Goal: Task Accomplishment & Management: Manage account settings

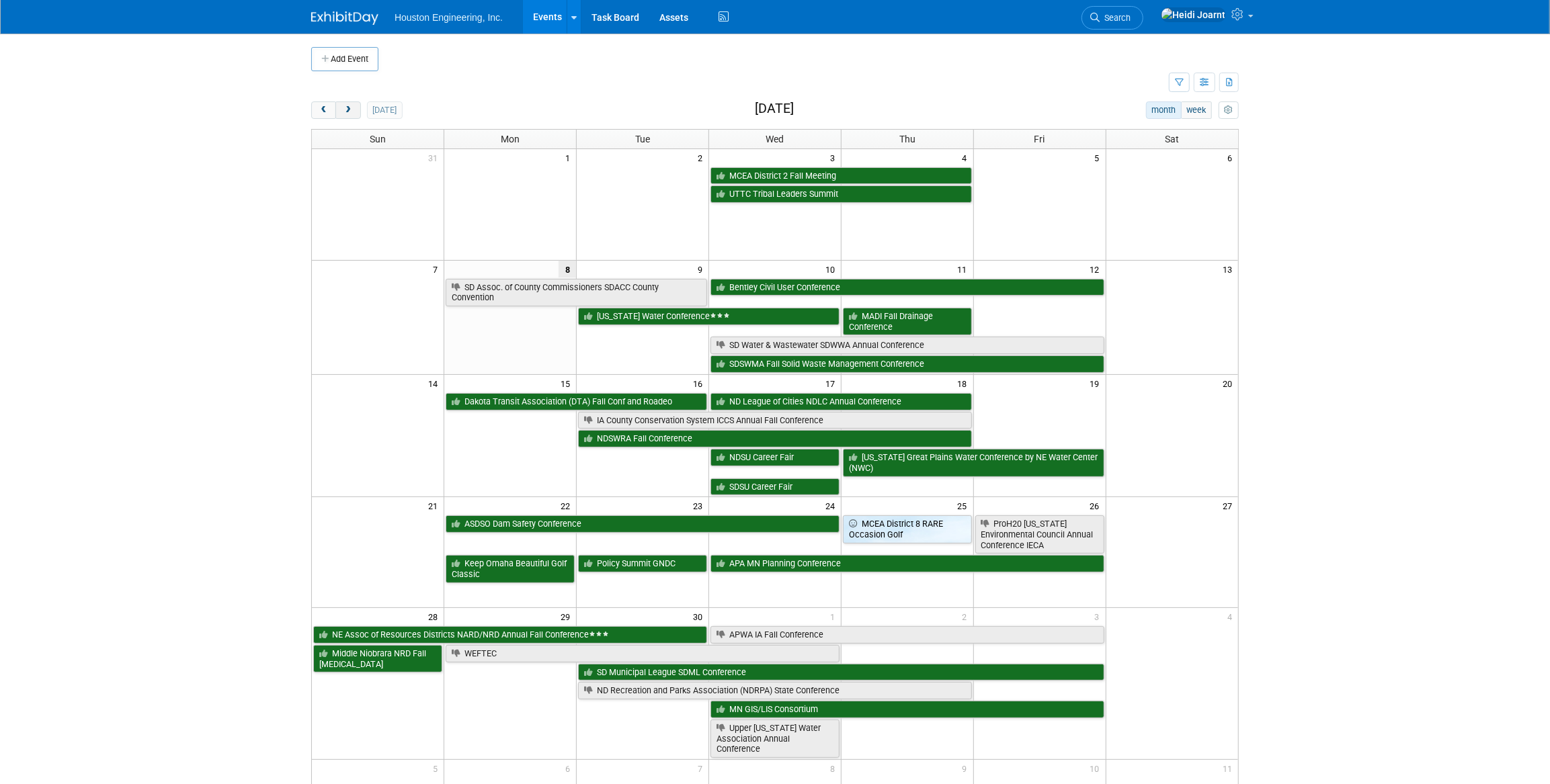
click at [355, 110] on button "next" at bounding box center [348, 110] width 25 height 17
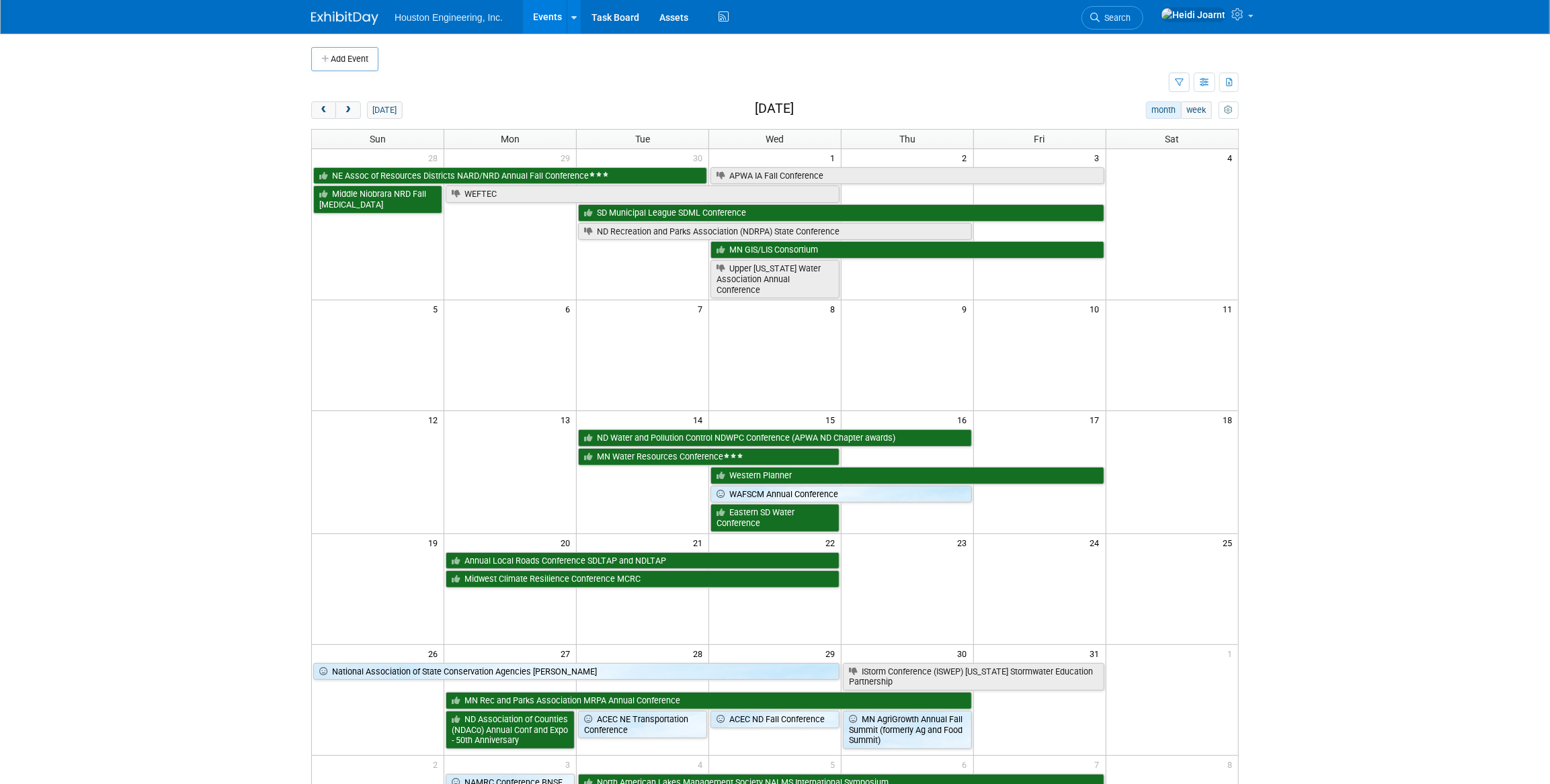
scroll to position [60, 0]
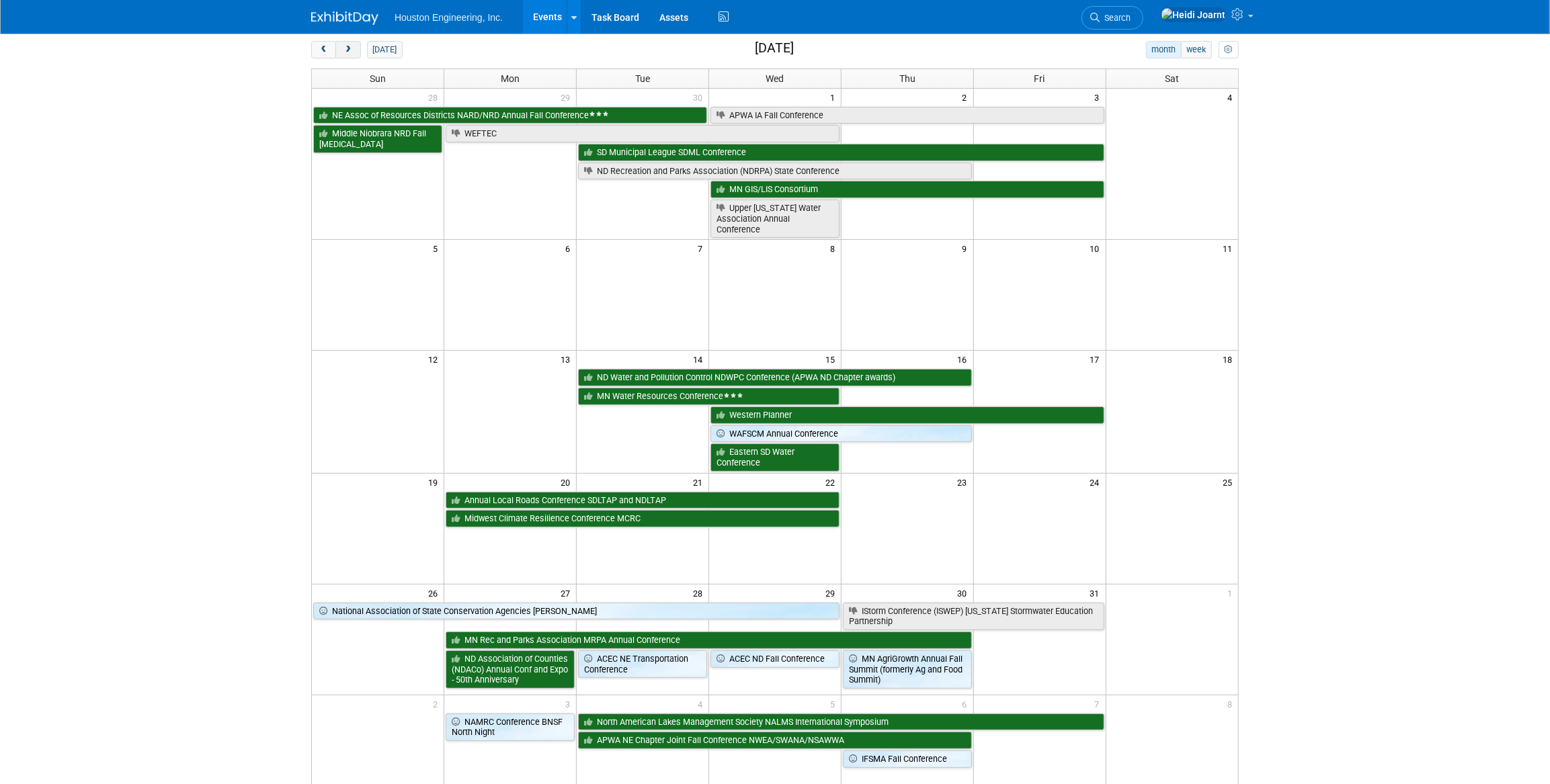
click at [347, 50] on span "next" at bounding box center [348, 50] width 11 height 9
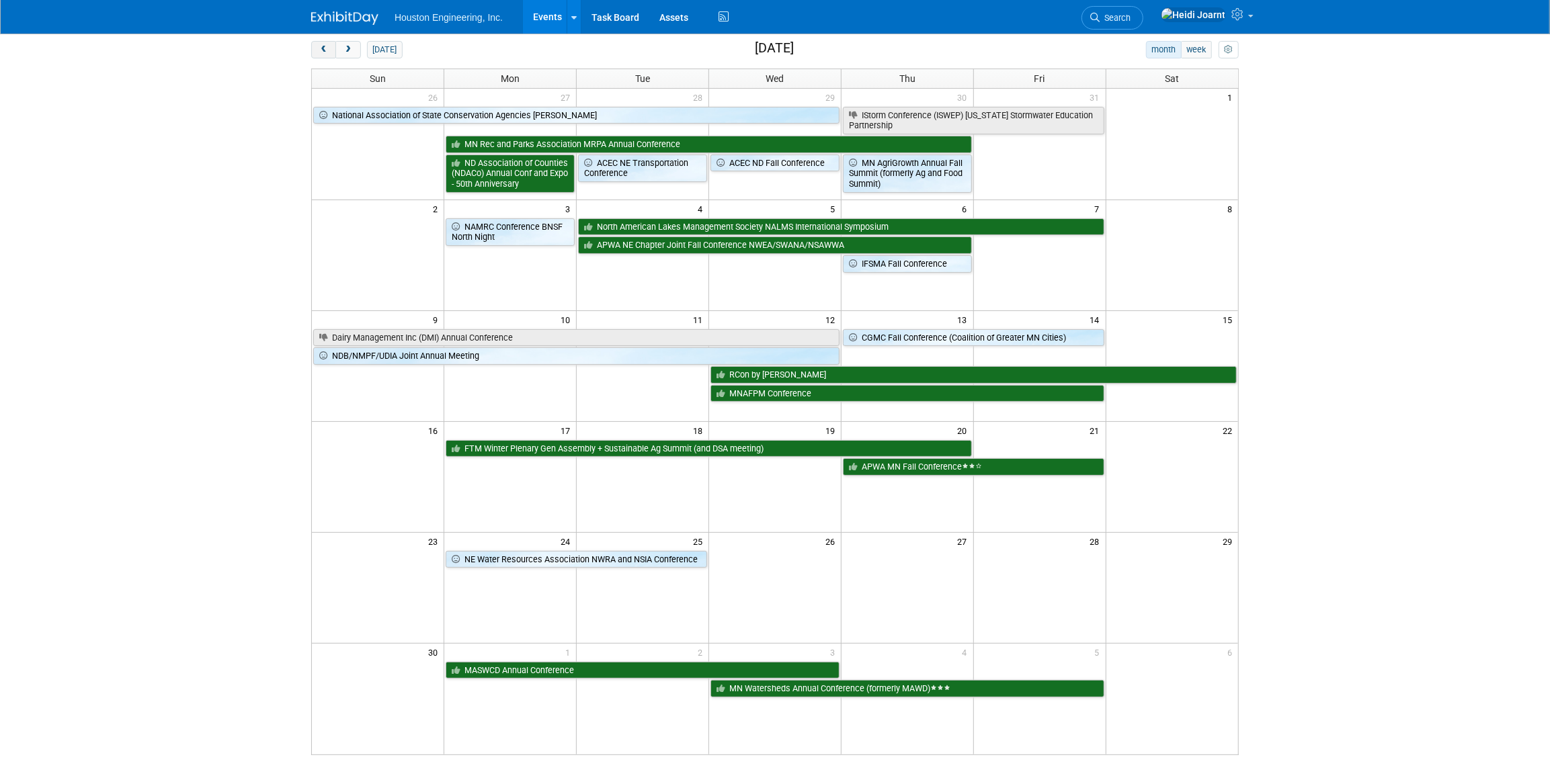
click at [321, 53] on button "prev" at bounding box center [324, 50] width 25 height 17
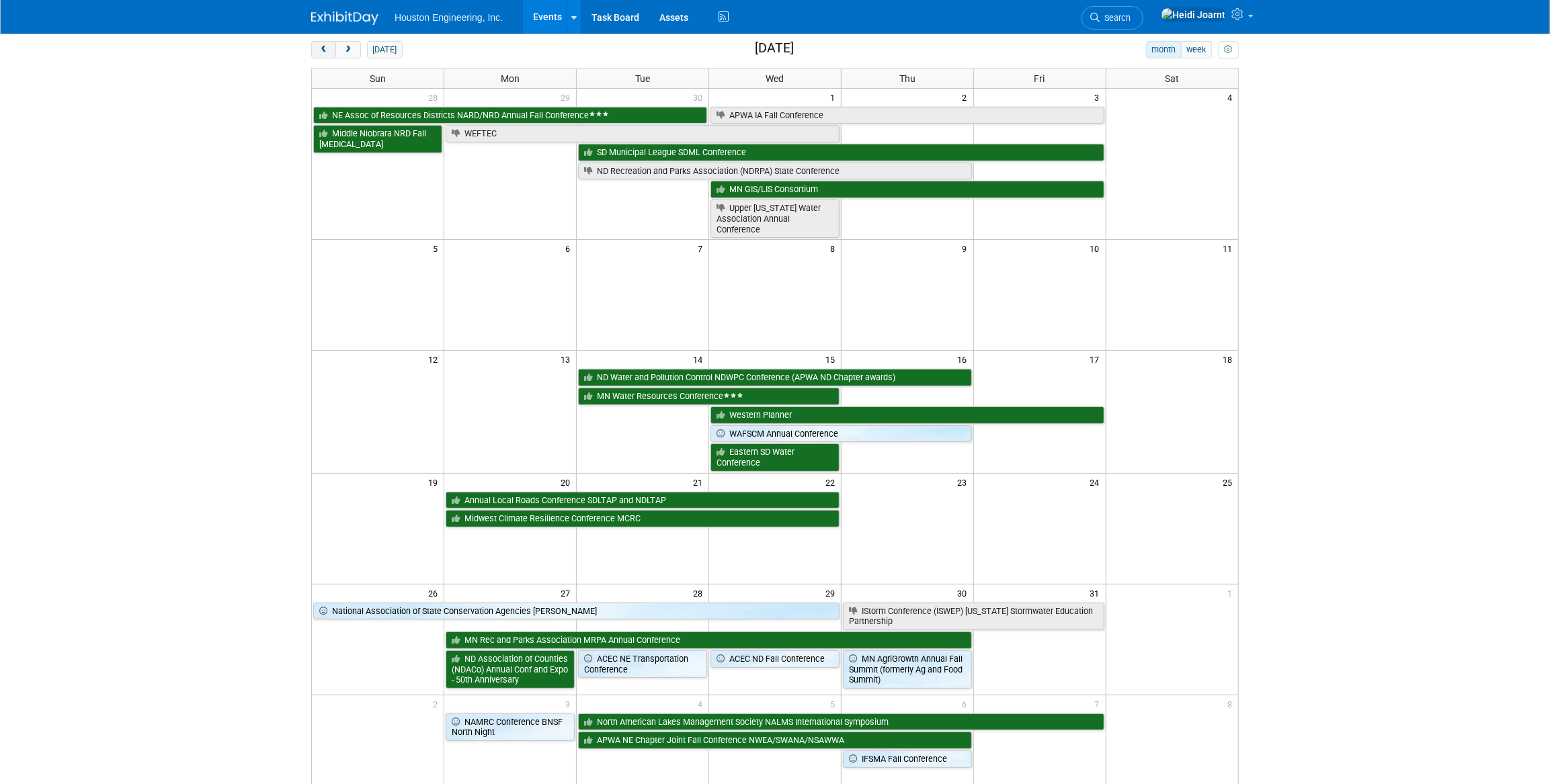
click at [321, 53] on button "prev" at bounding box center [324, 50] width 25 height 17
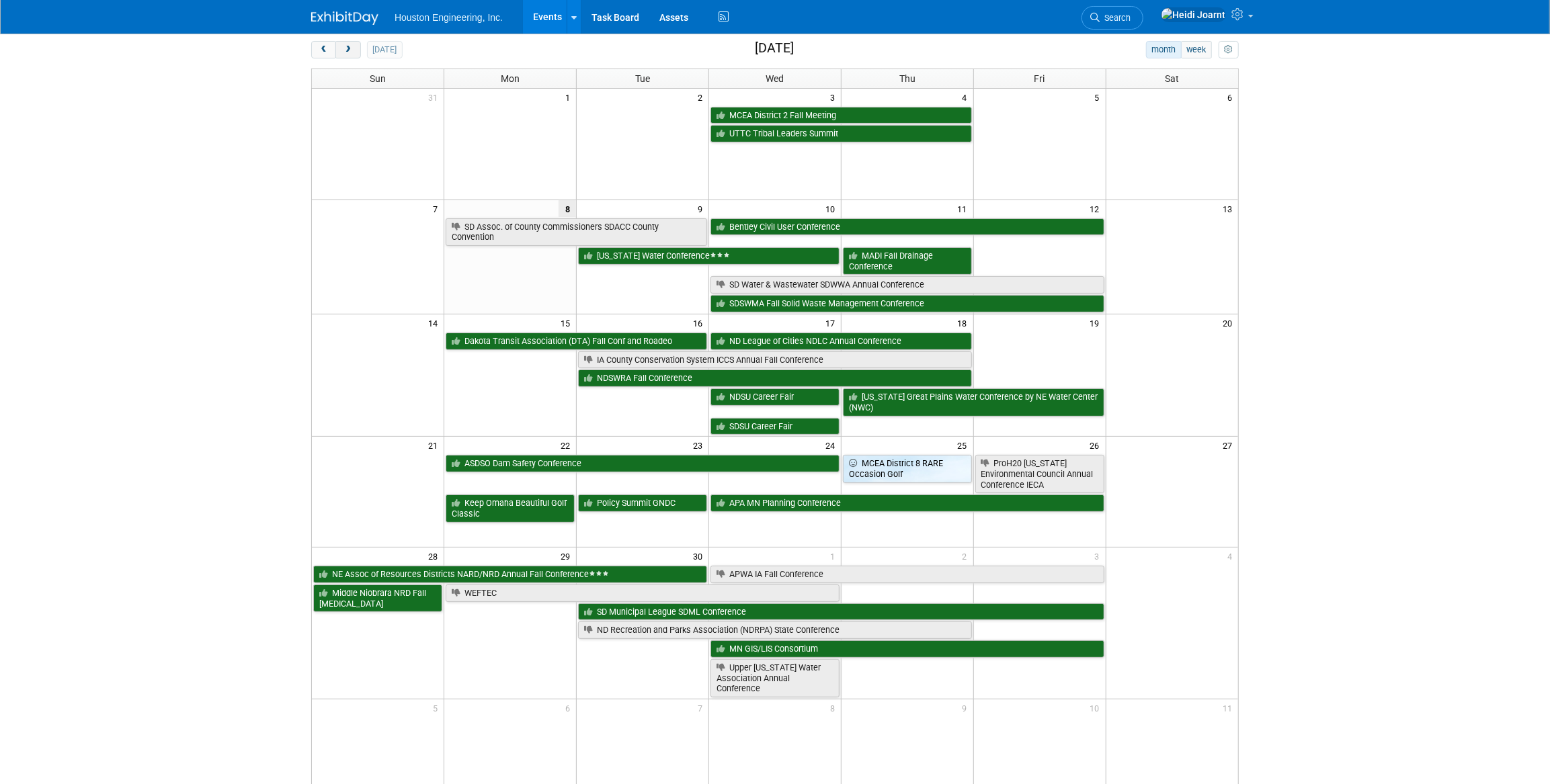
click at [344, 53] on button "next" at bounding box center [348, 50] width 25 height 17
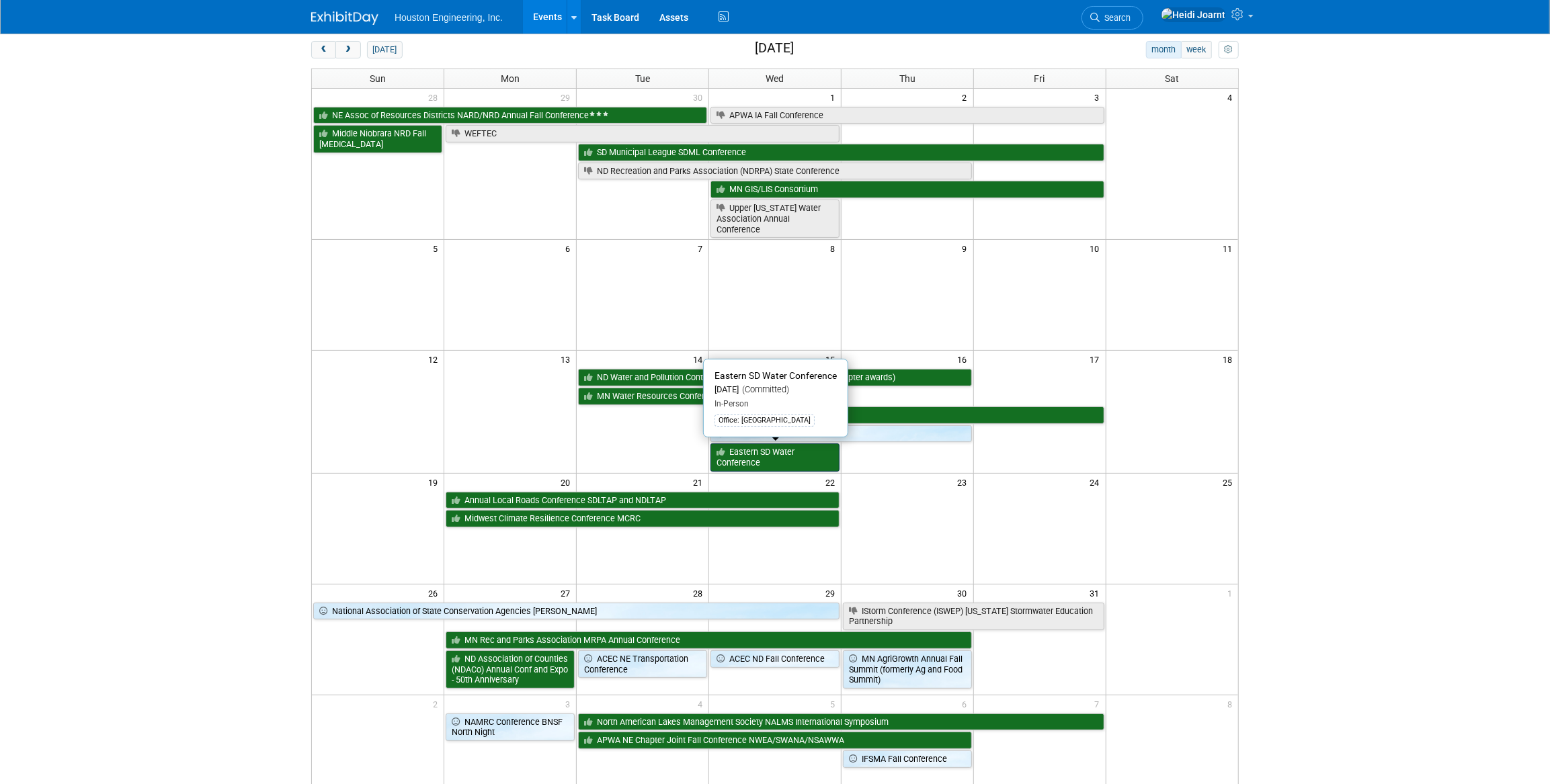
click at [749, 453] on link "Eastern SD Water Conference" at bounding box center [775, 456] width 129 height 28
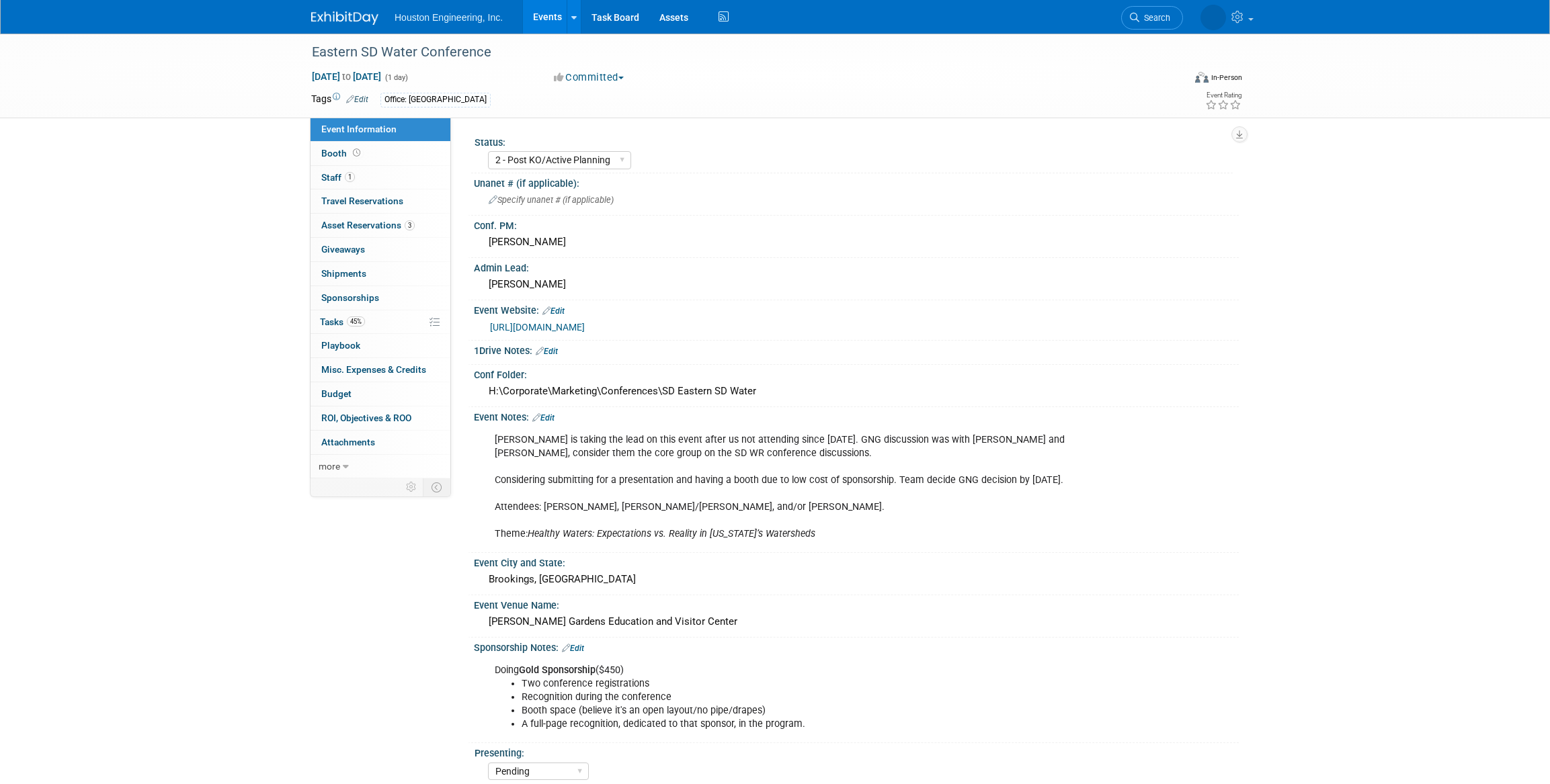
select select "2 - Post KO/Active Planning"
select select "Pending"
select select "Water Resources"
click at [553, 416] on link "Edit" at bounding box center [542, 418] width 22 height 10
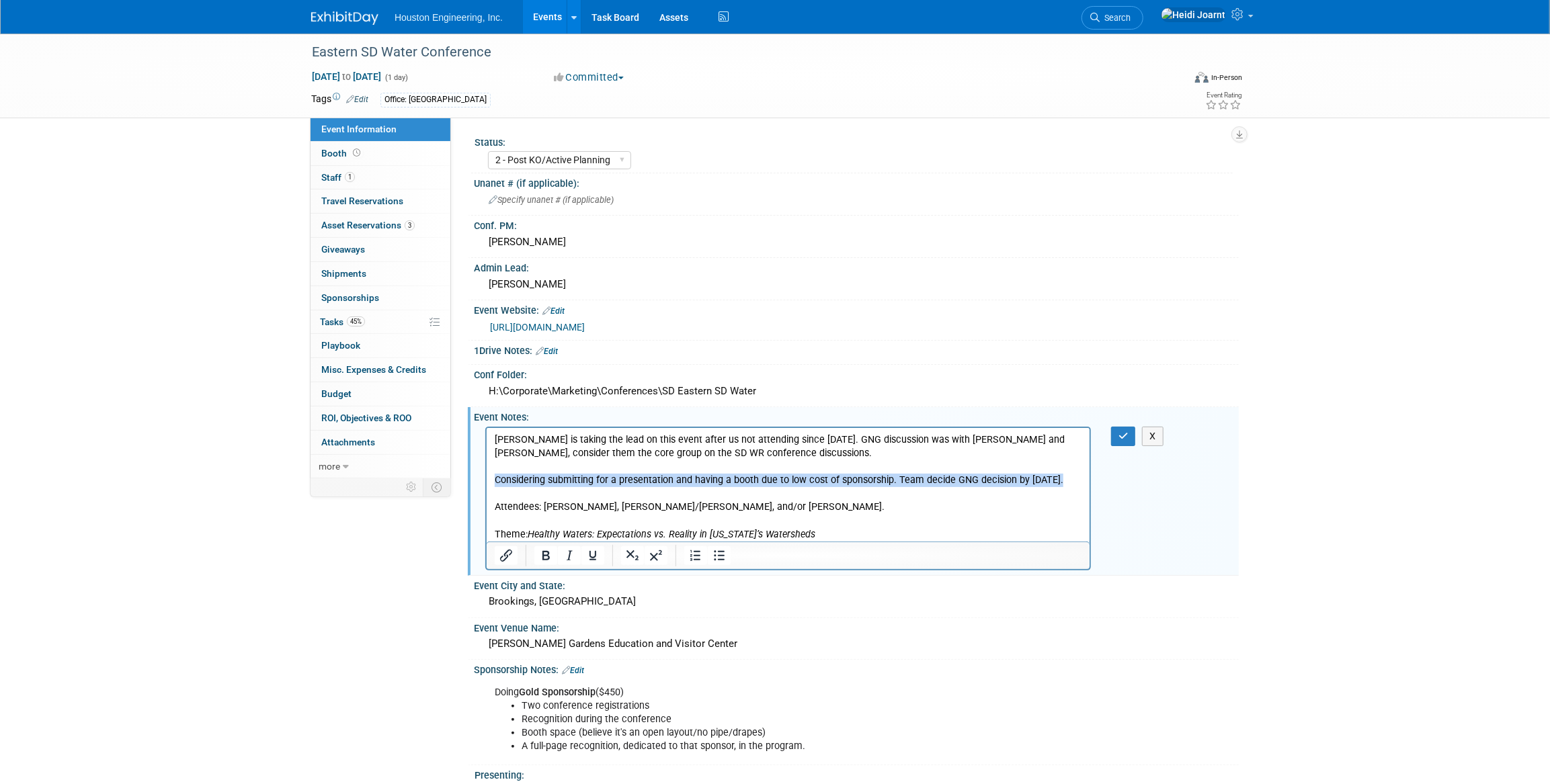
drag, startPoint x: 1069, startPoint y: 476, endPoint x: 910, endPoint y: 900, distance: 452.8
click at [486, 473] on html "Kyle Werning is taking the lead on this event after us not attending since 2022…" at bounding box center [787, 484] width 603 height 114
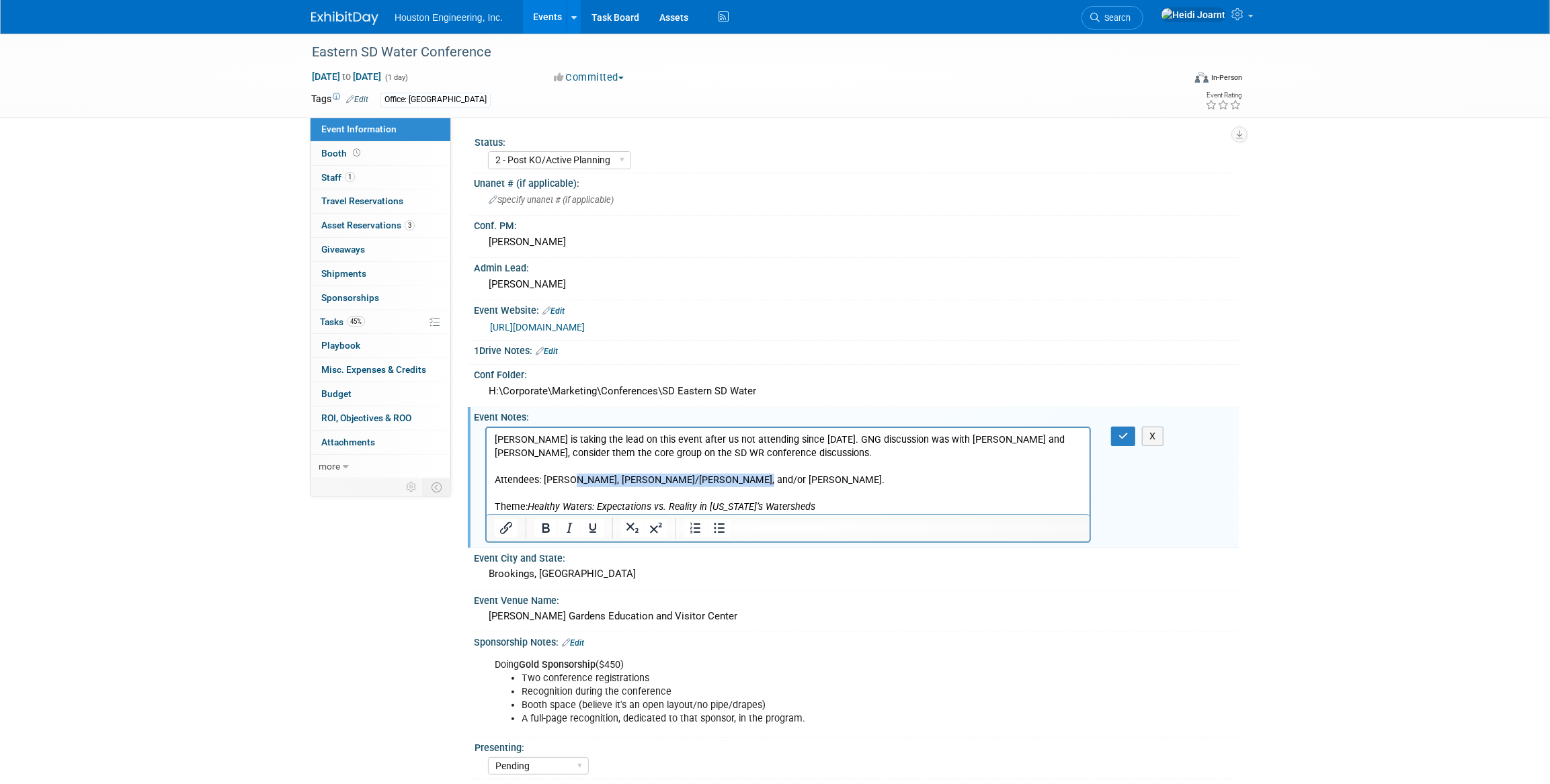
drag, startPoint x: 570, startPoint y: 479, endPoint x: 743, endPoint y: 479, distance: 173.0
click at [743, 479] on p "Kyle Werning is taking the lead on this event after us not attending since 2022…" at bounding box center [787, 473] width 587 height 80
click at [1129, 436] on button "button" at bounding box center [1123, 436] width 25 height 19
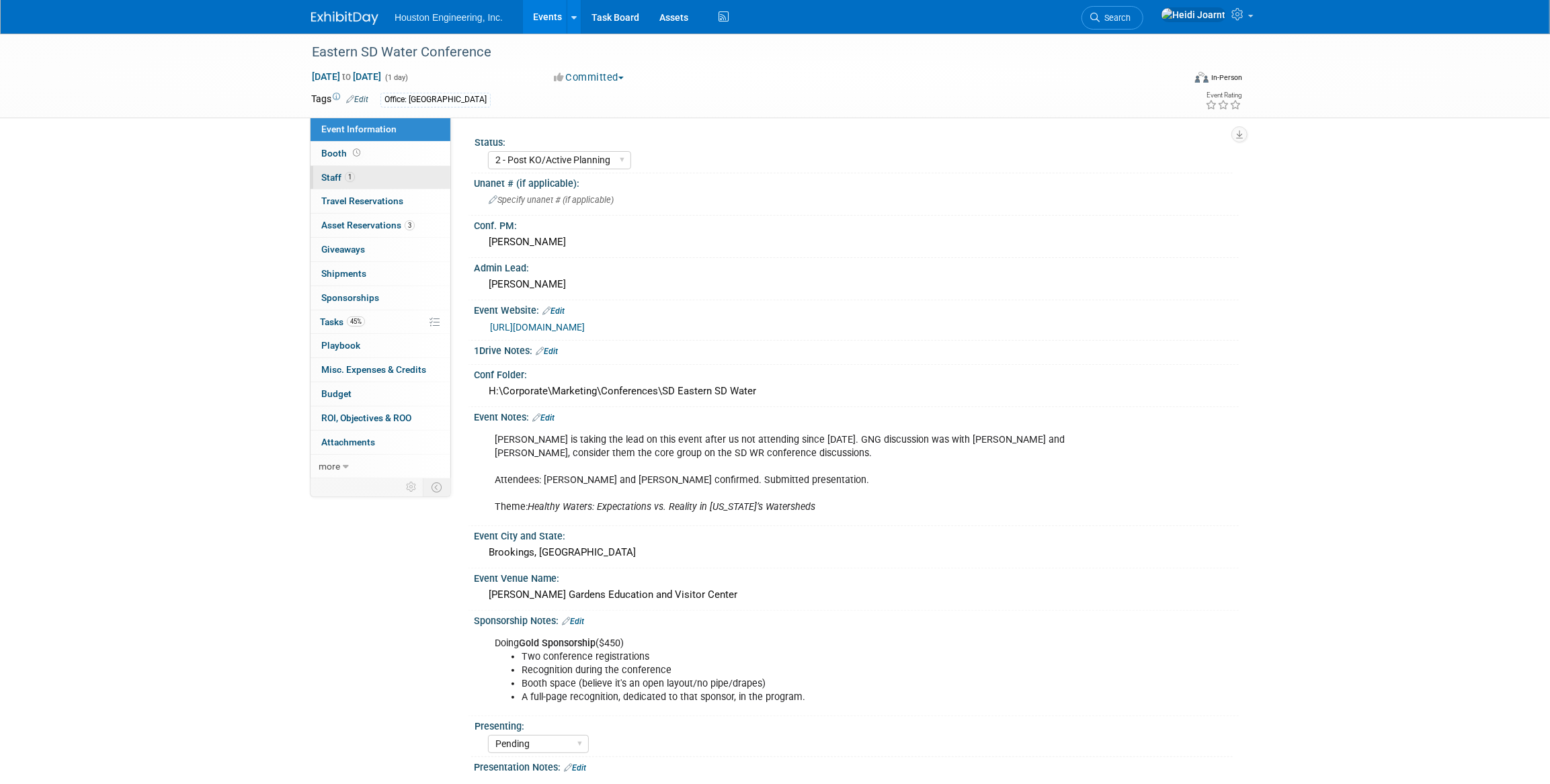
click at [383, 181] on link "1 Staff 1" at bounding box center [380, 178] width 139 height 24
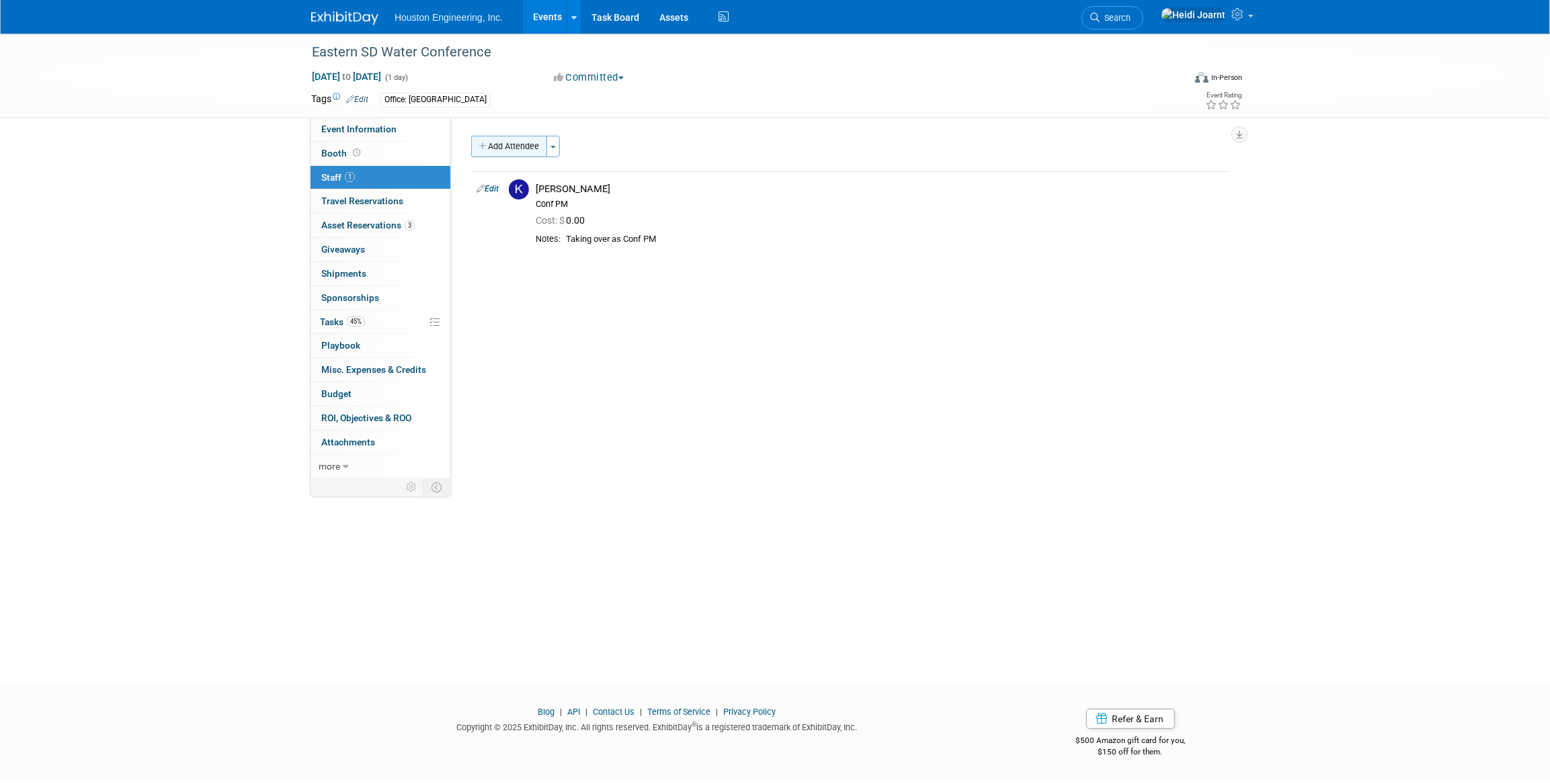
click at [507, 151] on button "Add Attendee" at bounding box center [509, 146] width 76 height 22
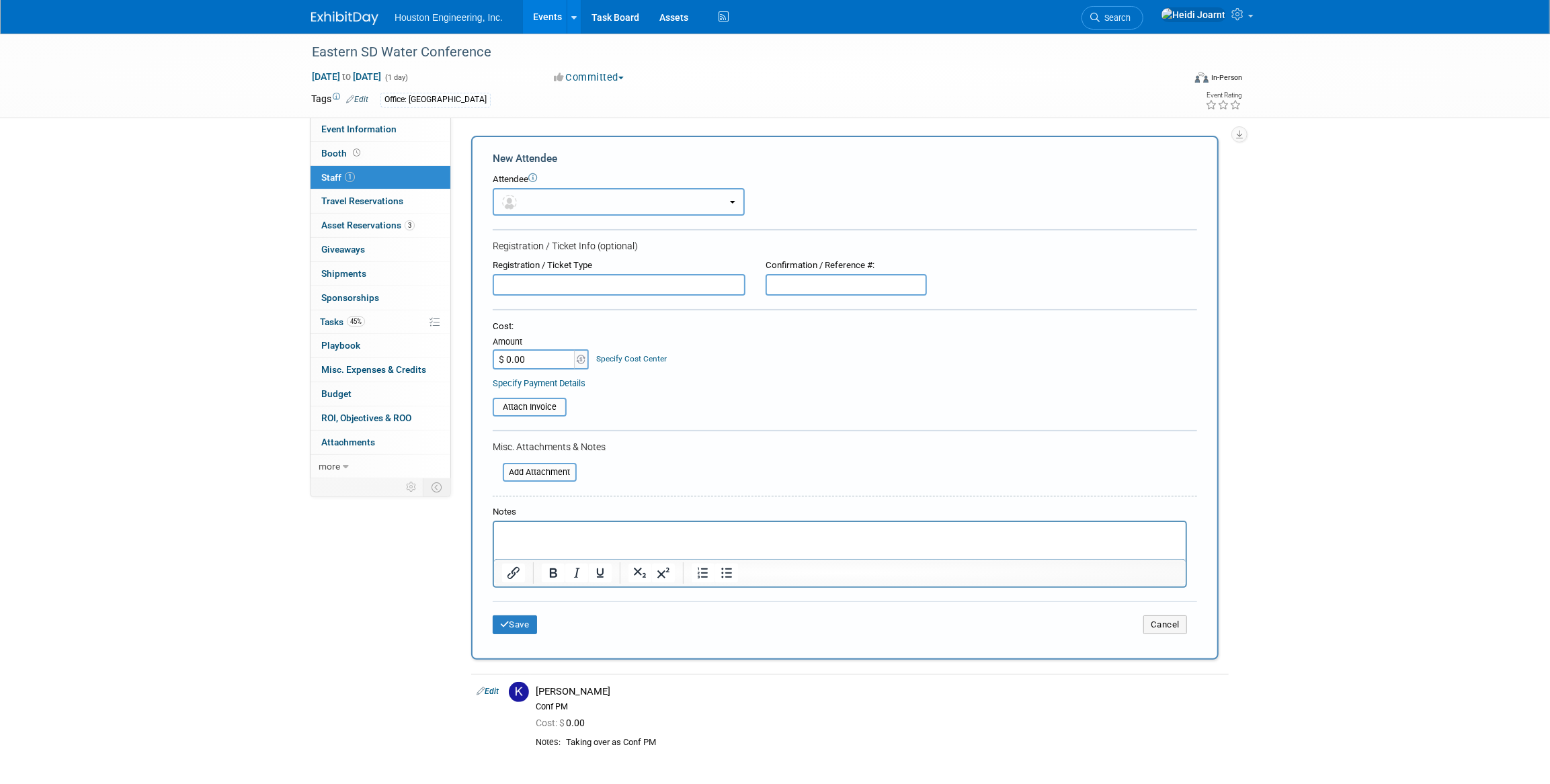
click at [550, 205] on button "button" at bounding box center [619, 201] width 252 height 28
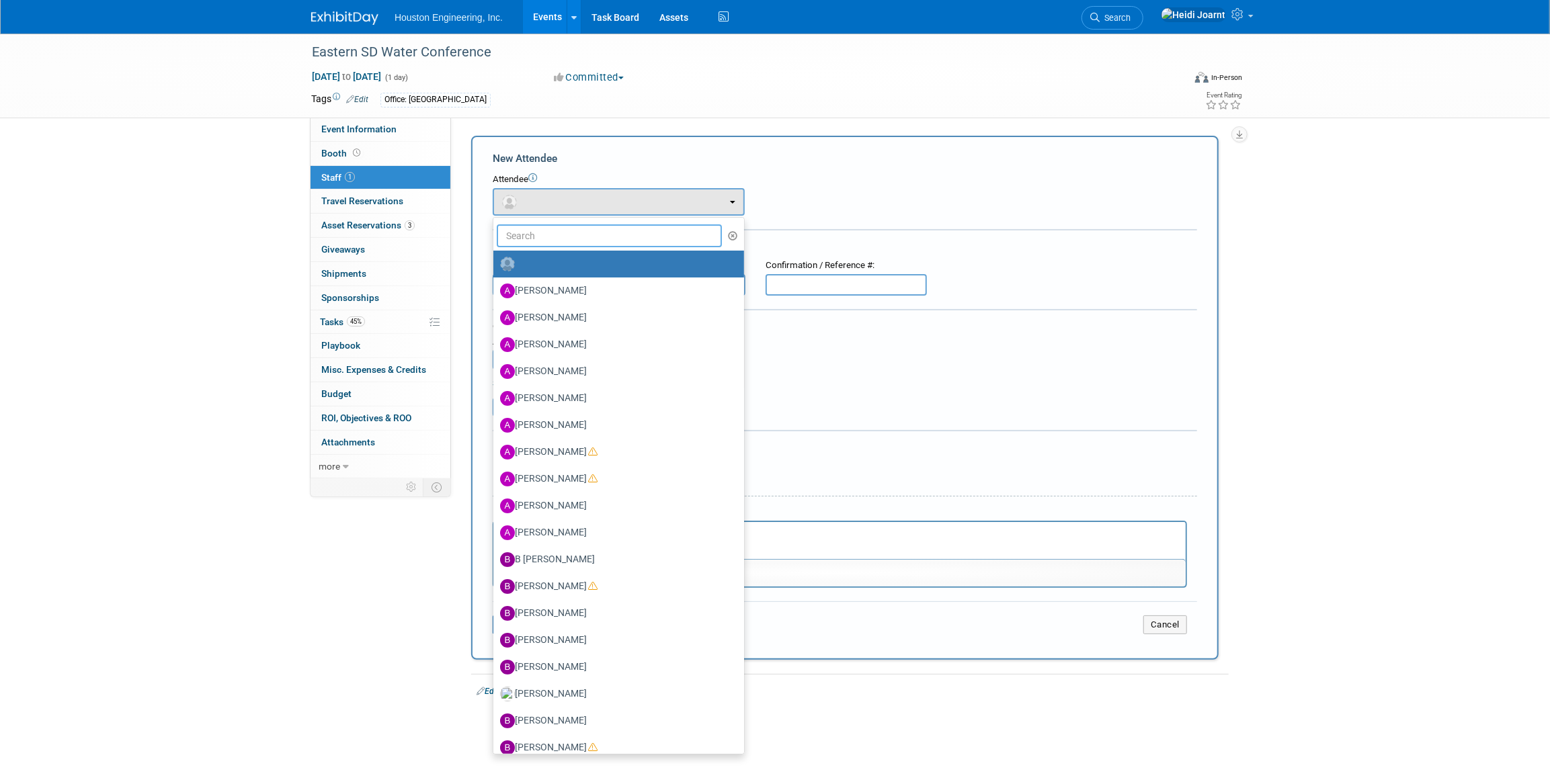
click at [559, 237] on input "text" at bounding box center [609, 236] width 225 height 23
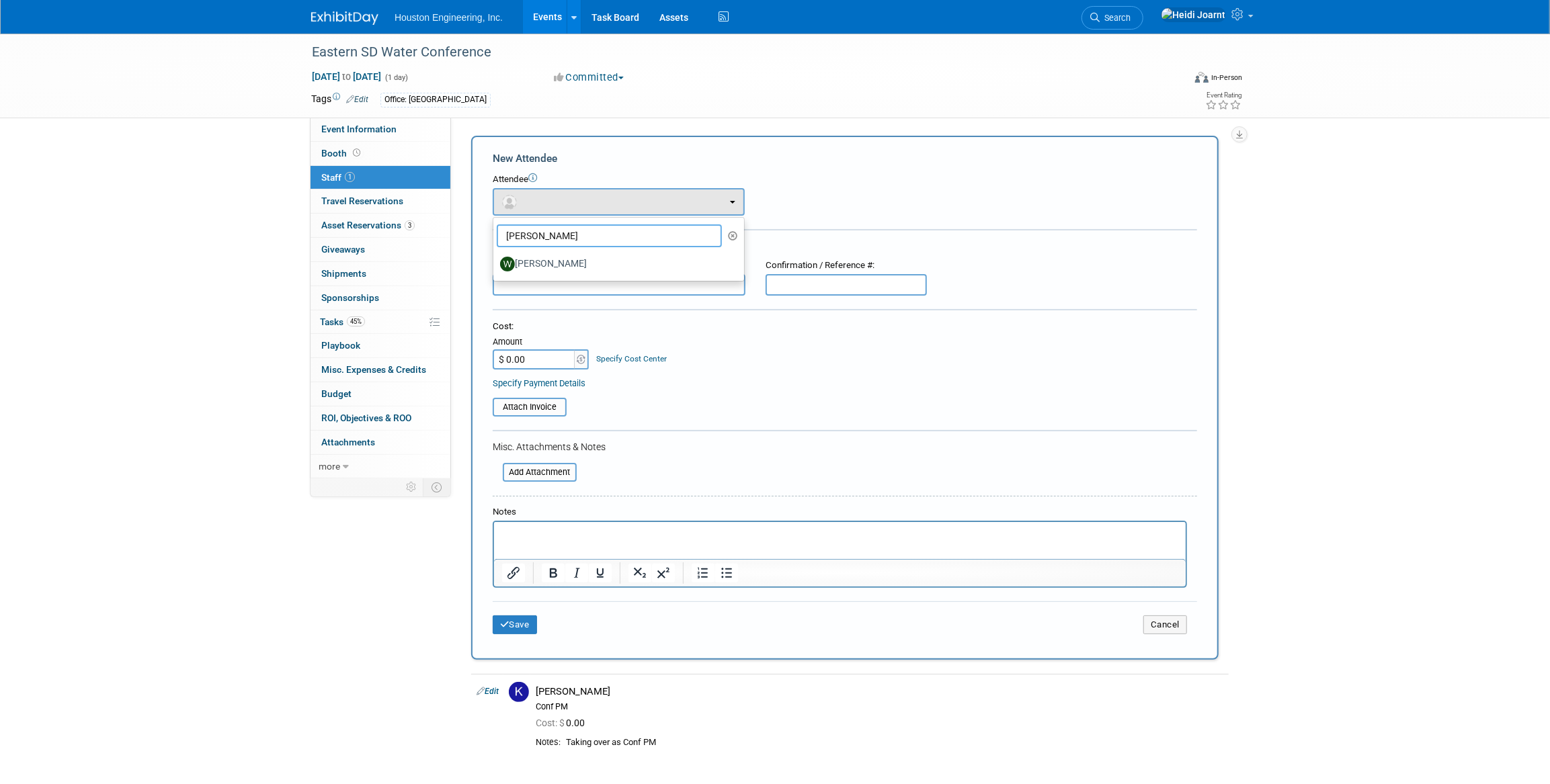
type input "thomas"
click at [1238, 19] on icon at bounding box center [1239, 13] width 15 height 12
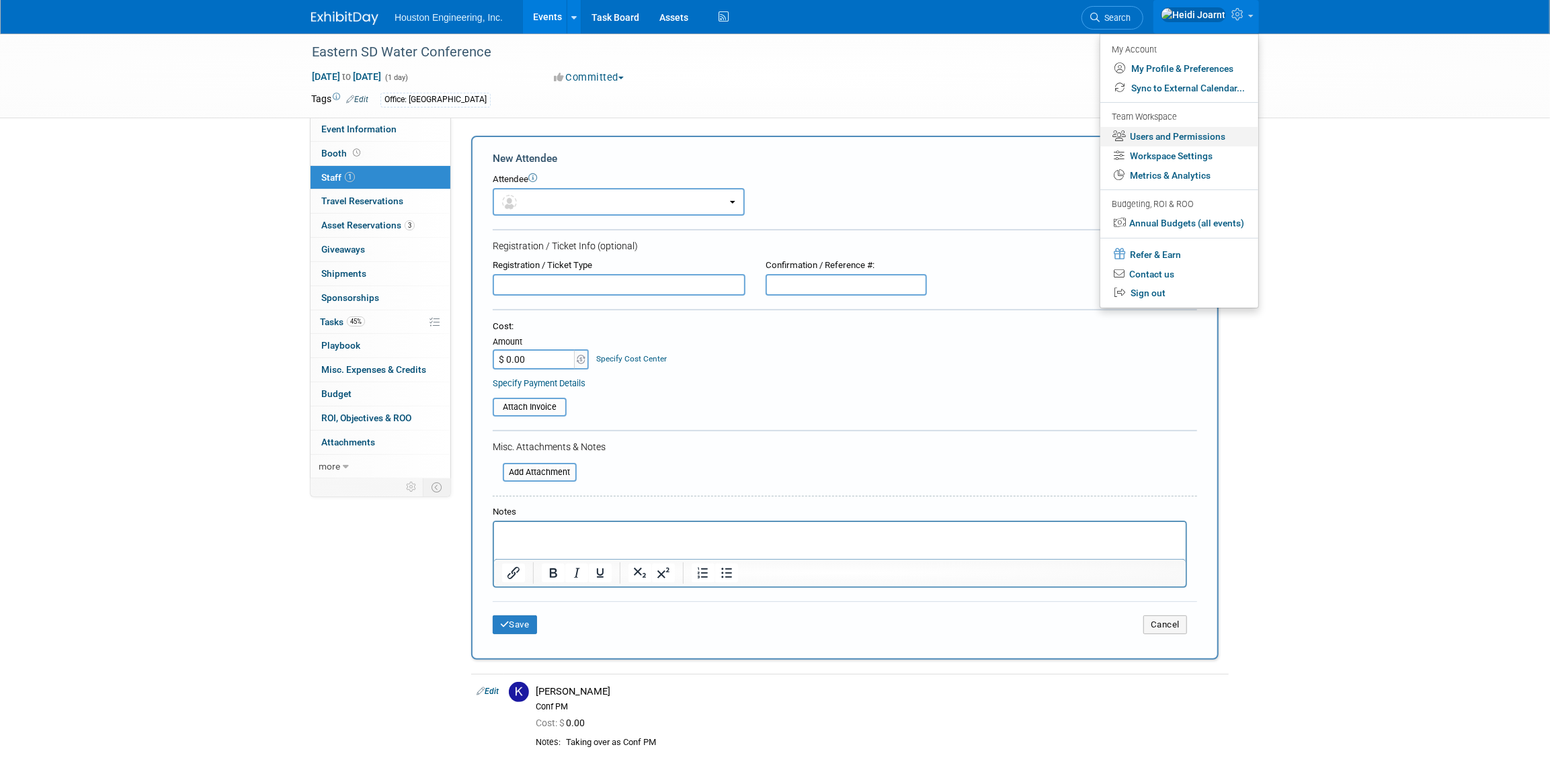
click at [1159, 136] on link "Users and Permissions" at bounding box center [1178, 137] width 158 height 19
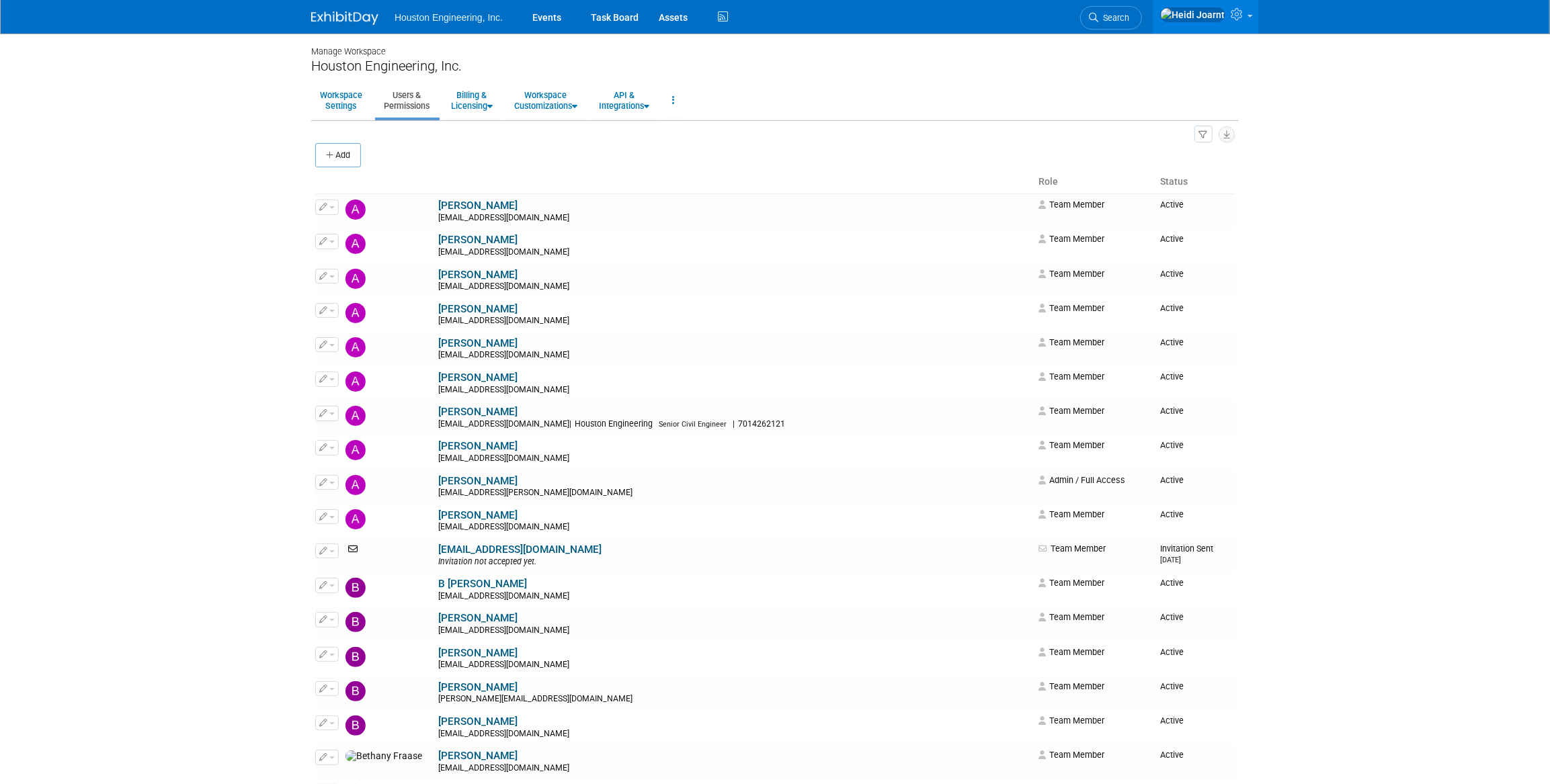
click at [1208, 133] on button "button" at bounding box center [1204, 135] width 19 height 17
click at [1166, 219] on span "7" at bounding box center [1168, 222] width 11 height 10
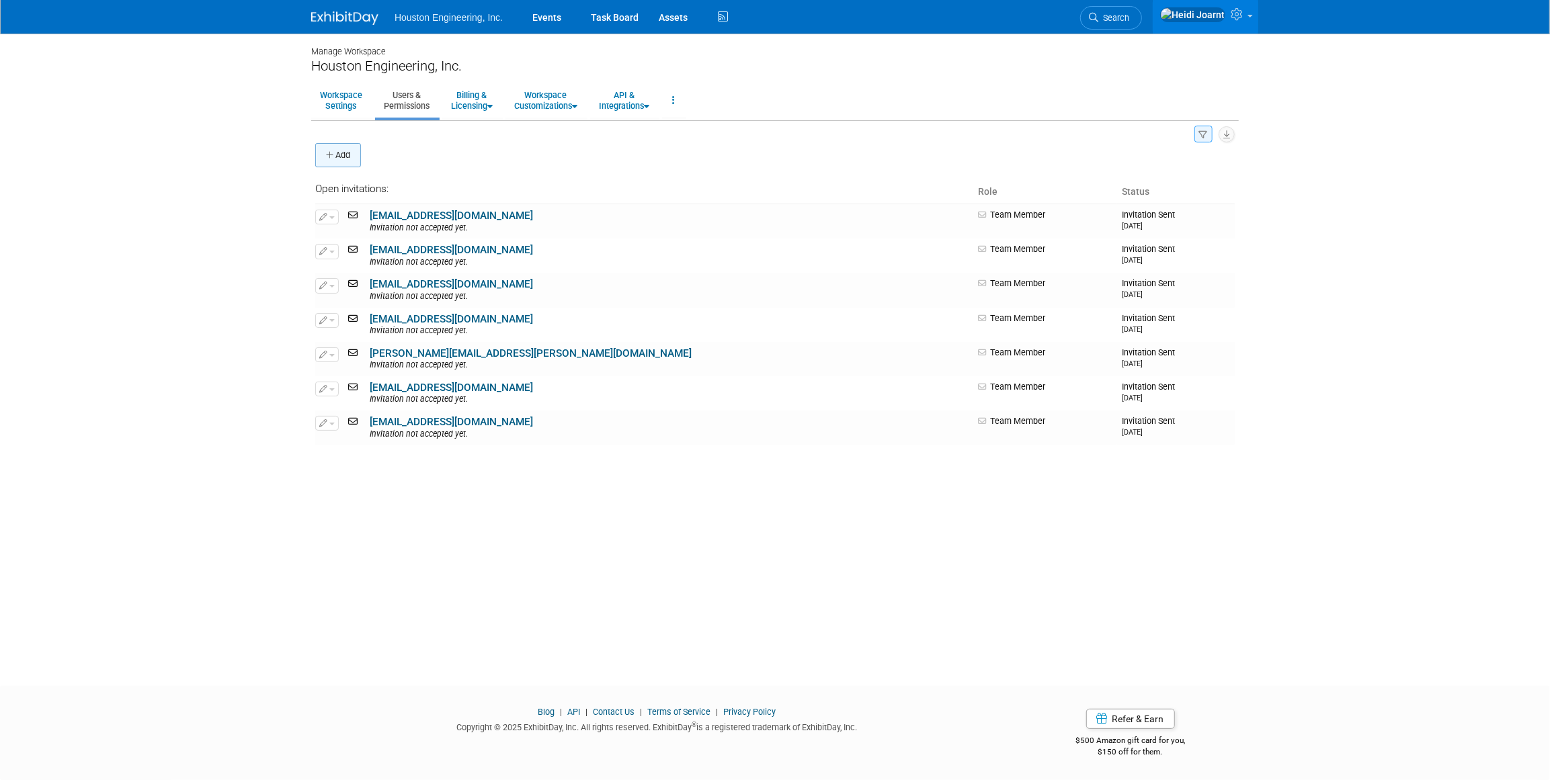
click at [335, 150] on button "Add" at bounding box center [338, 155] width 46 height 24
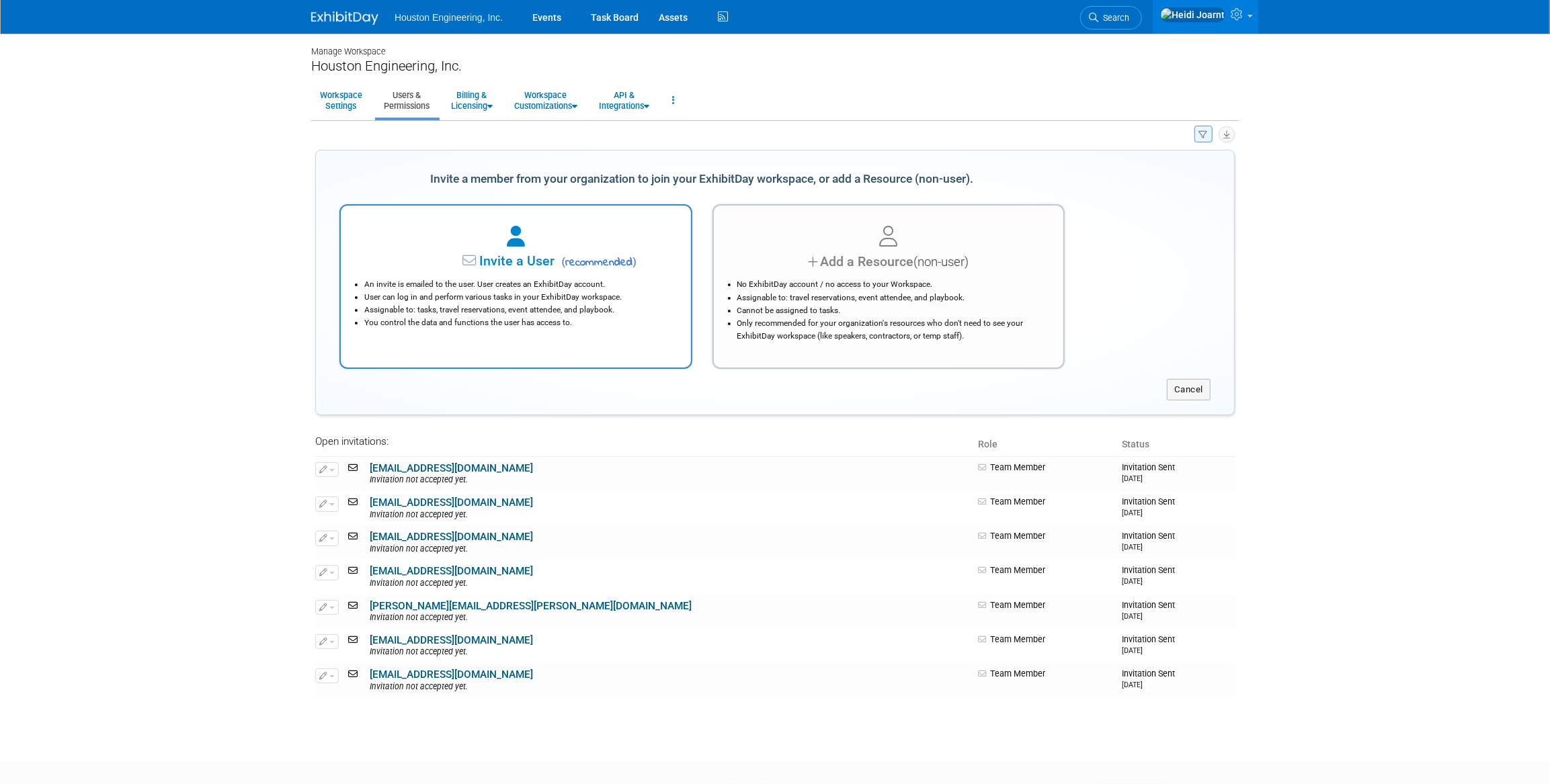
click at [492, 255] on span "Invite a User" at bounding box center [475, 261] width 159 height 15
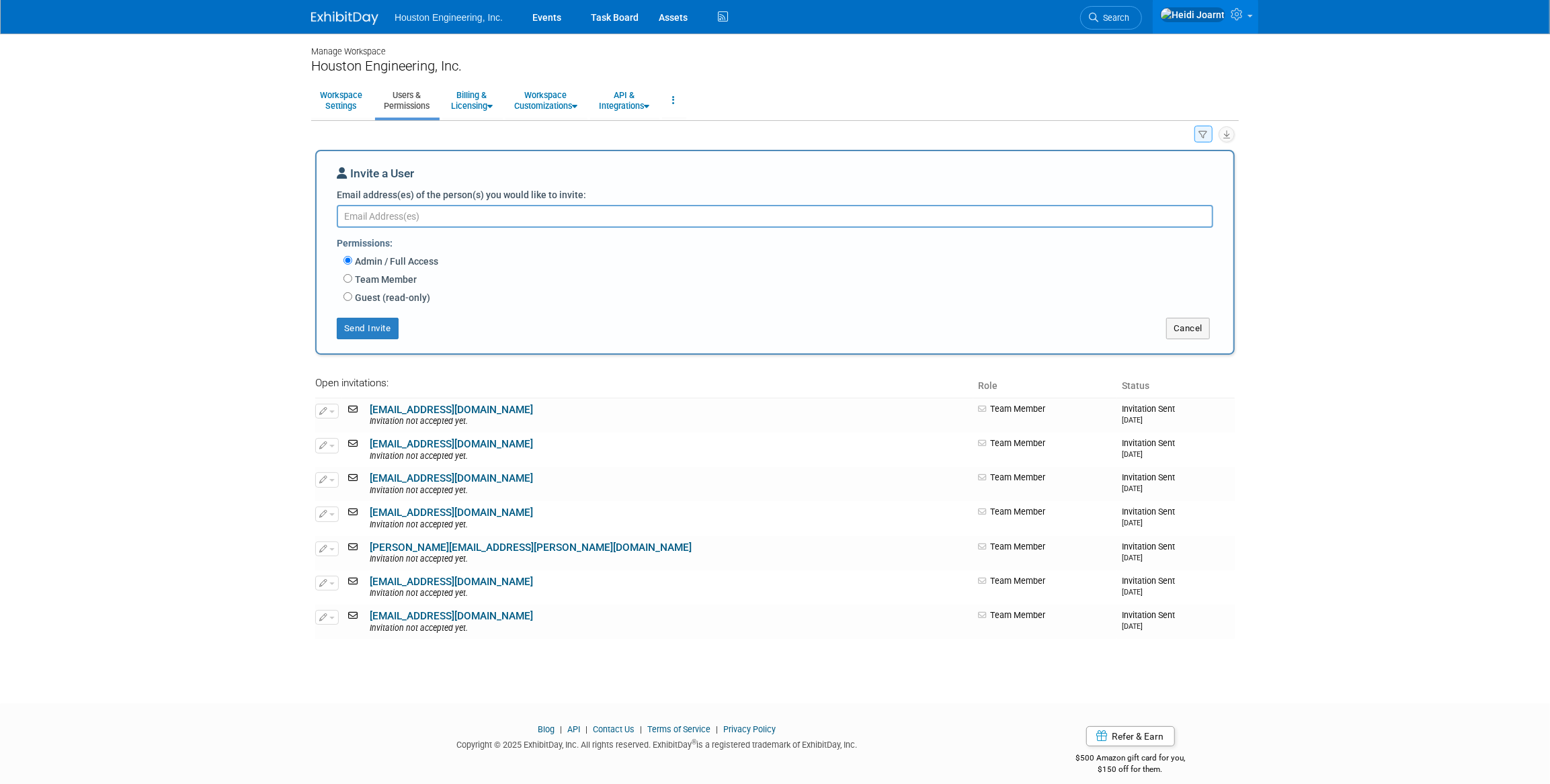
click at [394, 277] on label "Team Member" at bounding box center [385, 280] width 65 height 13
click at [352, 277] on input "Team Member" at bounding box center [348, 278] width 9 height 9
radio input "true"
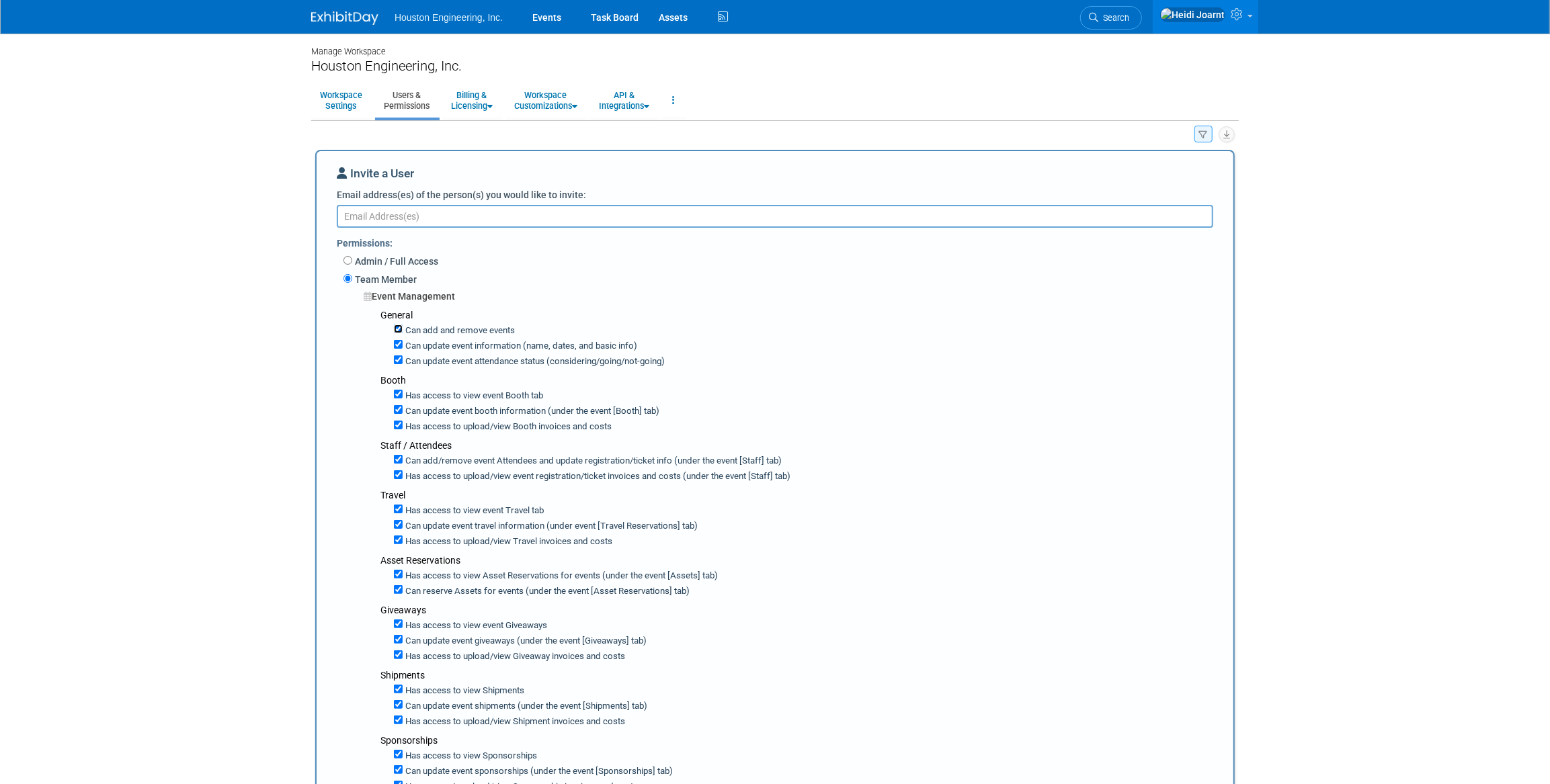
click at [400, 329] on input "Can add and remove events" at bounding box center [397, 328] width 9 height 9
checkbox input "false"
click at [400, 337] on div "Can update event information (name, dates, and basic info)" at bounding box center [808, 345] width 829 height 15
click at [400, 342] on input "Can update event information (name, dates, and basic info)" at bounding box center [397, 344] width 9 height 9
checkbox input "false"
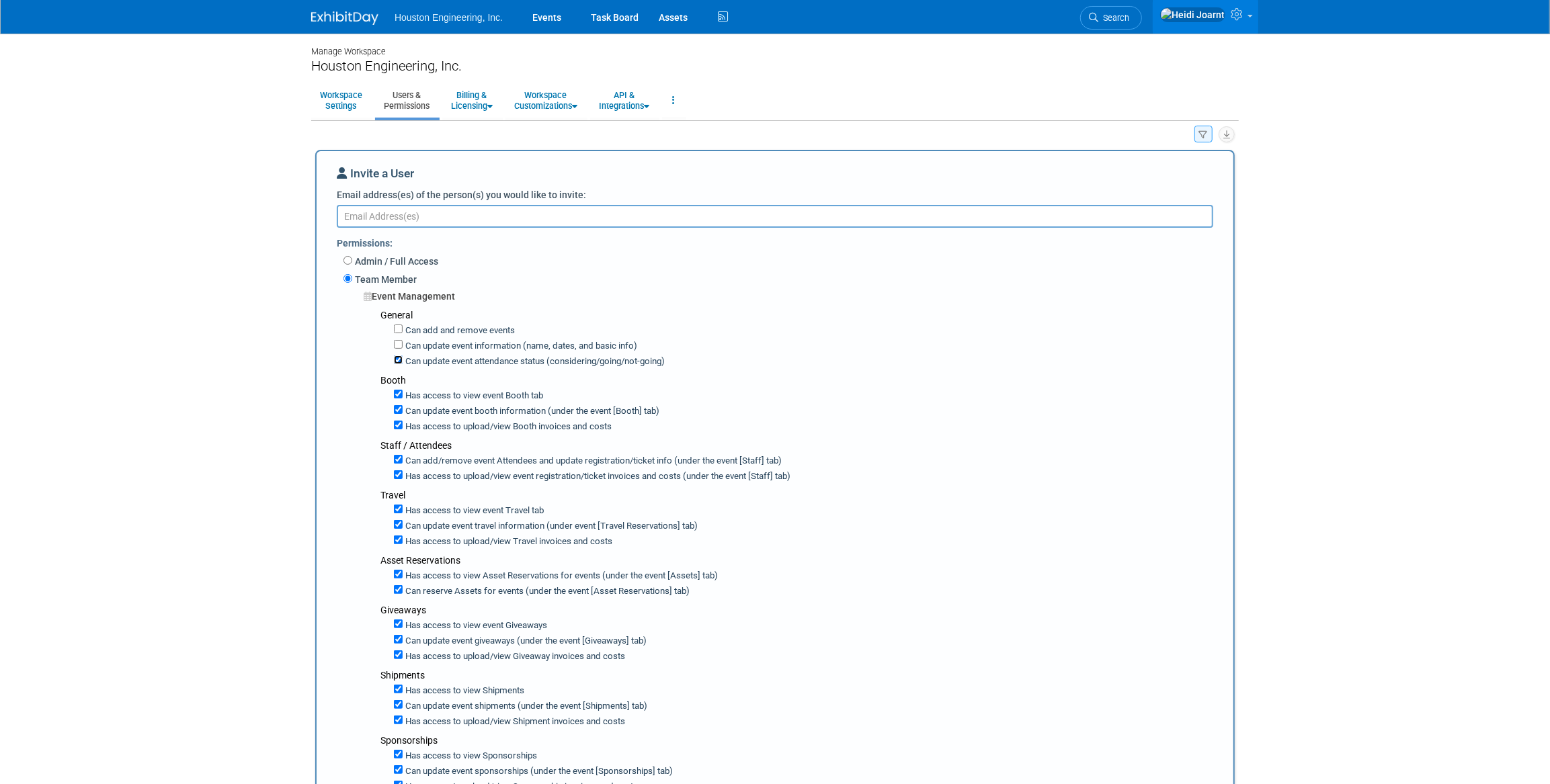
click at [398, 359] on input "Can update event attendance status (considering/going/not-going)" at bounding box center [397, 359] width 9 height 9
checkbox input "false"
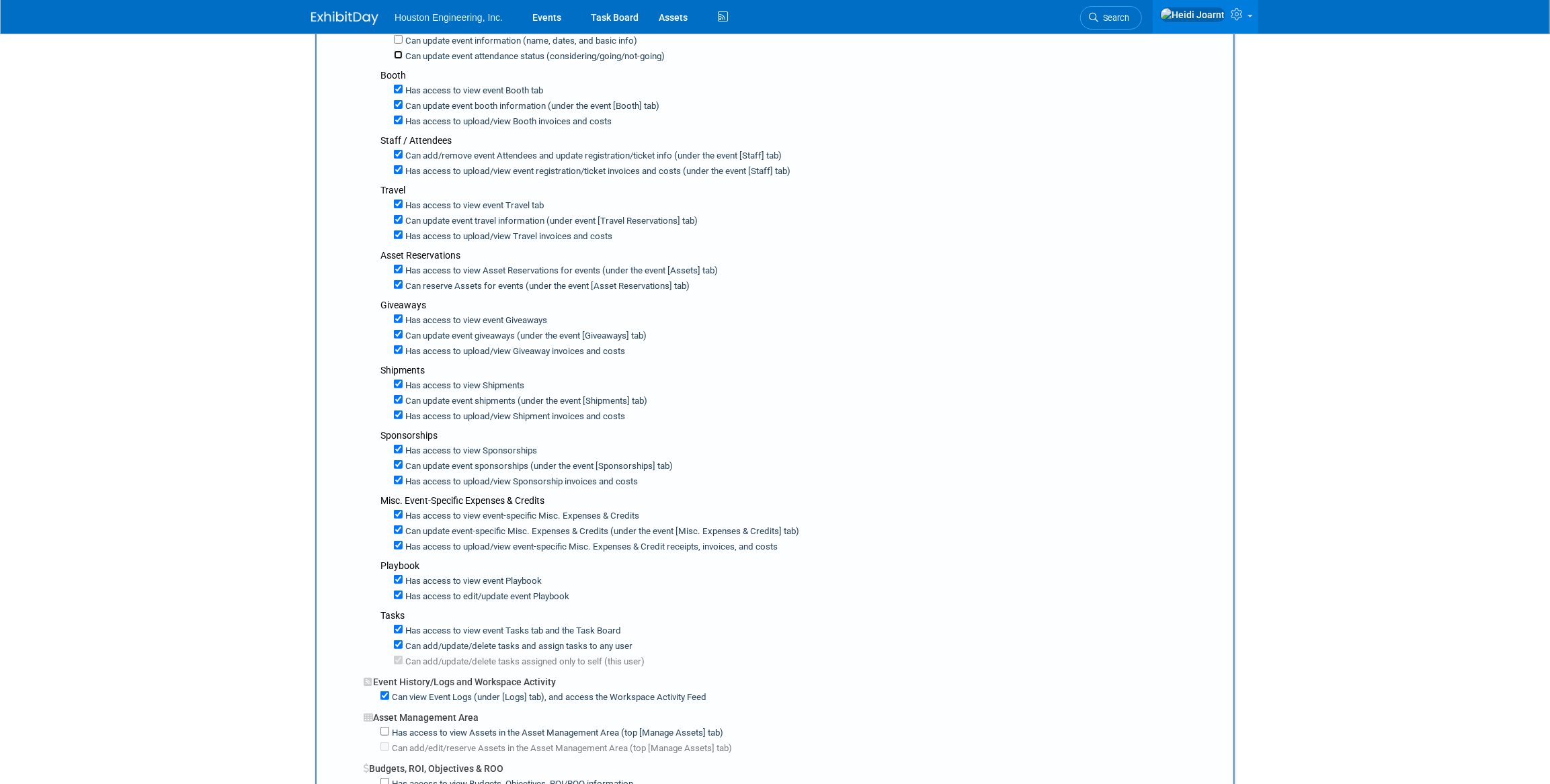
scroll to position [550, 0]
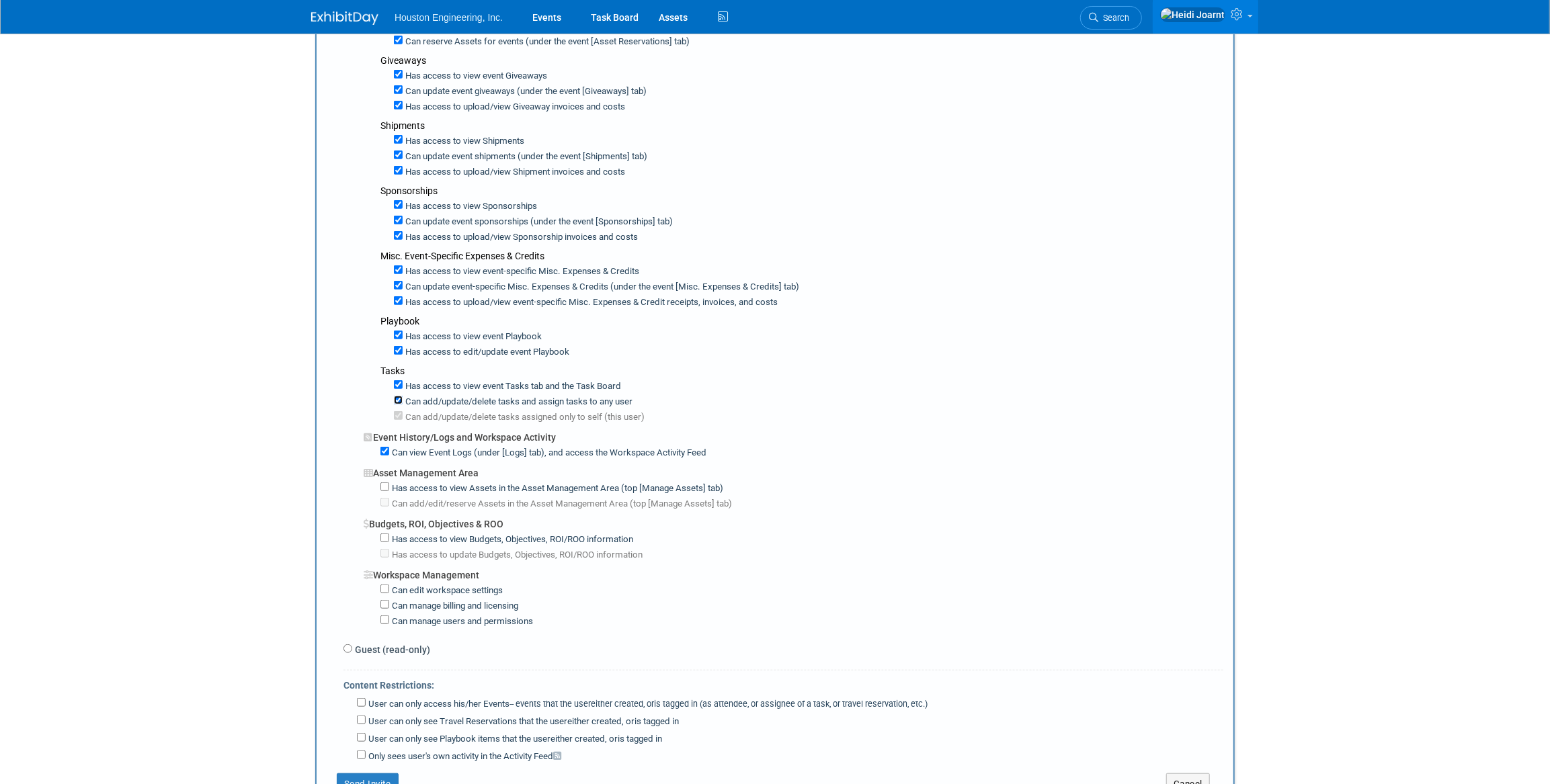
click at [396, 396] on input "Can add/update/delete tasks and assign tasks to any user" at bounding box center [397, 400] width 9 height 9
checkbox input "false"
click at [381, 482] on input "Has access to view Assets in the Asset Management Area (top [Manage Assets] tab)" at bounding box center [384, 486] width 9 height 9
checkbox input "true"
click at [385, 534] on input "Has access to view Budgets, Objectives, ROI/ROO information" at bounding box center [384, 538] width 9 height 9
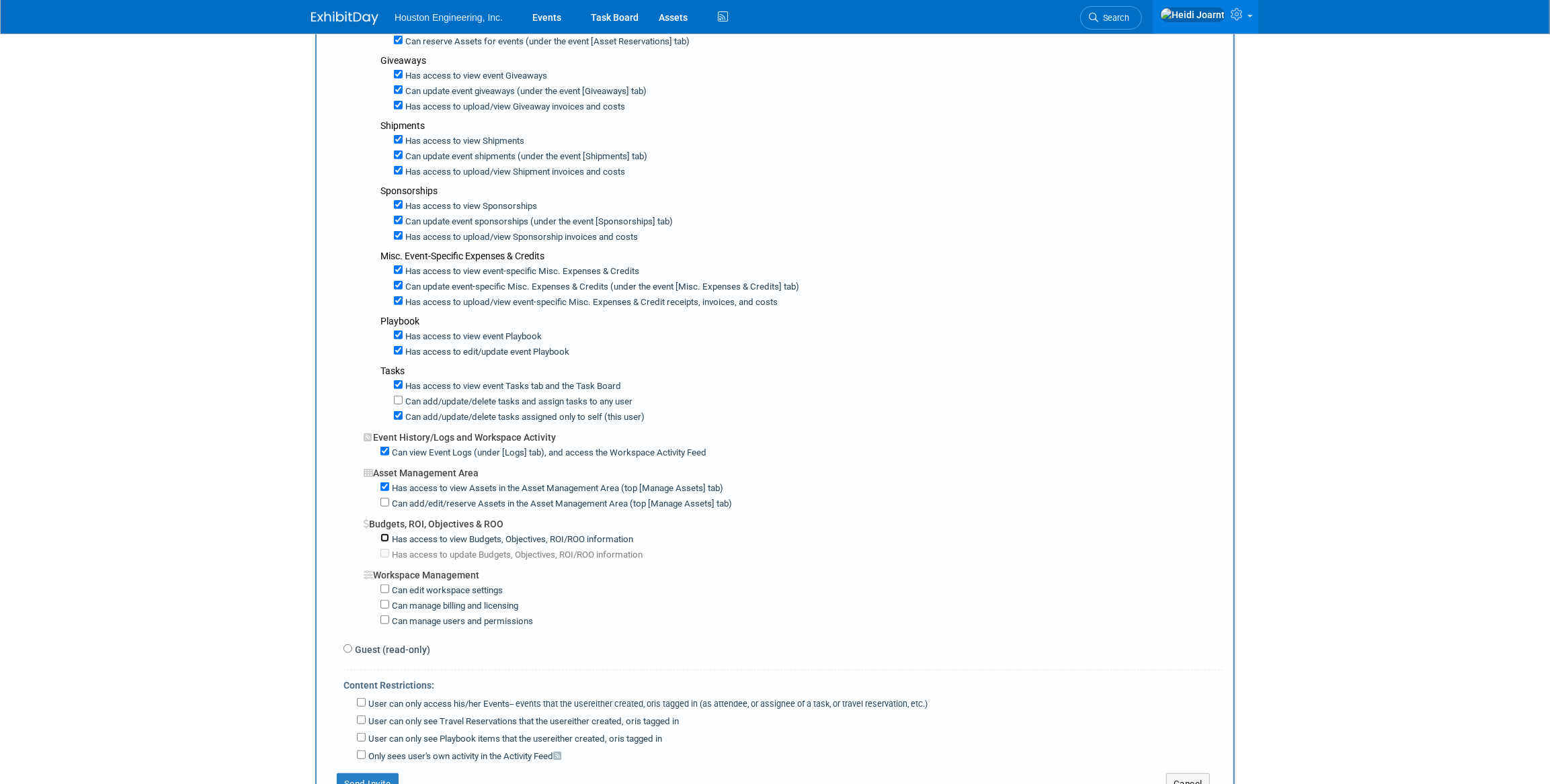
checkbox input "true"
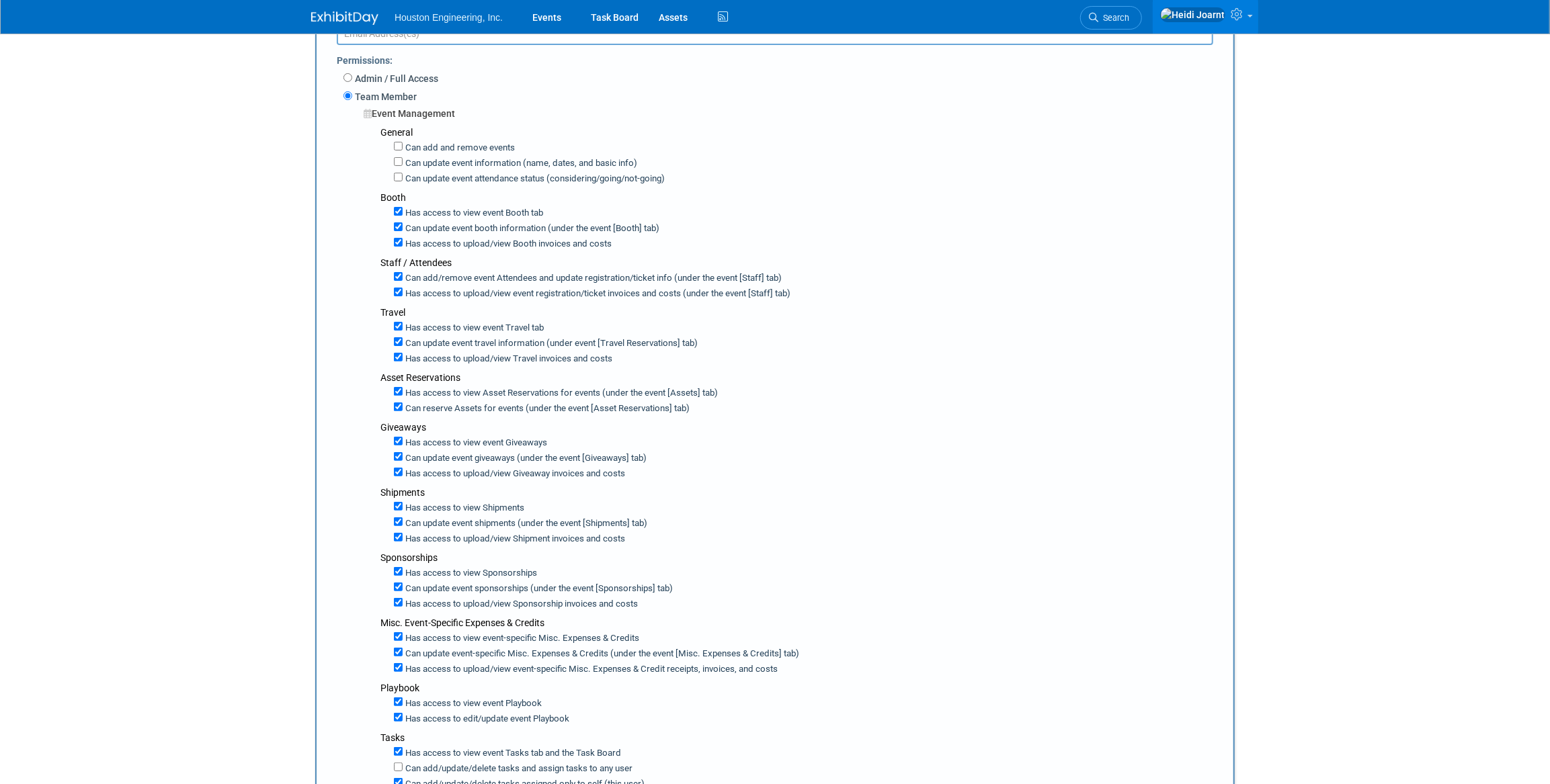
scroll to position [0, 0]
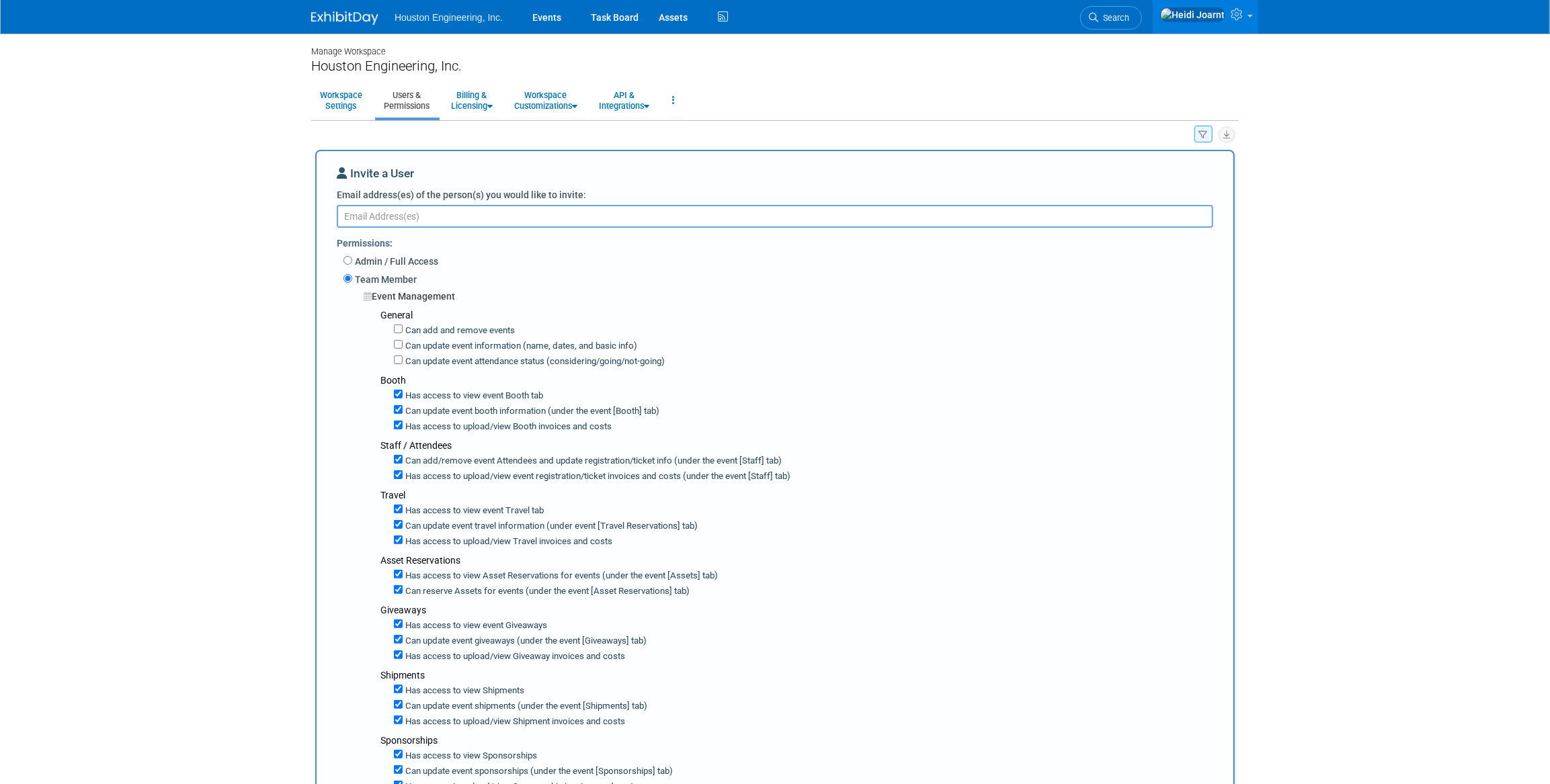
click at [447, 224] on textarea "Email address(es) of the person(s) you would like to invite:" at bounding box center [775, 217] width 877 height 23
paste textarea "teskro@houstoneng.com"
type textarea "teskro@houstoneng.com"
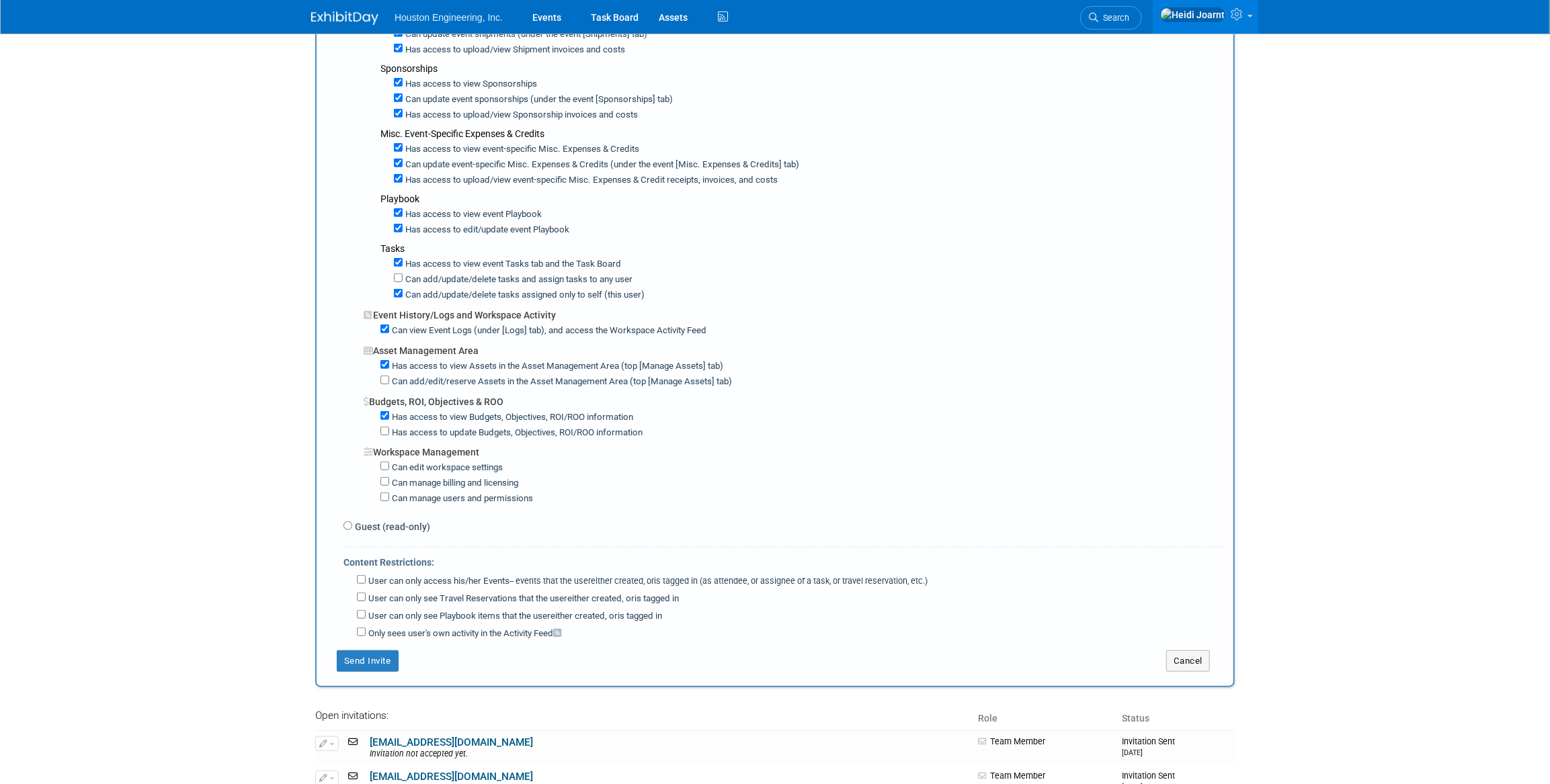
scroll to position [1002, 0]
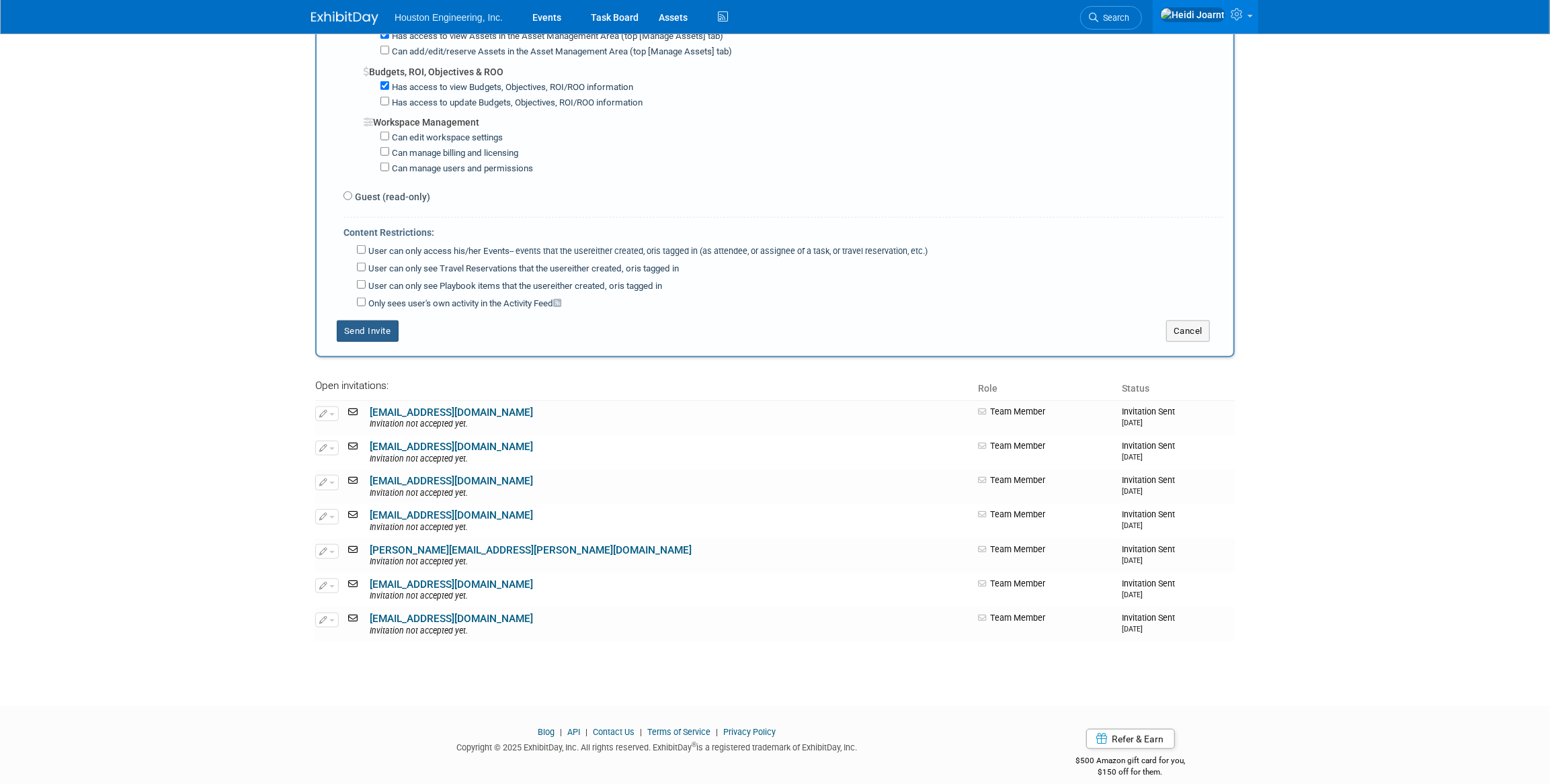
click at [385, 321] on button "Send Invite" at bounding box center [368, 331] width 62 height 22
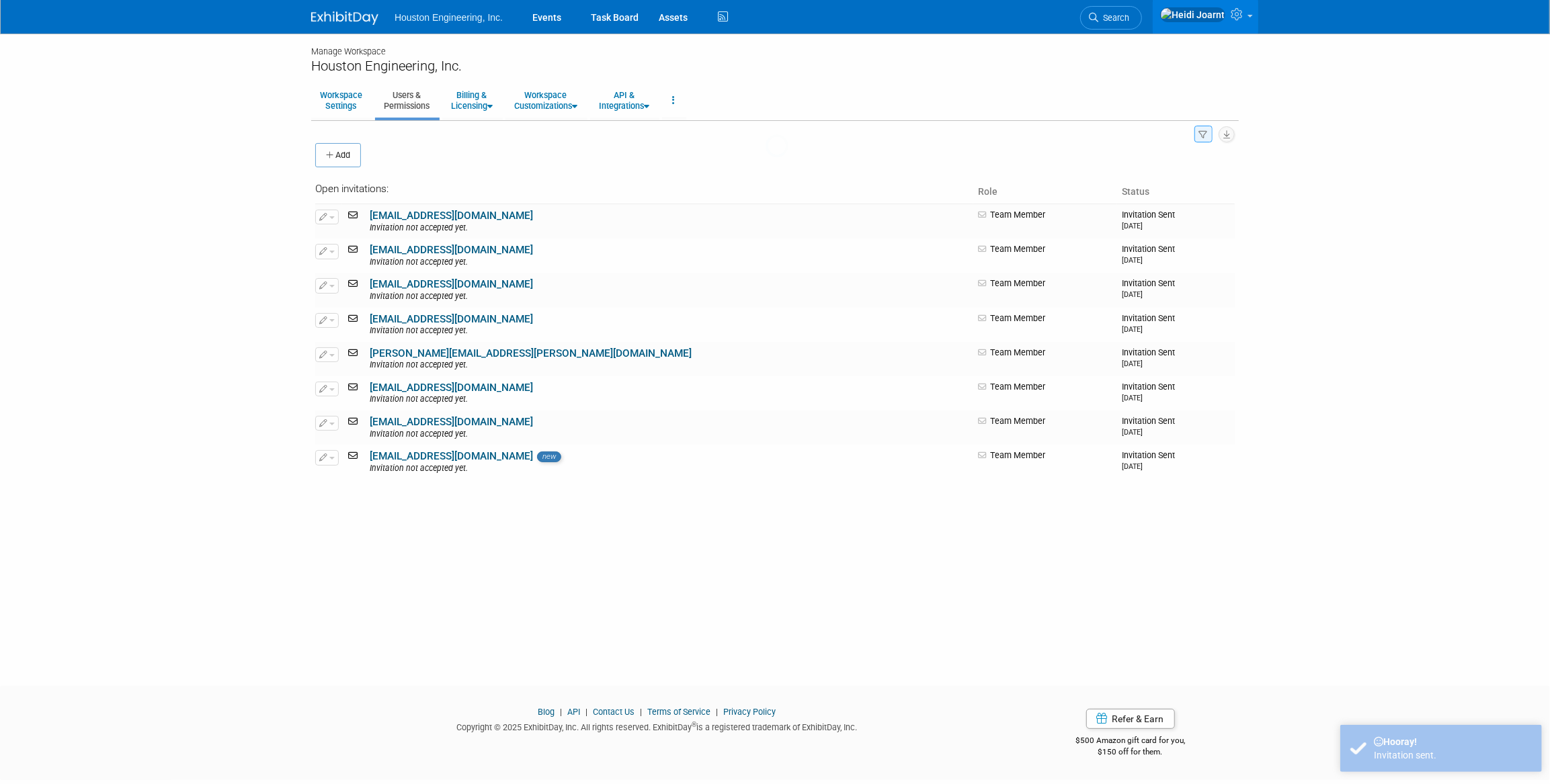
scroll to position [0, 0]
click at [545, 20] on link "Events" at bounding box center [546, 16] width 49 height 33
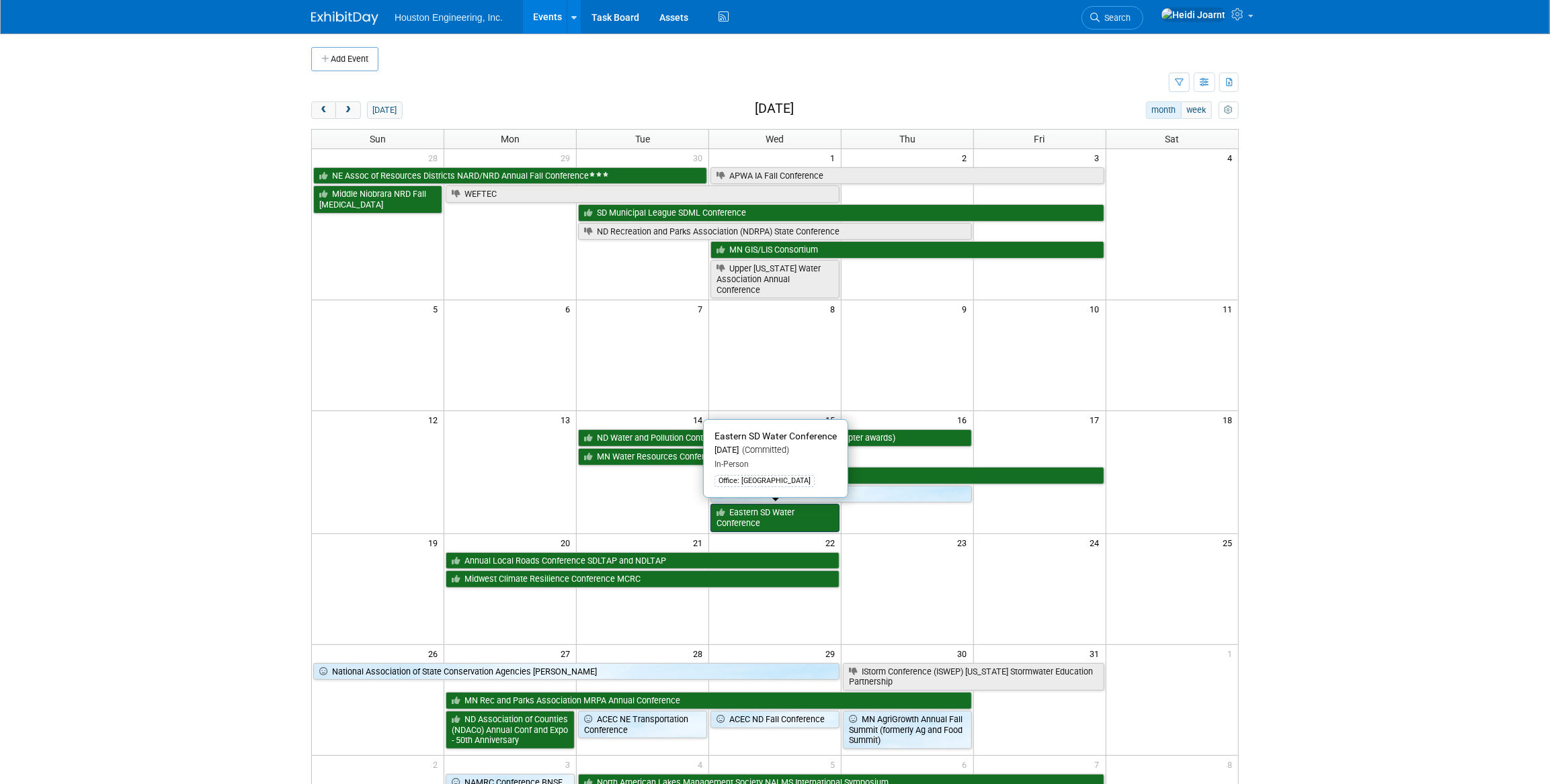
click at [763, 514] on link "Eastern SD Water Conference" at bounding box center [775, 518] width 129 height 28
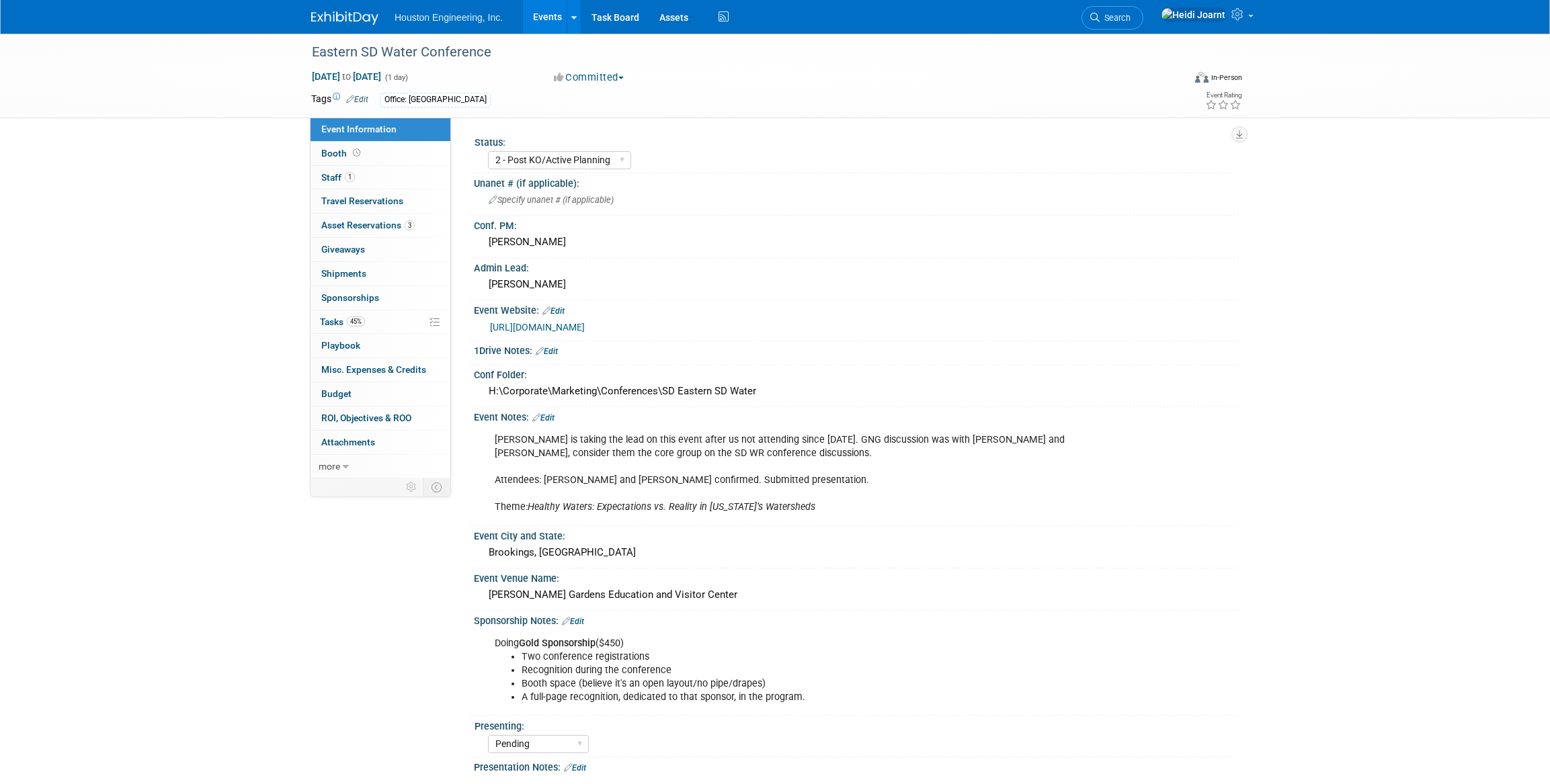
select select "2 - Post KO/Active Planning"
select select "Pending"
select select "Water Resources"
click at [414, 521] on div "Event Information Event Info Booth Booth 1 Staff 1 Staff 0 Travel Reservations …" at bounding box center [775, 502] width 947 height 938
click at [368, 330] on link "45% Tasks 45%" at bounding box center [380, 322] width 139 height 24
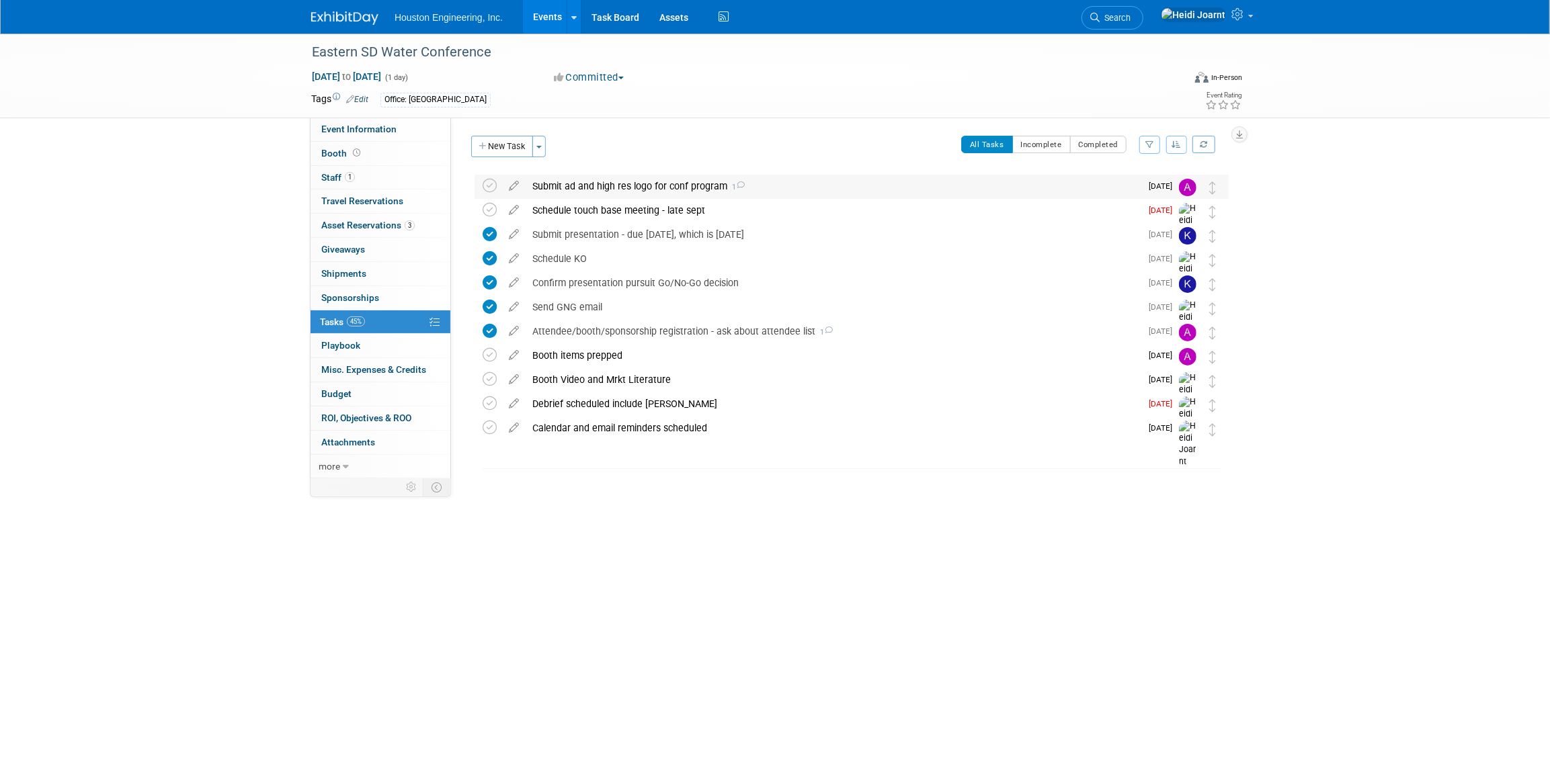
click at [777, 187] on div "Submit ad and high res logo for conf program 1" at bounding box center [833, 186] width 615 height 23
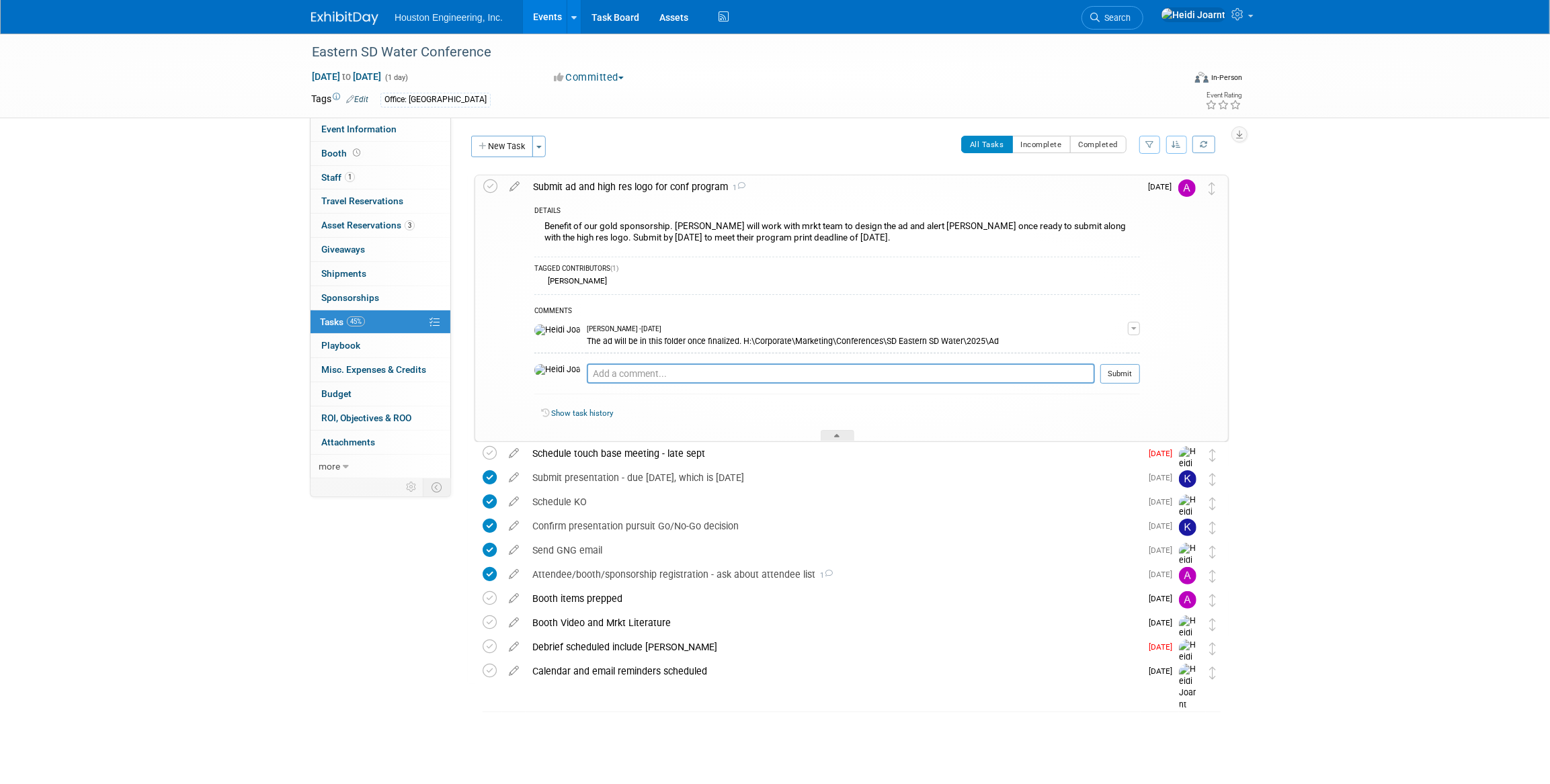
click at [836, 182] on div "Submit ad and high res logo for conf program 1" at bounding box center [833, 187] width 614 height 23
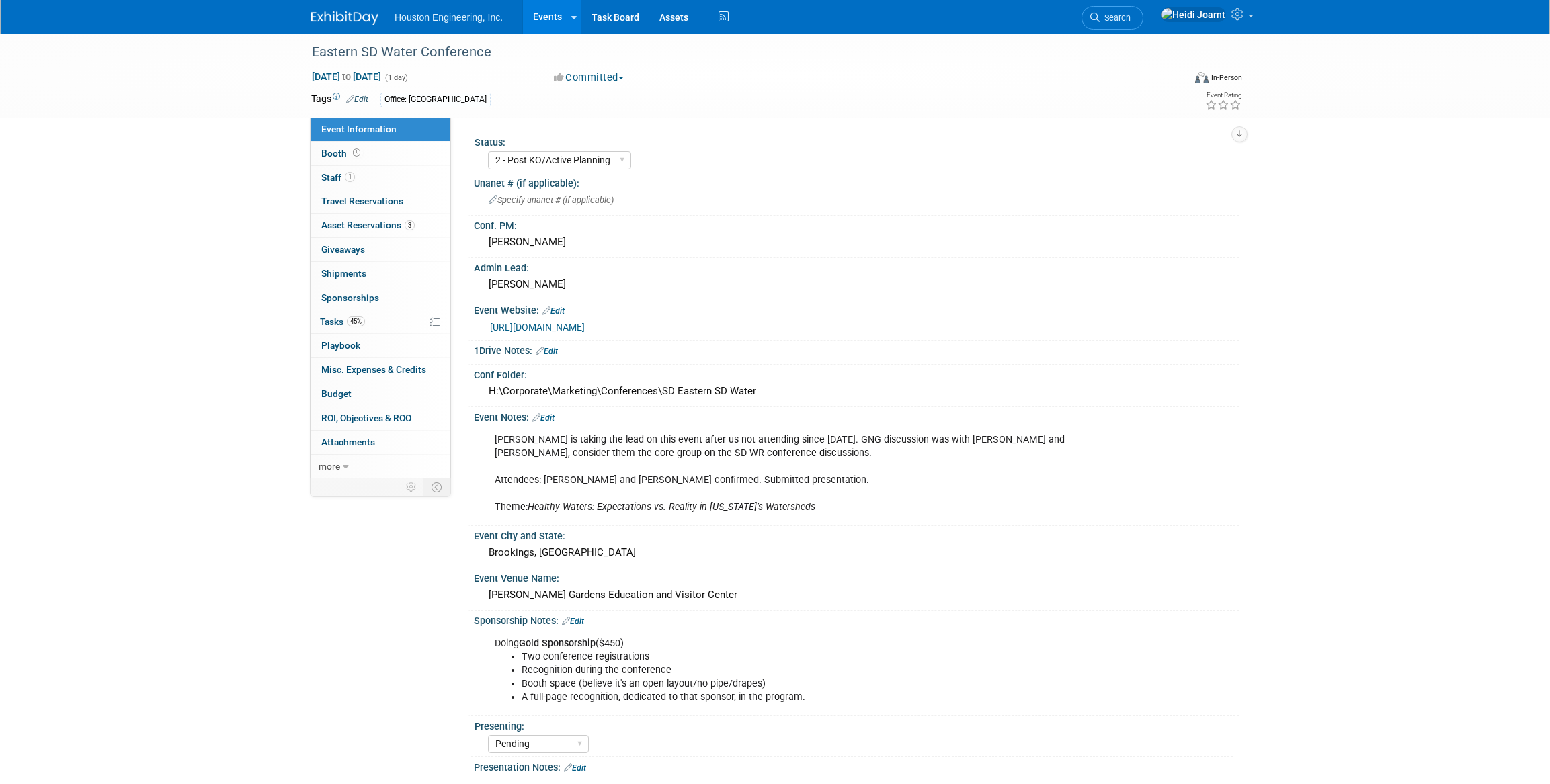
select select "2 - Post KO/Active Planning"
select select "Pending"
select select "Water Resources"
click at [371, 328] on link "45% Tasks 45%" at bounding box center [380, 322] width 139 height 24
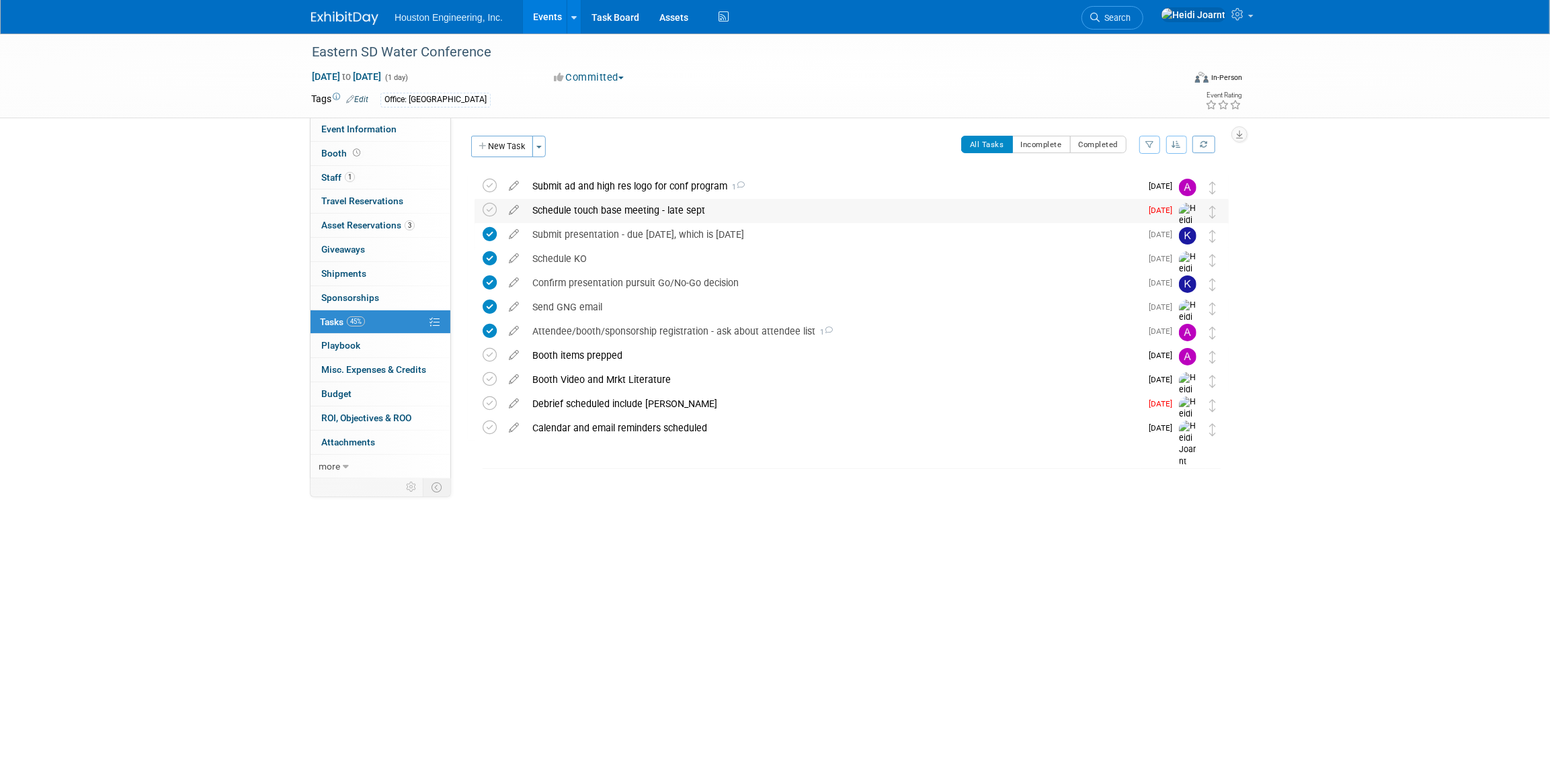
click at [814, 208] on div "Schedule touch base meeting - late sept" at bounding box center [833, 210] width 615 height 23
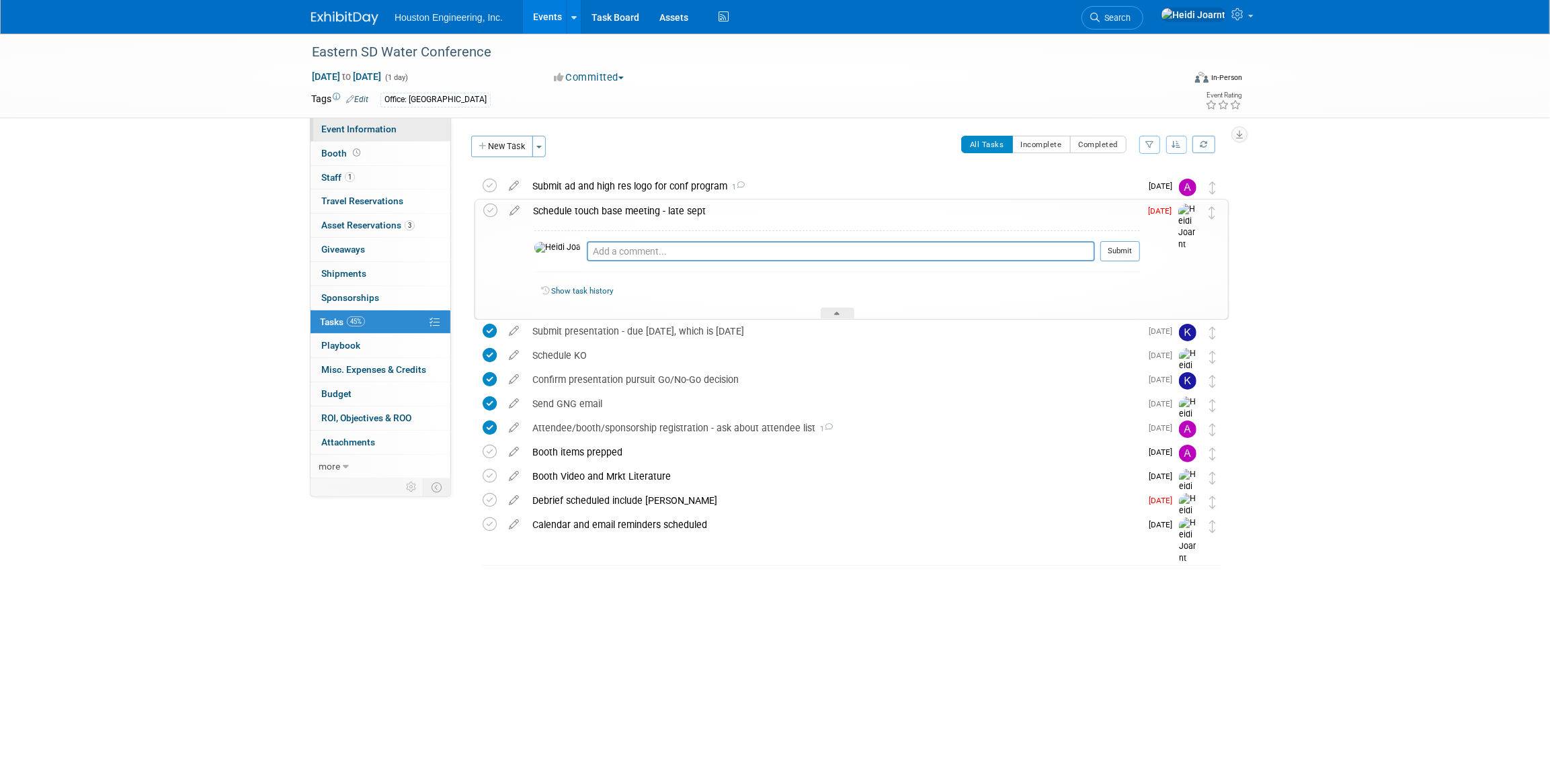
click at [420, 130] on link "Event Information" at bounding box center [380, 129] width 139 height 24
select select "2 - Post KO/Active Planning"
select select "Pending"
select select "Water Resources"
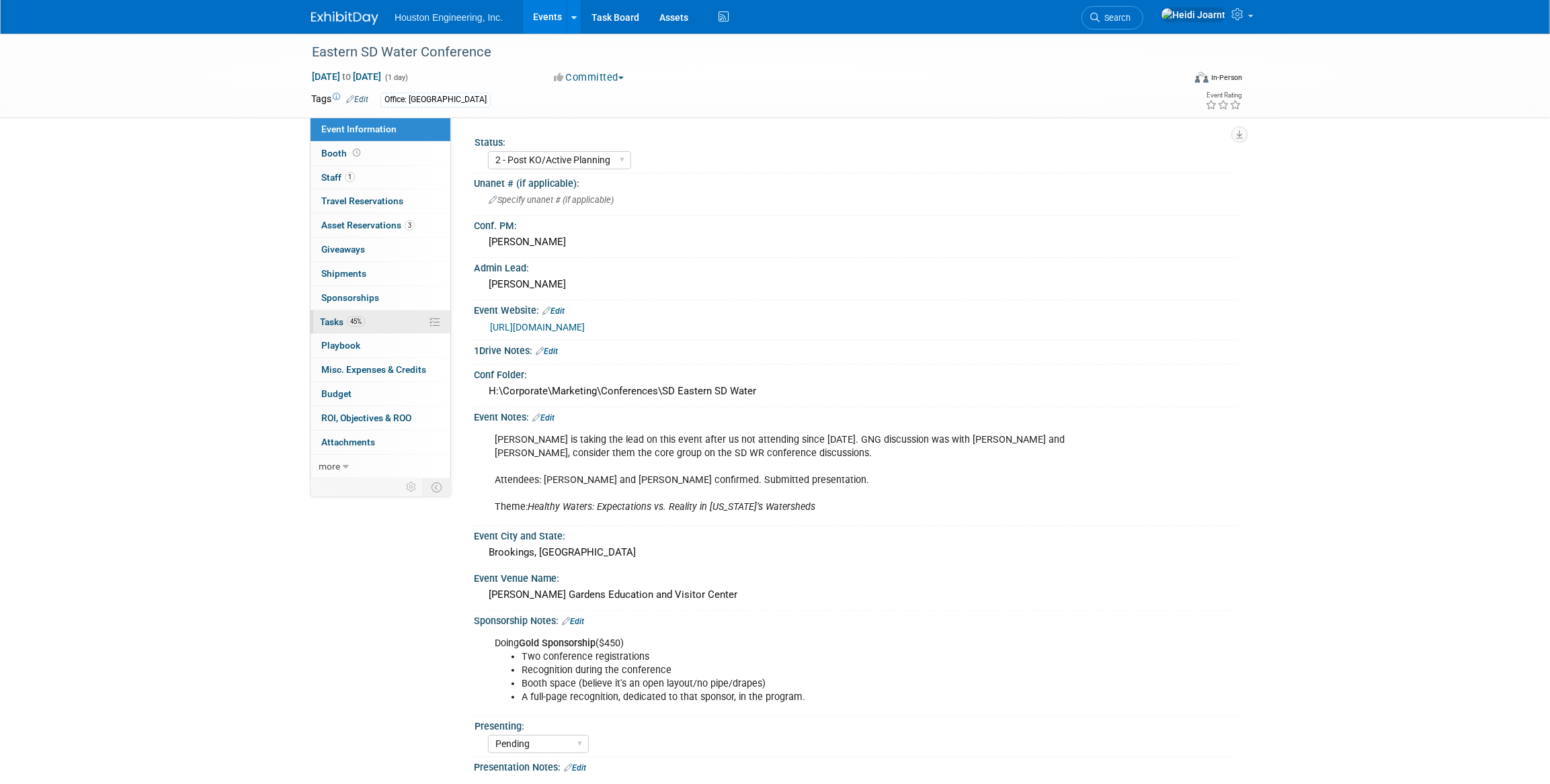
click at [375, 326] on link "45% Tasks 45%" at bounding box center [380, 322] width 139 height 24
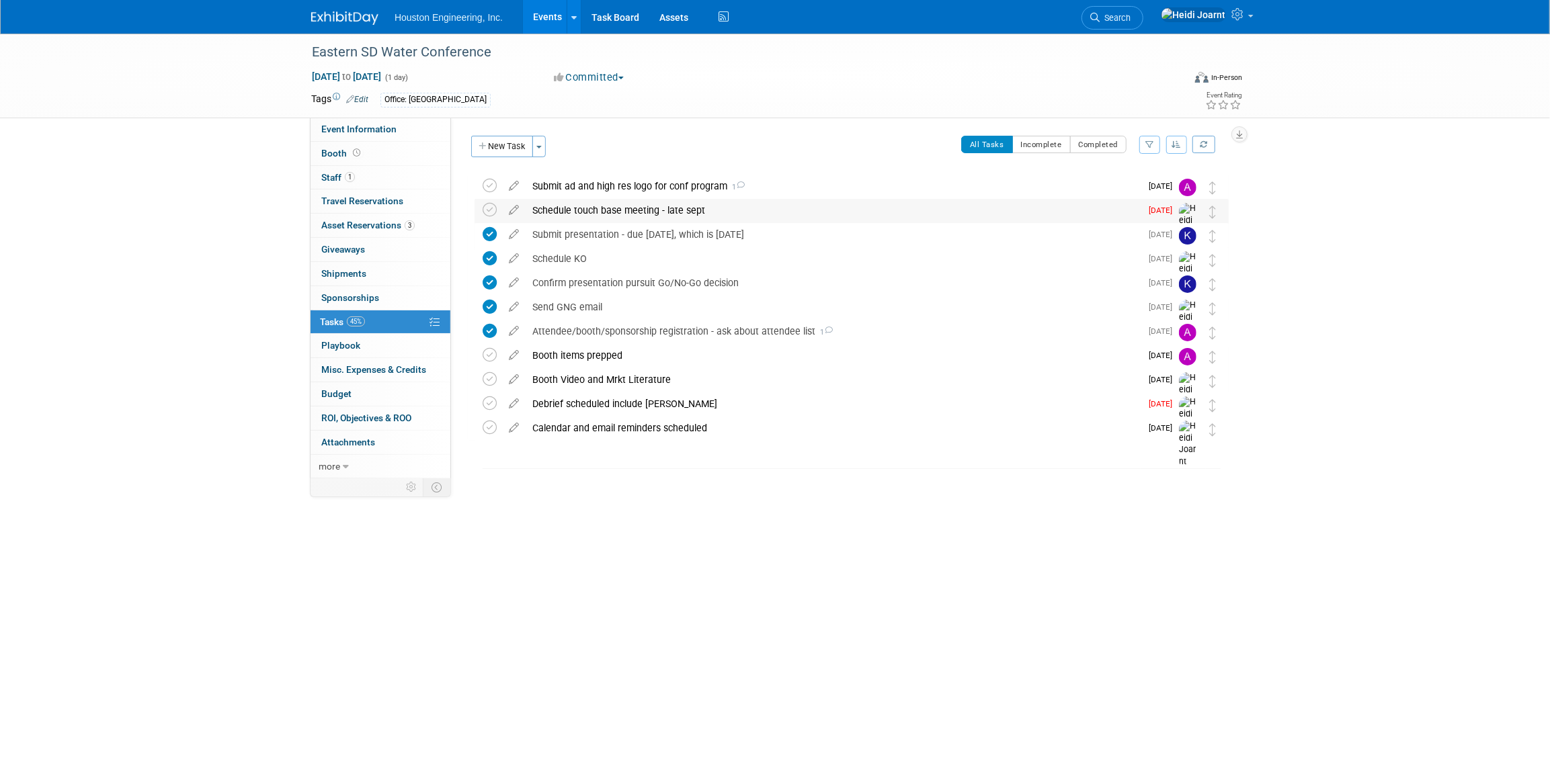
click at [594, 203] on div "Schedule touch base meeting - late sept" at bounding box center [833, 210] width 615 height 23
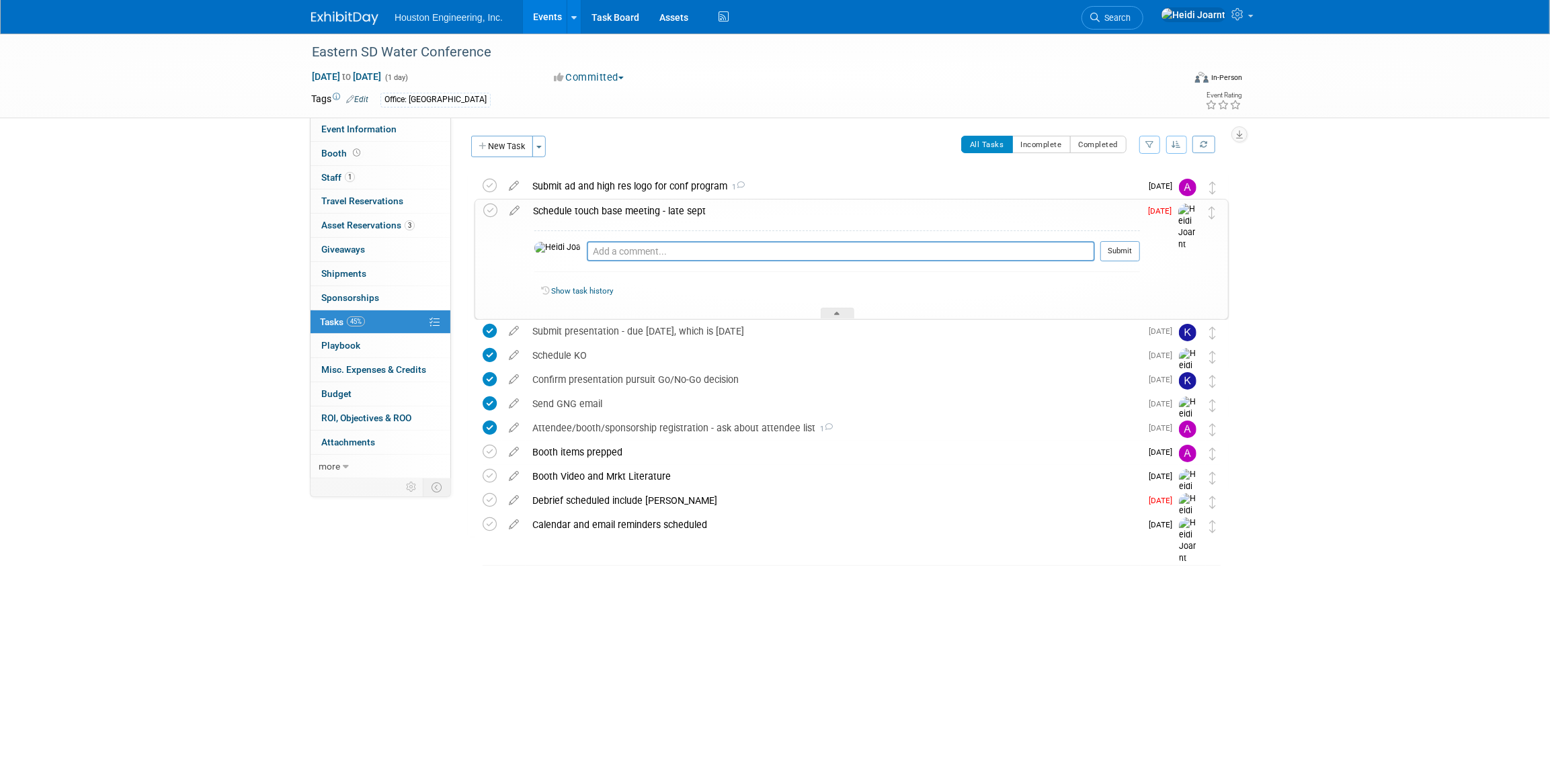
click at [632, 262] on div "Pro tip: Press Ctrl-Enter to submit comment." at bounding box center [840, 266] width 508 height 11
click at [632, 258] on textarea at bounding box center [840, 251] width 508 height 20
type textarea "Scheduled Oct 1"
click at [1129, 248] on button "Submit" at bounding box center [1120, 251] width 40 height 20
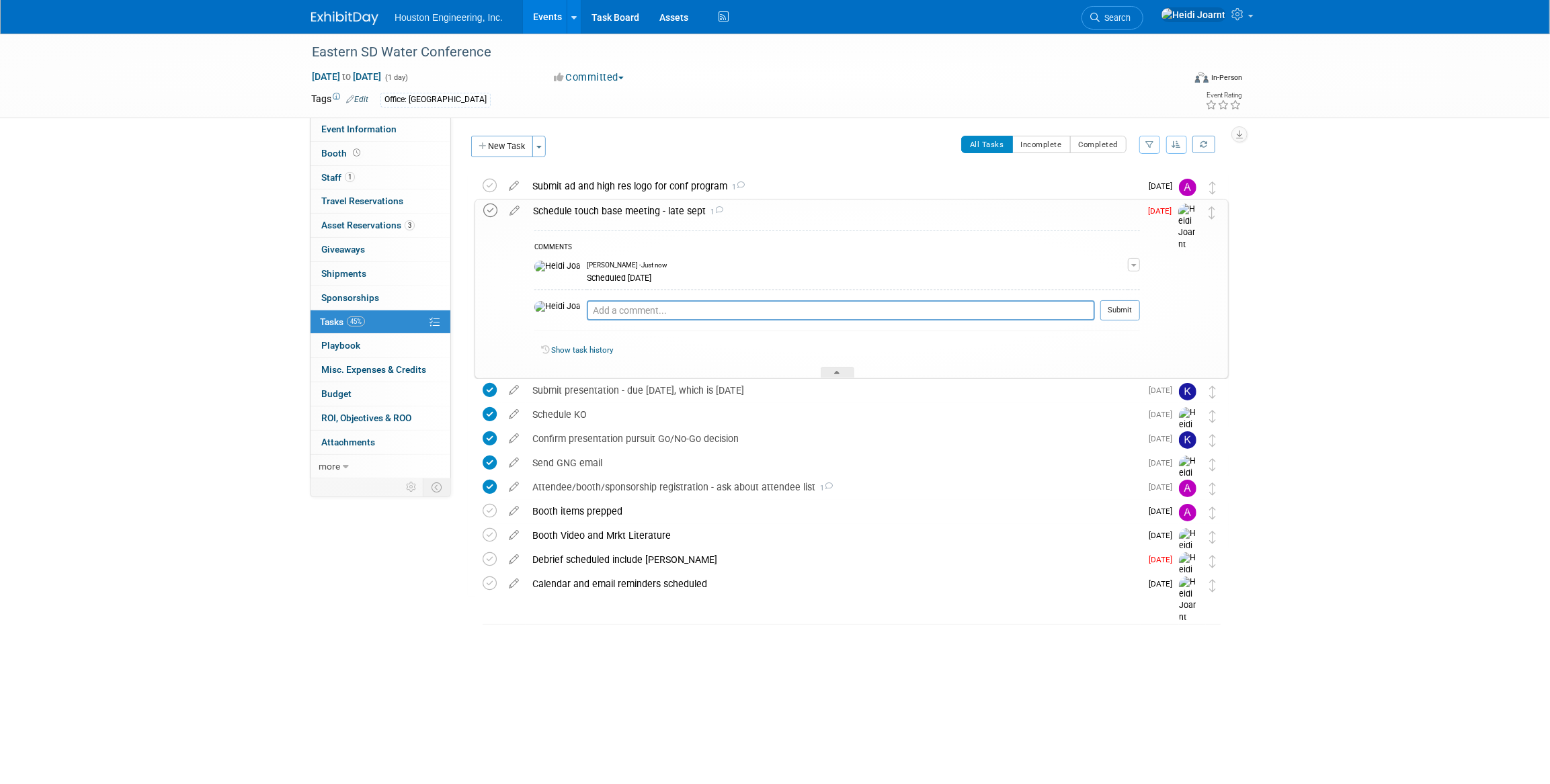
click at [490, 210] on icon at bounding box center [490, 210] width 14 height 14
click at [842, 371] on div at bounding box center [837, 372] width 33 height 11
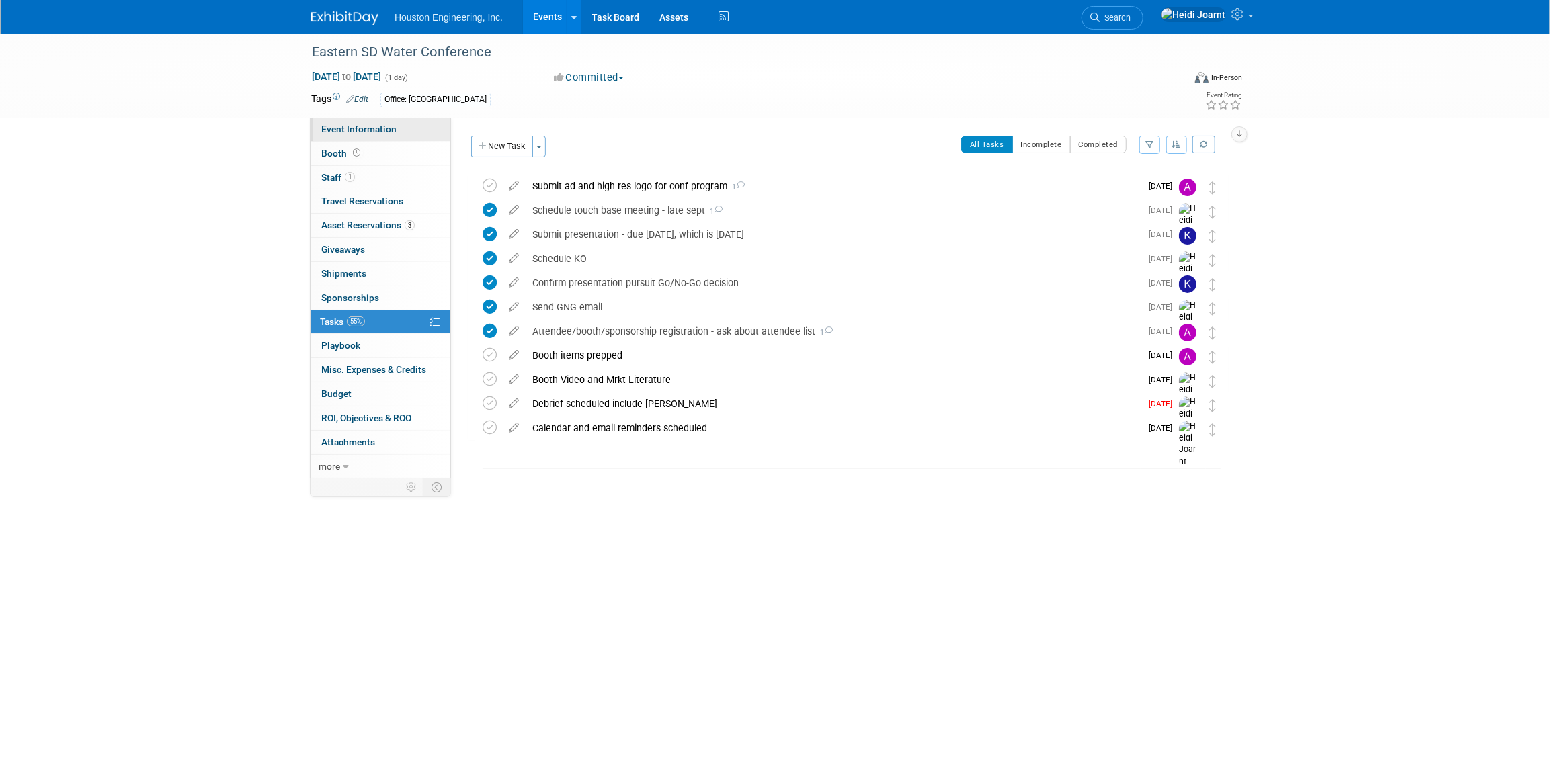
click at [372, 124] on span "Event Information" at bounding box center [358, 128] width 75 height 11
select select "2 - Post KO/Active Planning"
select select "Pending"
select select "Water Resources"
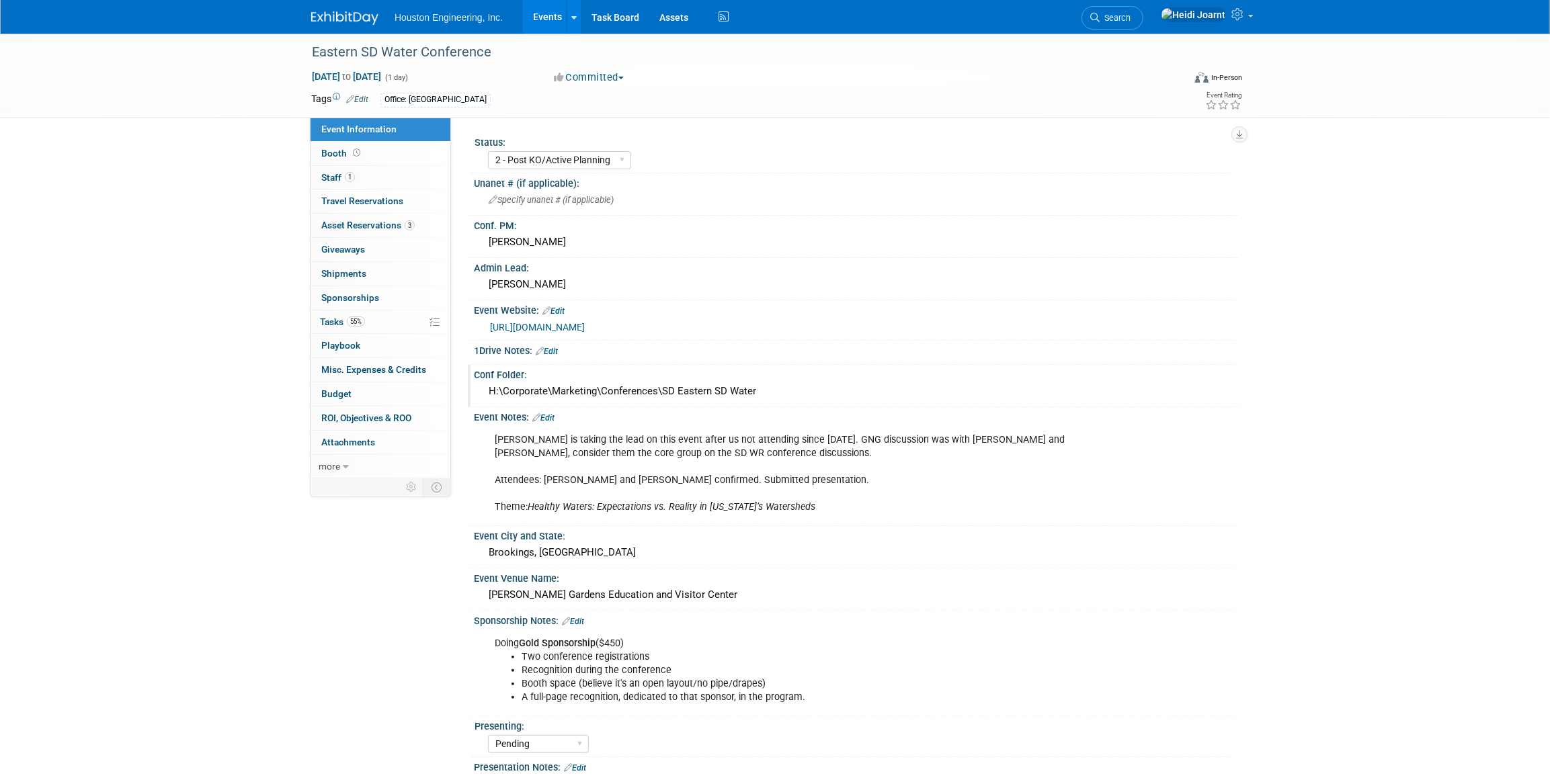
click at [665, 390] on div "H:\Corporate\Marketing\Conferences\SD Eastern SD Water" at bounding box center [857, 392] width 745 height 21
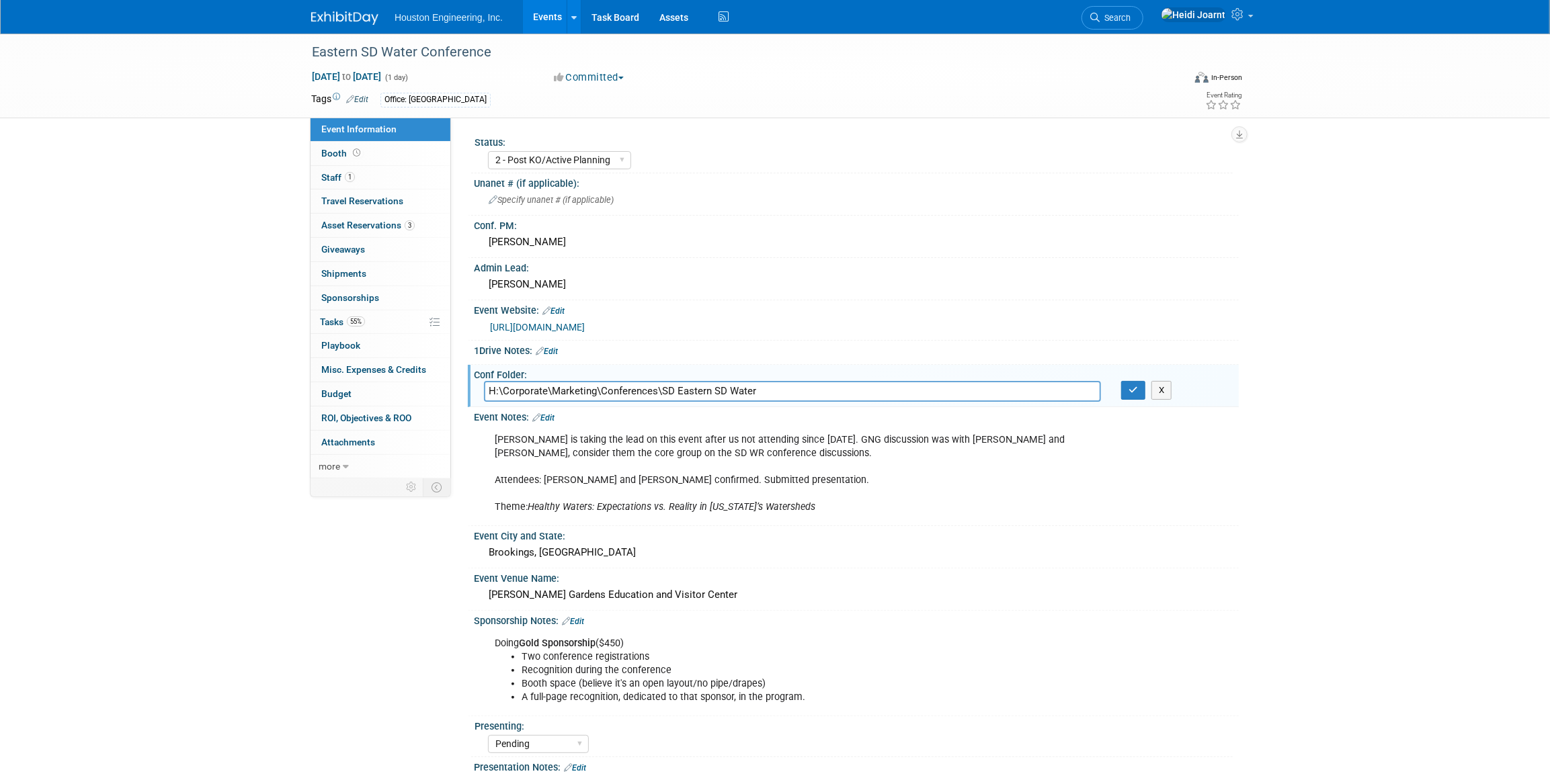
drag, startPoint x: 766, startPoint y: 390, endPoint x: 481, endPoint y: 383, distance: 285.1
click at [481, 383] on div "H:\Corporate\Marketing\Conferences\SD Eastern SD Water" at bounding box center [792, 392] width 637 height 21
click at [1140, 394] on button "button" at bounding box center [1133, 391] width 24 height 19
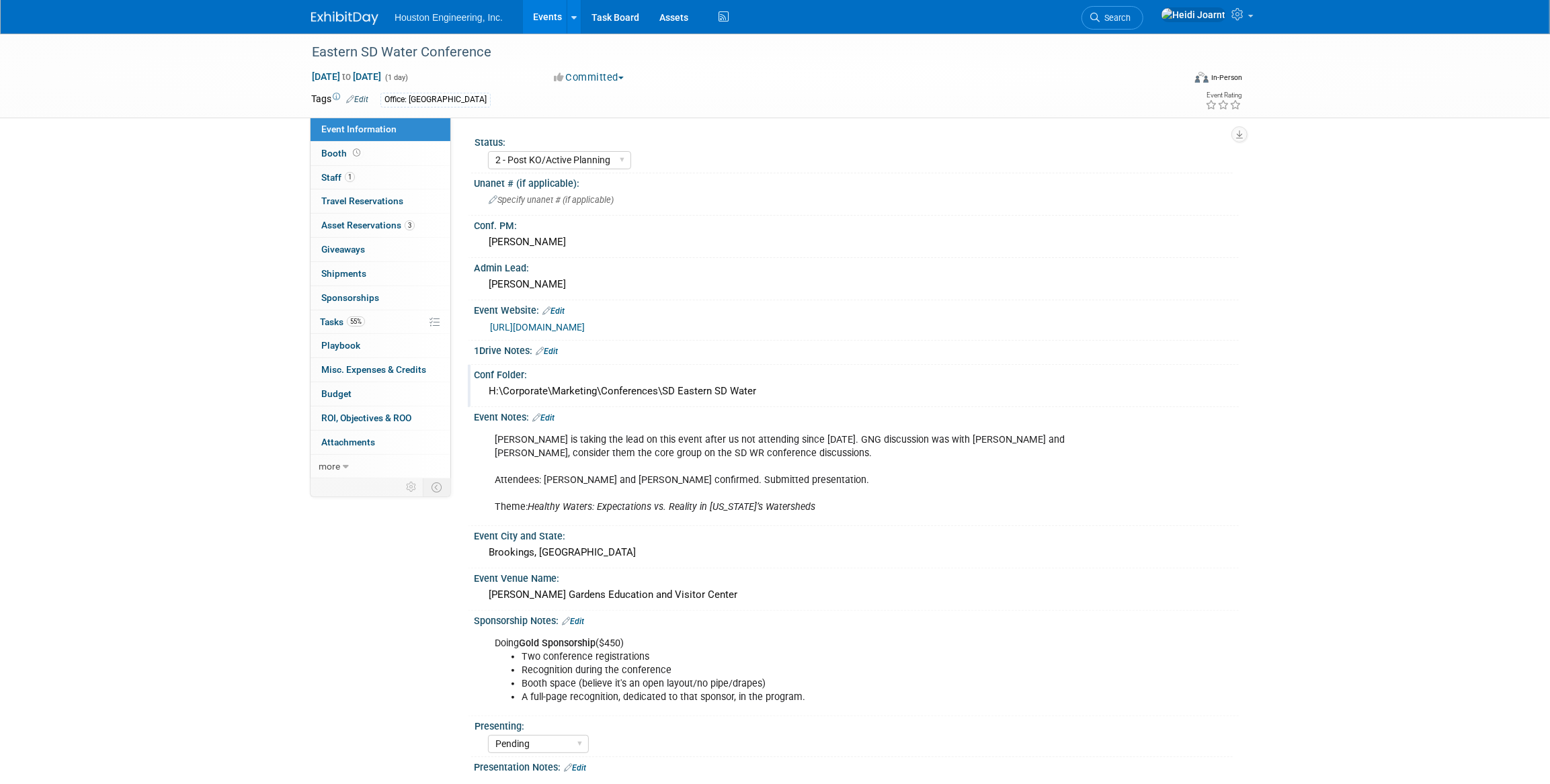
click at [584, 328] on link "https://www.sdstate.edu/agricultural-biosystems-engineering/south-dakota-water-…" at bounding box center [537, 327] width 95 height 11
click at [379, 161] on link "Booth" at bounding box center [380, 153] width 139 height 24
select select "Yes"
select select "Sioux Falls"
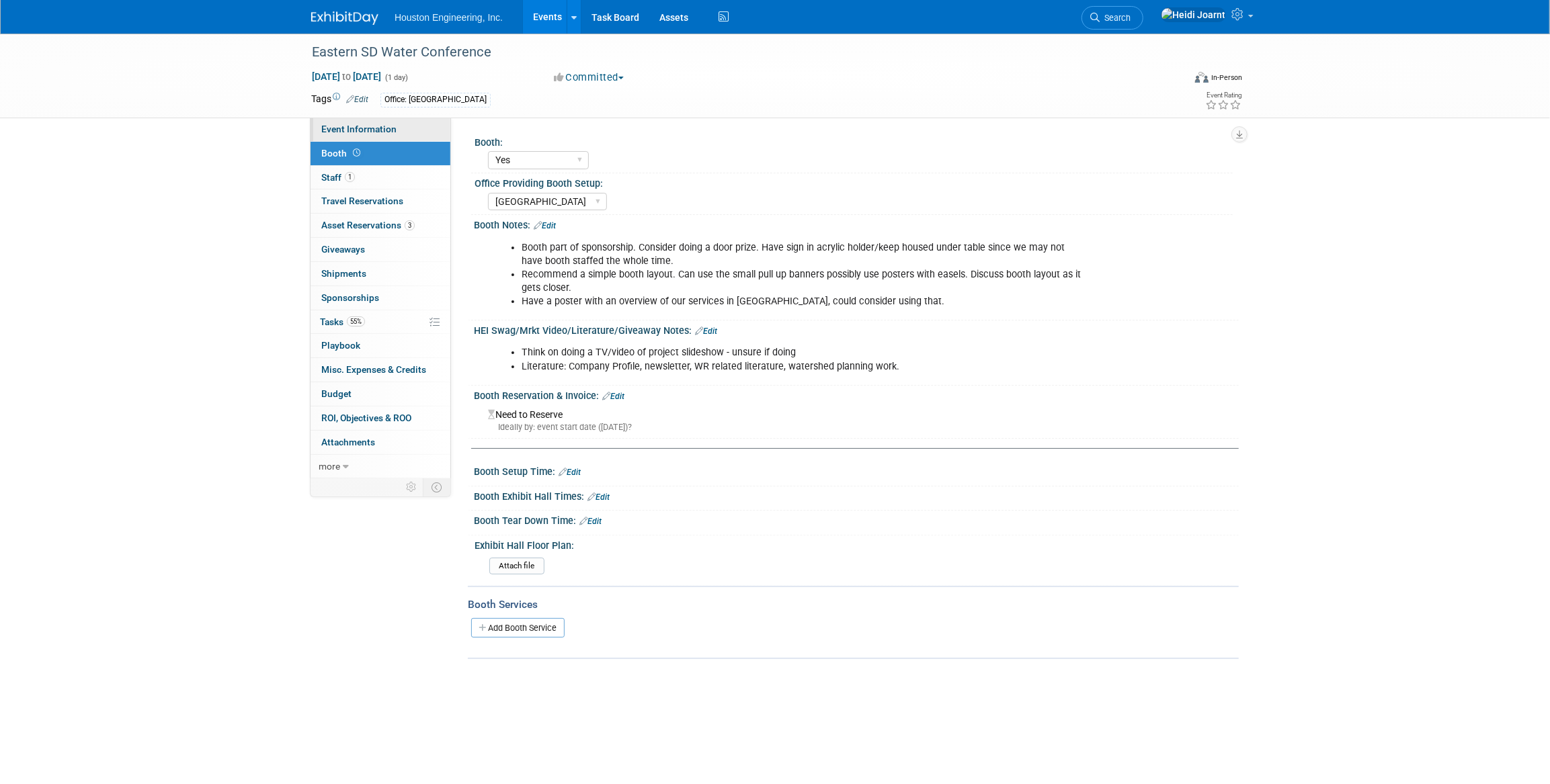
click at [385, 128] on span "Event Information" at bounding box center [358, 128] width 75 height 11
select select "2 - Post KO/Active Planning"
select select "Pending"
select select "Water Resources"
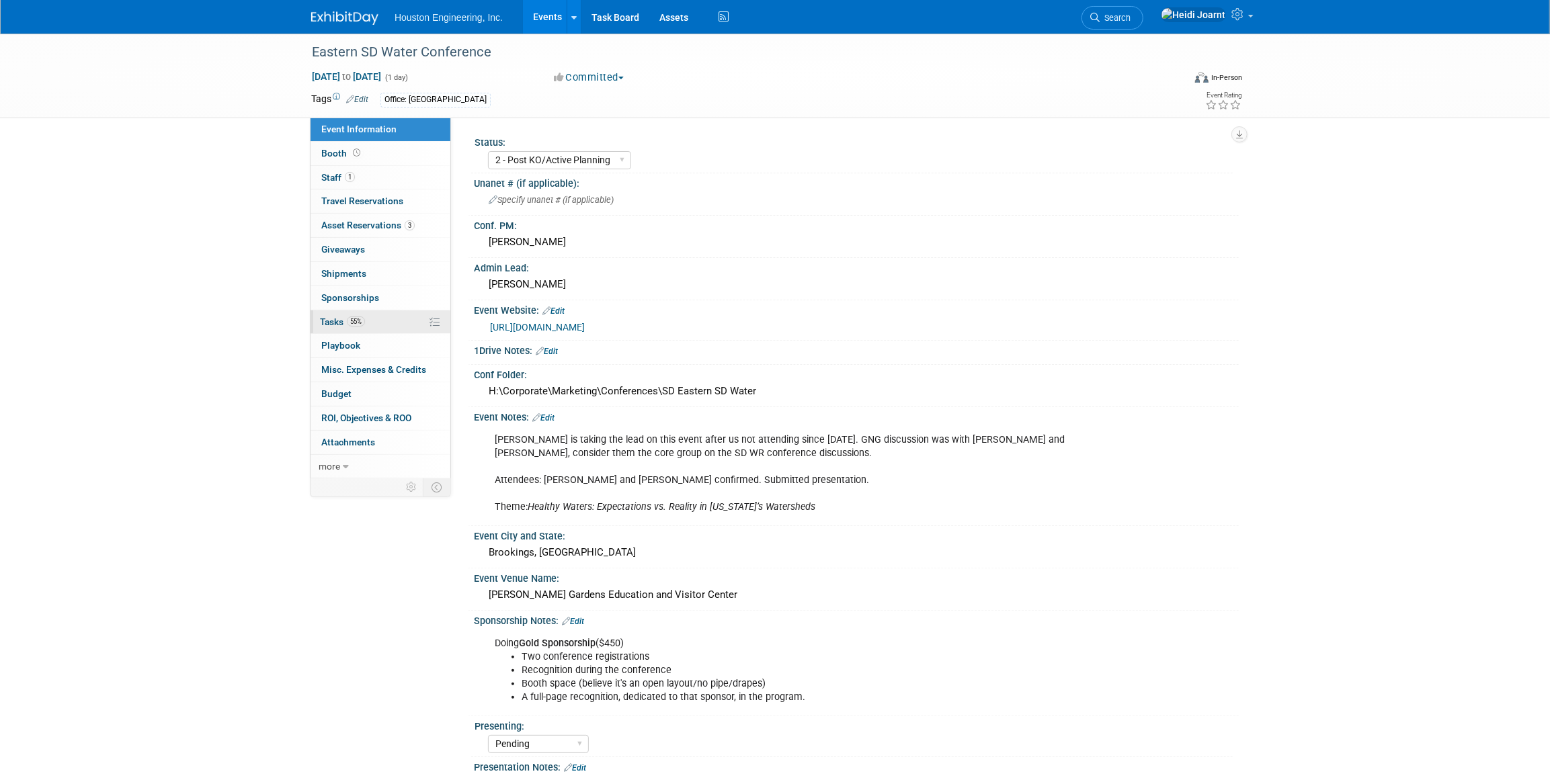
click at [364, 320] on span "55%" at bounding box center [355, 321] width 18 height 11
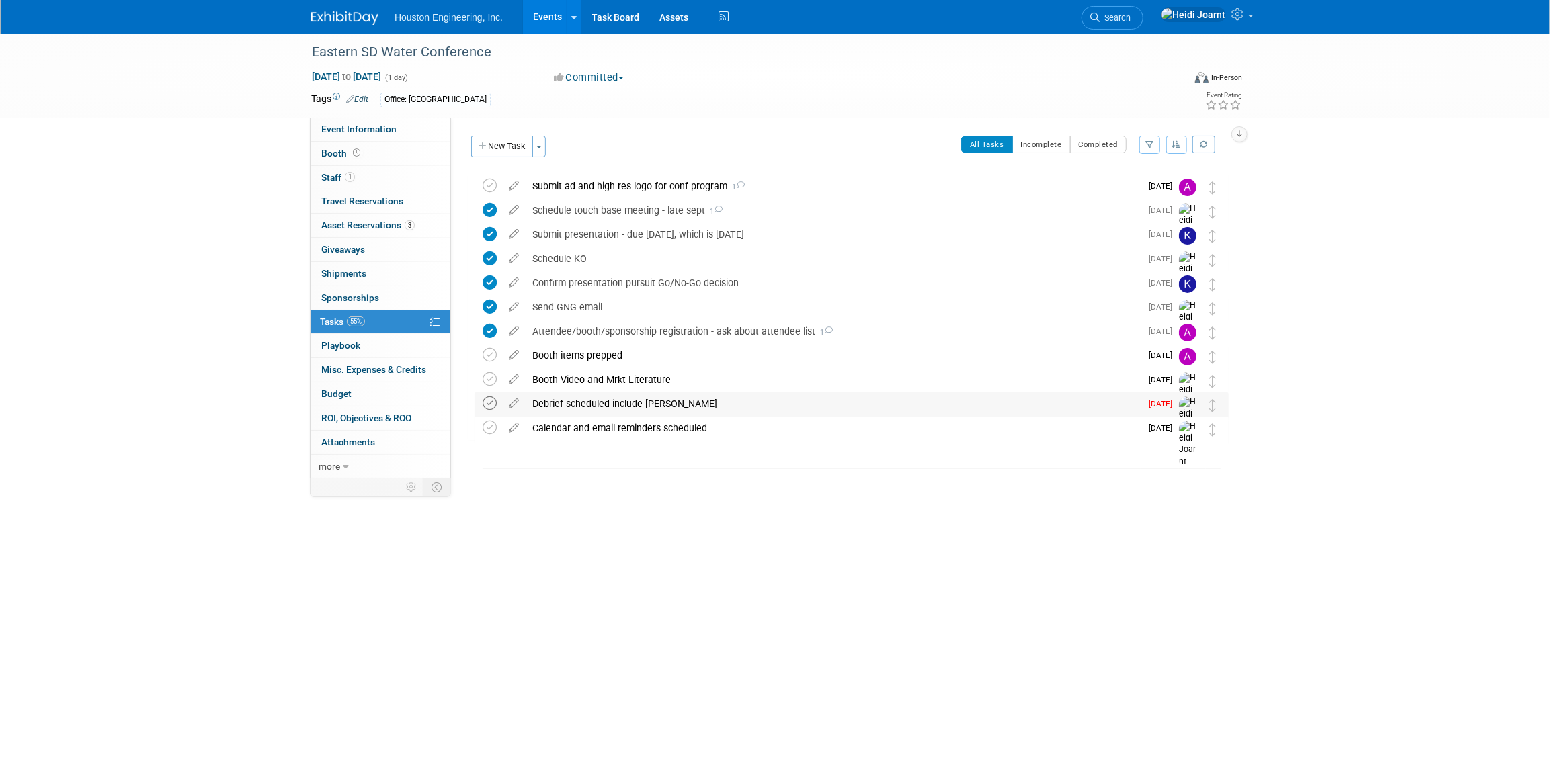
click at [493, 407] on icon at bounding box center [489, 403] width 14 height 14
click at [491, 432] on icon at bounding box center [489, 428] width 14 height 14
click at [542, 21] on link "Events" at bounding box center [547, 16] width 49 height 33
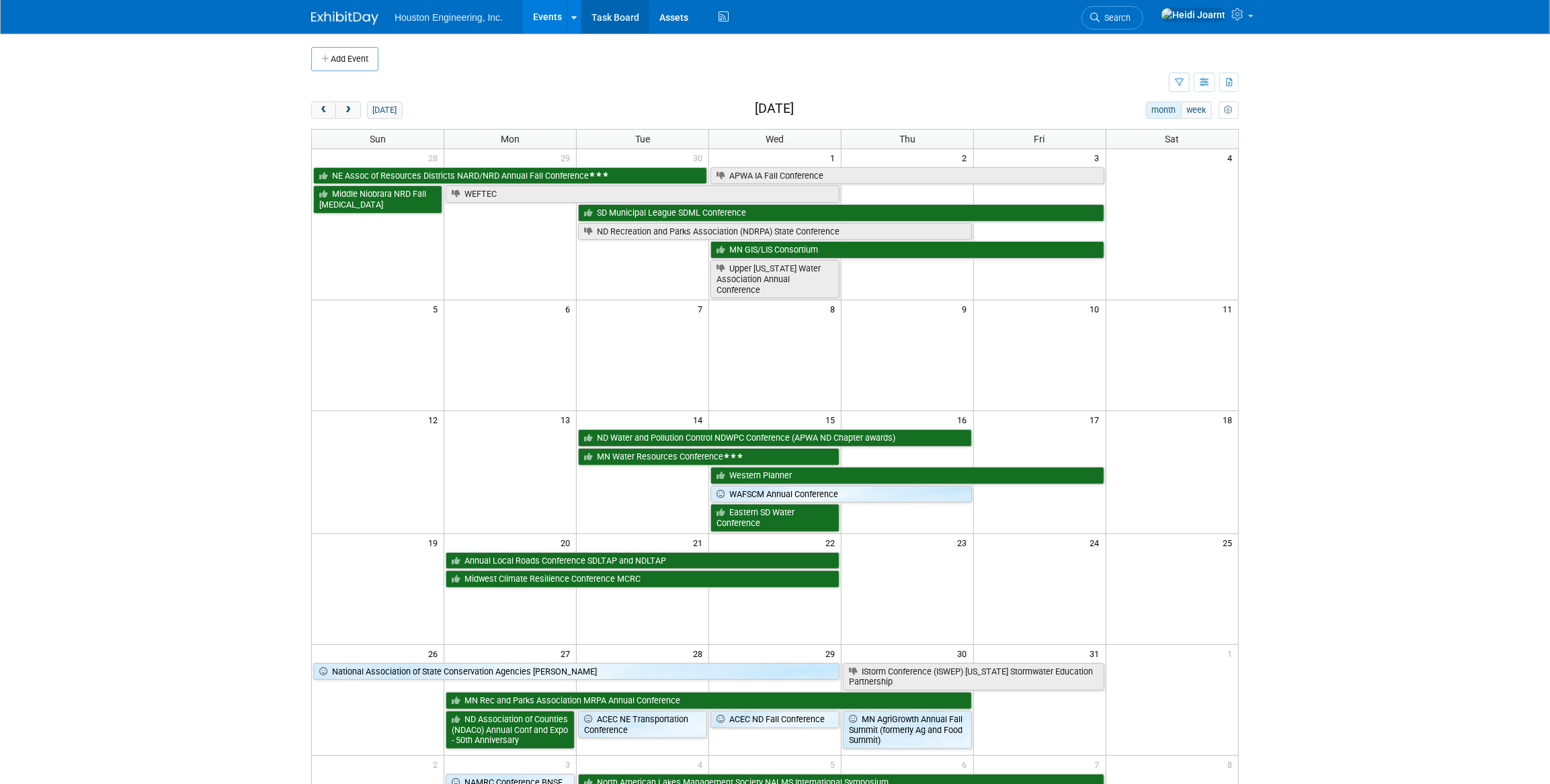
click at [609, 22] on link "Task Board" at bounding box center [615, 16] width 68 height 33
click at [1143, 22] on link "Search" at bounding box center [1112, 17] width 62 height 24
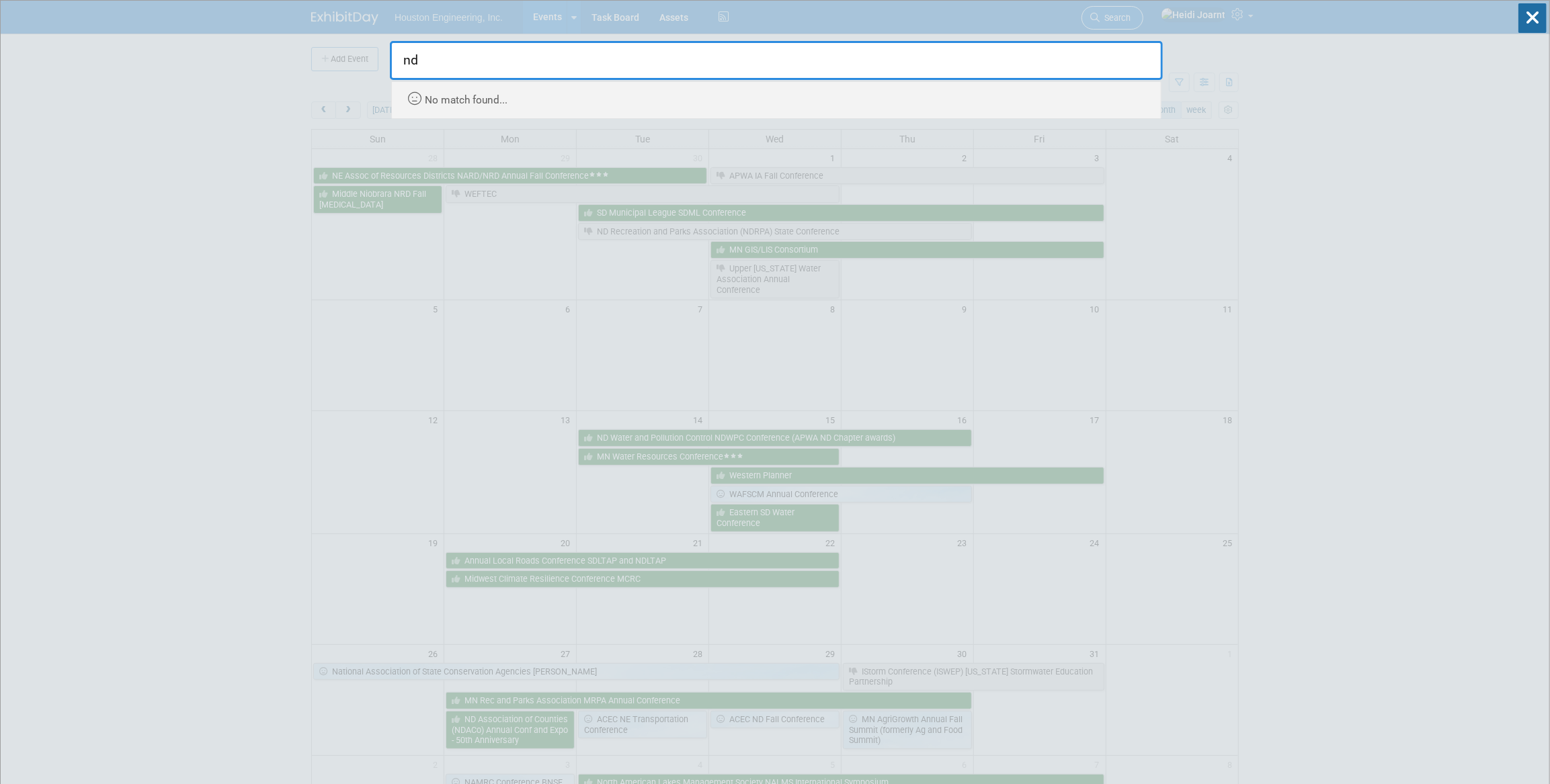
type input "n"
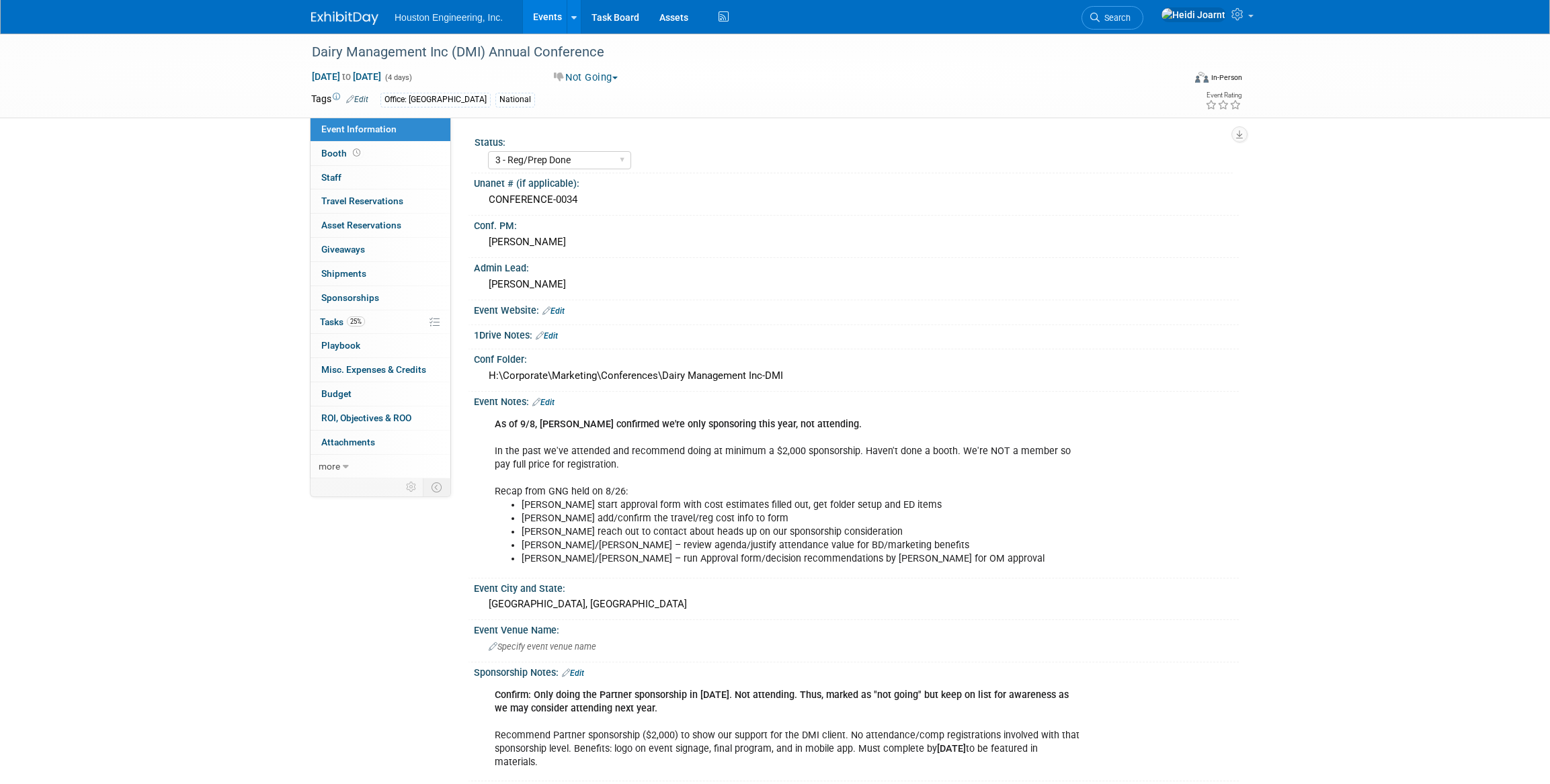
select select "3 - Reg/Prep Done"
select select "Environmental"
drag, startPoint x: 0, startPoint y: 0, endPoint x: 401, endPoint y: 320, distance: 513.0
click at [401, 320] on link "25% Tasks 25%" at bounding box center [380, 322] width 139 height 24
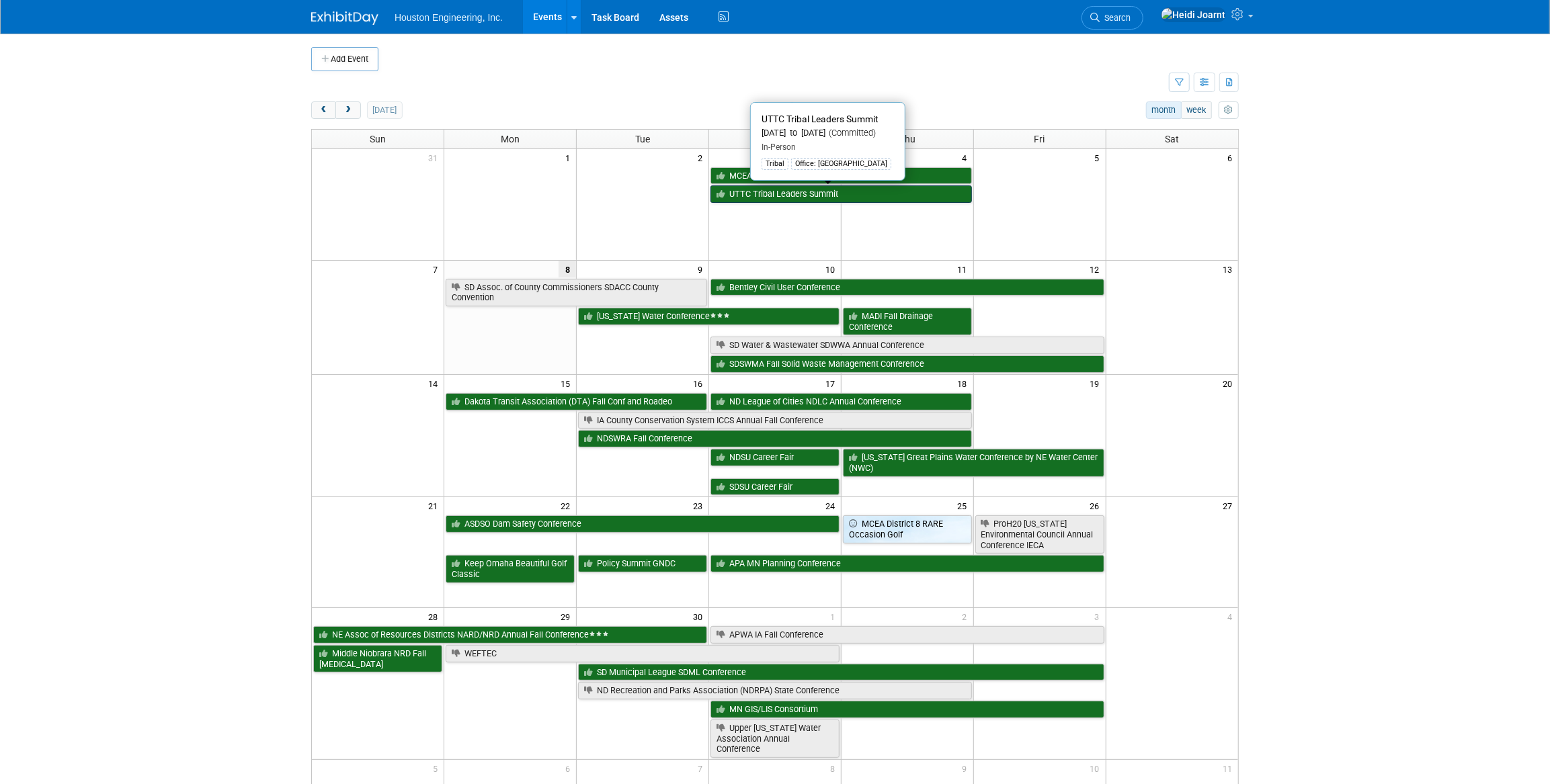
click at [794, 196] on link "UTTC Tribal Leaders Summit" at bounding box center [841, 194] width 262 height 17
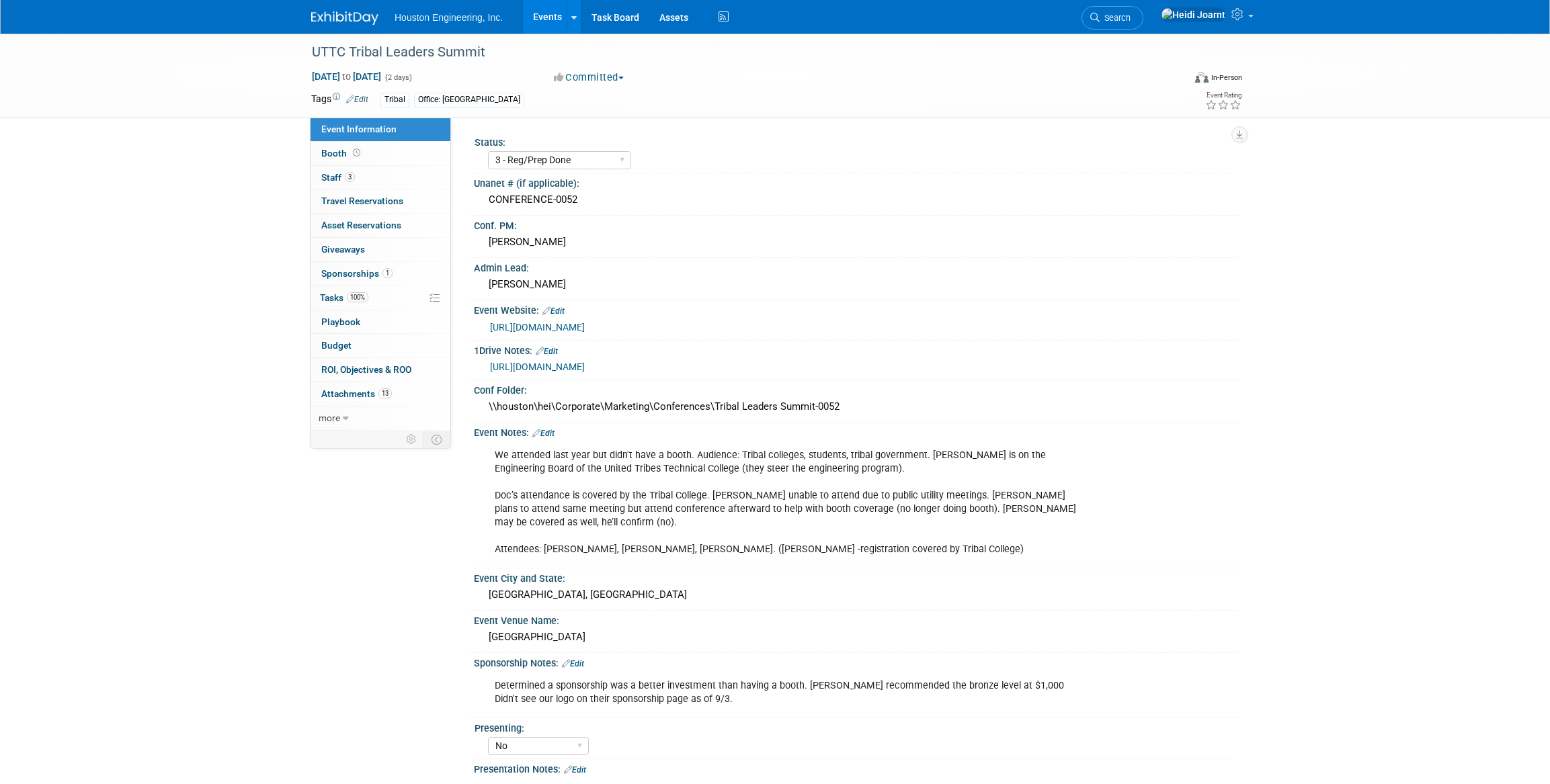
select select "3 - Reg/Prep Done"
select select "No"
select select "Multi-sector/Any/All"
click at [398, 300] on link "100% Tasks 100%" at bounding box center [380, 298] width 139 height 24
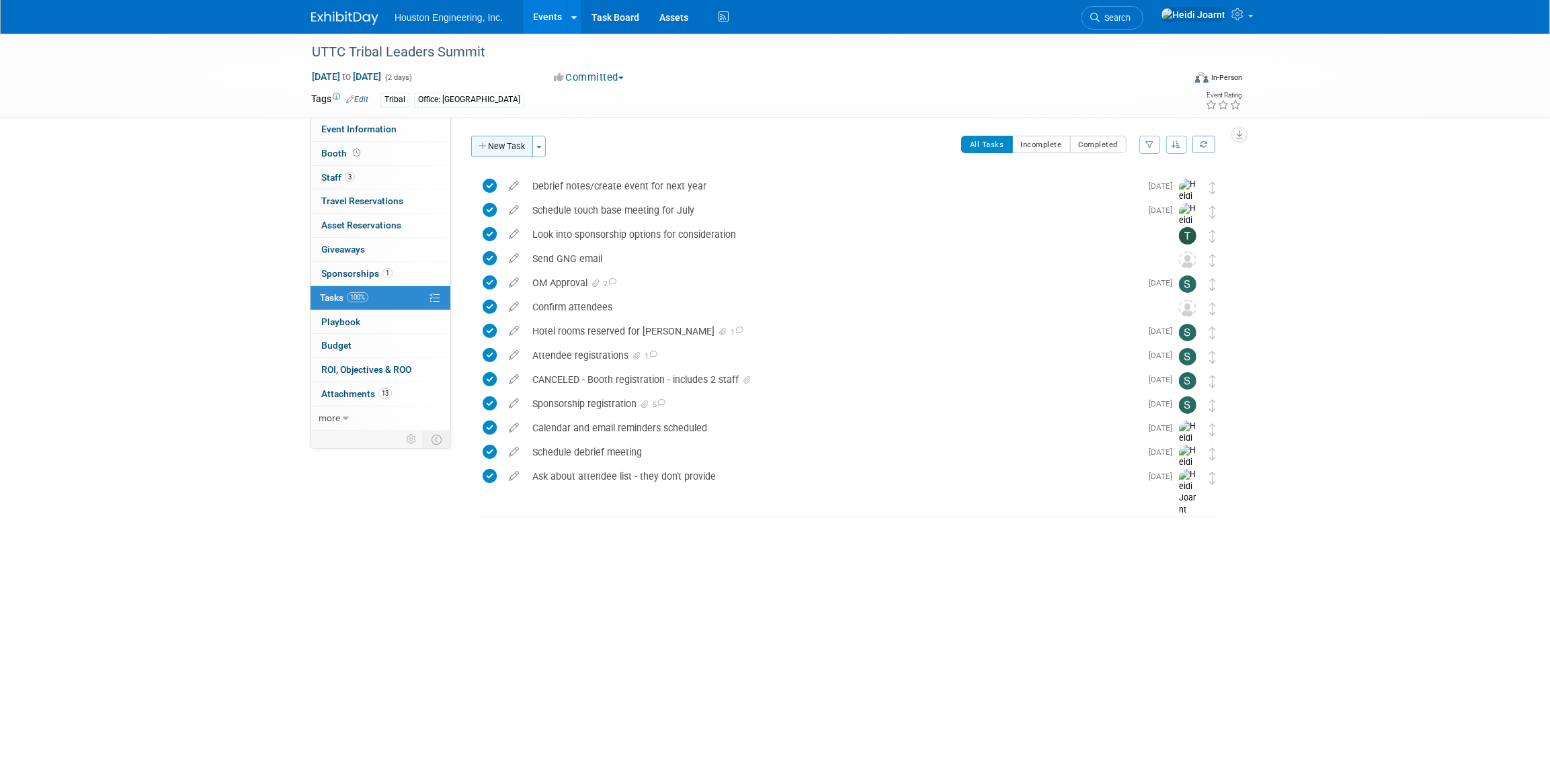
click at [512, 146] on button "New Task" at bounding box center [501, 146] width 62 height 22
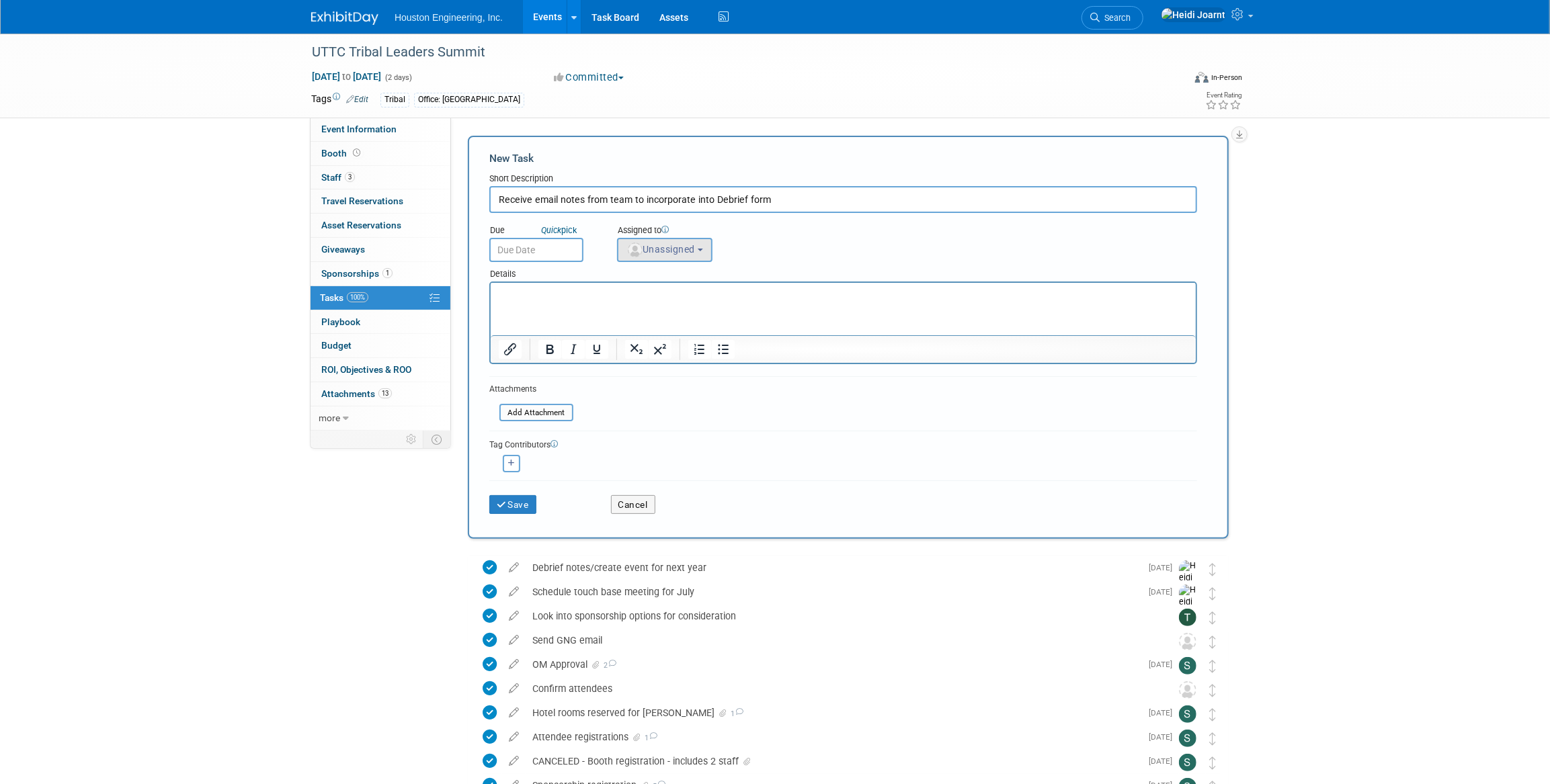
type input "Receive email notes from team to incorporate into Debrief form"
click at [677, 253] on span "Unassigned" at bounding box center [661, 248] width 69 height 11
click at [685, 273] on input "text" at bounding box center [713, 283] width 185 height 23
type input "heidi"
click at [677, 310] on label "Heidi Joarnt (me)" at bounding box center [694, 310] width 140 height 22
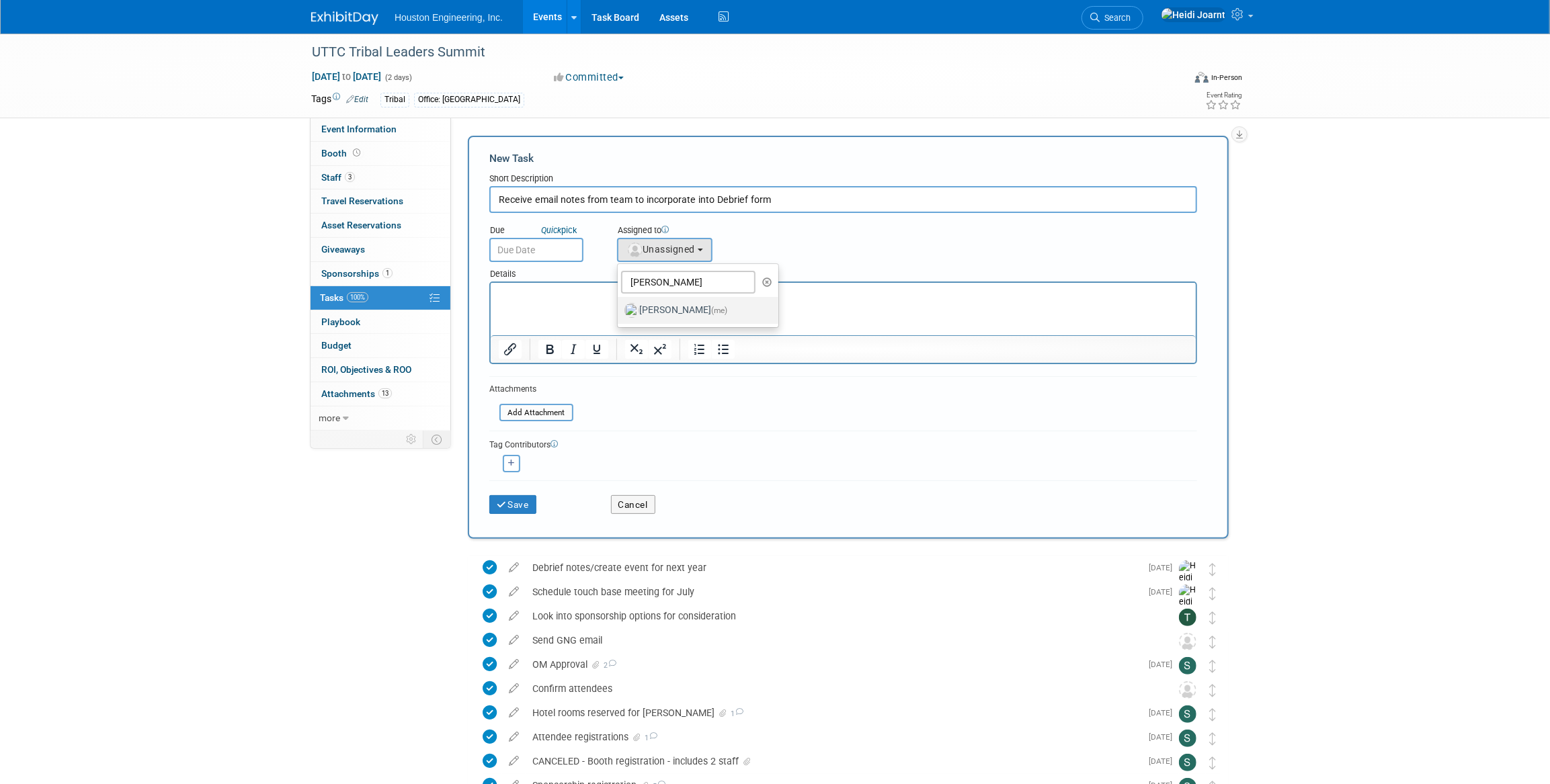
click at [620, 310] on input "Heidi Joarnt (me)" at bounding box center [615, 308] width 9 height 9
select select "6d2580fd-cc23-403a-9f47-834f17e7f51f"
click at [543, 248] on input "text" at bounding box center [536, 249] width 95 height 24
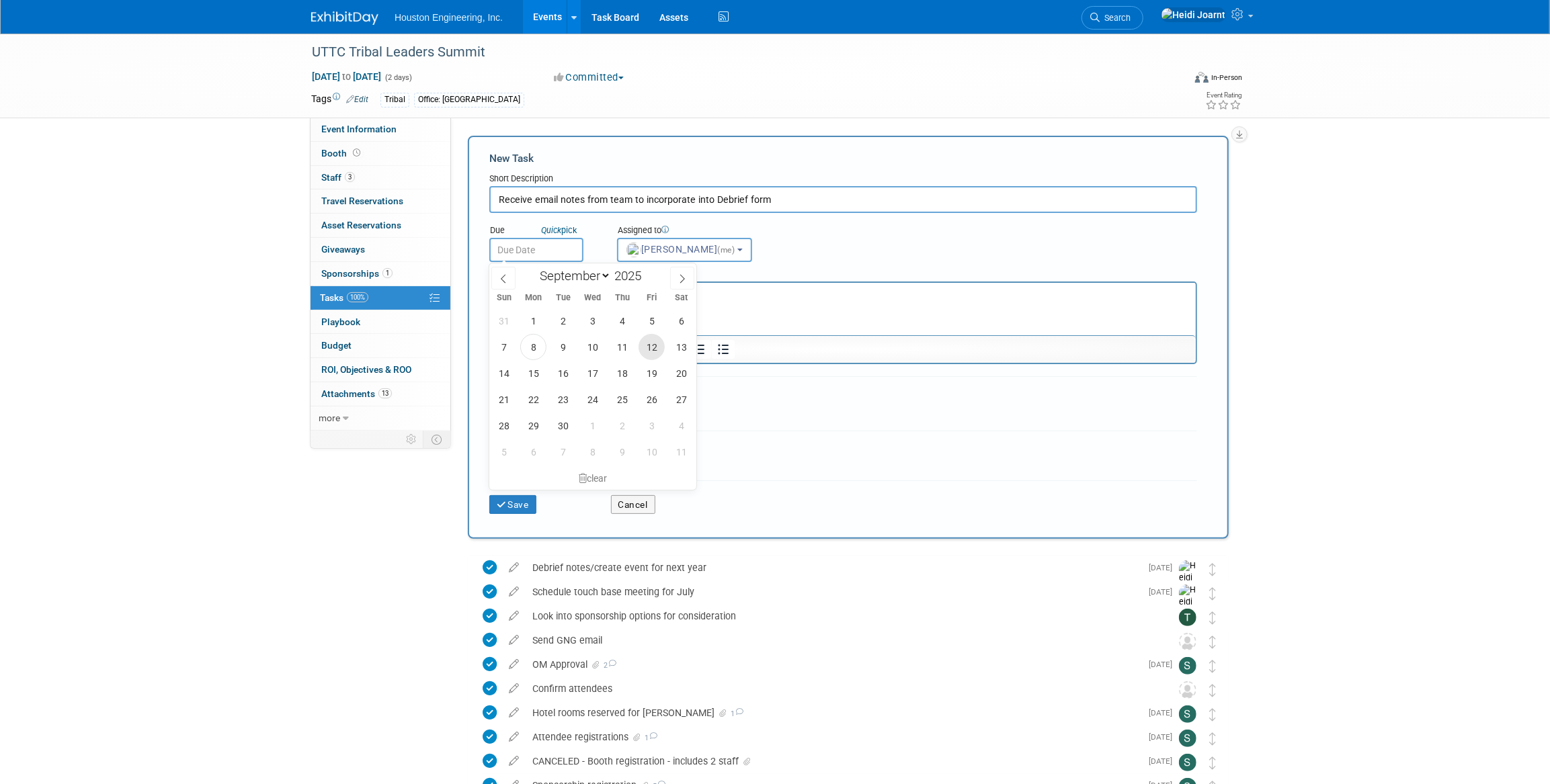
click at [662, 345] on span "12" at bounding box center [651, 347] width 26 height 26
type input "Sep 12, 2025"
click at [526, 500] on button "Save" at bounding box center [512, 505] width 47 height 19
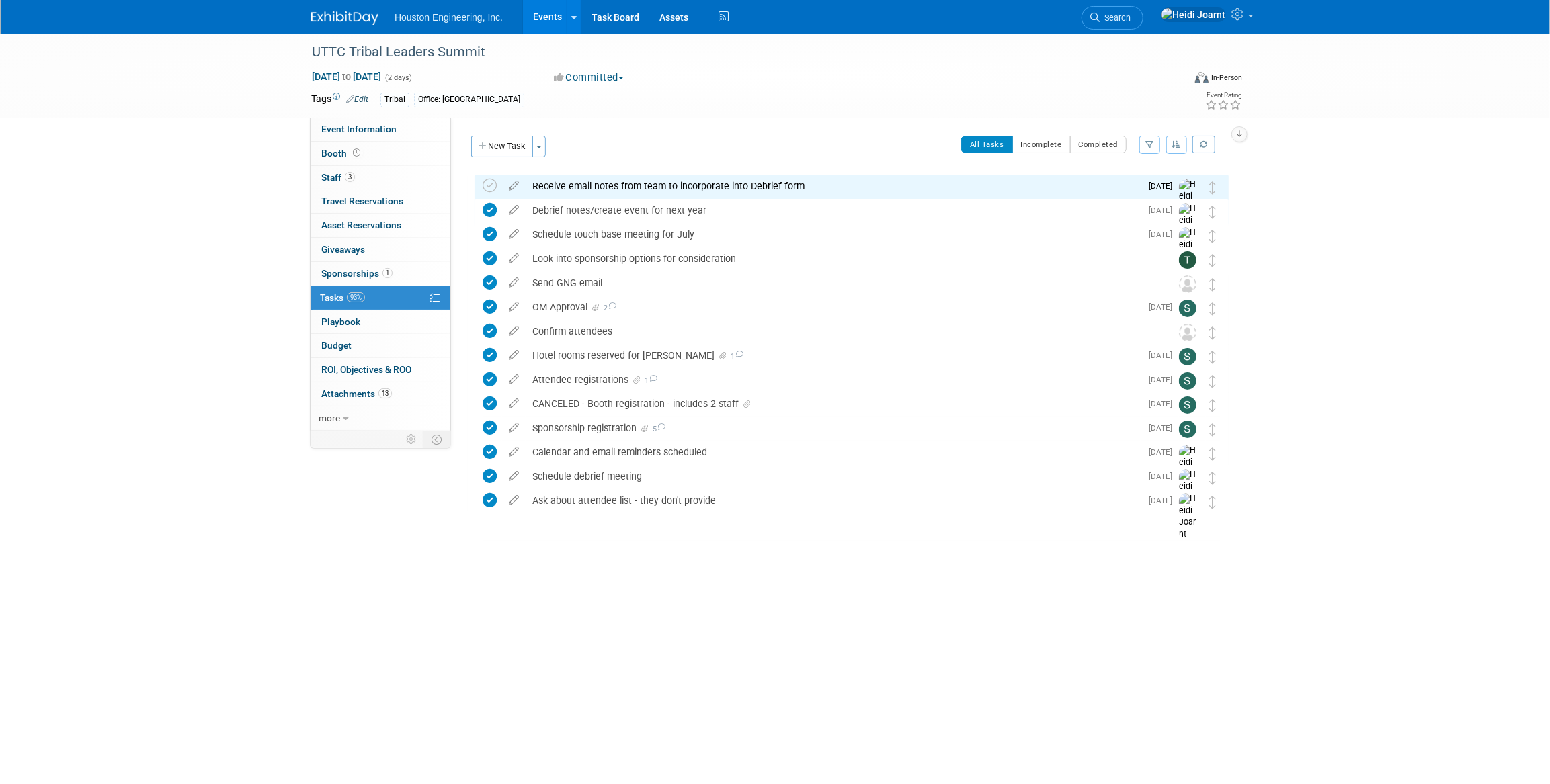
click at [553, 19] on link "Events" at bounding box center [547, 16] width 49 height 33
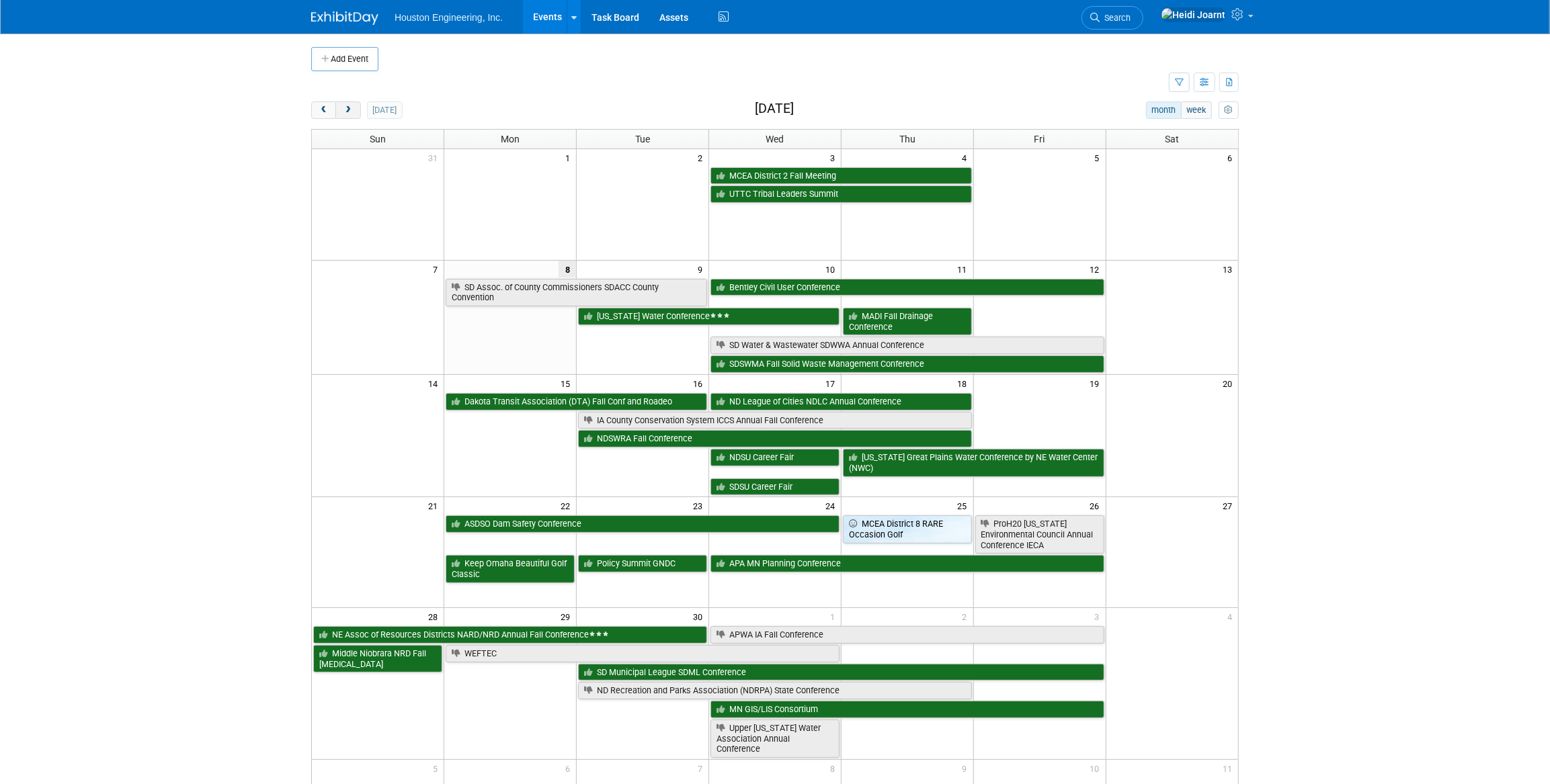
click at [353, 110] on button "next" at bounding box center [348, 110] width 25 height 17
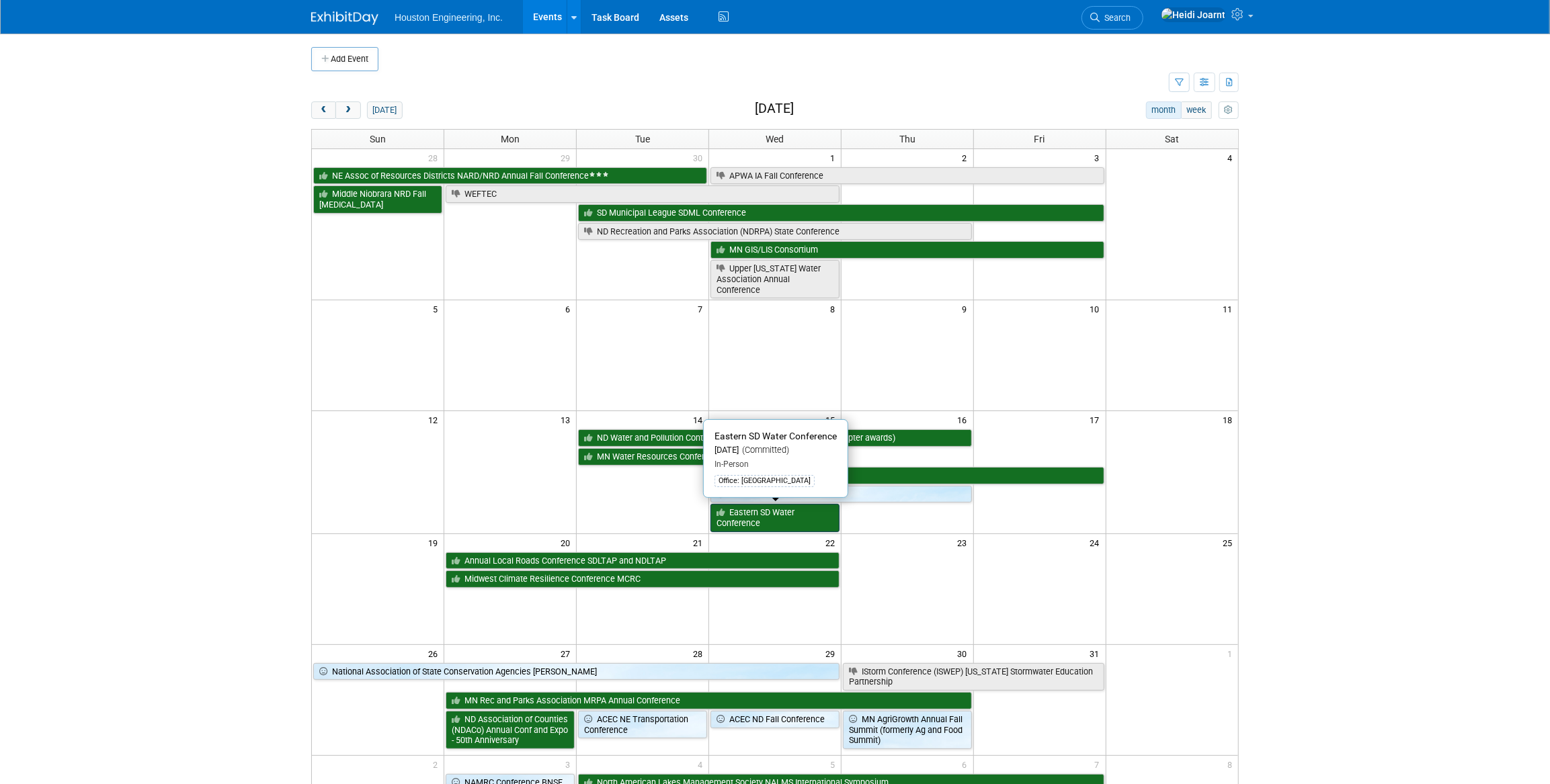
click at [764, 518] on link "Eastern SD Water Conference" at bounding box center [775, 518] width 129 height 28
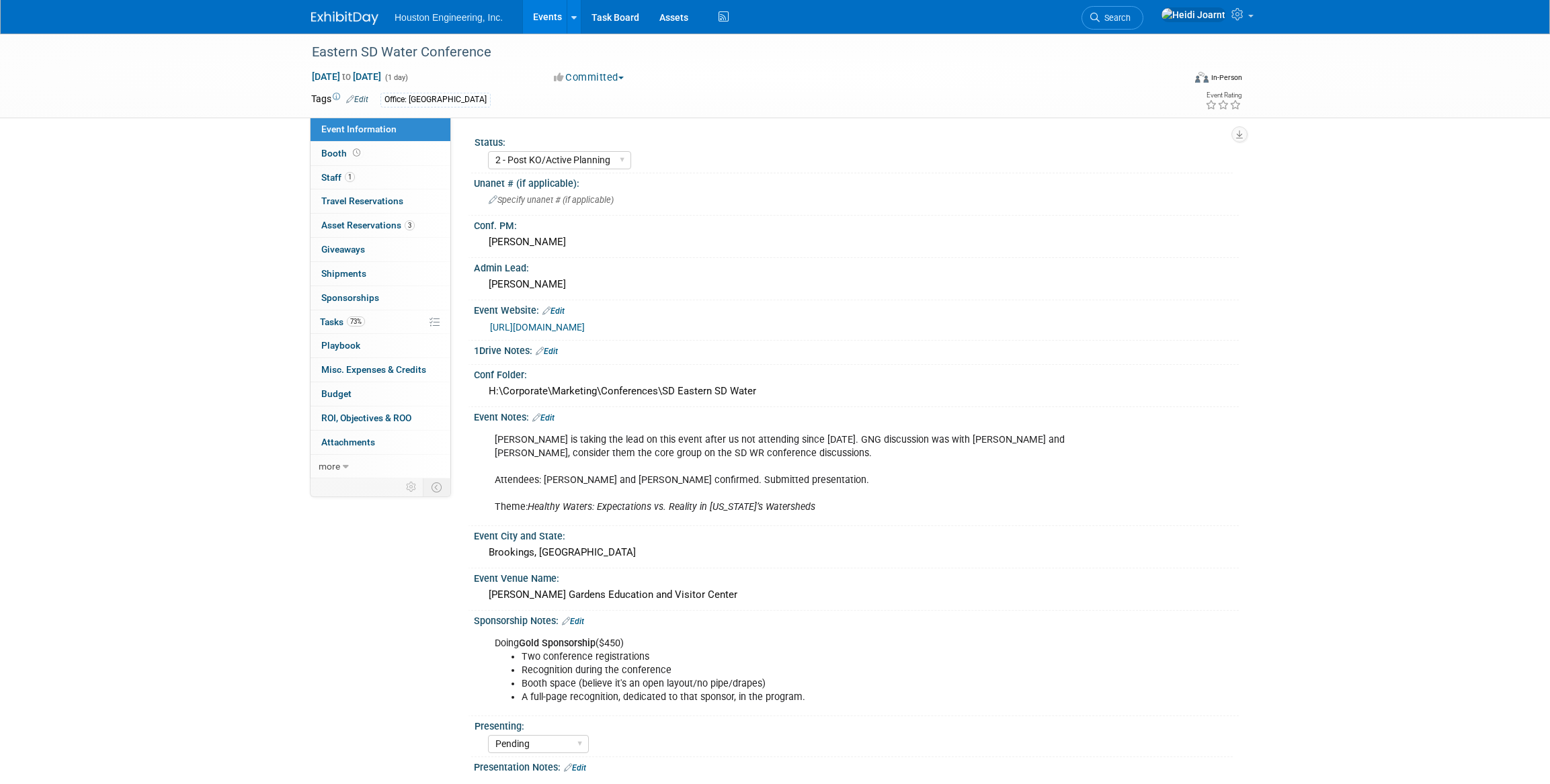
select select "2 - Post KO/Active Planning"
select select "Pending"
select select "Water Resources"
click at [357, 176] on link "1 Staff 1" at bounding box center [380, 178] width 139 height 24
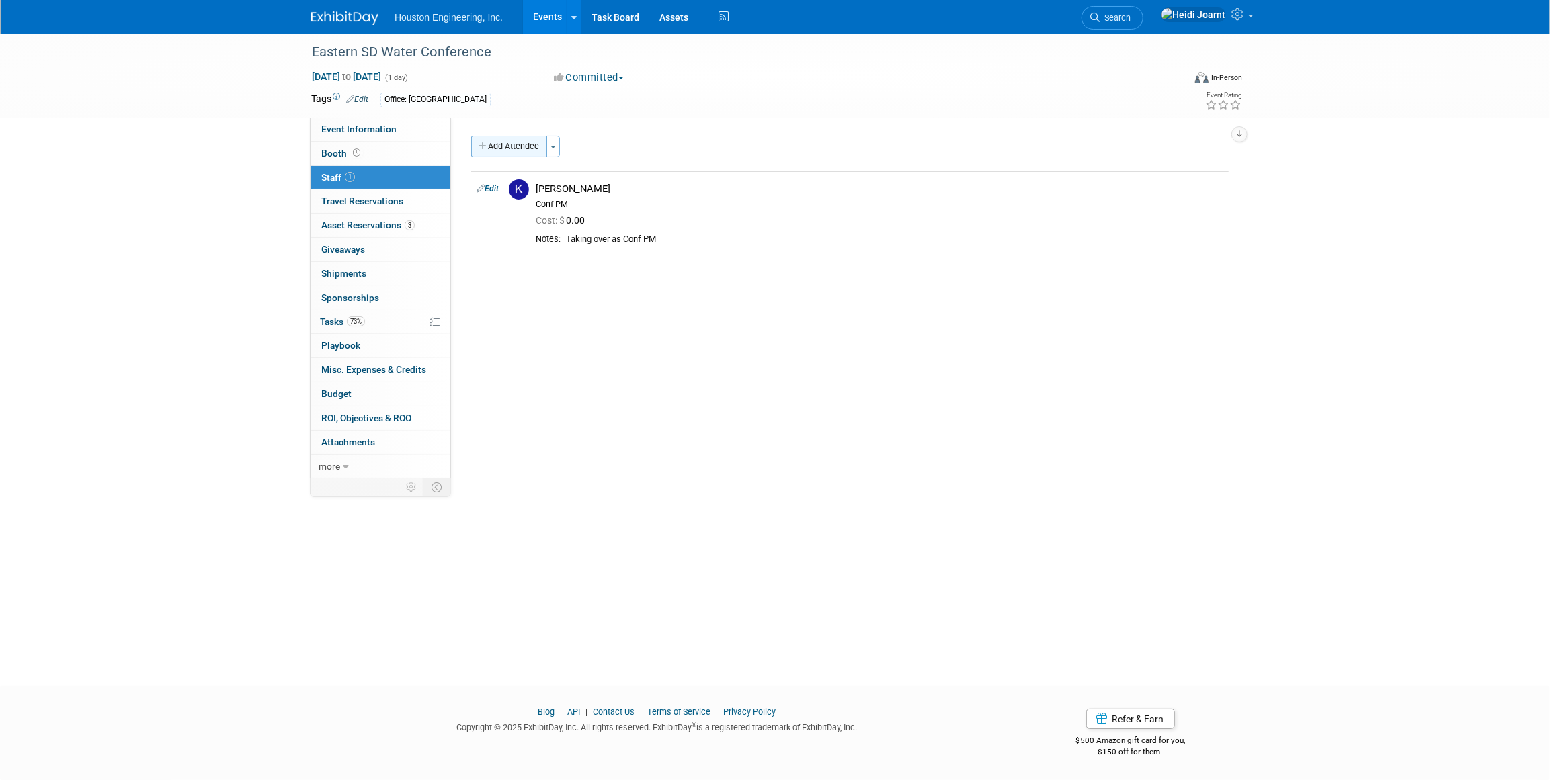
click at [533, 149] on button "Add Attendee" at bounding box center [509, 146] width 76 height 22
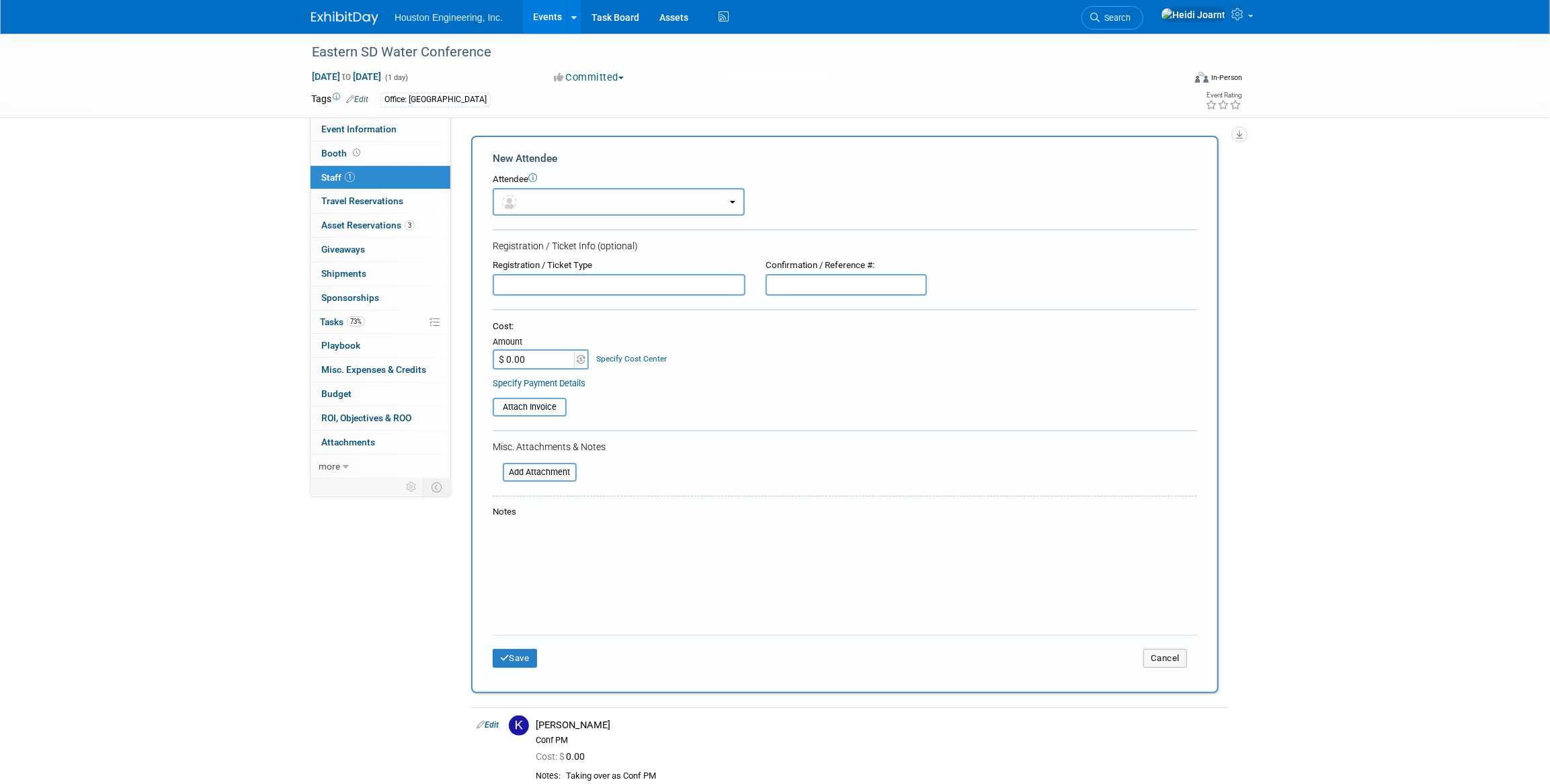
click at [555, 198] on button "button" at bounding box center [619, 201] width 252 height 28
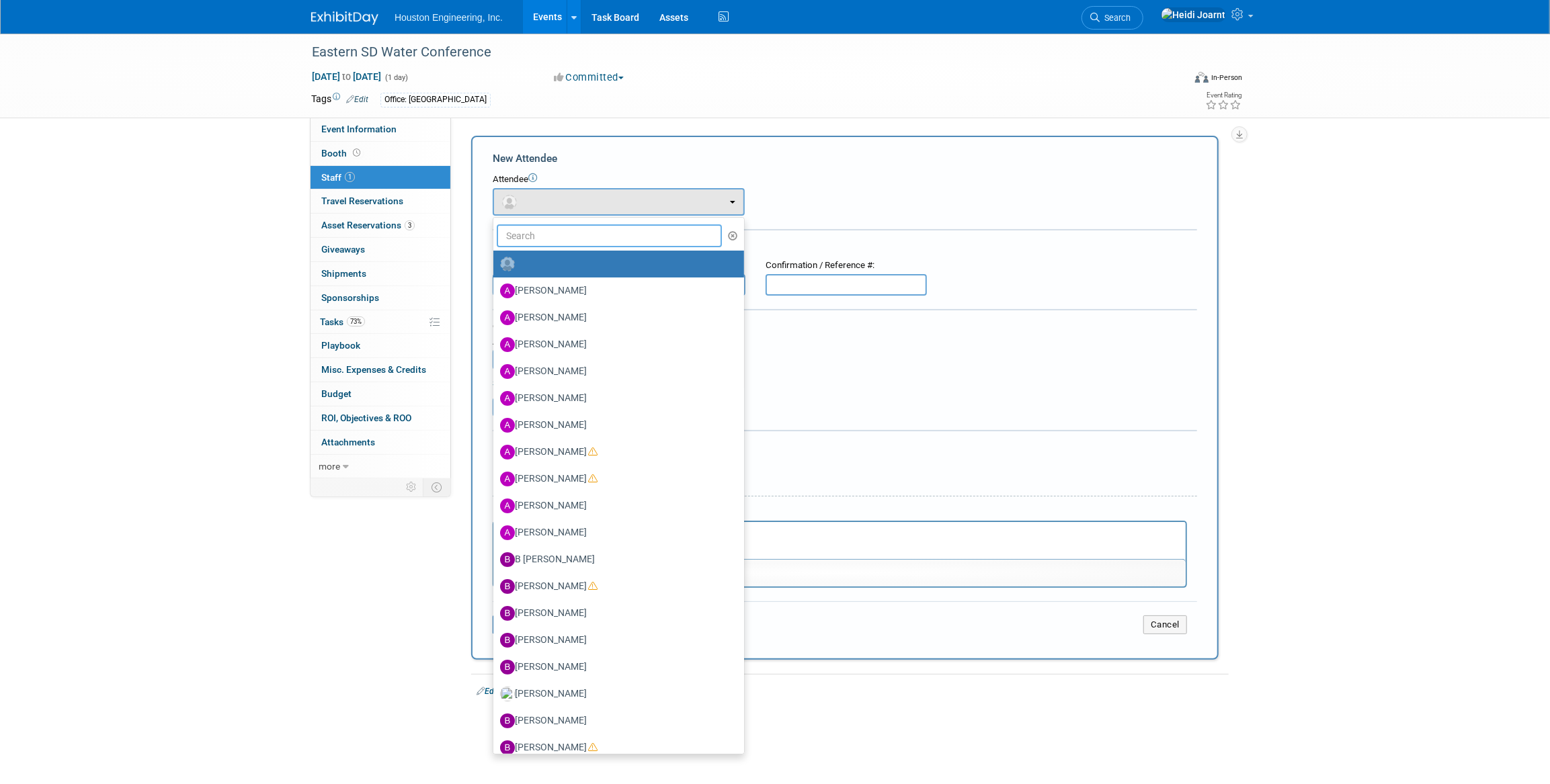
click at [563, 239] on input "text" at bounding box center [609, 236] width 225 height 23
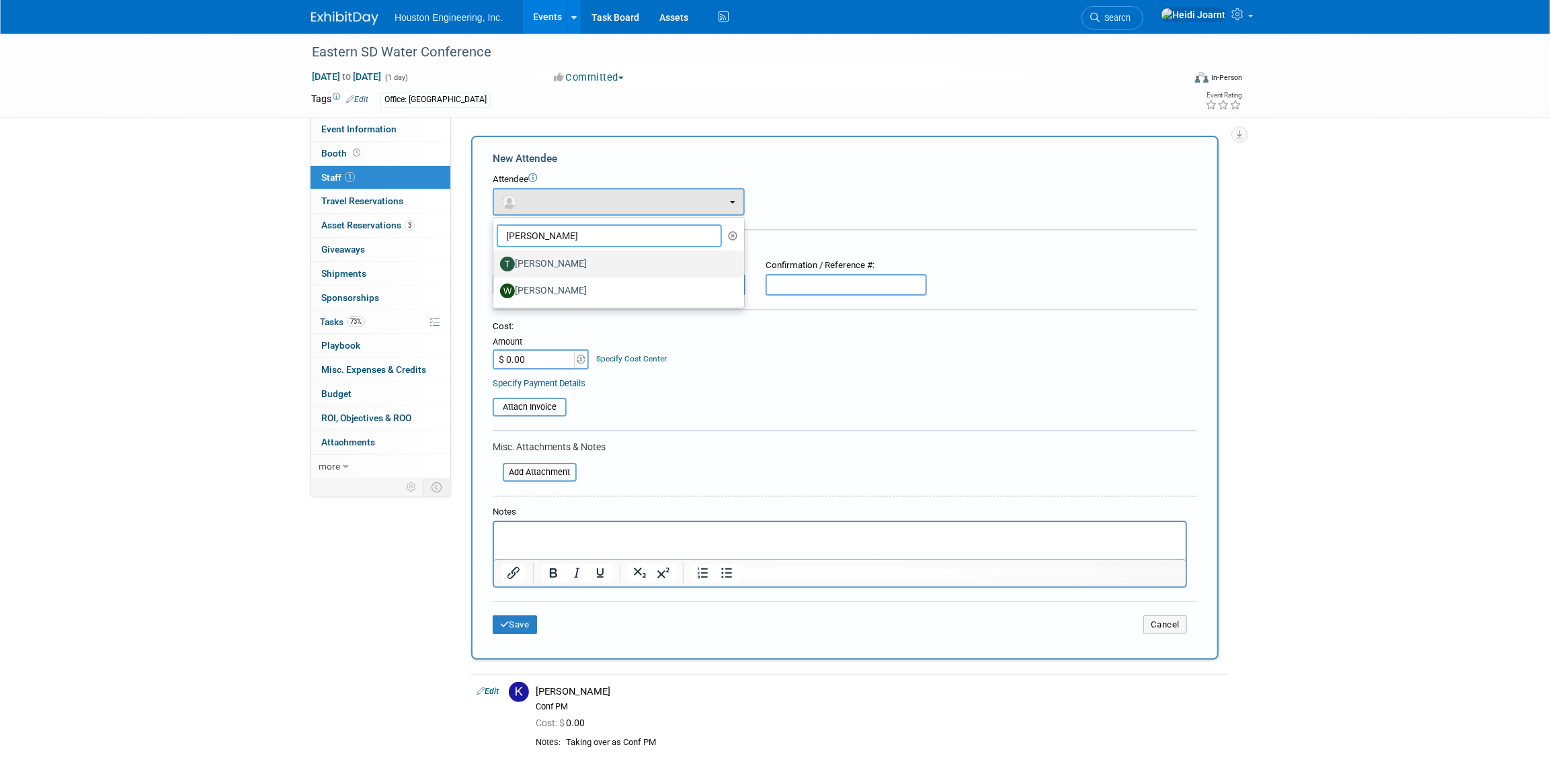
type input "thomas"
click at [578, 260] on label "Thomas Eskro" at bounding box center [615, 264] width 230 height 22
click at [496, 260] on input "Thomas Eskro" at bounding box center [491, 262] width 9 height 9
select select "9bd02def-b666-4bcb-acaf-a2436c0cd514"
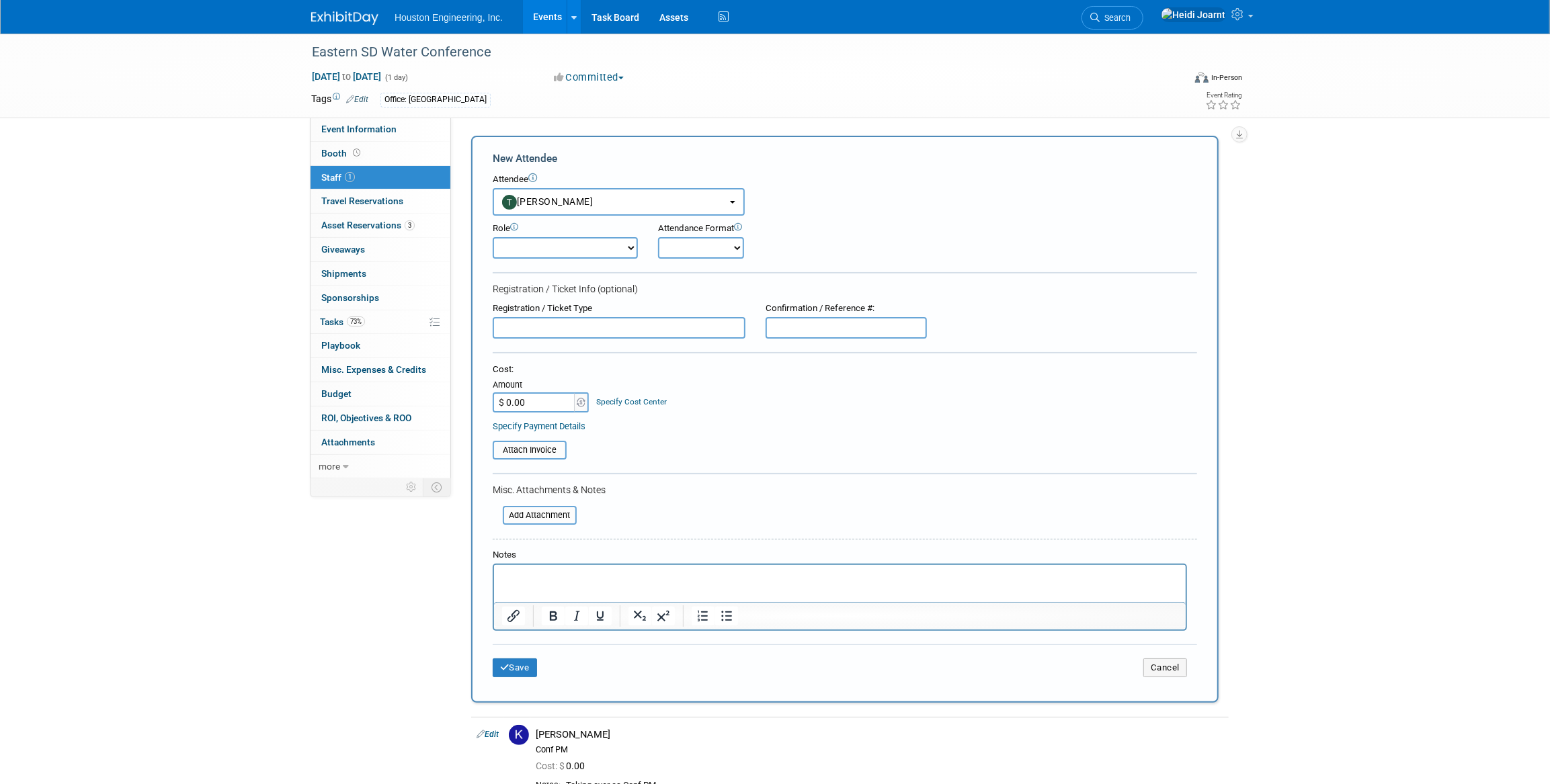
click at [571, 249] on select "Conf Attendee Conf PM Demonstrator Host Planner Presenter Sales Representative" at bounding box center [565, 247] width 145 height 22
select select "200"
click at [493, 237] on select "Conf Attendee Conf PM Demonstrator Host Planner Presenter Sales Representative" at bounding box center [565, 247] width 145 height 22
click at [518, 669] on button "Save" at bounding box center [515, 668] width 44 height 19
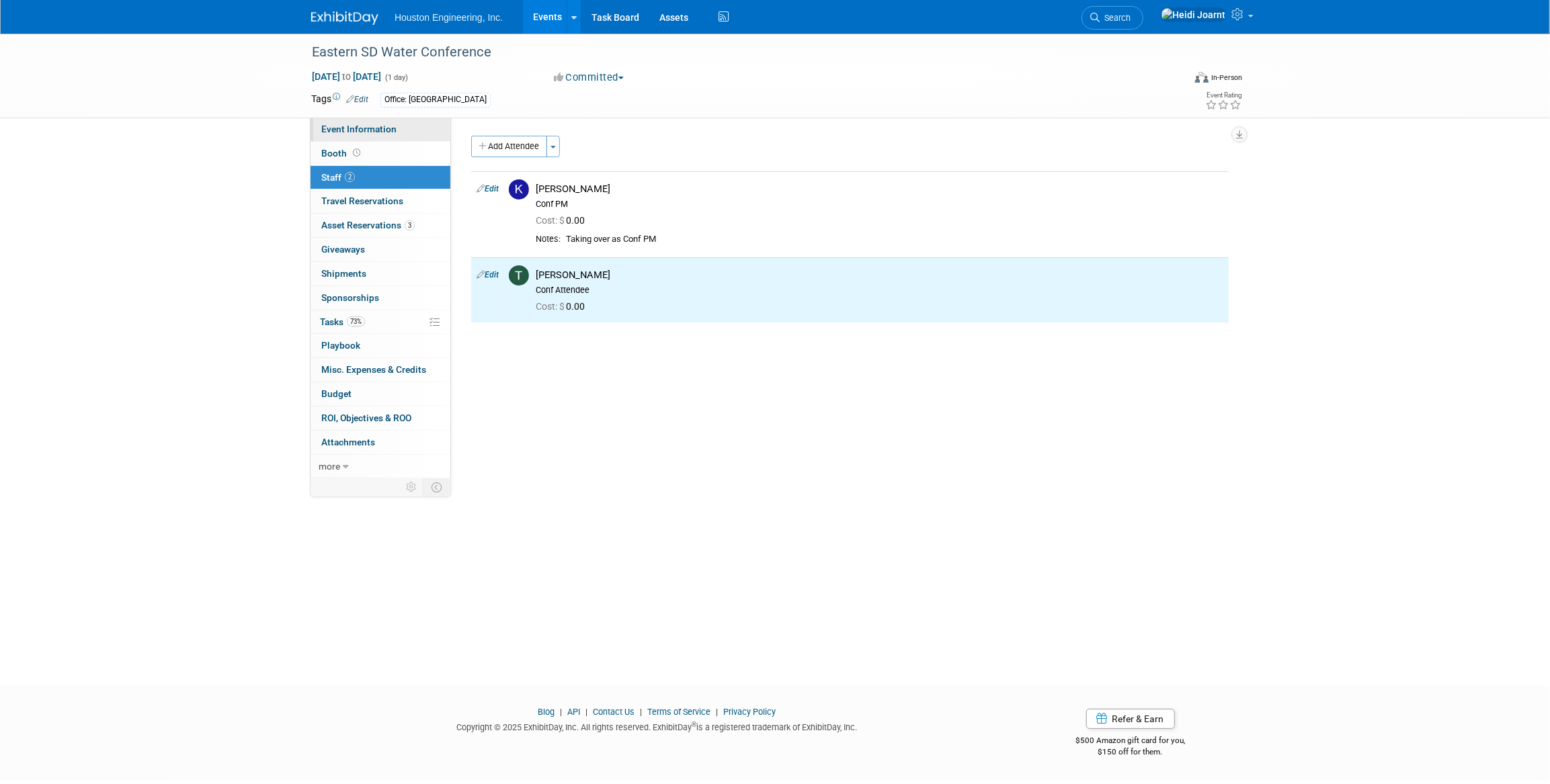
click at [365, 134] on span "Event Information" at bounding box center [358, 128] width 75 height 11
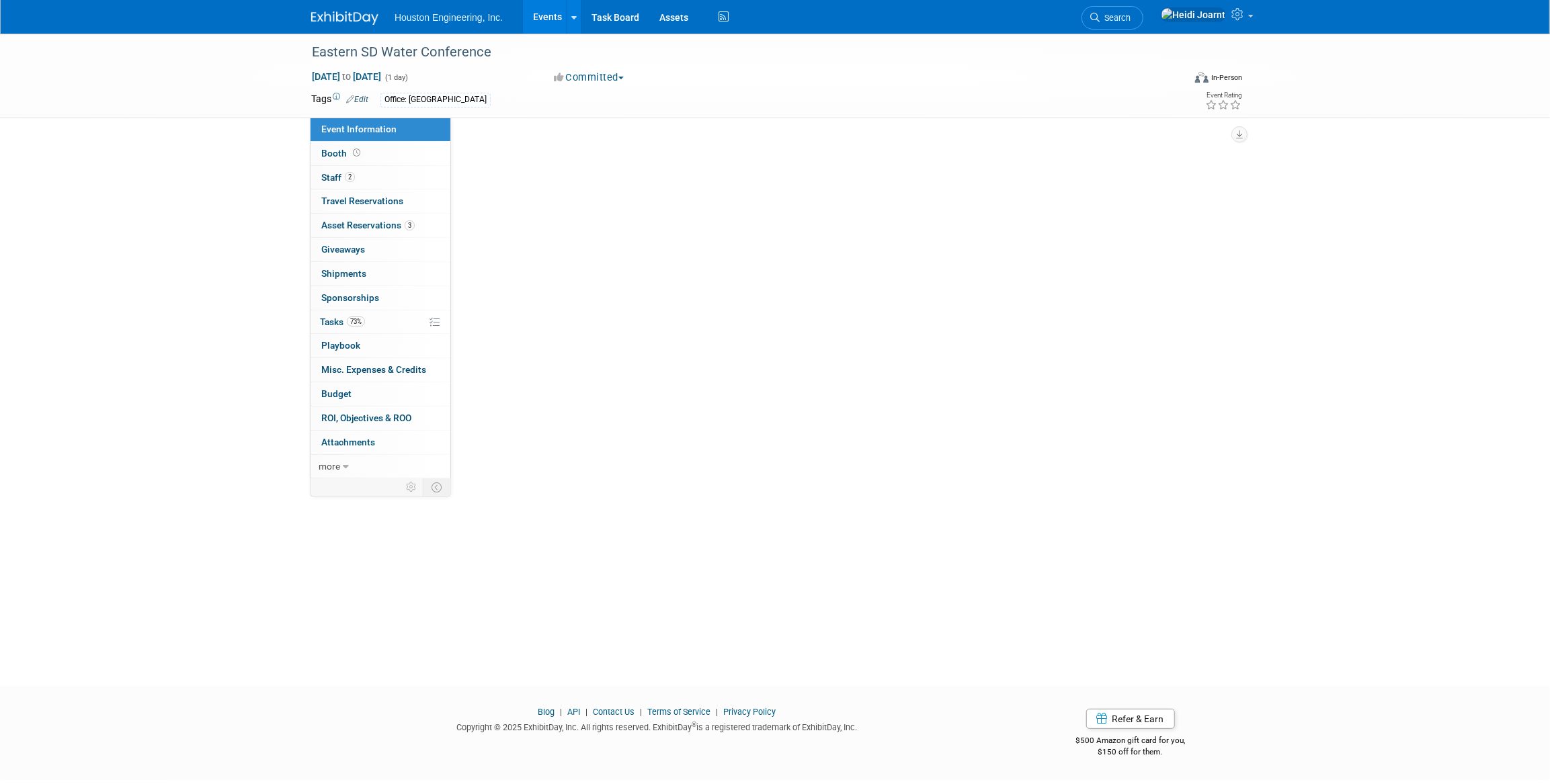
select select "2 - Post KO/Active Planning"
select select "Pending"
select select "Water Resources"
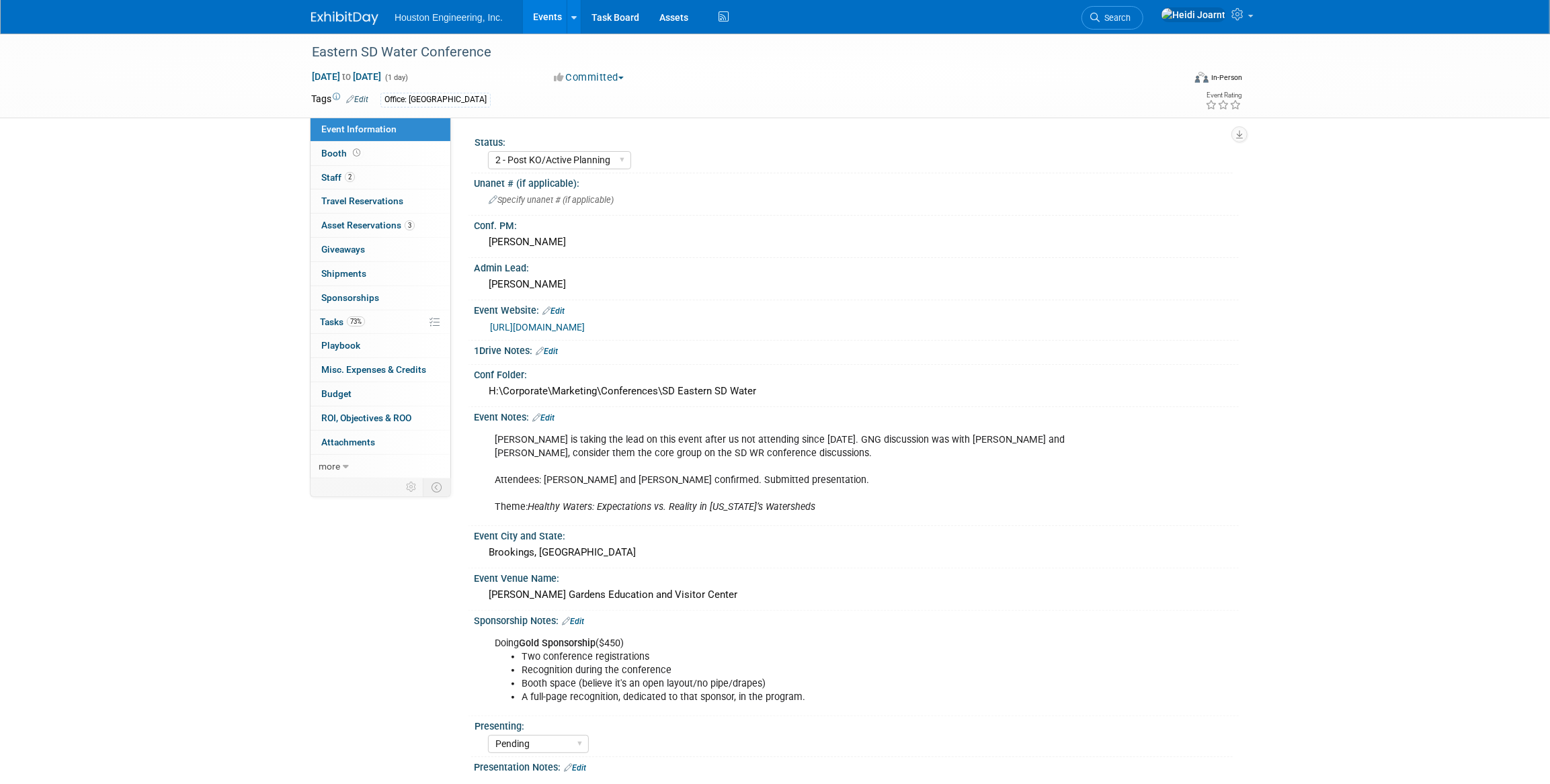
click at [551, 18] on link "Events" at bounding box center [547, 16] width 49 height 33
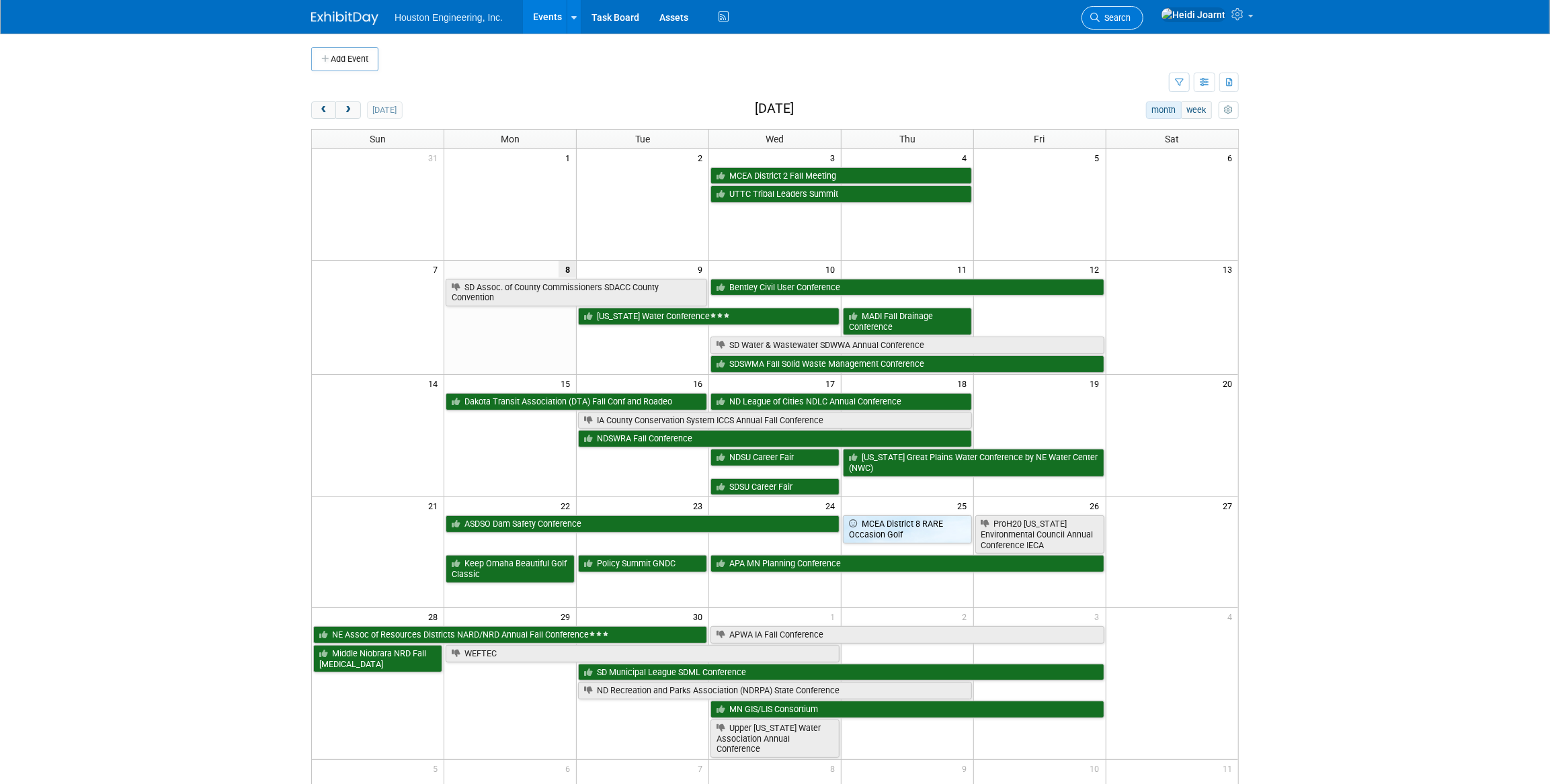
click at [1132, 23] on link "Search" at bounding box center [1112, 17] width 62 height 24
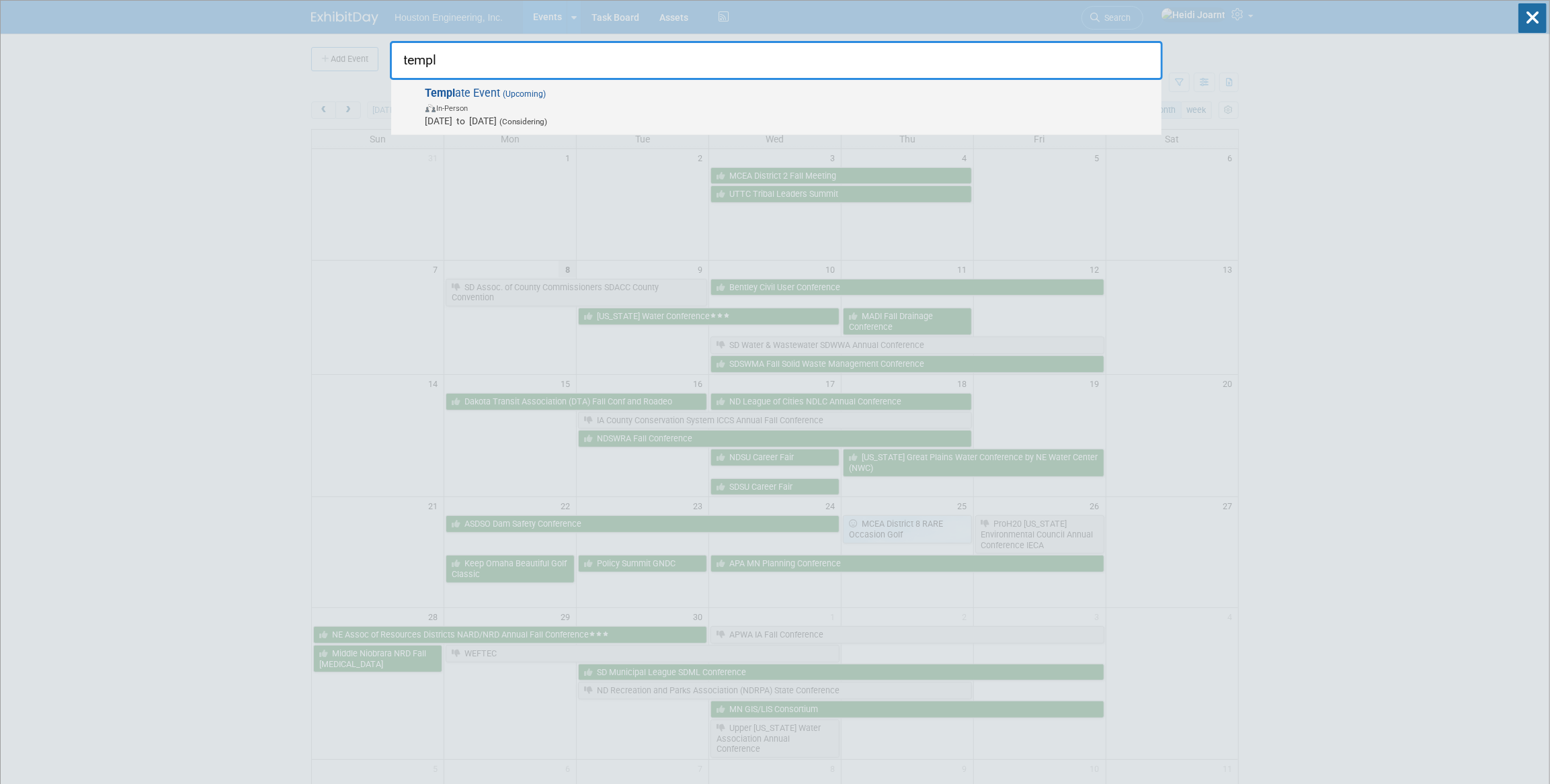
type input "templ"
click at [603, 112] on span "In-Person" at bounding box center [790, 108] width 730 height 13
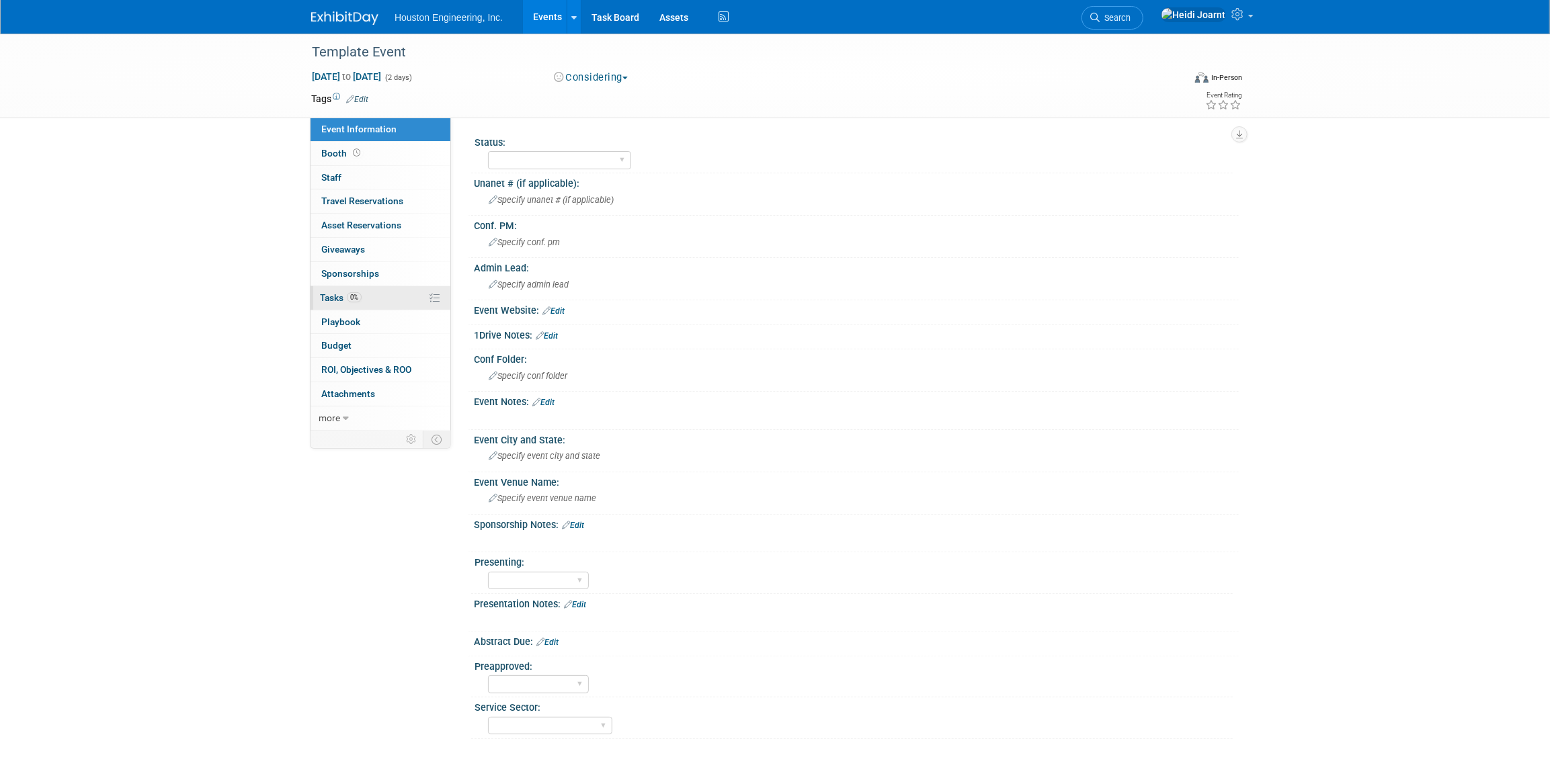
click at [354, 292] on span "0%" at bounding box center [353, 297] width 14 height 11
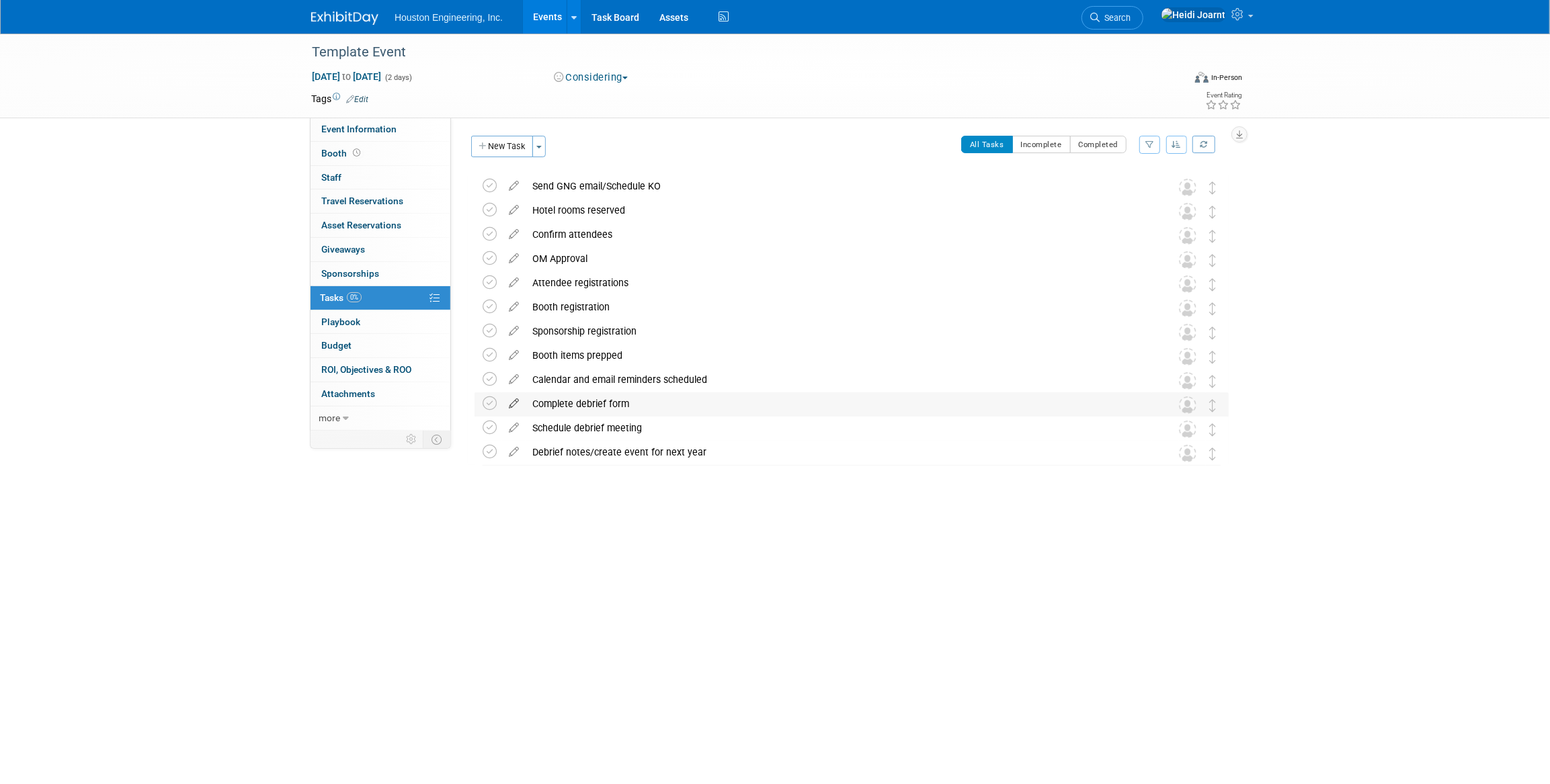
click at [514, 404] on icon at bounding box center [514, 401] width 24 height 17
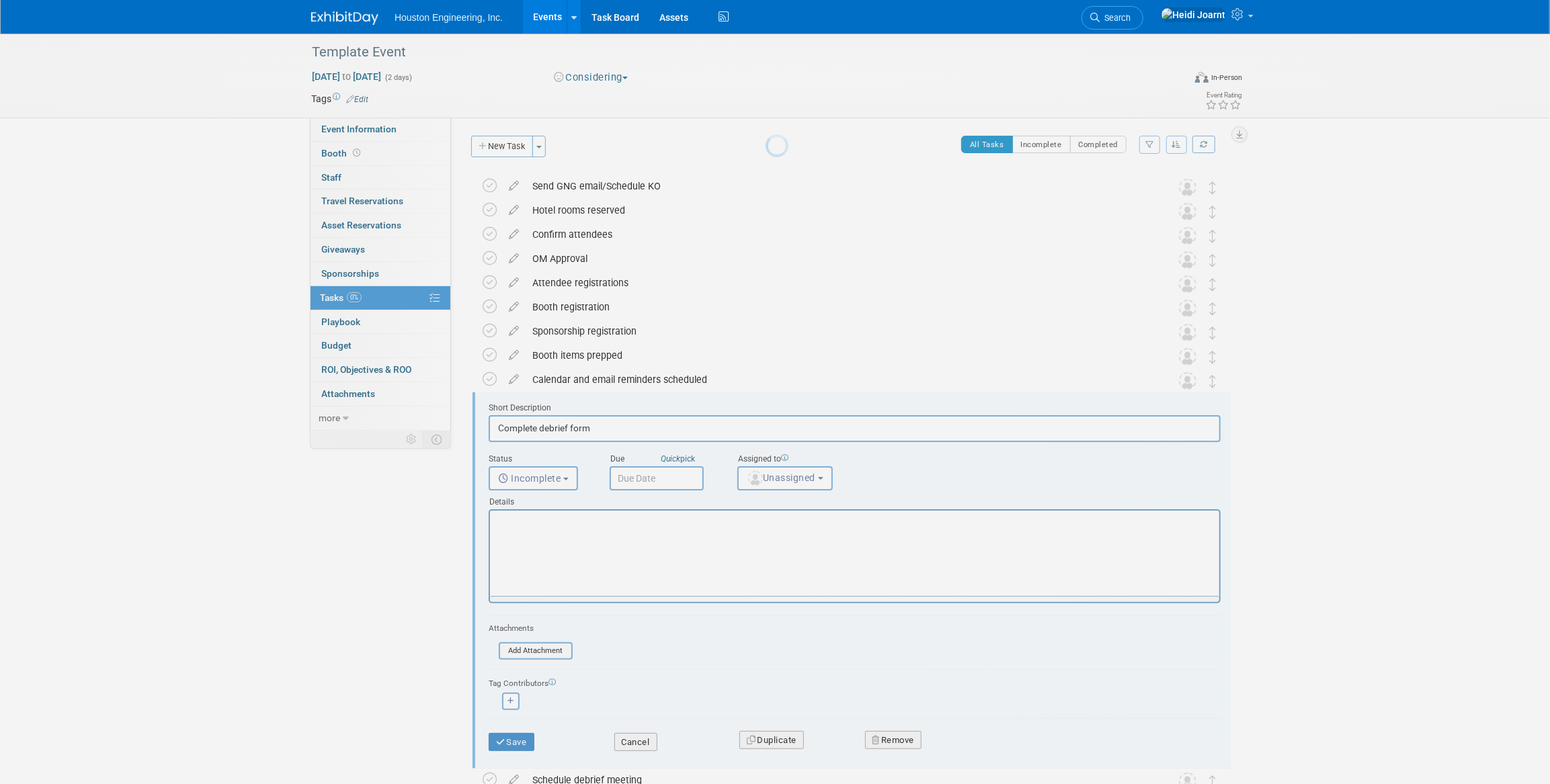
scroll to position [87, 0]
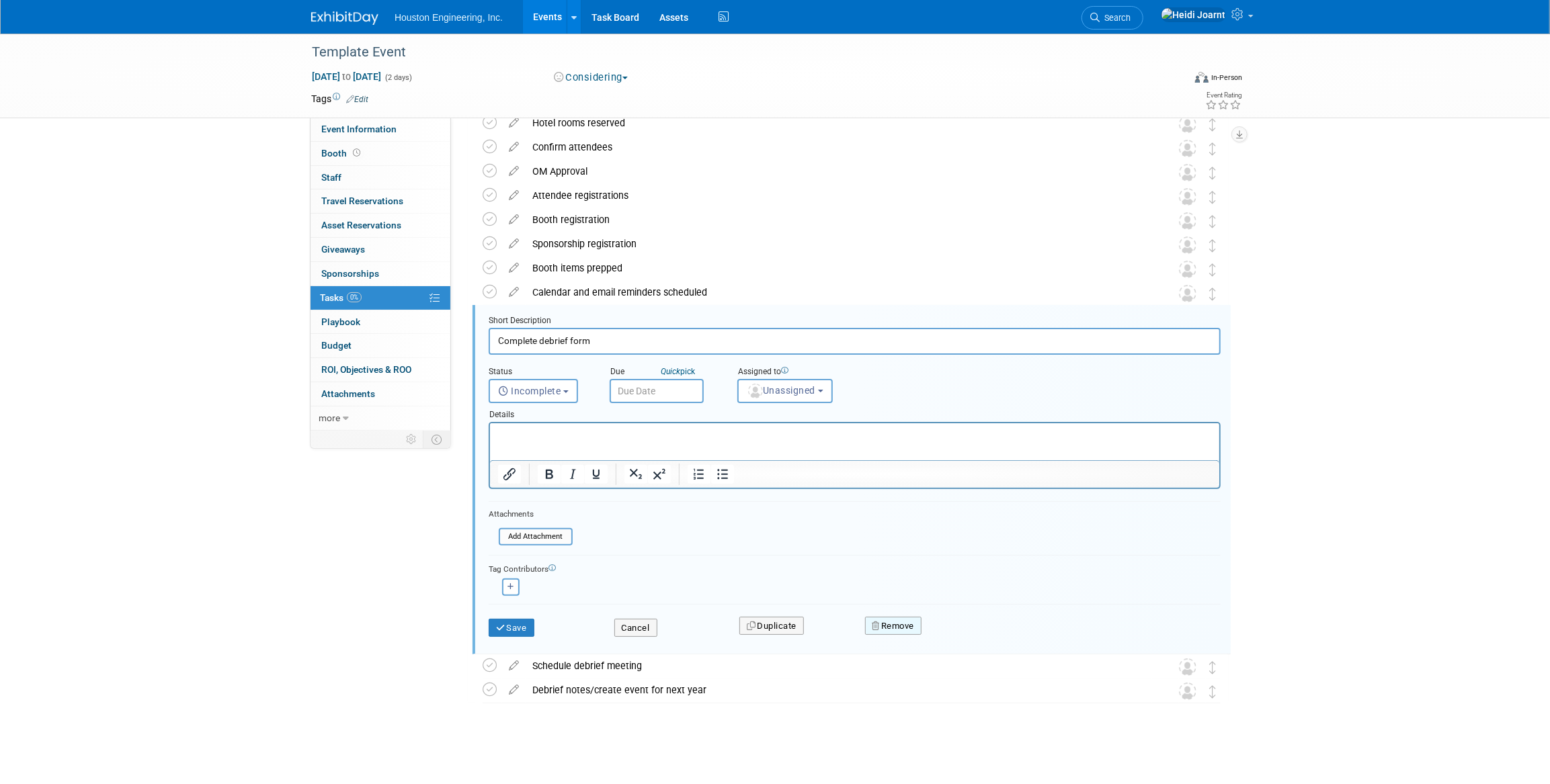
click at [900, 626] on button "Remove" at bounding box center [894, 626] width 57 height 19
click at [966, 635] on link "Yes" at bounding box center [968, 637] width 39 height 22
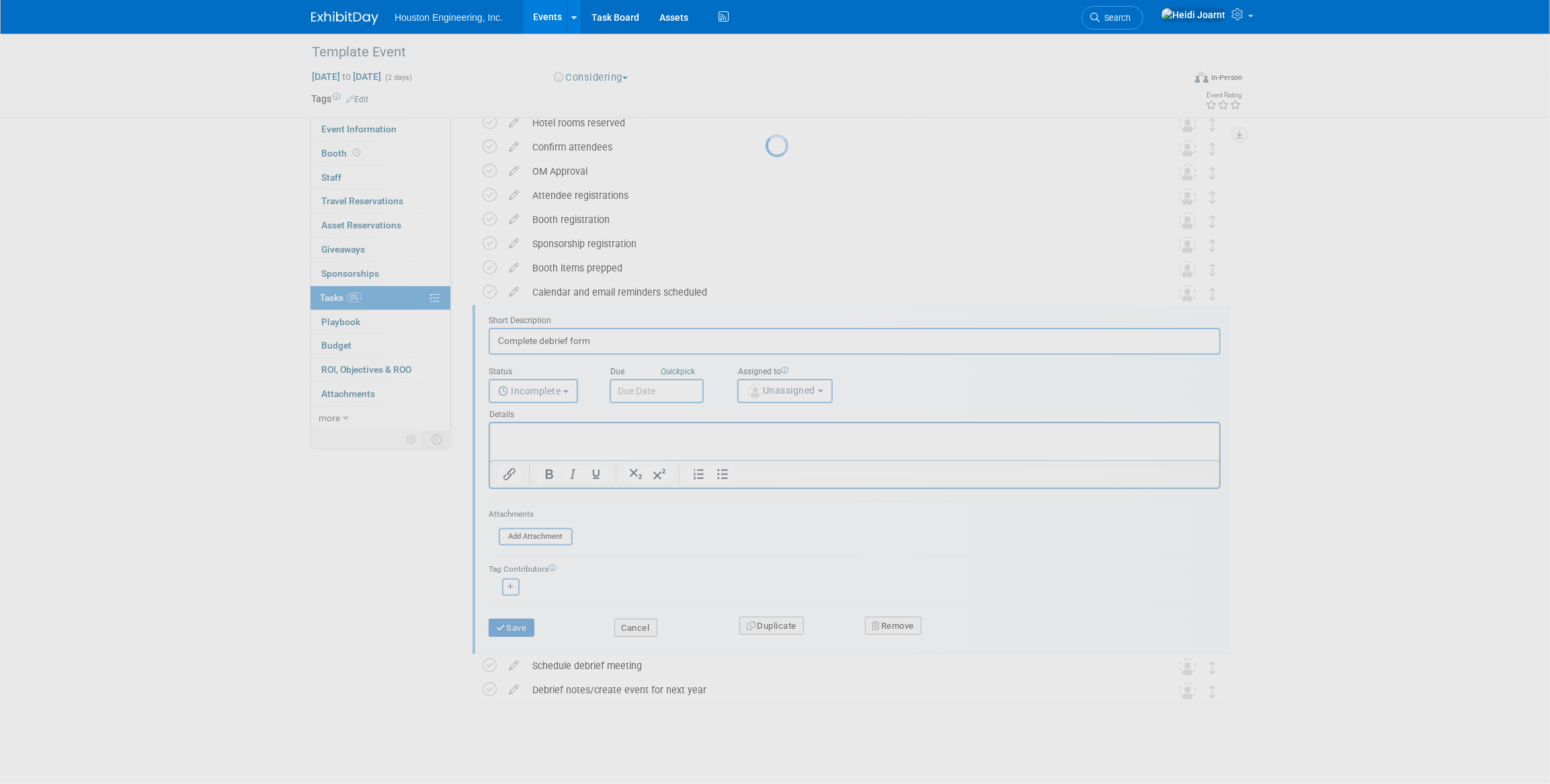
scroll to position [0, 0]
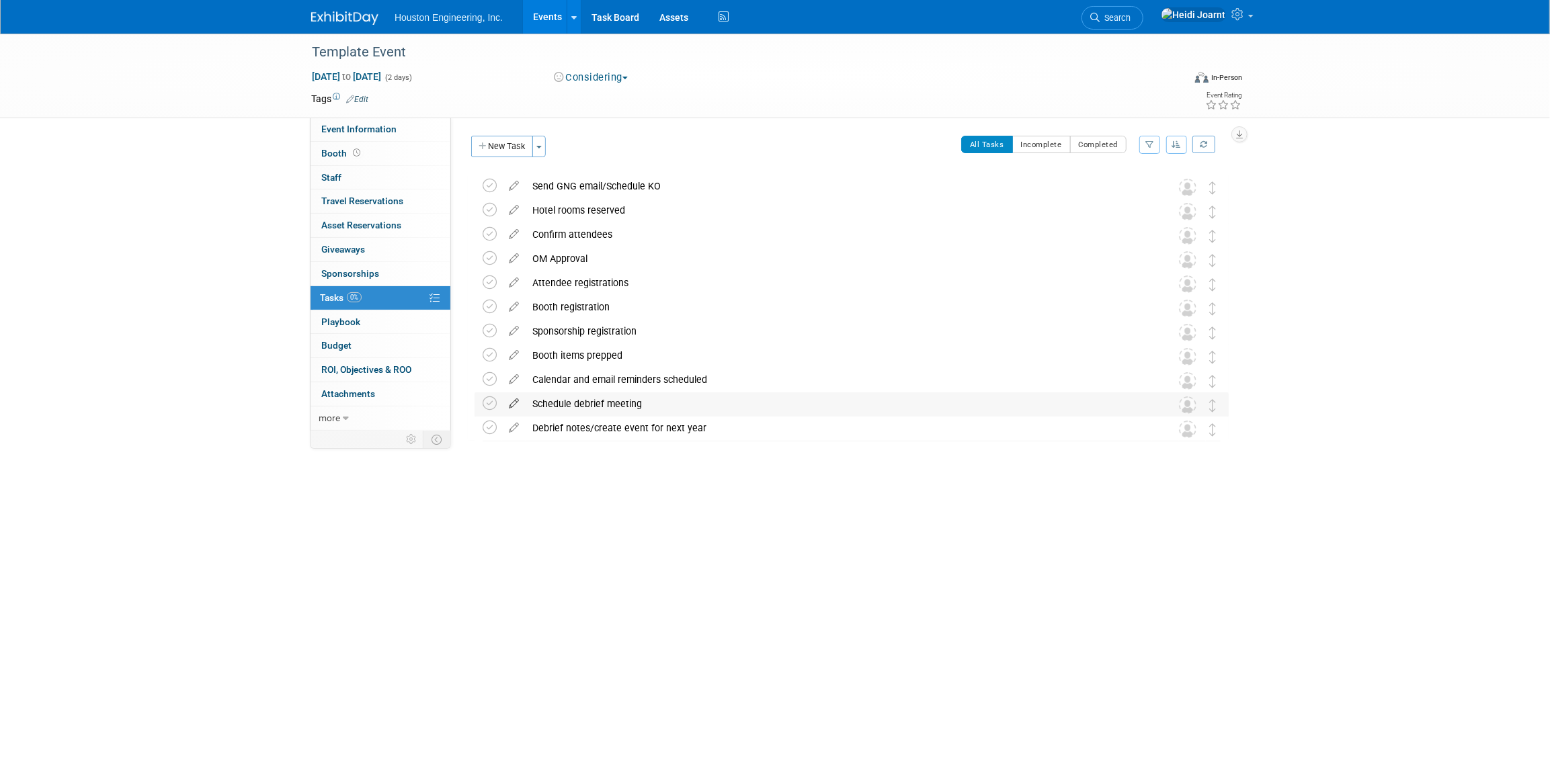
click at [513, 404] on icon at bounding box center [514, 401] width 24 height 17
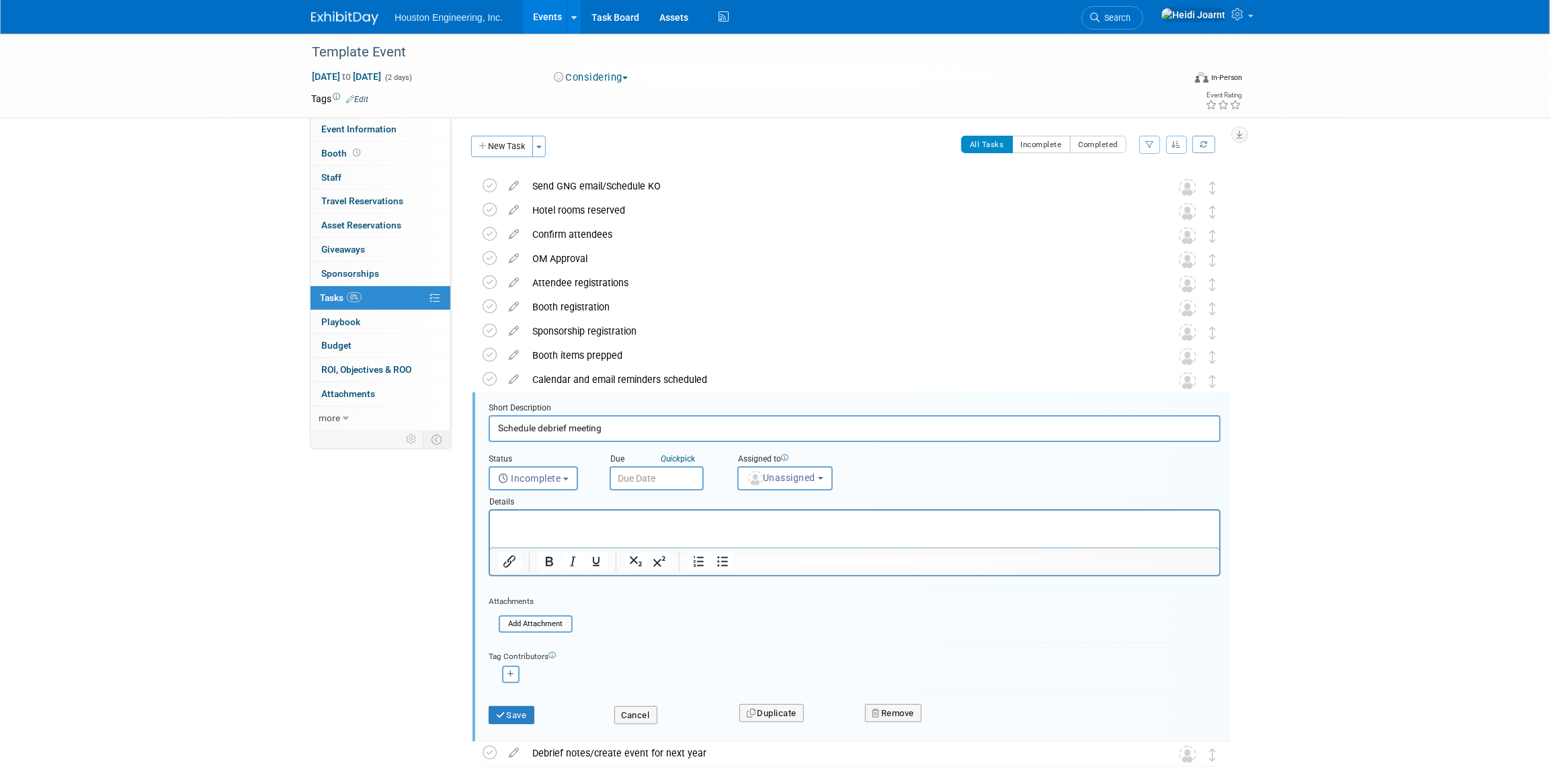
scroll to position [63, 0]
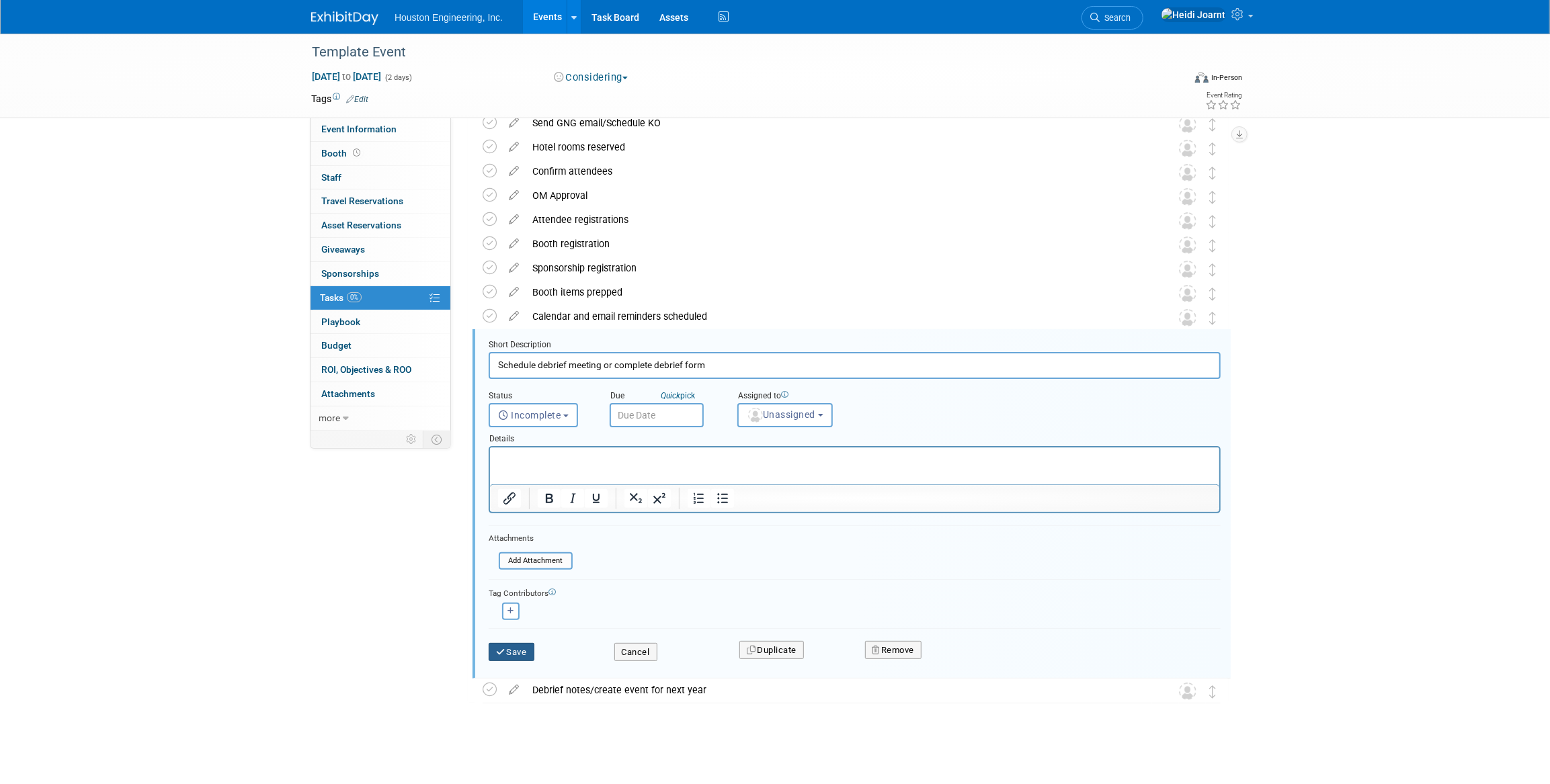
type input "Schedule debrief meeting or complete debrief form"
click at [500, 657] on button "Save" at bounding box center [512, 653] width 46 height 19
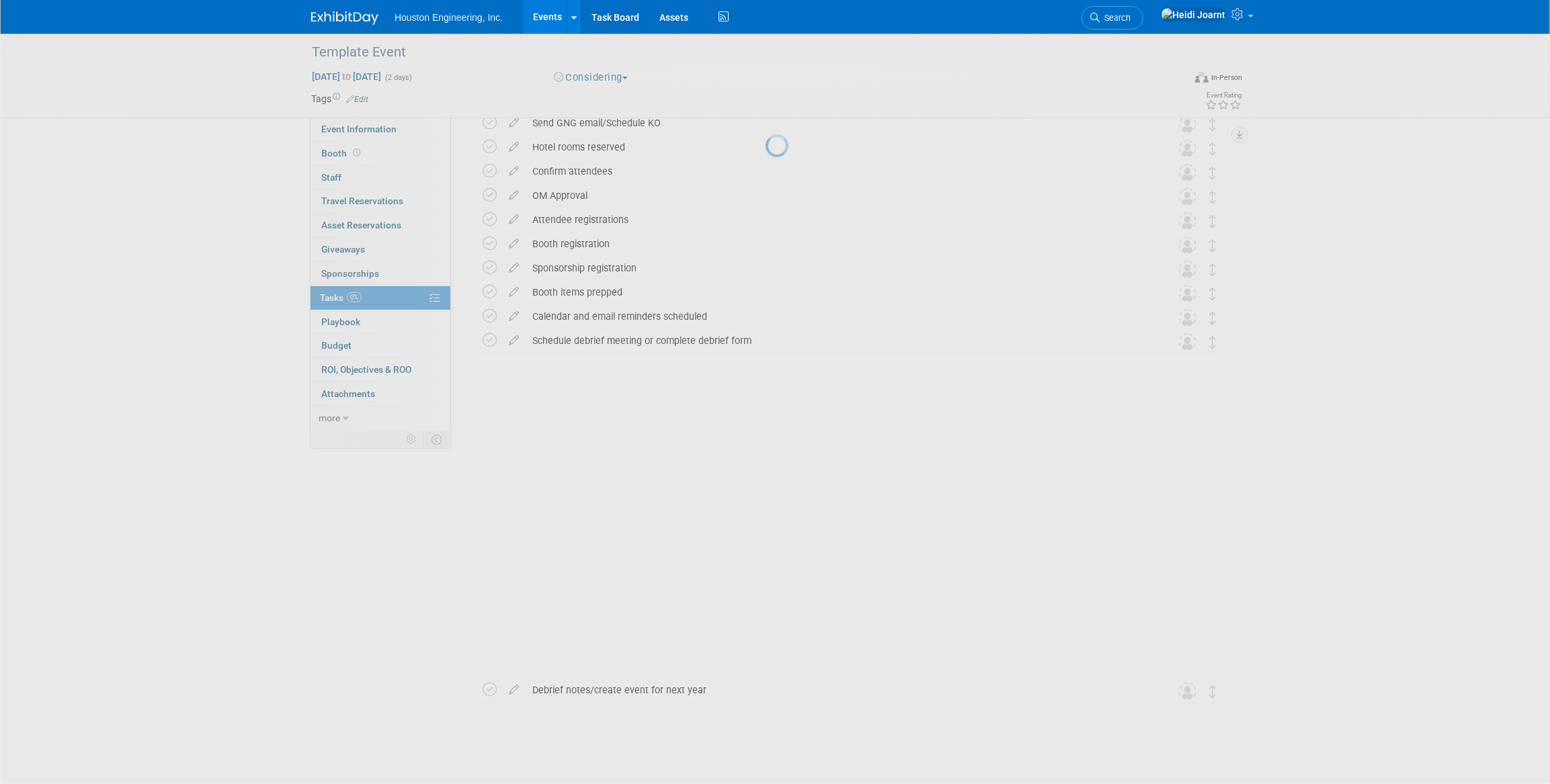
scroll to position [0, 0]
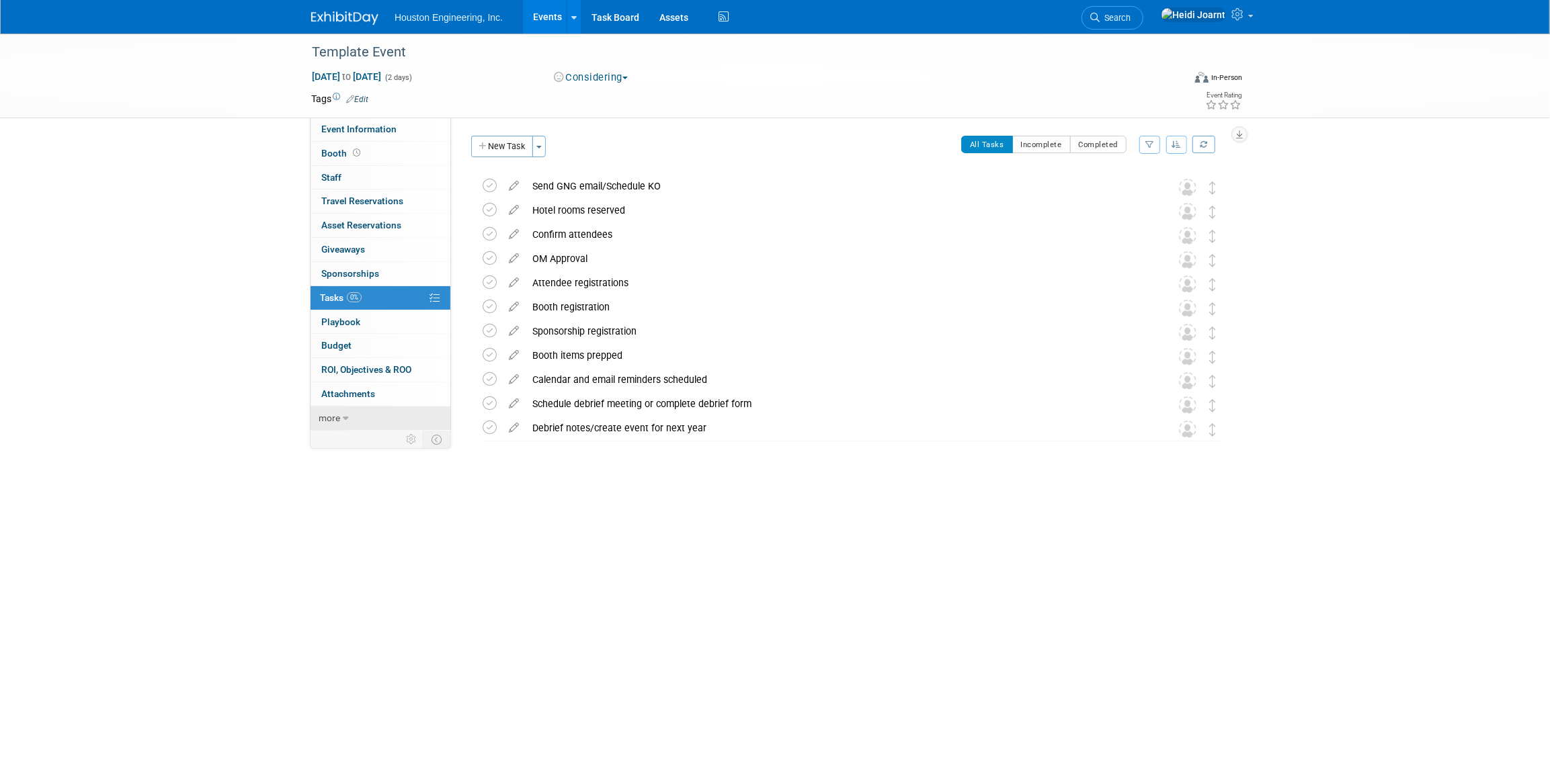
click at [340, 416] on link "more" at bounding box center [380, 418] width 139 height 24
click at [357, 470] on span "Copy/Duplicate Event" at bounding box center [366, 466] width 90 height 11
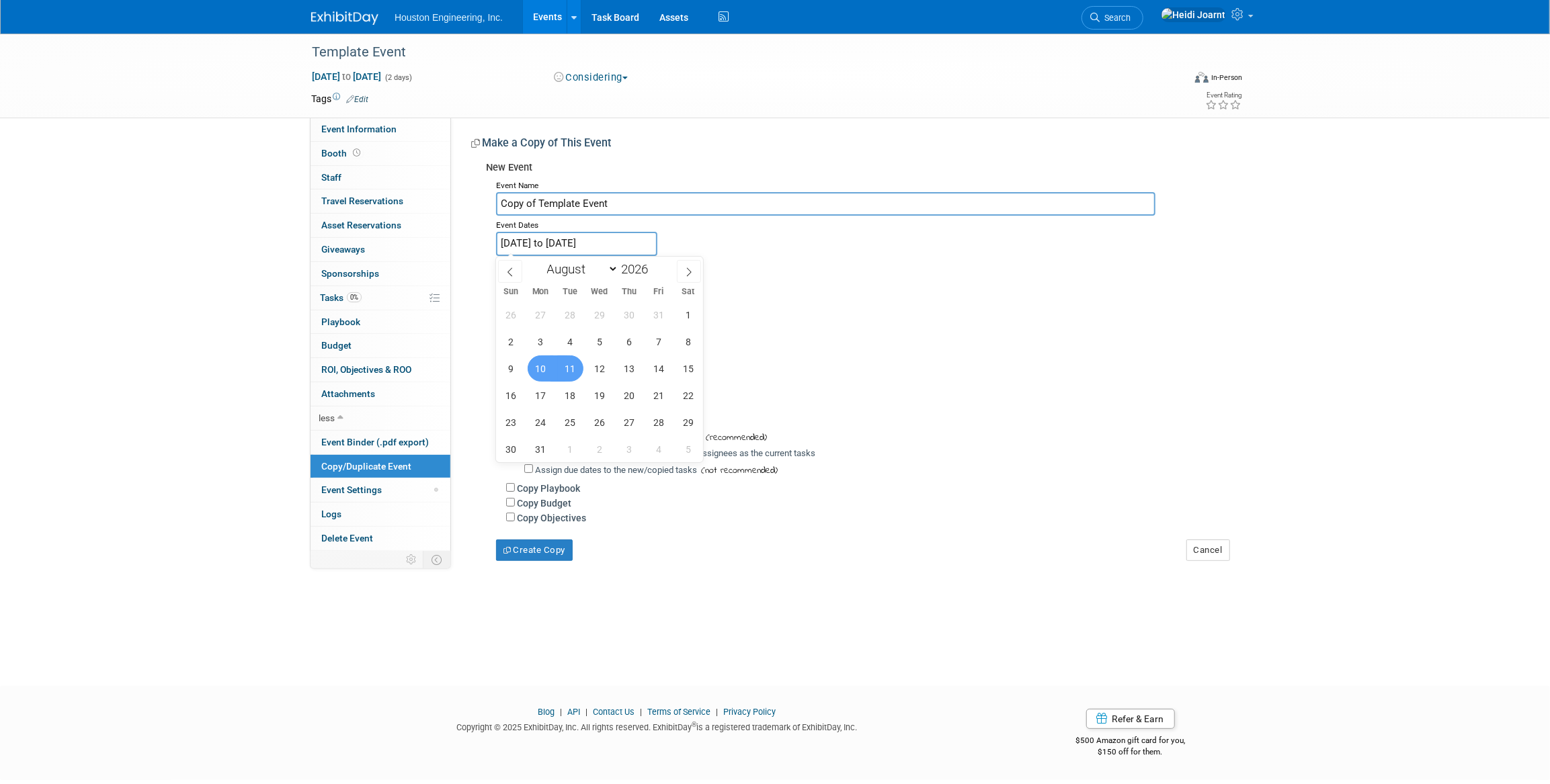
click at [636, 242] on input "Aug 10, 2026 to Aug 11, 2026" at bounding box center [576, 244] width 161 height 24
click at [517, 273] on span at bounding box center [509, 271] width 24 height 23
select select "4"
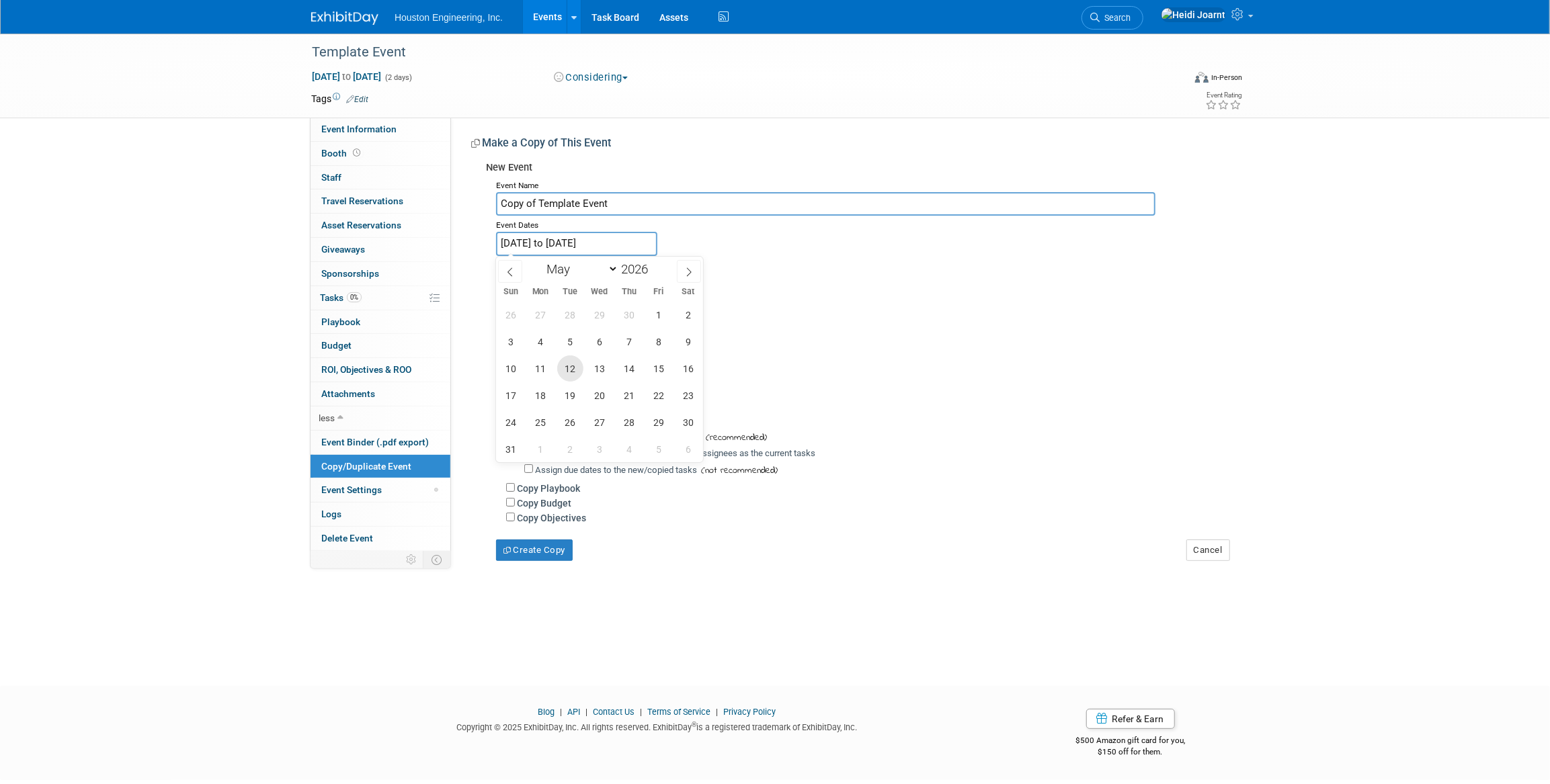
click at [569, 363] on span "12" at bounding box center [569, 368] width 26 height 26
click at [657, 367] on span "15" at bounding box center [658, 368] width 26 height 26
type input "[DATE] to [DATE]"
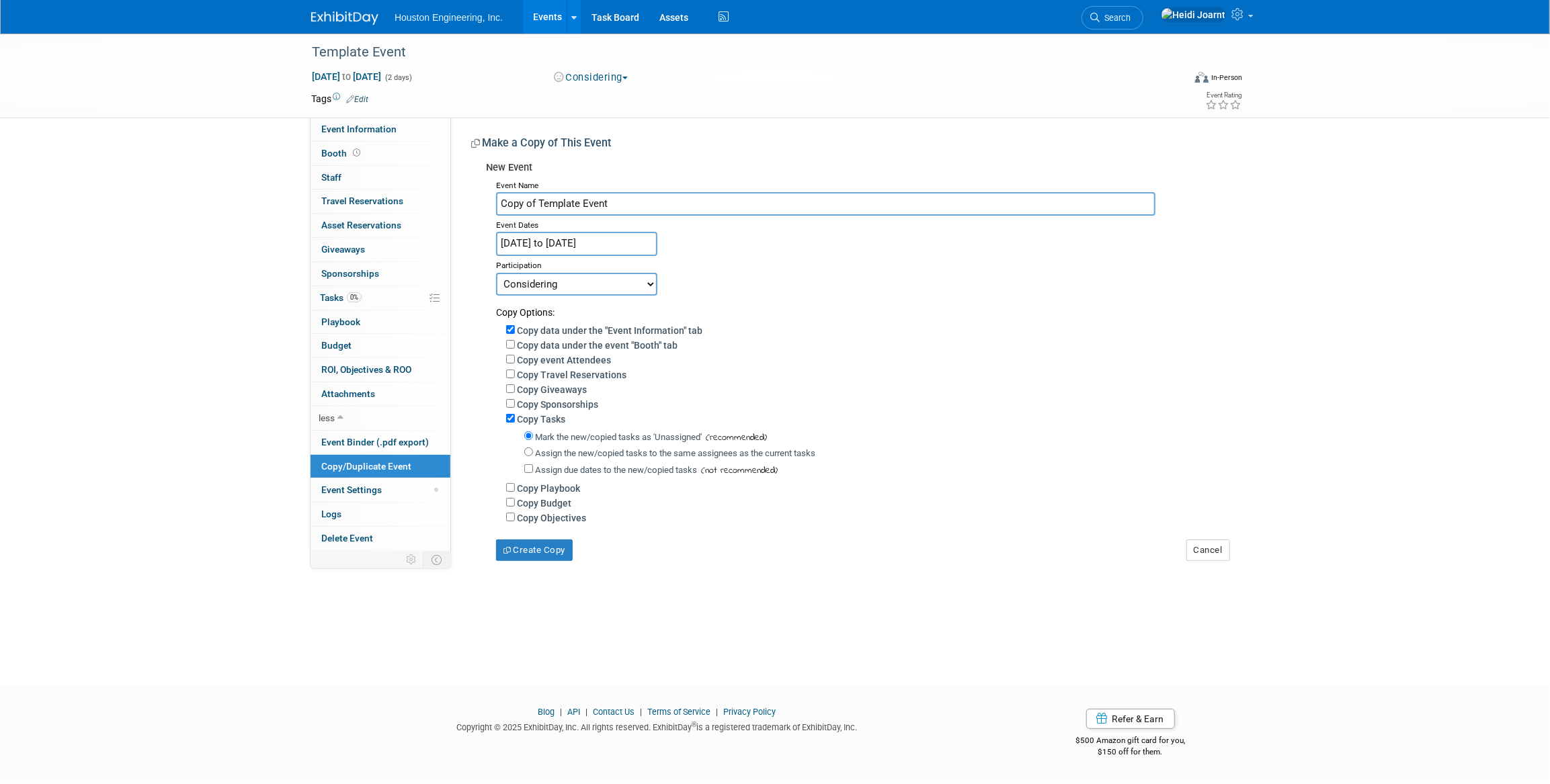
click at [551, 564] on div "Template Event Aug 10, 2026 to Aug 11, 2026 (2 days) Aug 10, 2026 to Aug 11, 20…" at bounding box center [775, 348] width 1550 height 628
click at [552, 562] on button "Create Copy" at bounding box center [534, 550] width 76 height 22
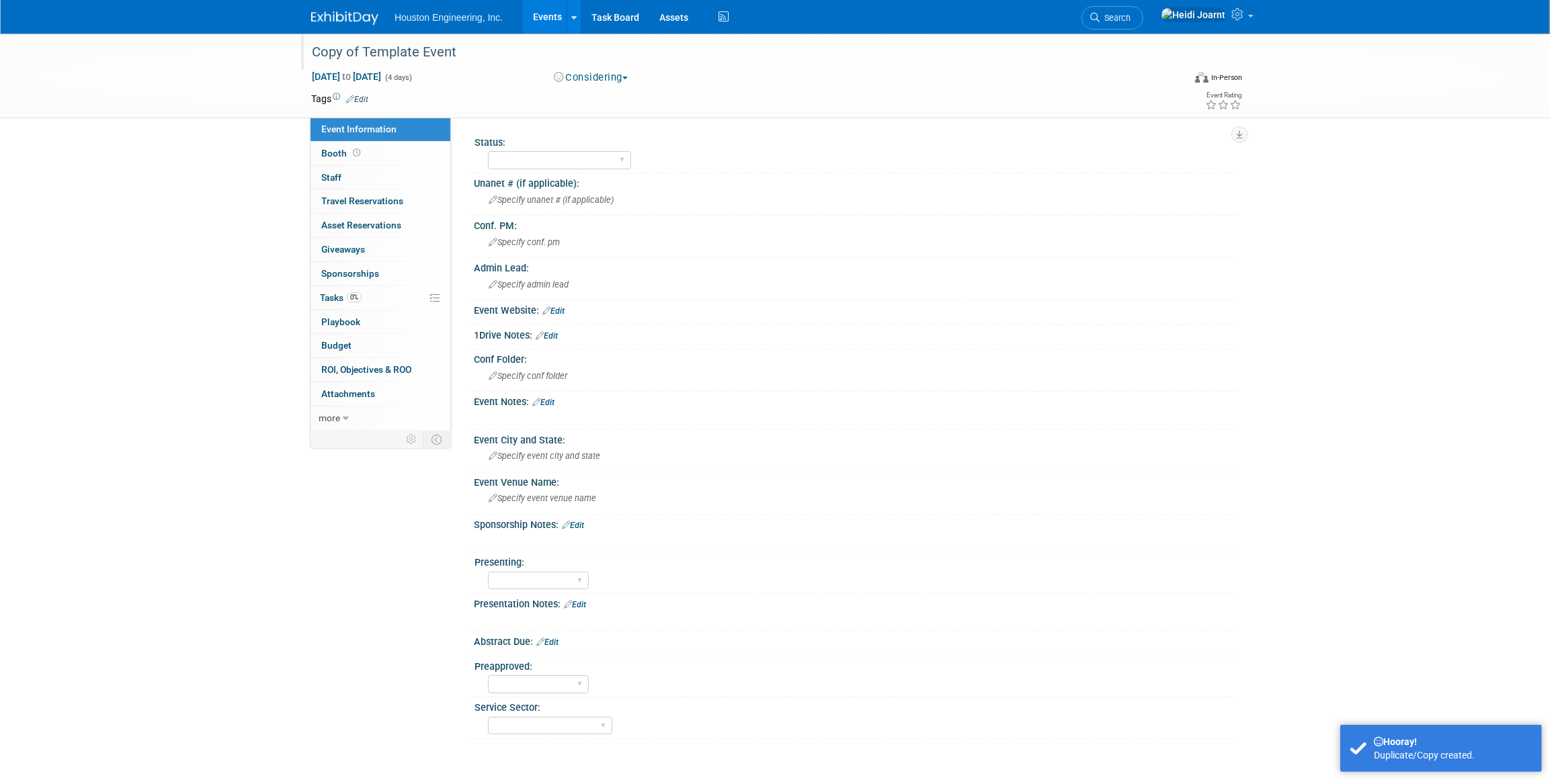
click at [463, 56] on div "Copy of Template Event" at bounding box center [735, 52] width 856 height 24
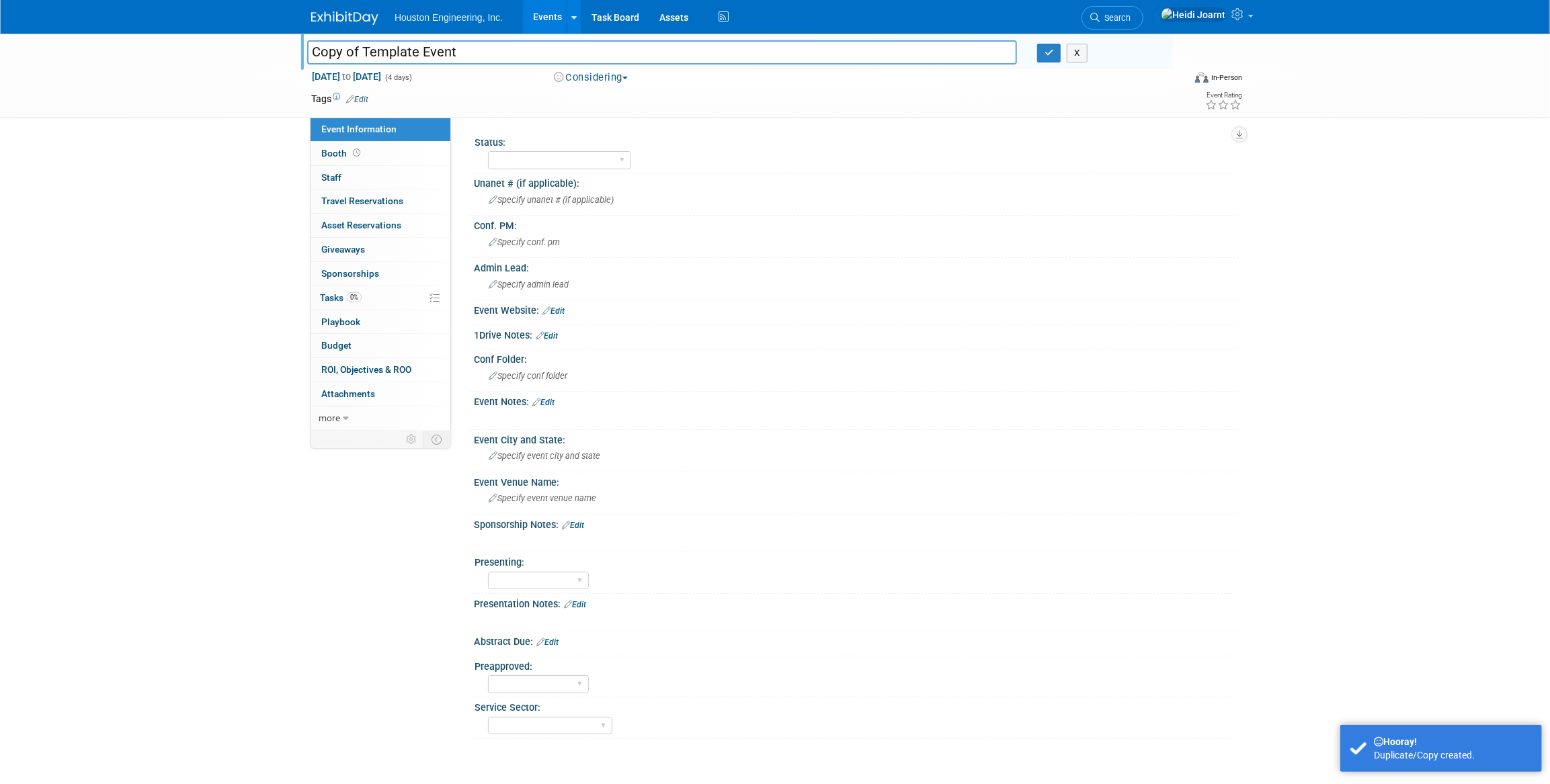
drag, startPoint x: 403, startPoint y: 51, endPoint x: 299, endPoint y: 53, distance: 104.0
click at [299, 53] on div "Copy of Template Event" at bounding box center [662, 53] width 730 height 20
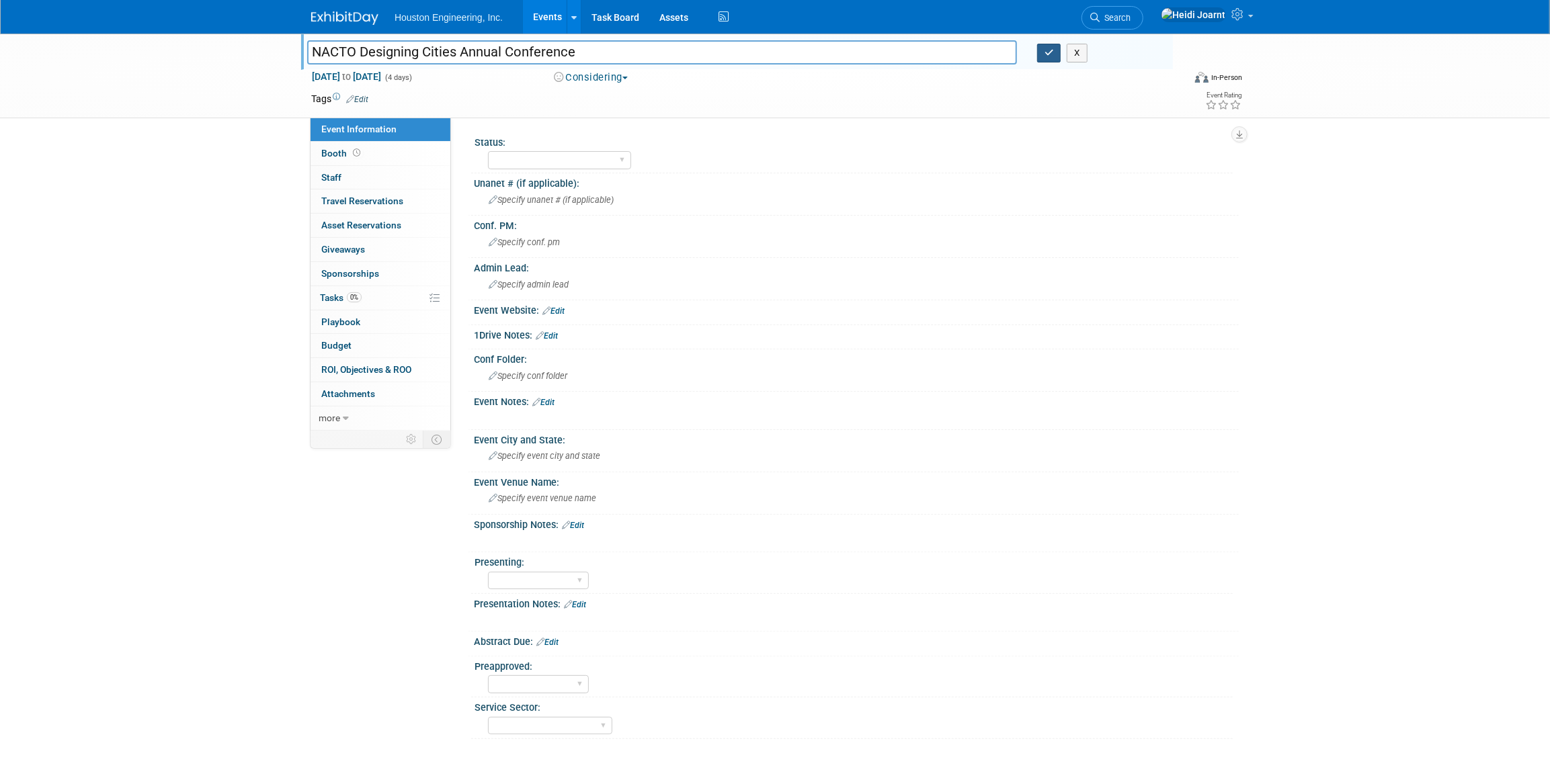
type input "NACTO Designing Cities Annual Conference"
click at [1054, 53] on button "button" at bounding box center [1049, 53] width 24 height 19
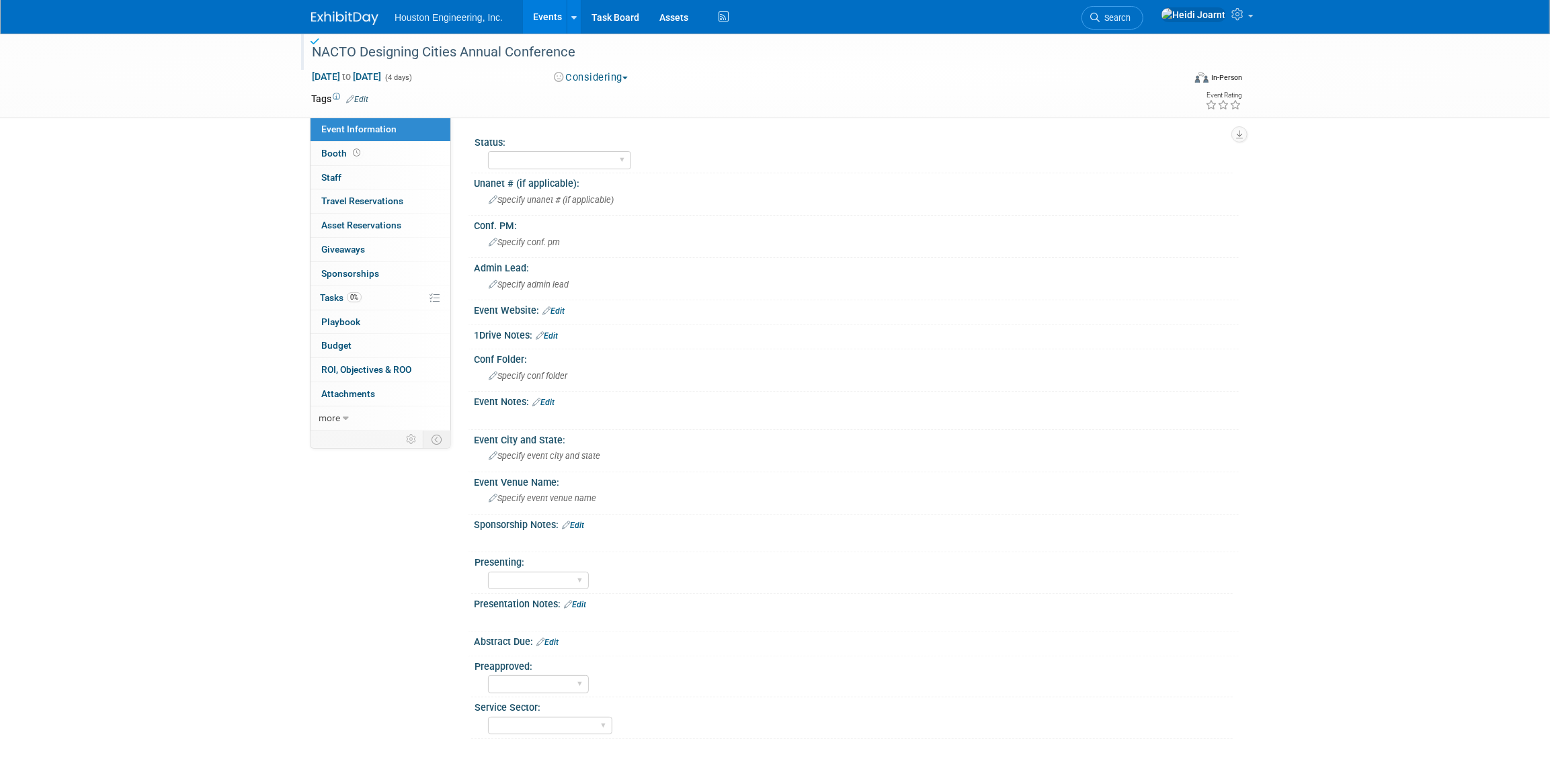
click at [367, 101] on link "Edit" at bounding box center [356, 99] width 22 height 10
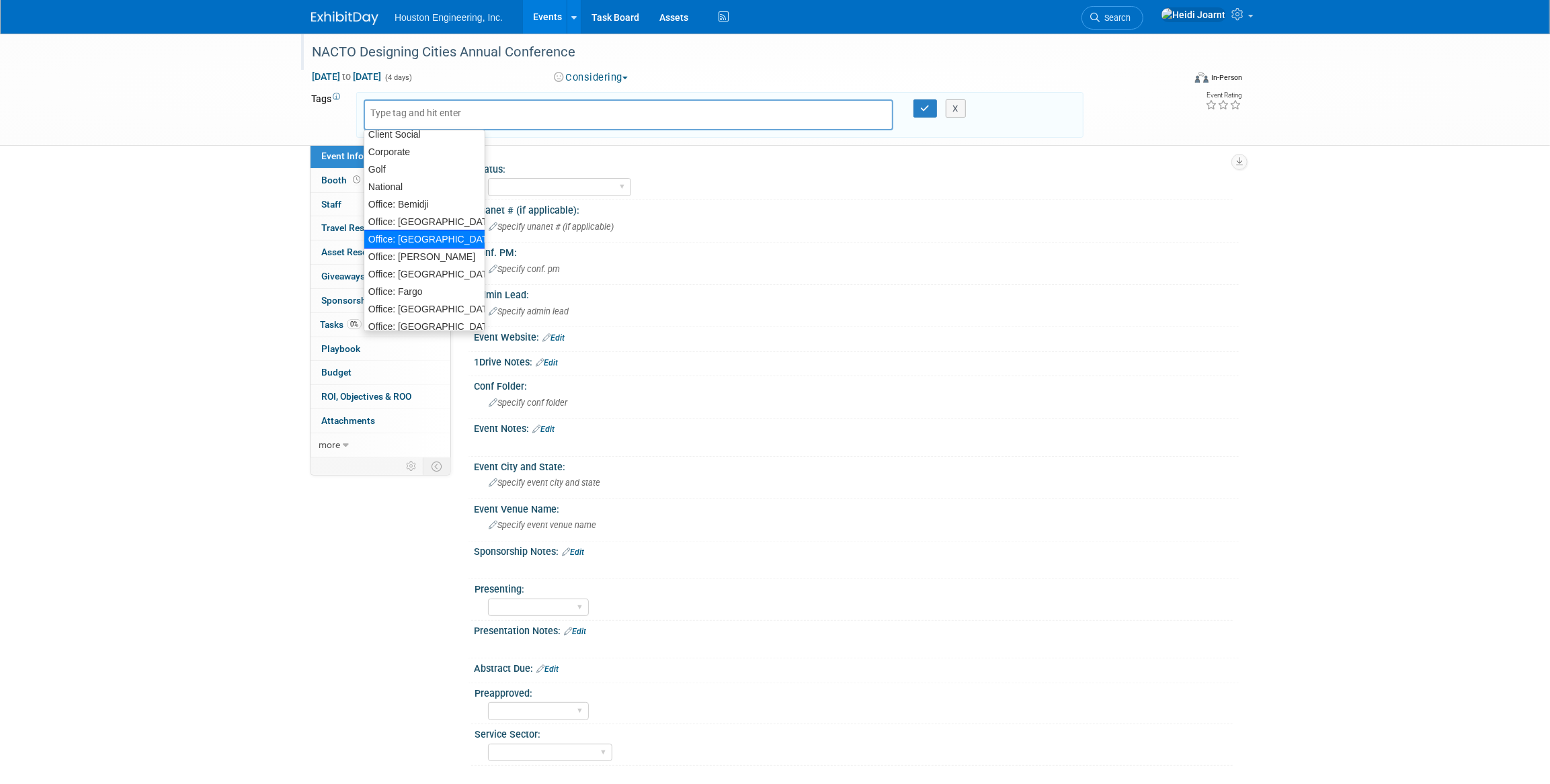
scroll to position [121, 0]
click at [430, 256] on div "Office: [GEOGRAPHIC_DATA]" at bounding box center [424, 265] width 121 height 19
type input "Office: [GEOGRAPHIC_DATA]"
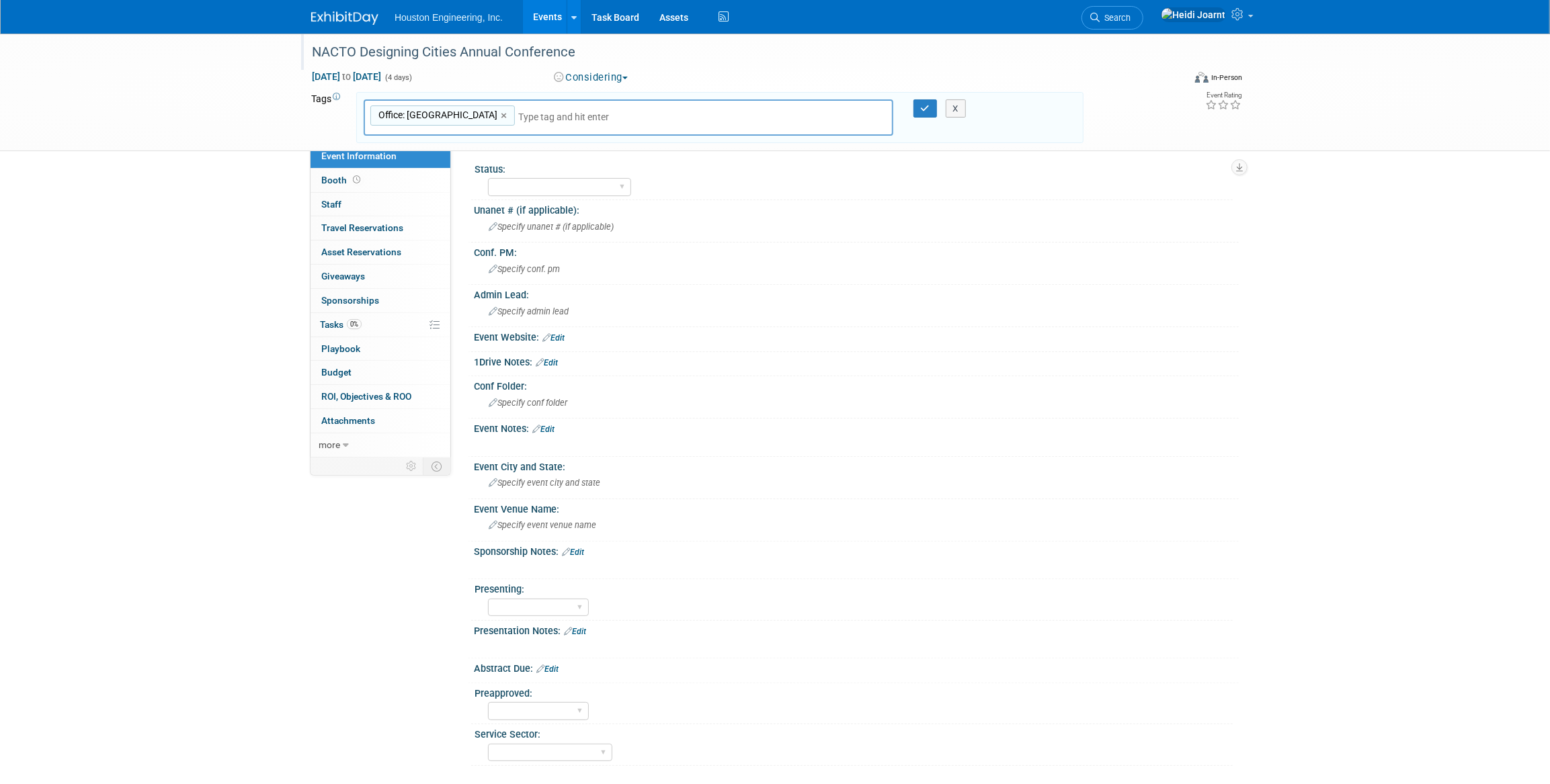
click at [519, 113] on input "text" at bounding box center [612, 117] width 188 height 13
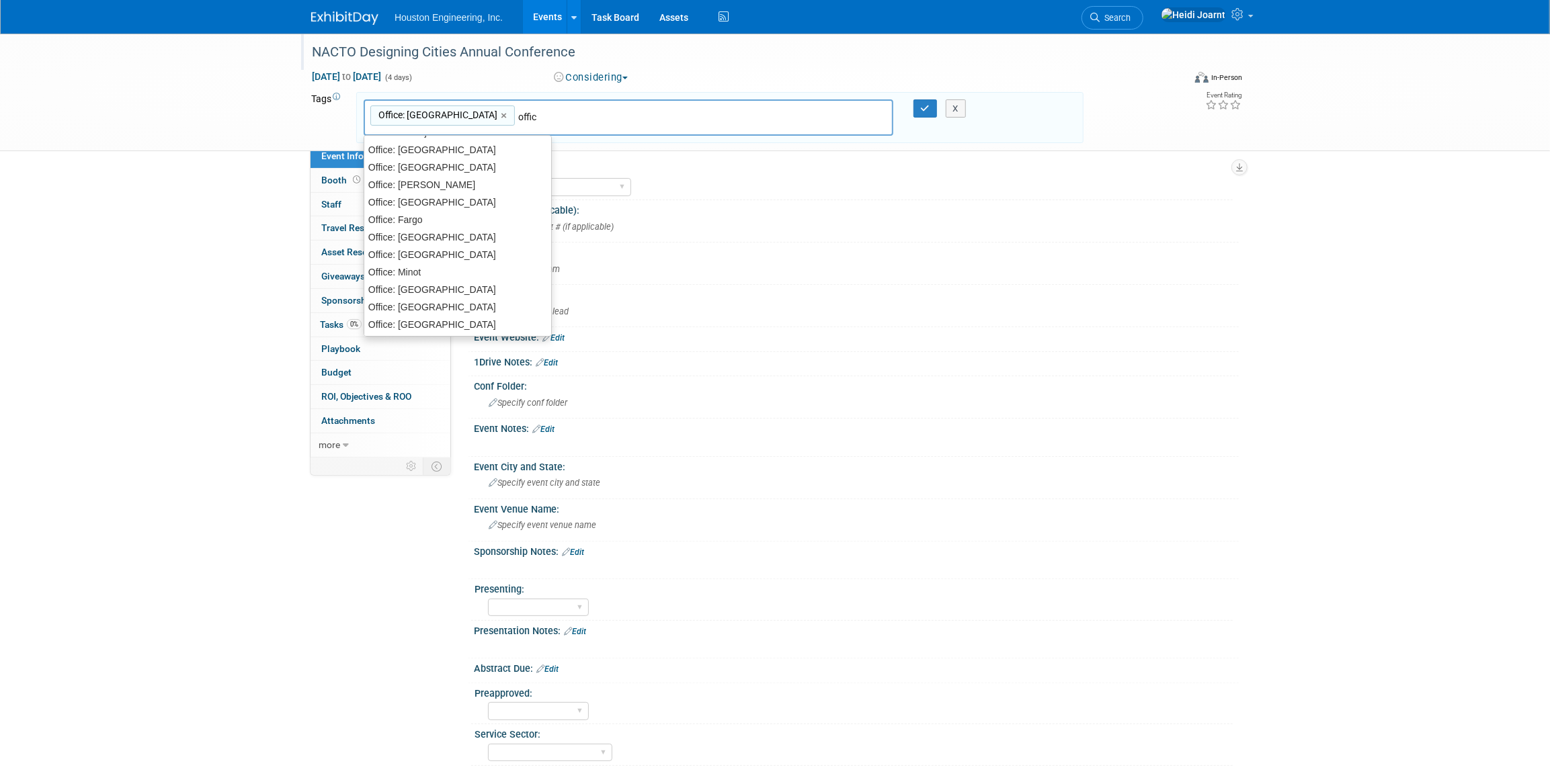
type input "office"
click at [439, 319] on div "Office: Sioux Falls" at bounding box center [457, 323] width 188 height 19
type input "Office: Maple Grove, Office: Sioux Falls"
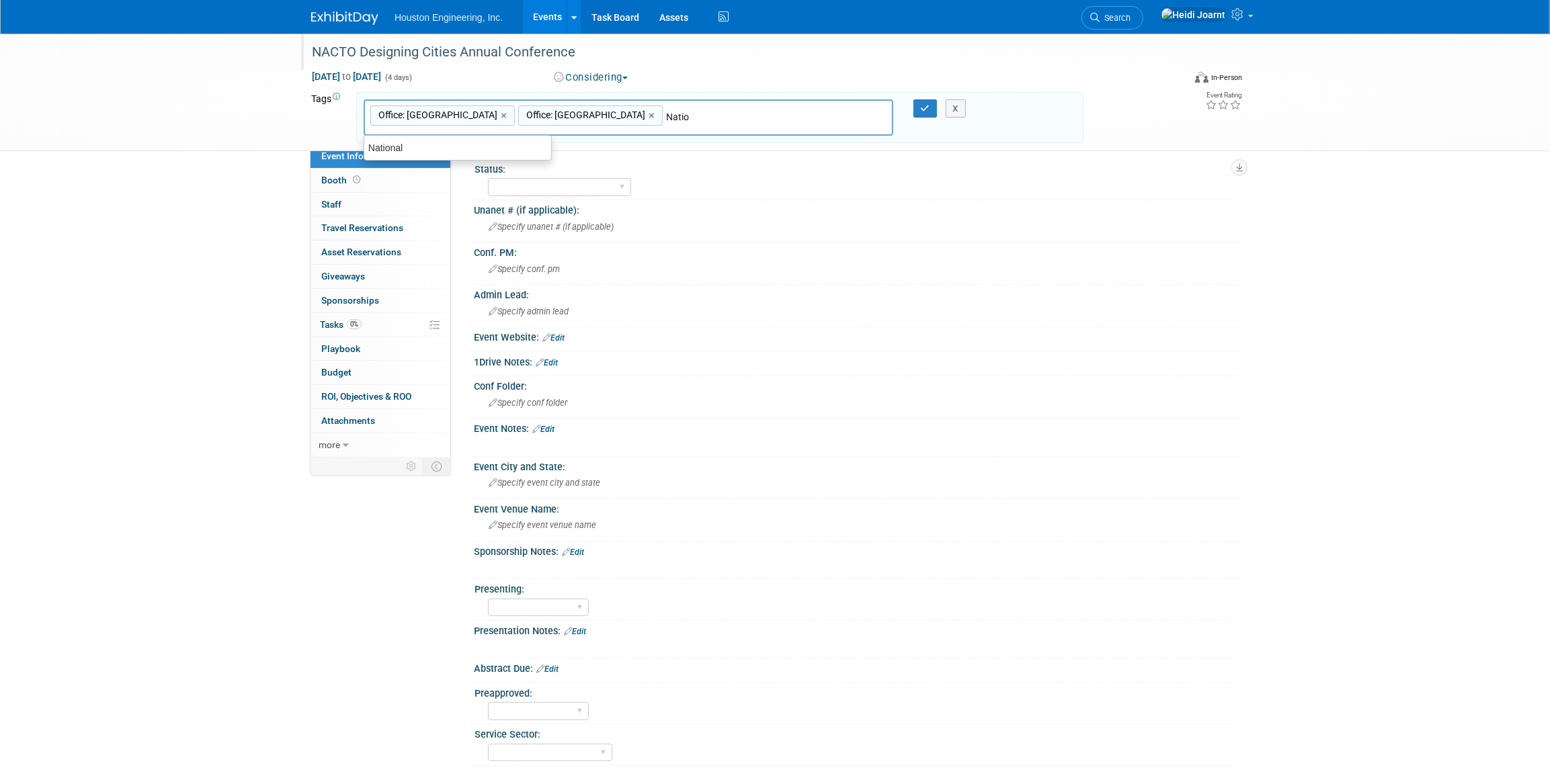
type input "Nation"
click at [484, 144] on div "National" at bounding box center [457, 148] width 188 height 19
type input "Office: Maple Grove, Office: Sioux Falls, National"
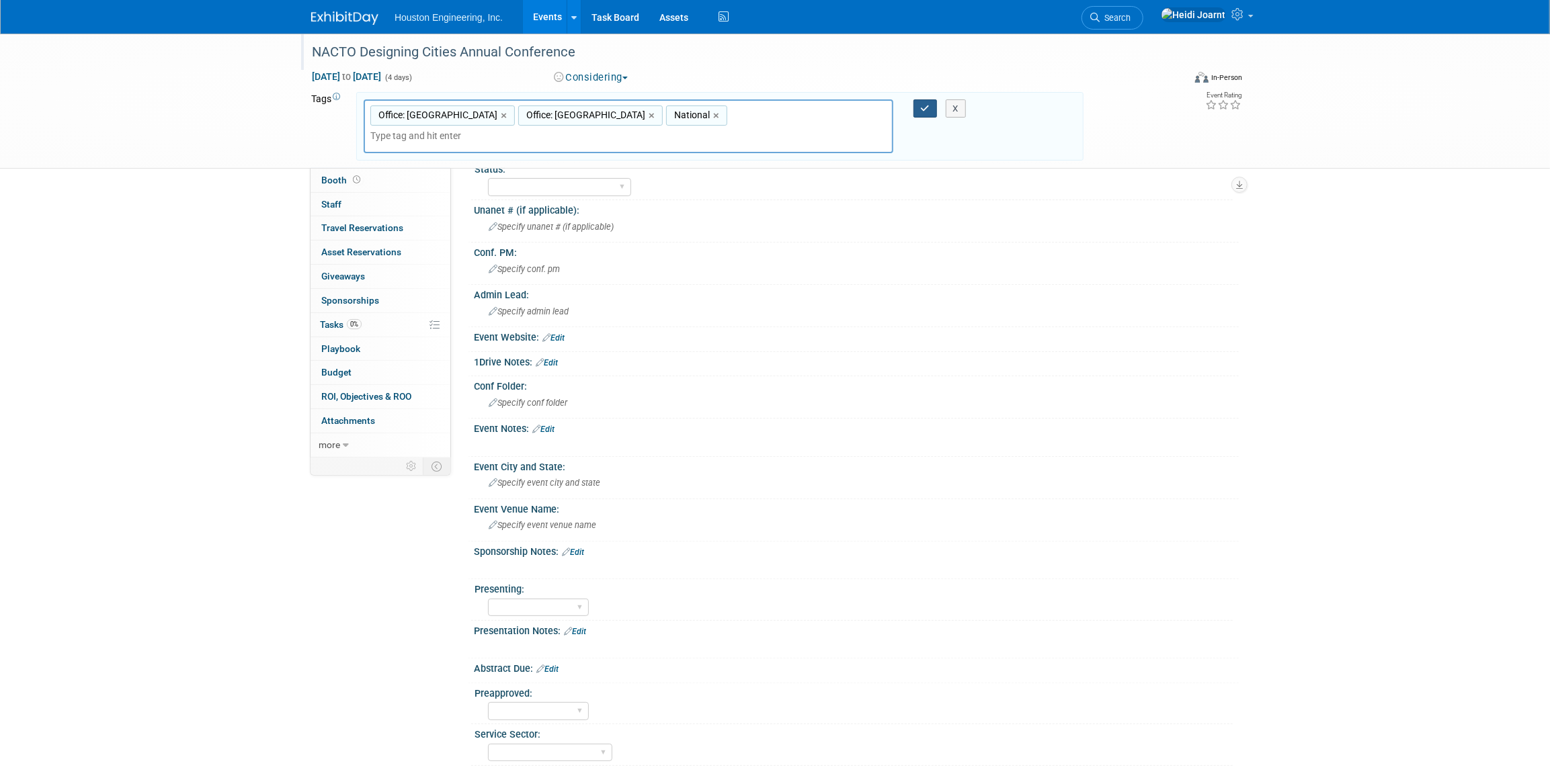
click at [921, 109] on icon "button" at bounding box center [925, 108] width 10 height 9
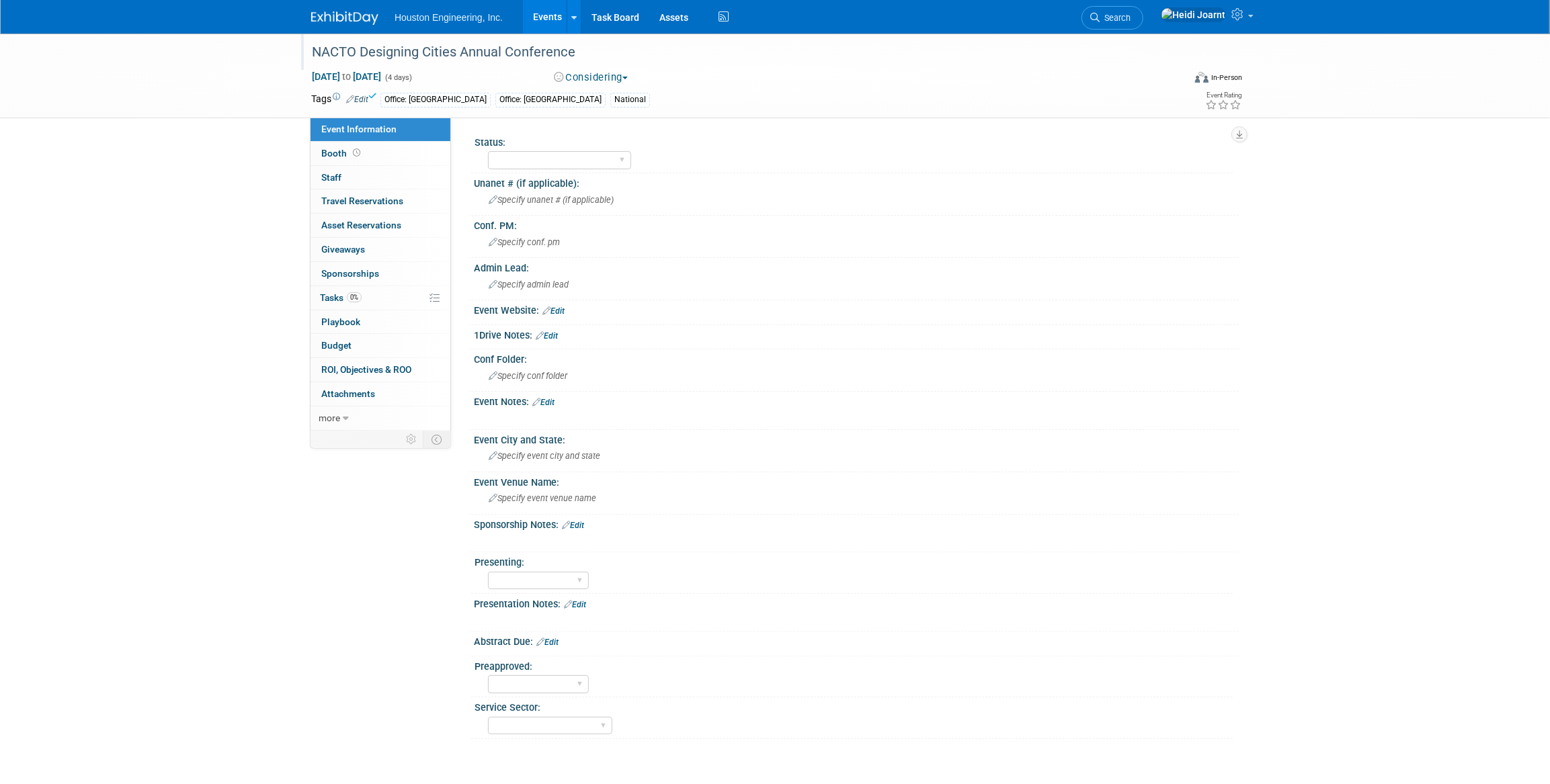
click at [550, 398] on link "Edit" at bounding box center [542, 403] width 22 height 10
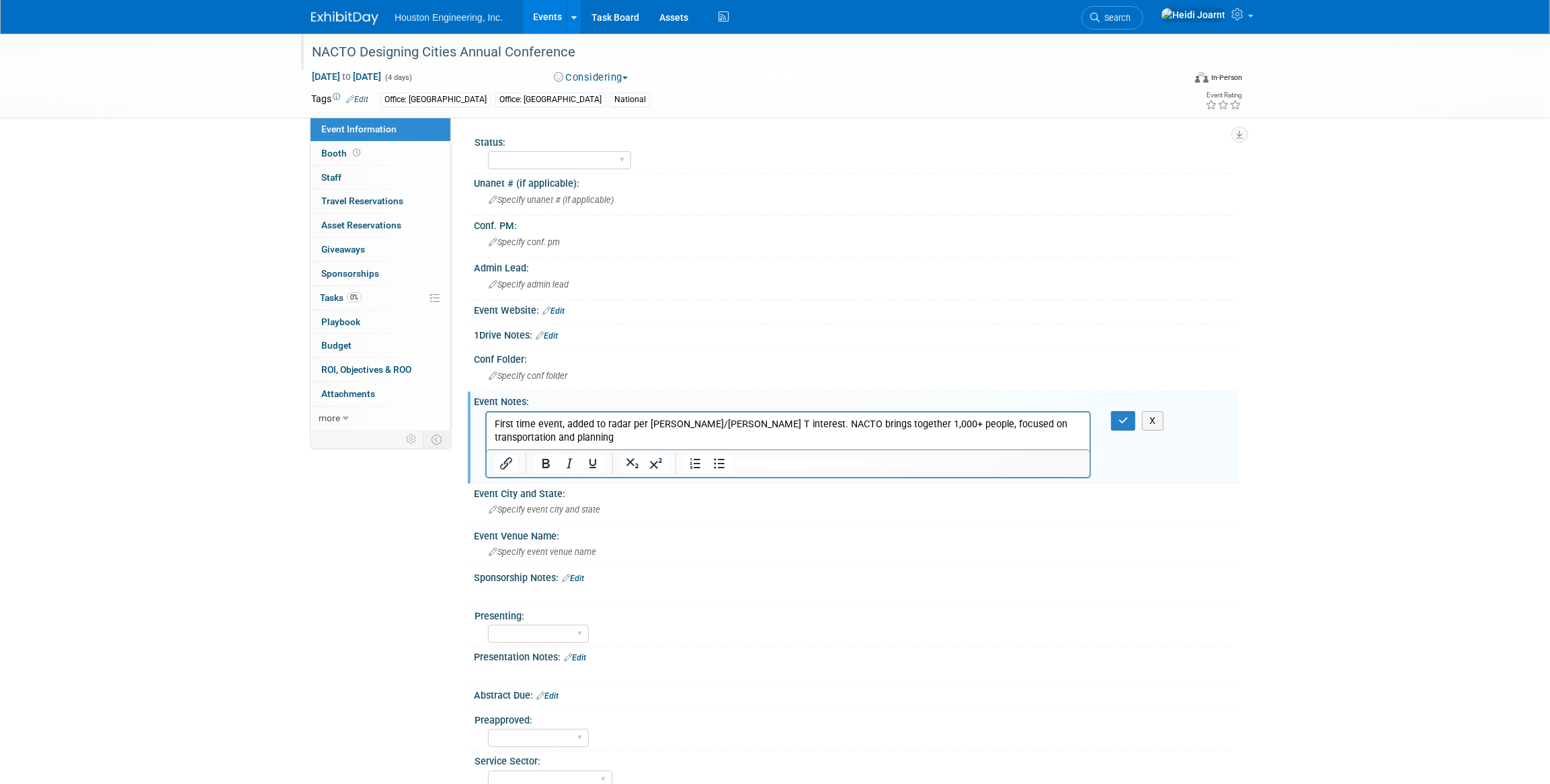
scroll to position [60, 0]
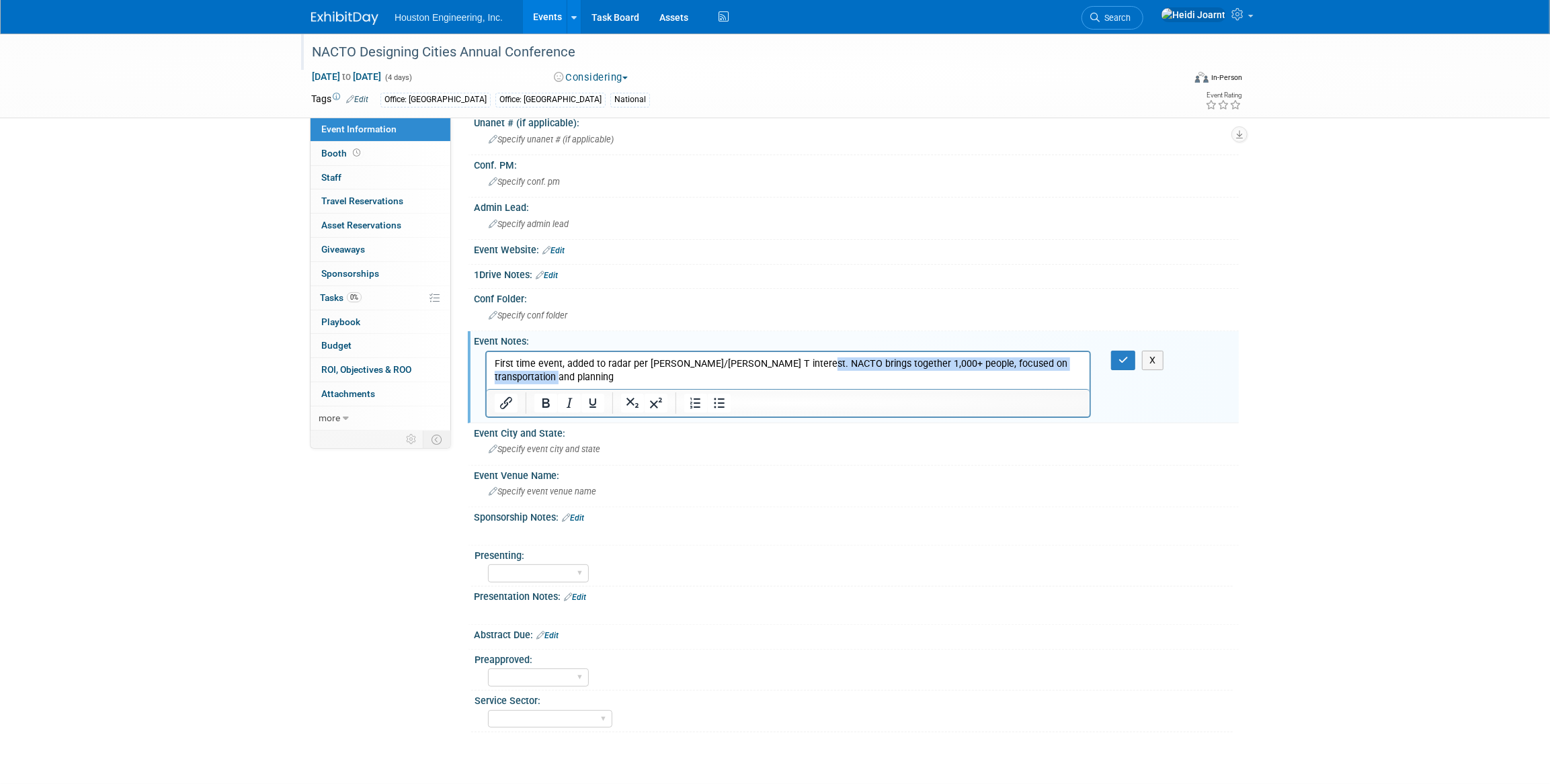
drag, startPoint x: 573, startPoint y: 373, endPoint x: 811, endPoint y: 370, distance: 238.0
click at [813, 367] on p "First time event, added to radar per Greg Bowles/Sam T interest. NACTO brings t…" at bounding box center [787, 371] width 587 height 27
click at [882, 375] on p "First time event, added to radar per Greg Bowles/Sam T interest. NACTO brings t…" at bounding box center [787, 371] width 587 height 27
click at [1118, 360] on icon "button" at bounding box center [1123, 360] width 11 height 10
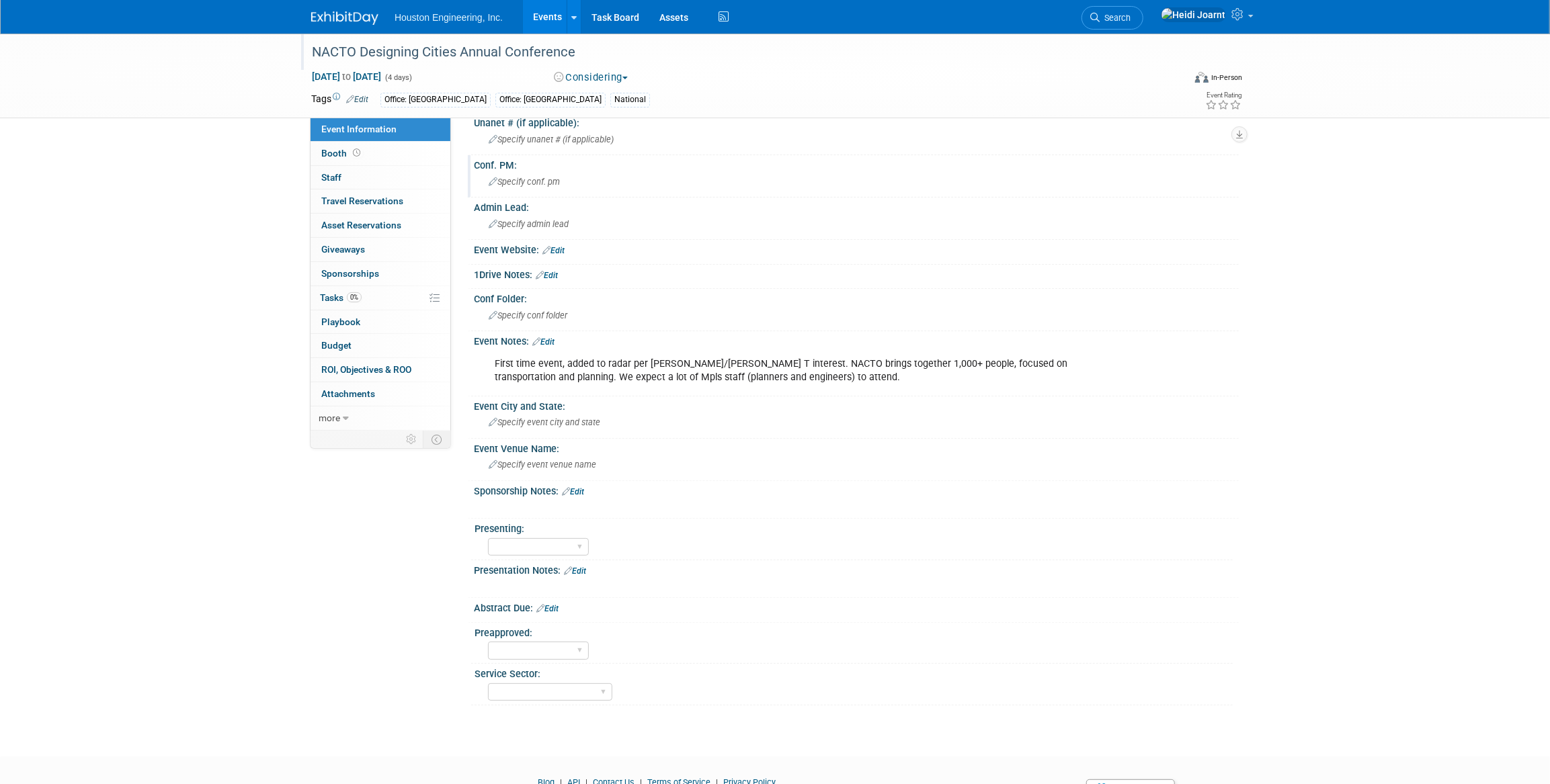
click at [538, 181] on span "Specify conf. pm" at bounding box center [524, 181] width 72 height 11
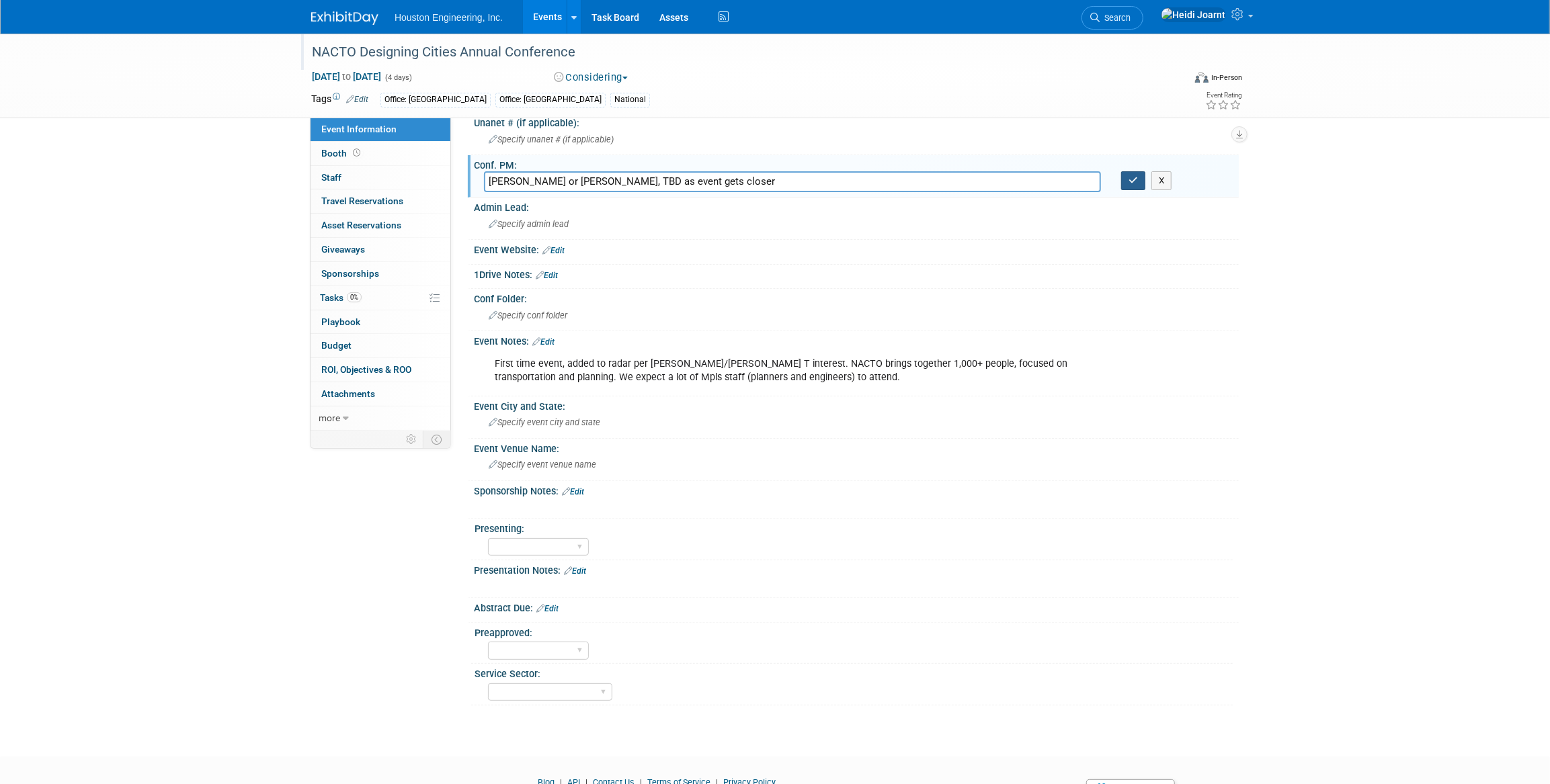
type input "Sam T or Greg B, TBD as event gets closer"
click at [1136, 184] on button "button" at bounding box center [1133, 180] width 24 height 19
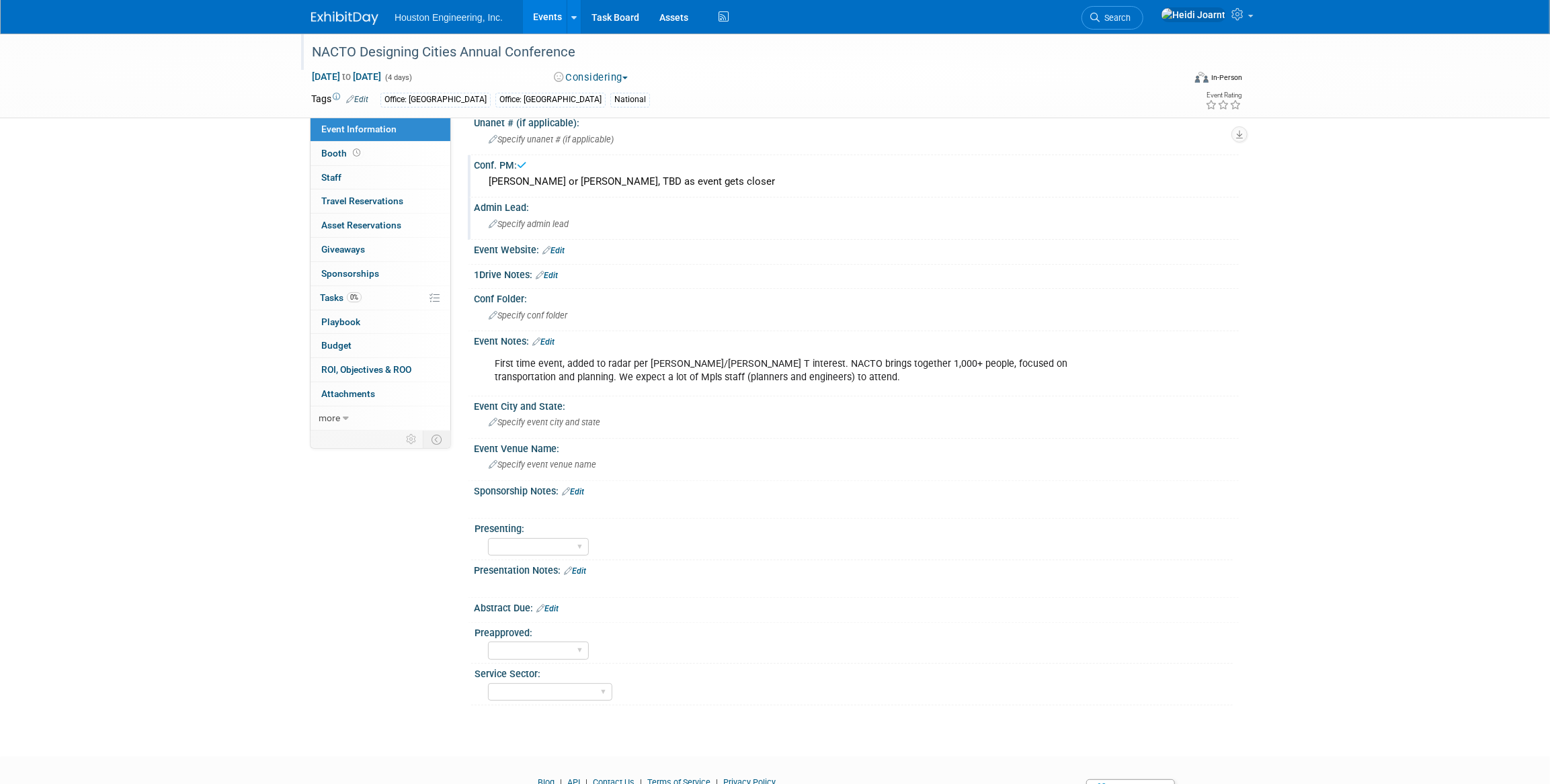
click at [551, 227] on span "Specify admin lead" at bounding box center [529, 223] width 80 height 11
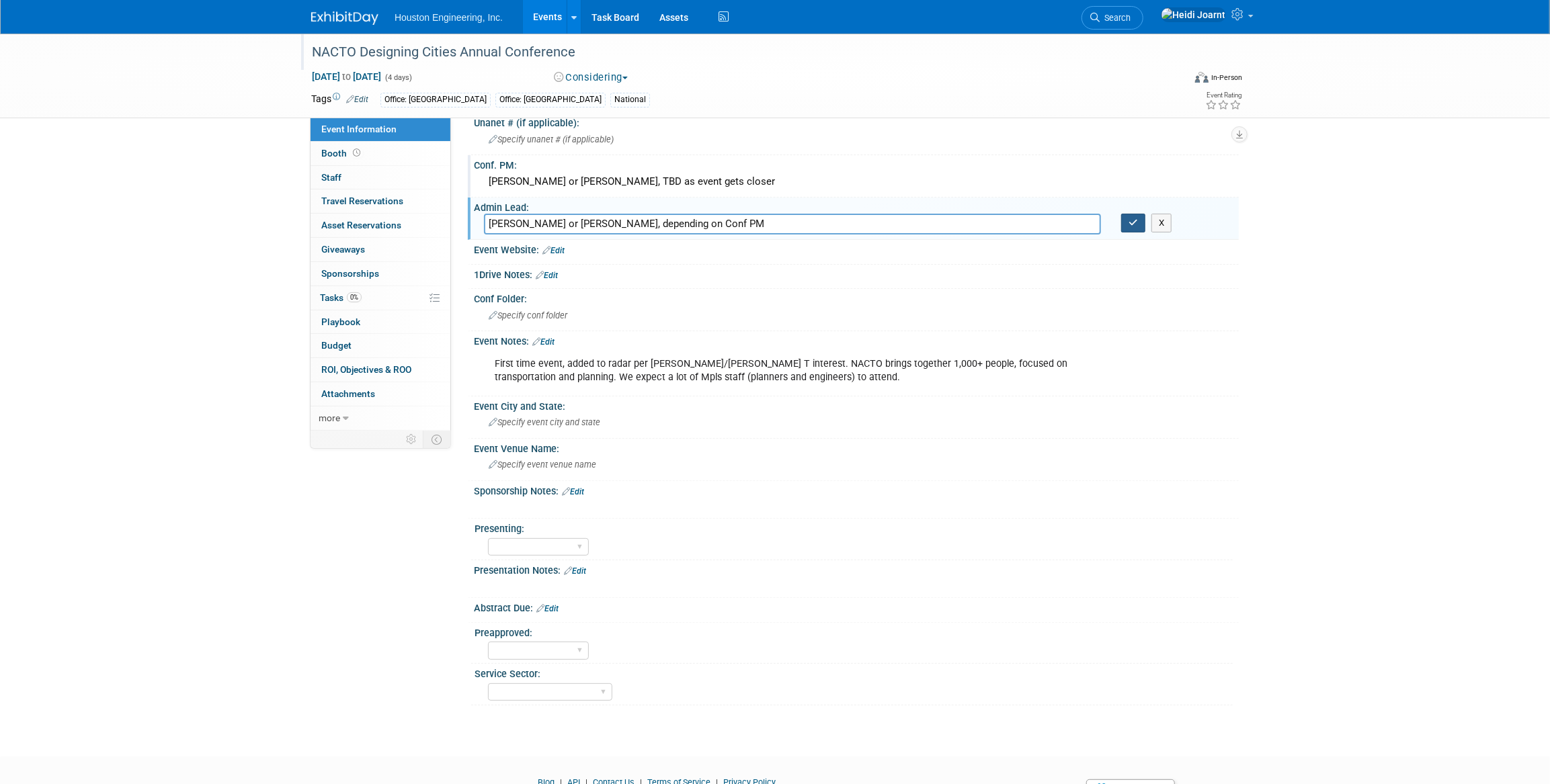
type input "Courtney or Ali, depending on Conf PM"
click at [1134, 222] on icon "button" at bounding box center [1134, 222] width 10 height 9
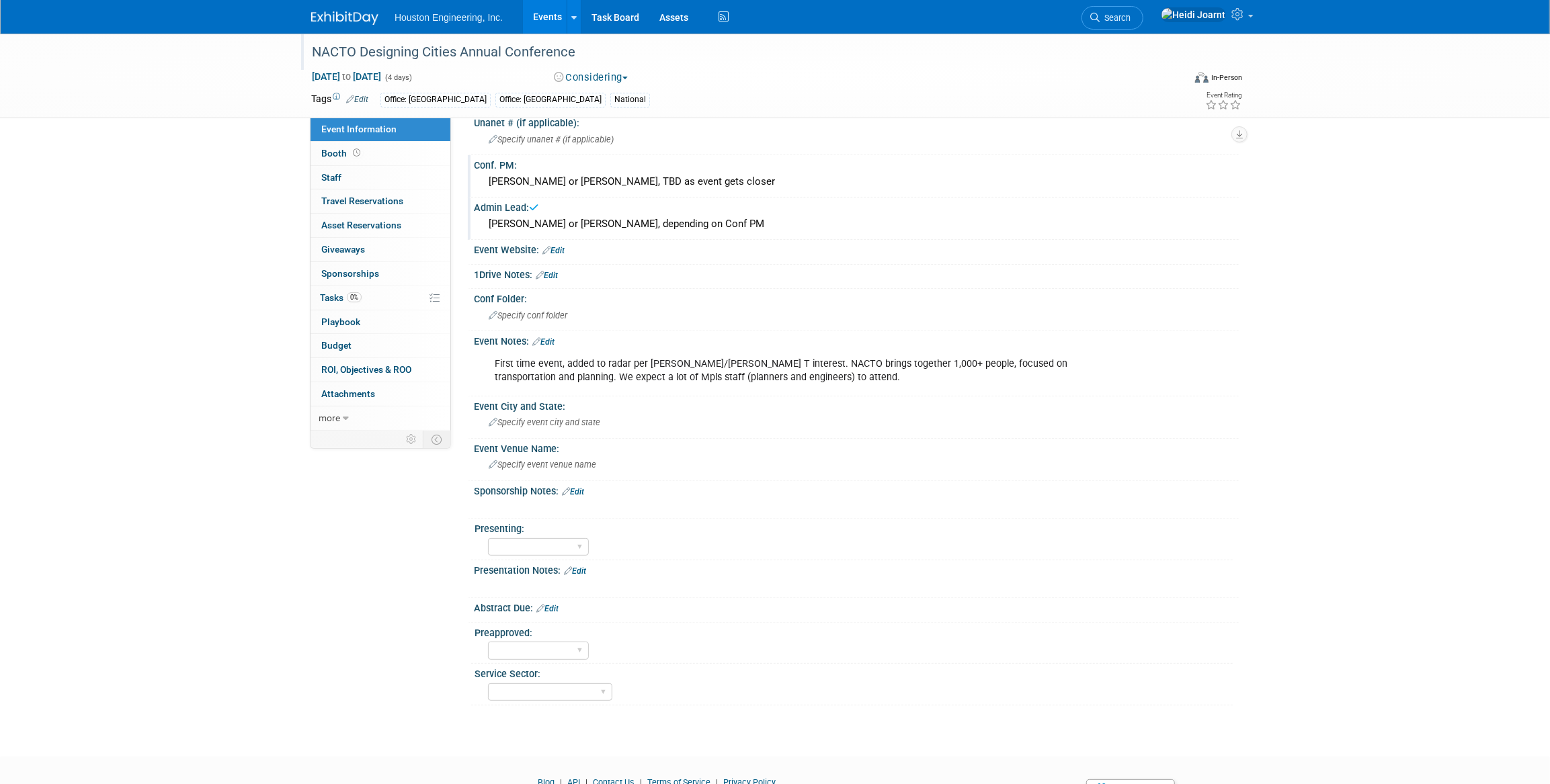
click at [550, 253] on link "Edit" at bounding box center [553, 251] width 22 height 10
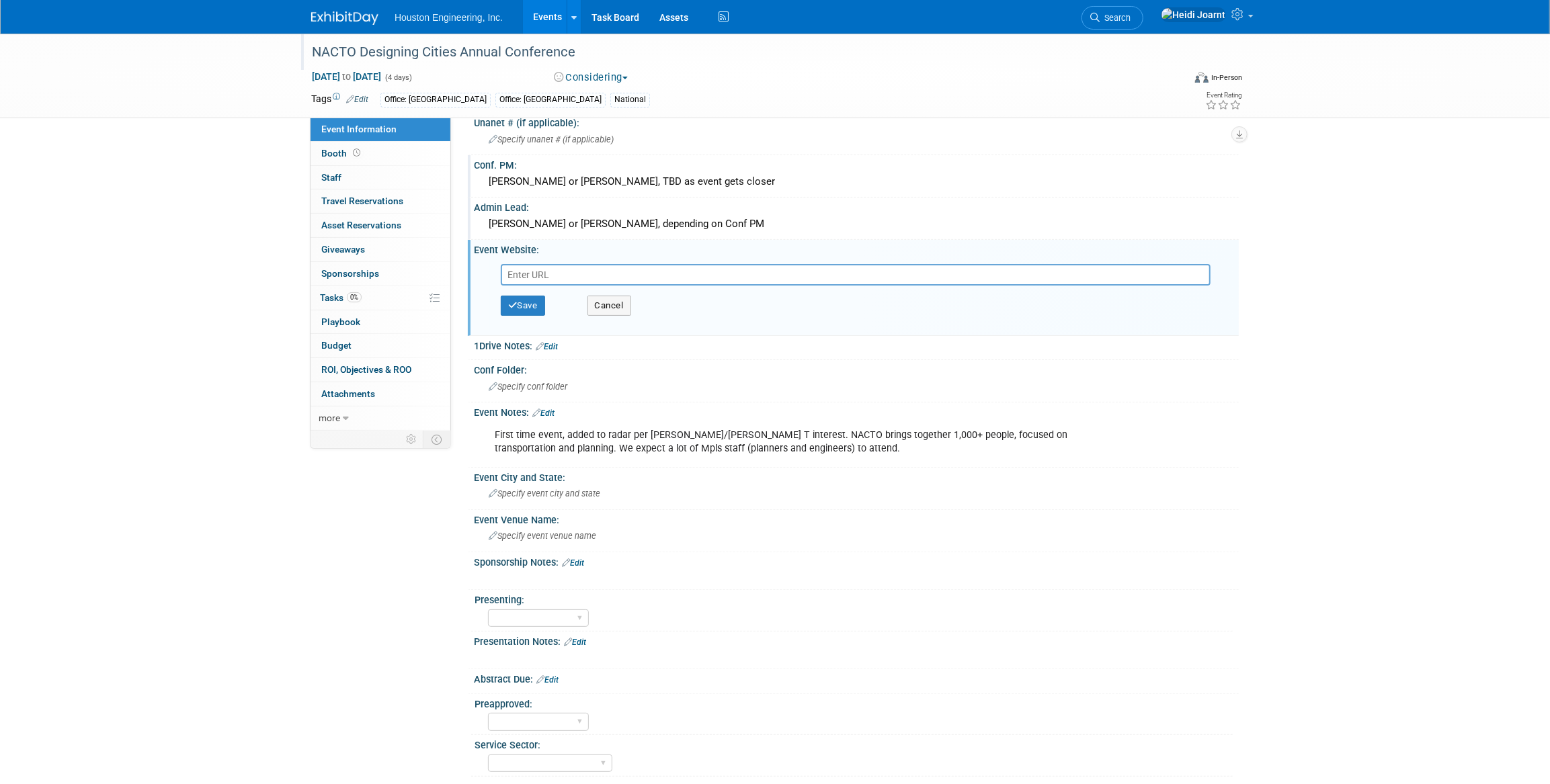
click at [558, 271] on input "text" at bounding box center [855, 275] width 710 height 22
paste input "https://events.bizzabo.com/DesigningCities2026"
type input "https://events.bizzabo.com/DesigningCities2026"
click at [548, 301] on div "Save Cancel" at bounding box center [859, 306] width 717 height 40
click at [541, 301] on button "Save" at bounding box center [522, 306] width 44 height 20
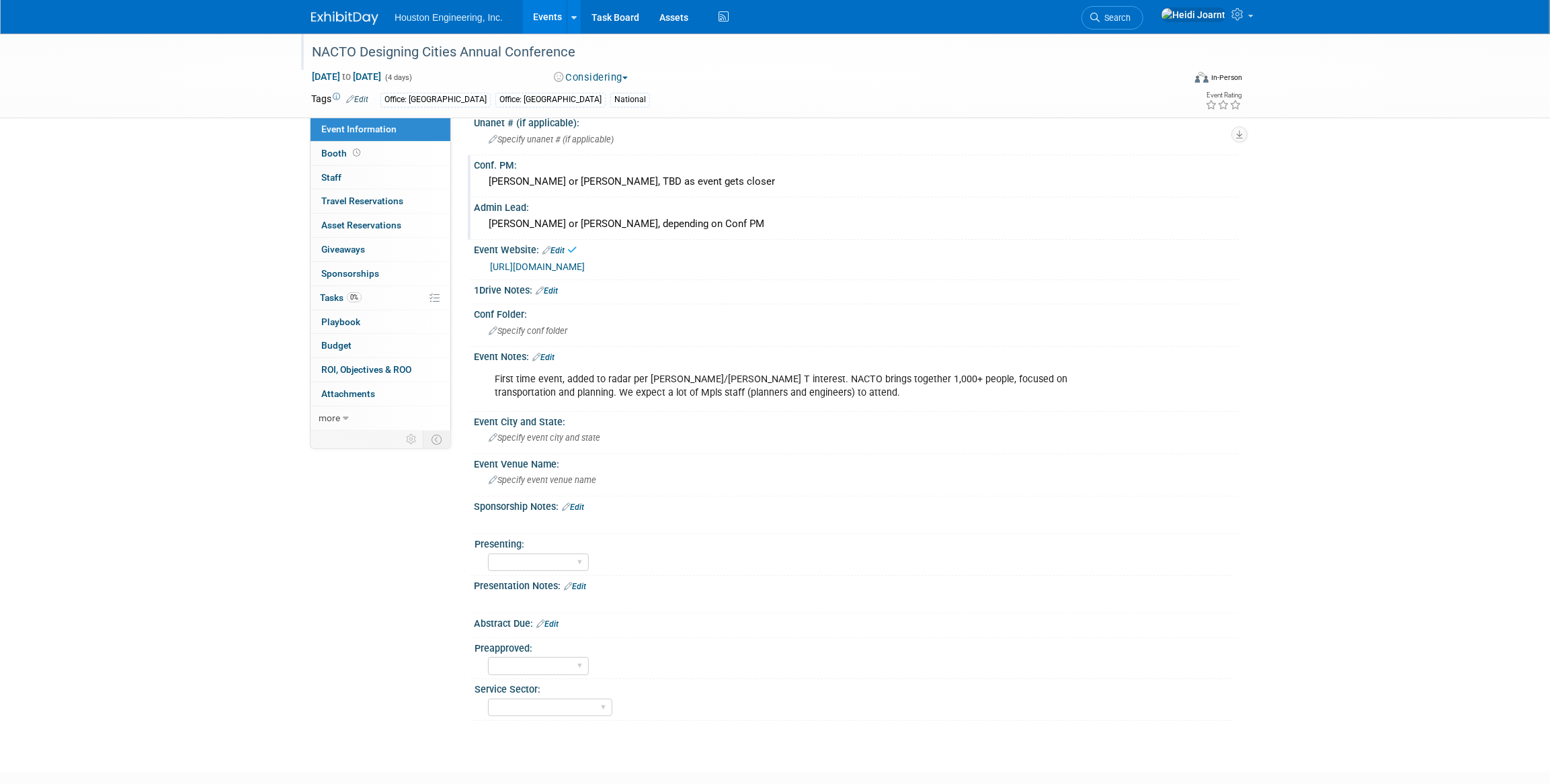
click at [550, 357] on link "Edit" at bounding box center [542, 357] width 22 height 10
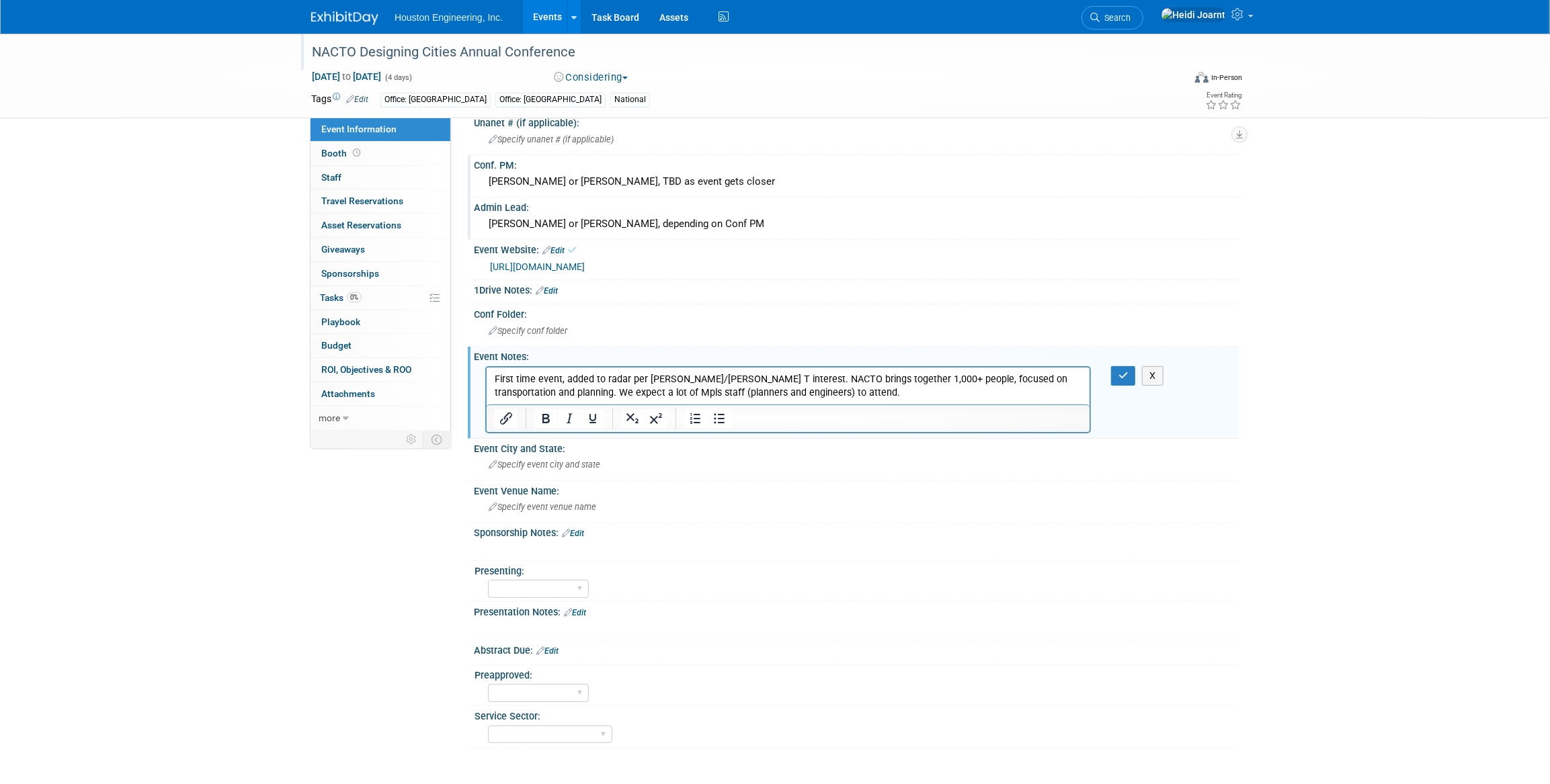
scroll to position [0, 0]
click at [836, 390] on p "First time event, added to radar per Greg Bowles/Sam T interest. NACTO brings t…" at bounding box center [787, 386] width 587 height 27
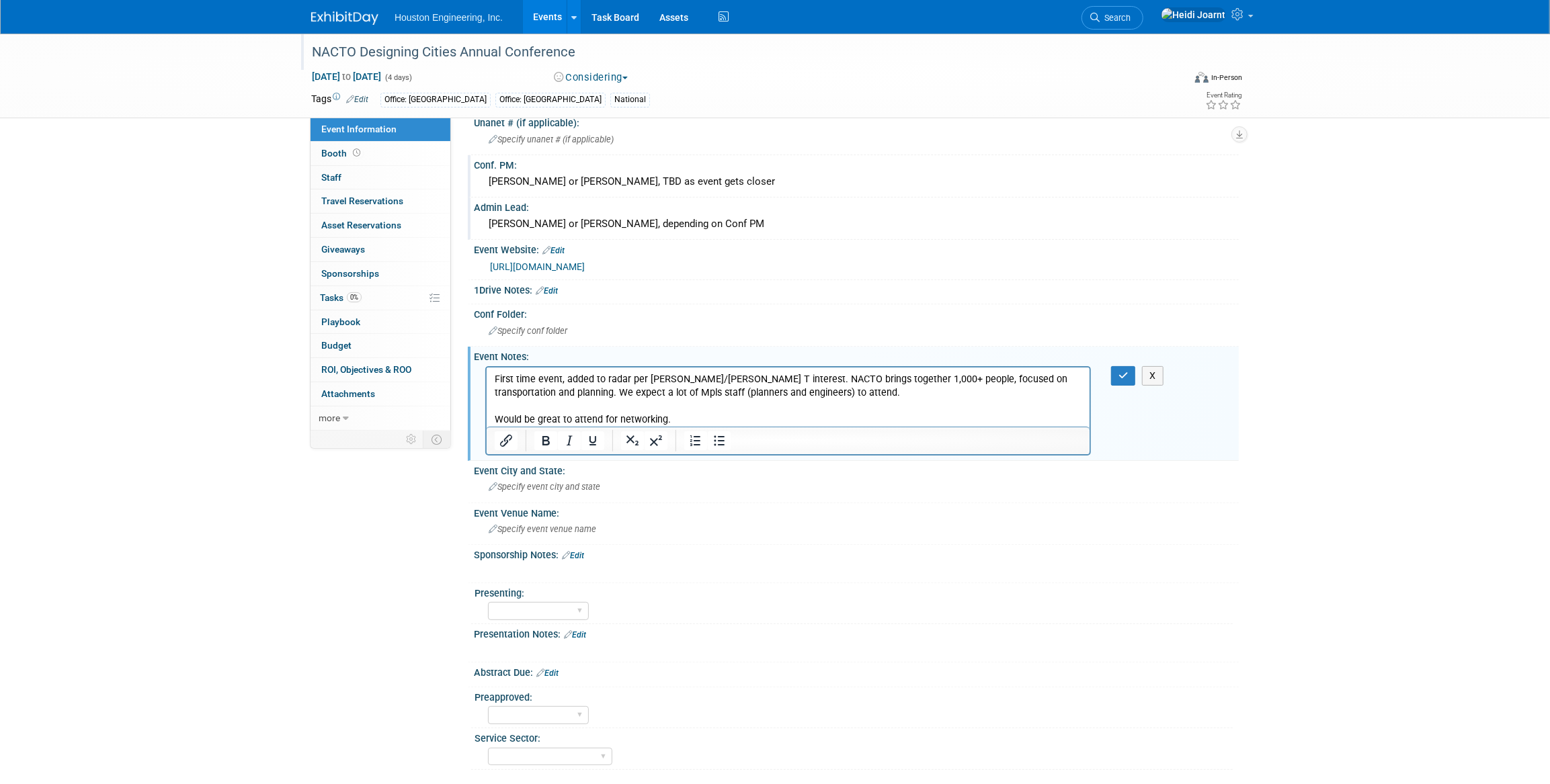
click at [814, 392] on p "First time event, added to radar per Greg Bowles/Sam T interest. NACTO brings t…" at bounding box center [787, 386] width 587 height 27
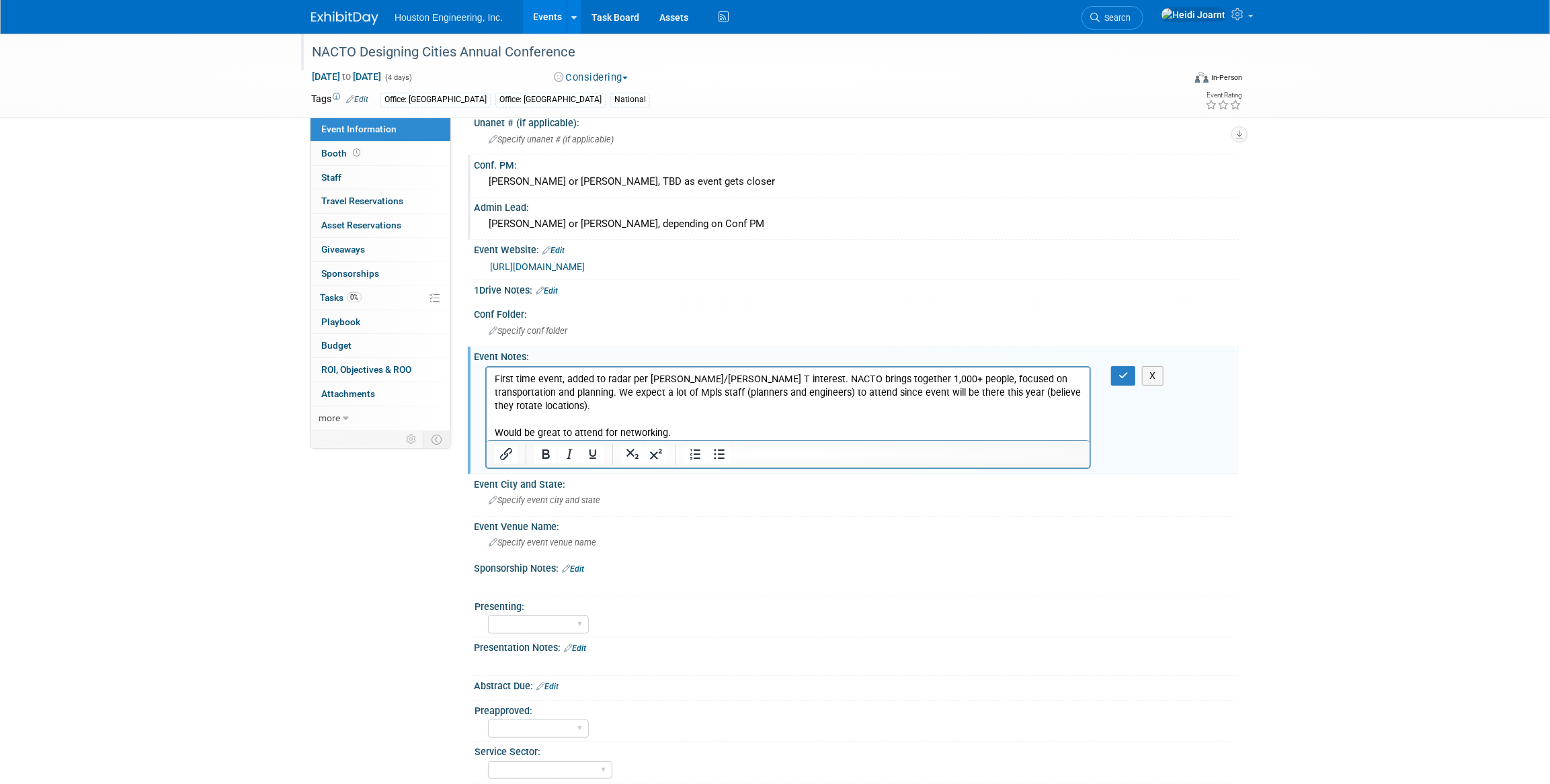
drag, startPoint x: 685, startPoint y: 432, endPoint x: 470, endPoint y: 429, distance: 215.0
click at [486, 429] on html "First time event, added to radar per Greg Bowles/Sam T interest. NACTO brings t…" at bounding box center [787, 403] width 603 height 73
click at [686, 428] on p "Would be great to attend for networking." at bounding box center [787, 433] width 587 height 13
click at [1119, 377] on icon "button" at bounding box center [1123, 375] width 11 height 10
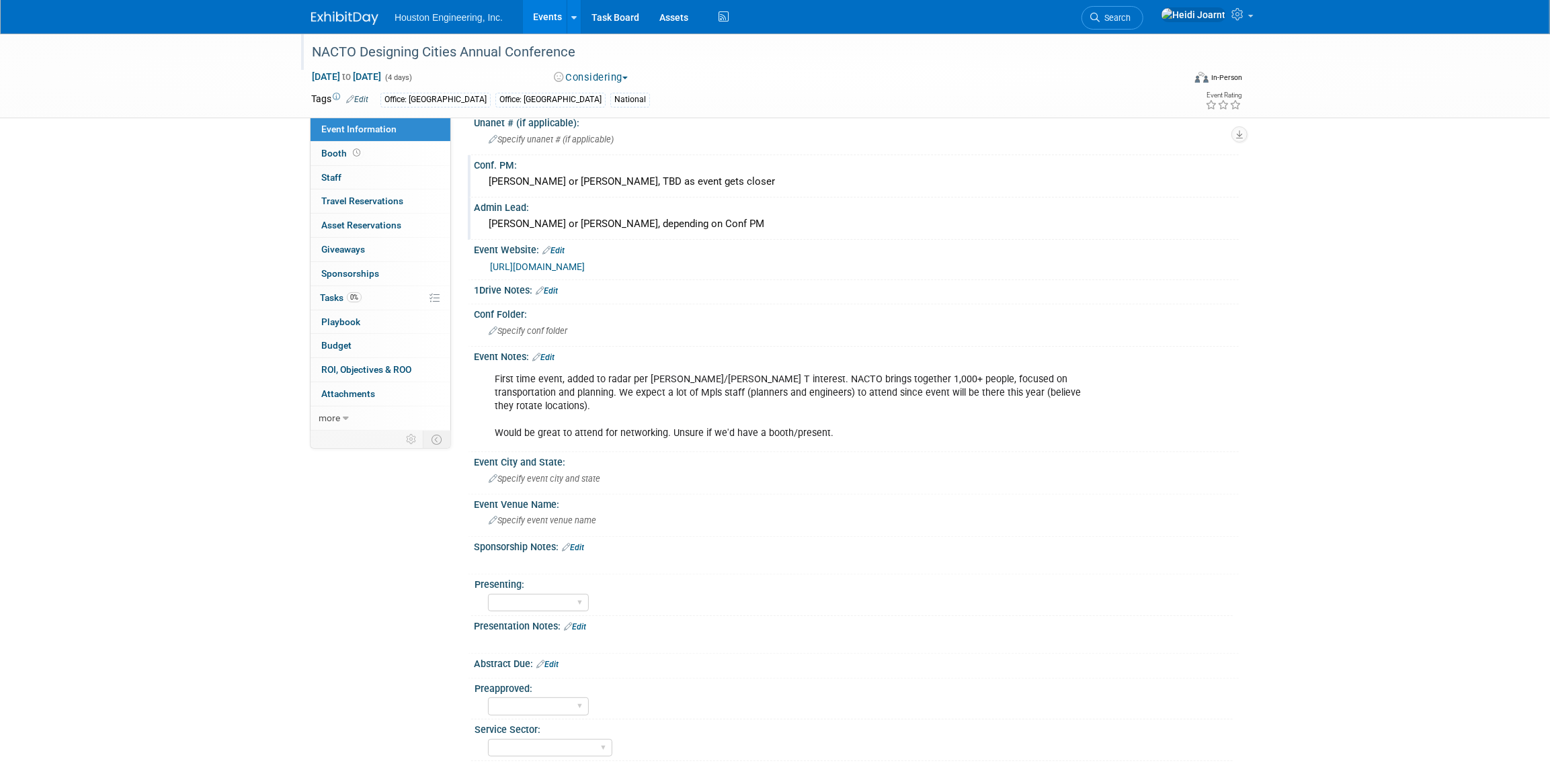
click at [545, 356] on link "Edit" at bounding box center [542, 357] width 22 height 10
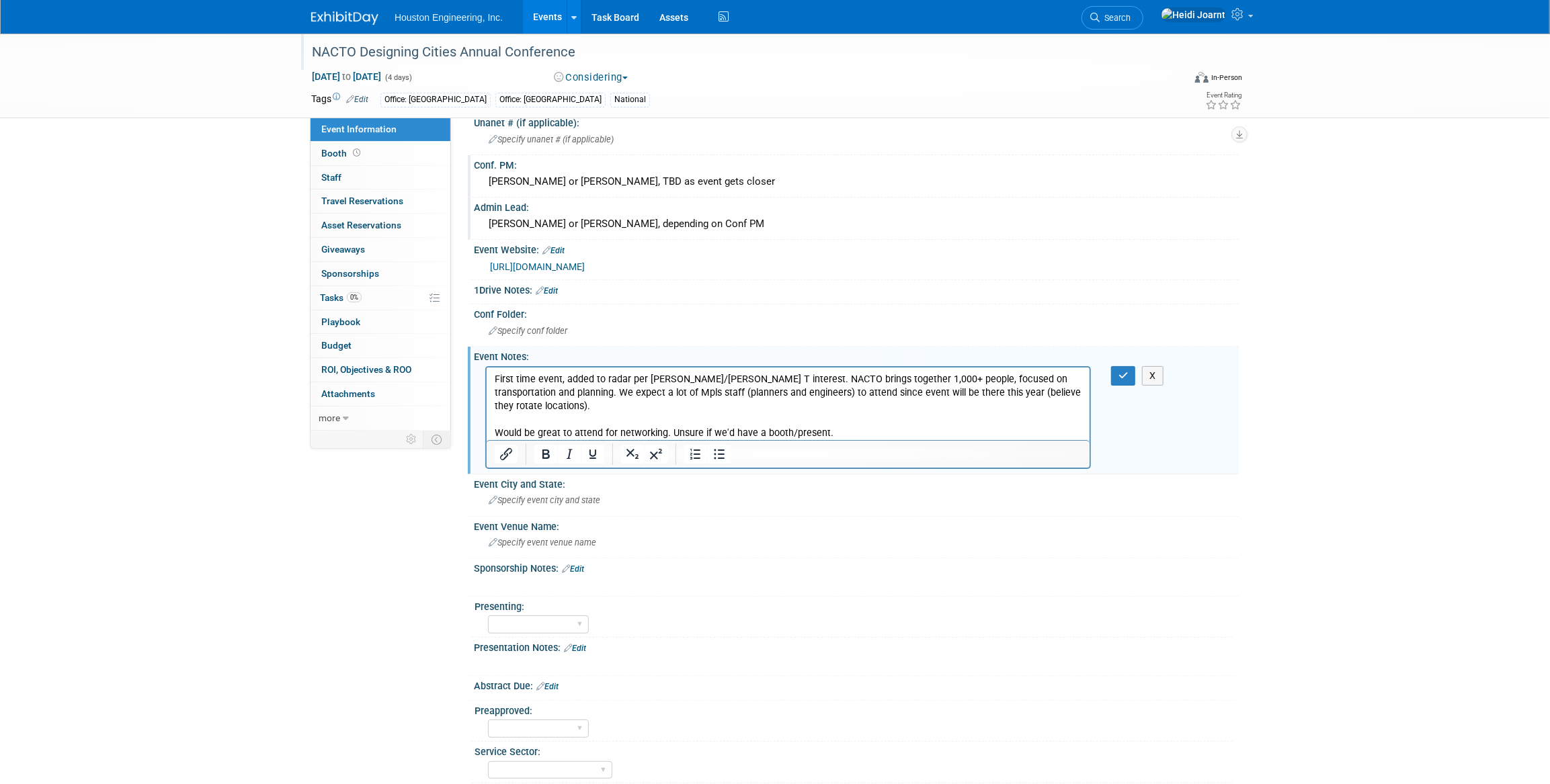
click at [558, 405] on p "First time event, added to radar per Greg Bowles/Sam T interest. NACTO brings t…" at bounding box center [787, 406] width 587 height 67
drag, startPoint x: 542, startPoint y: 407, endPoint x: 855, endPoint y: 410, distance: 313.0
click at [855, 410] on p "First time event, added to radar per Greg Bowles/Sam T interest. NACTO brings t…" at bounding box center [787, 406] width 587 height 67
click at [1122, 373] on icon "button" at bounding box center [1123, 375] width 11 height 10
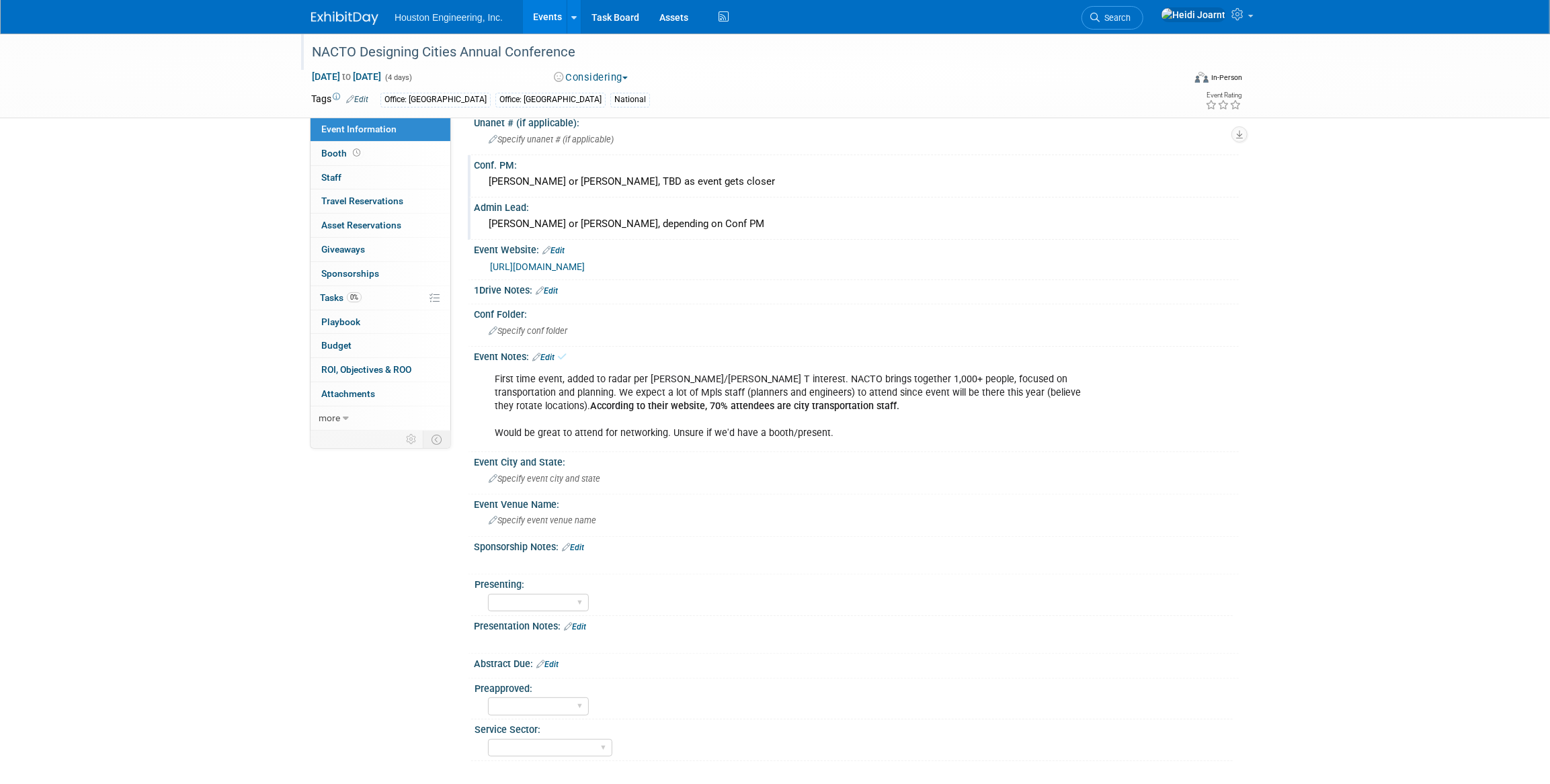
click at [839, 410] on div "First time event, added to radar per Greg Bowles/Sam T interest. NACTO brings t…" at bounding box center [788, 407] width 605 height 80
click at [560, 747] on select "Transportation Water Resources Environmental Mun. Infrastructure Geo. Technolog…" at bounding box center [550, 748] width 124 height 18
select select "Transportation"
click at [488, 739] on select "Transportation Water Resources Environmental Mun. Infrastructure Geo. Technolog…" at bounding box center [550, 748] width 124 height 18
click at [499, 597] on select "Yes No Pending" at bounding box center [539, 603] width 101 height 18
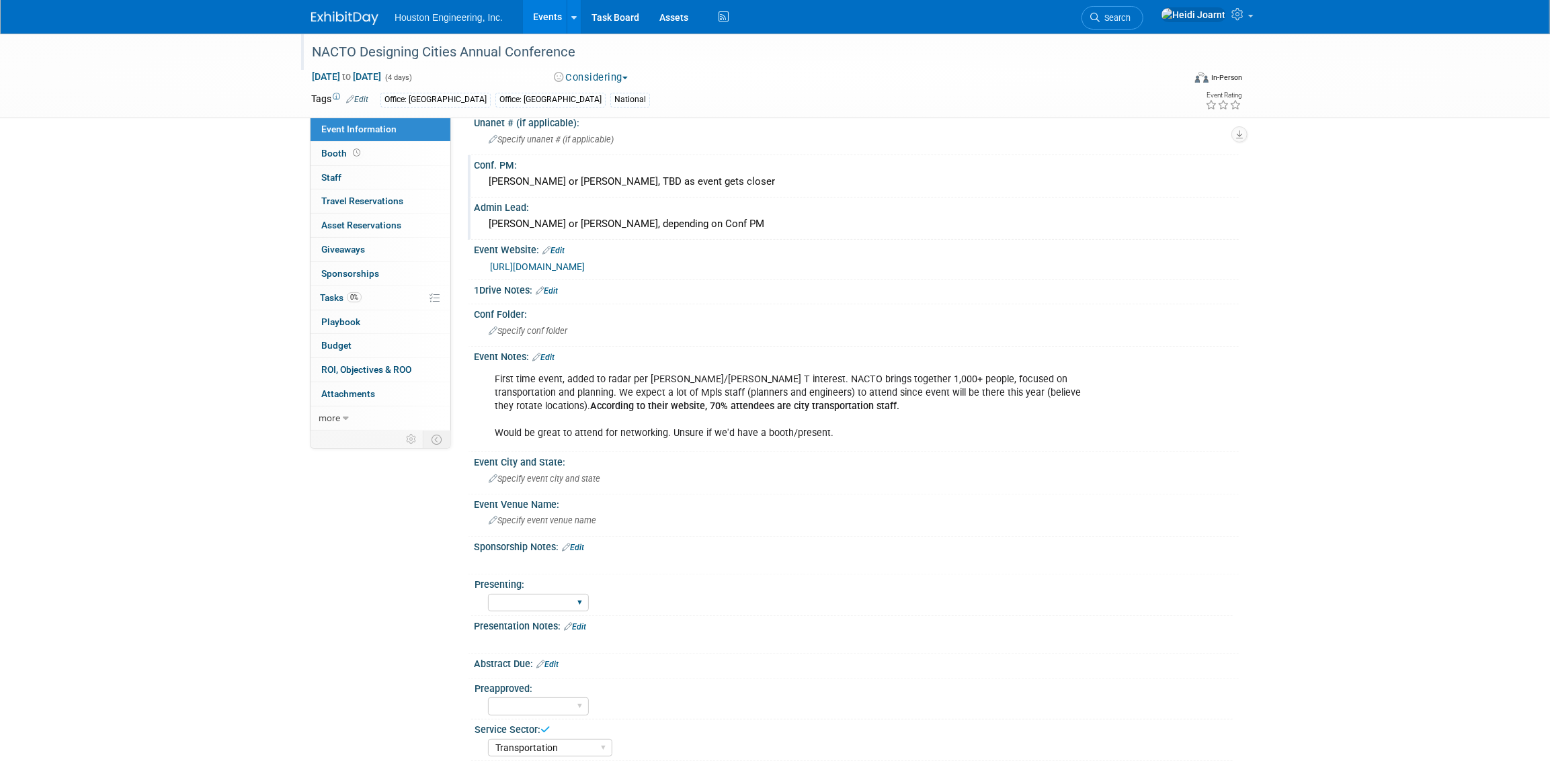
select select "No"
click at [488, 594] on select "Yes No Pending" at bounding box center [539, 603] width 101 height 18
click at [551, 353] on link "Edit" at bounding box center [542, 357] width 22 height 10
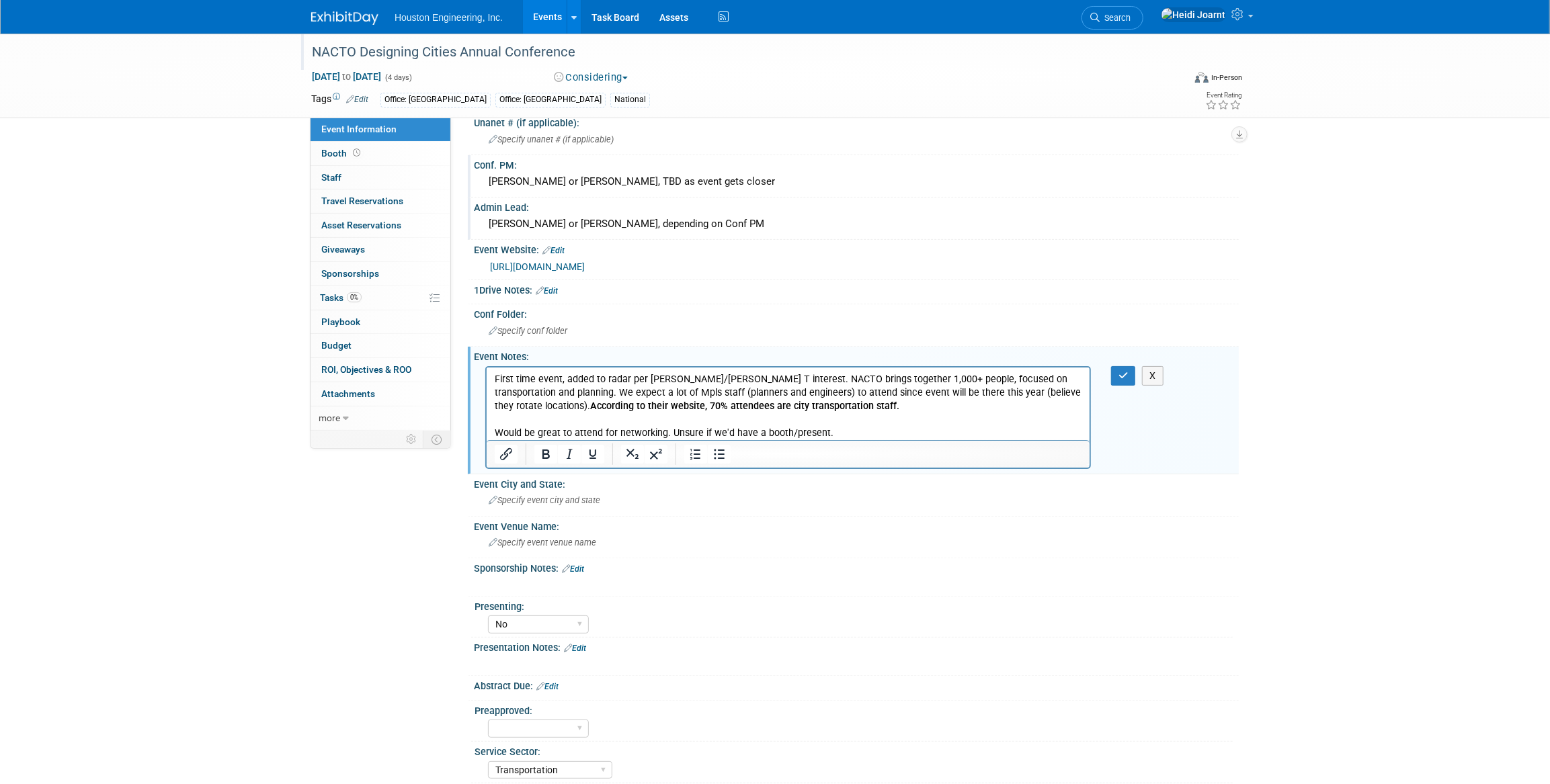
drag, startPoint x: 843, startPoint y: 430, endPoint x: 668, endPoint y: 434, distance: 175.0
click at [668, 434] on p "First time event, added to radar per Greg Bowles/Sam T interest. NACTO brings t…" at bounding box center [787, 406] width 587 height 67
click at [1126, 374] on icon "button" at bounding box center [1123, 375] width 11 height 10
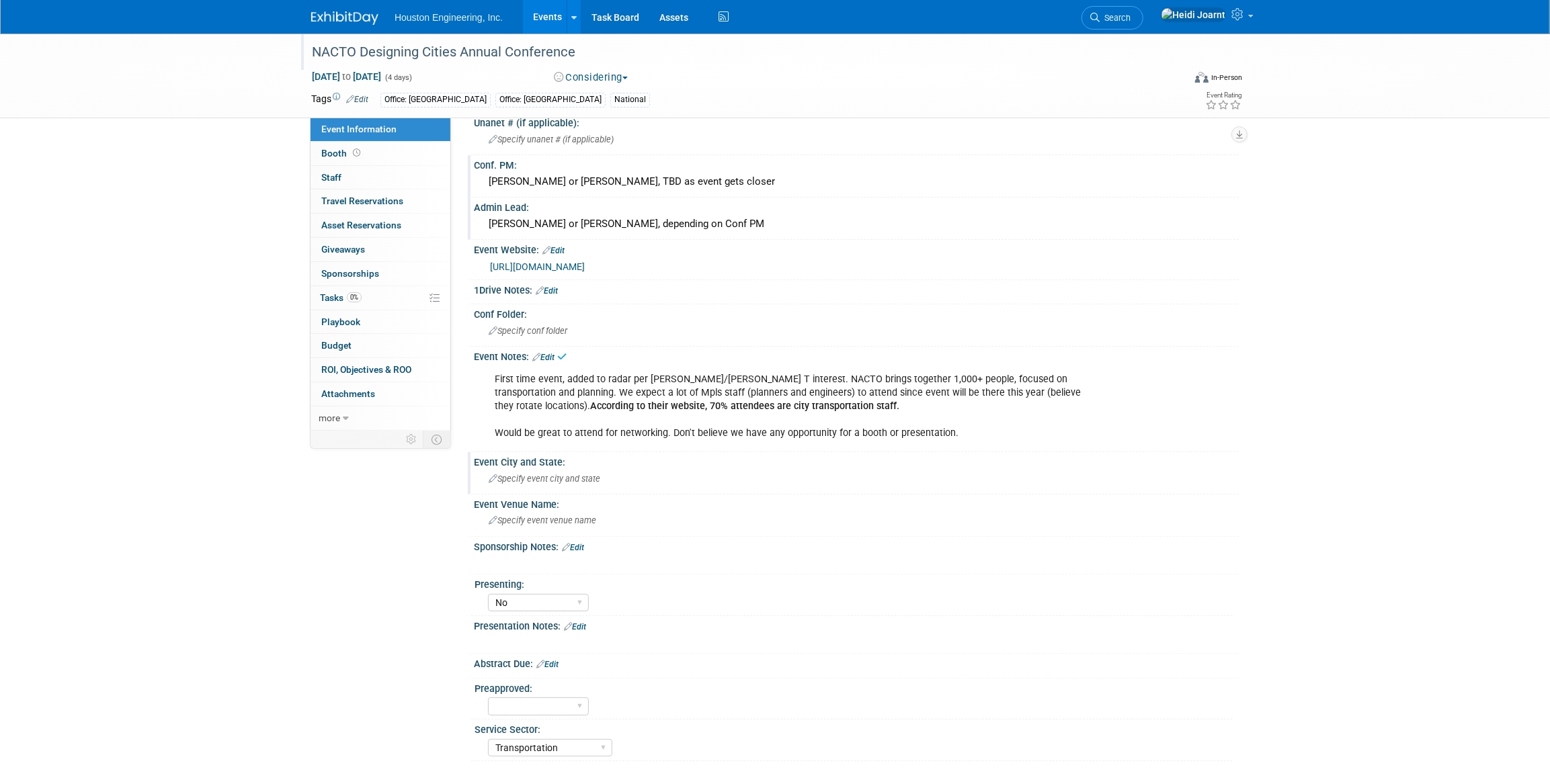
click at [530, 463] on div "Event City and State:" at bounding box center [856, 461] width 765 height 17
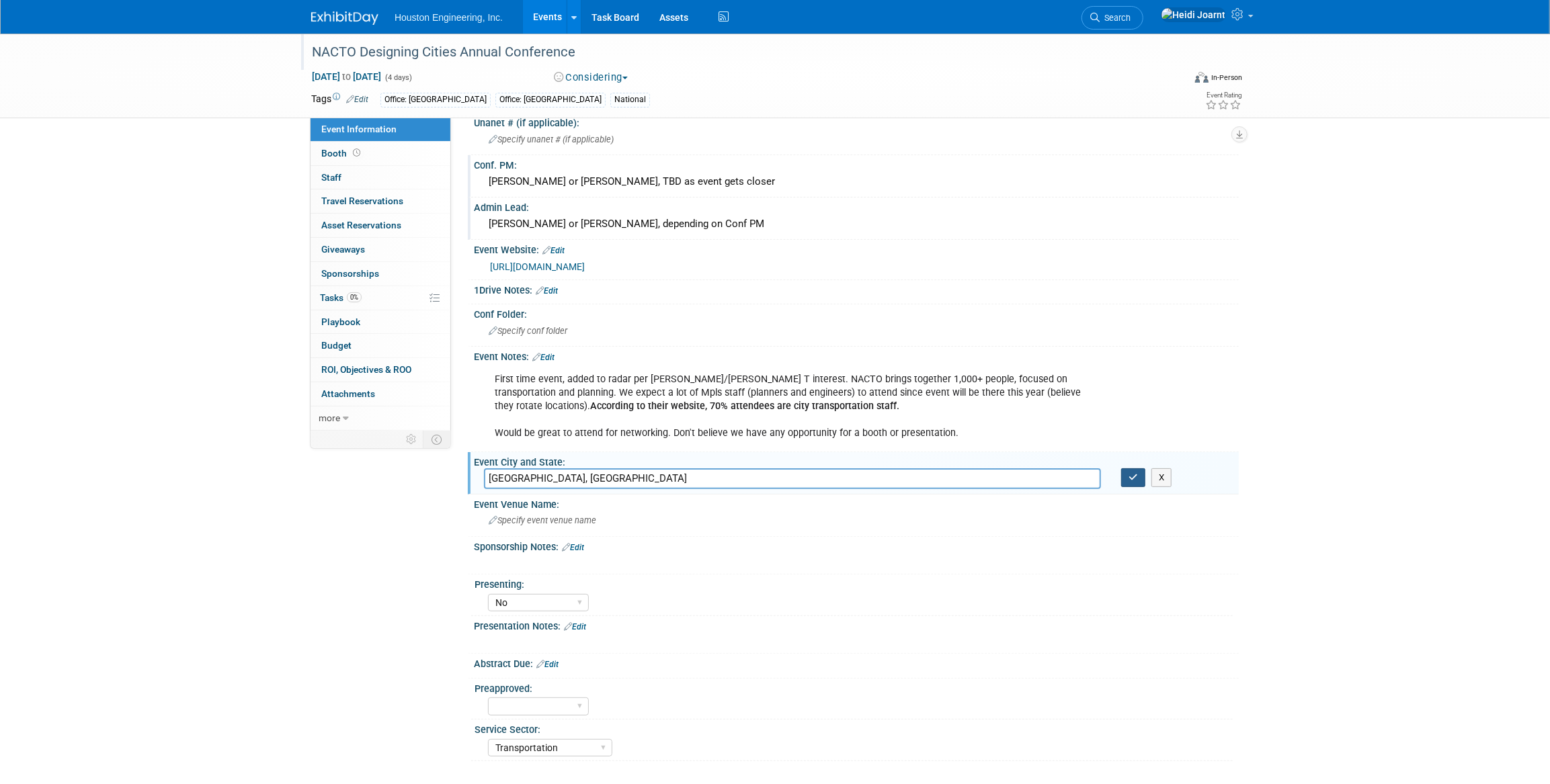
type input "Minneapolis, MN"
click at [1142, 474] on button "button" at bounding box center [1133, 478] width 24 height 19
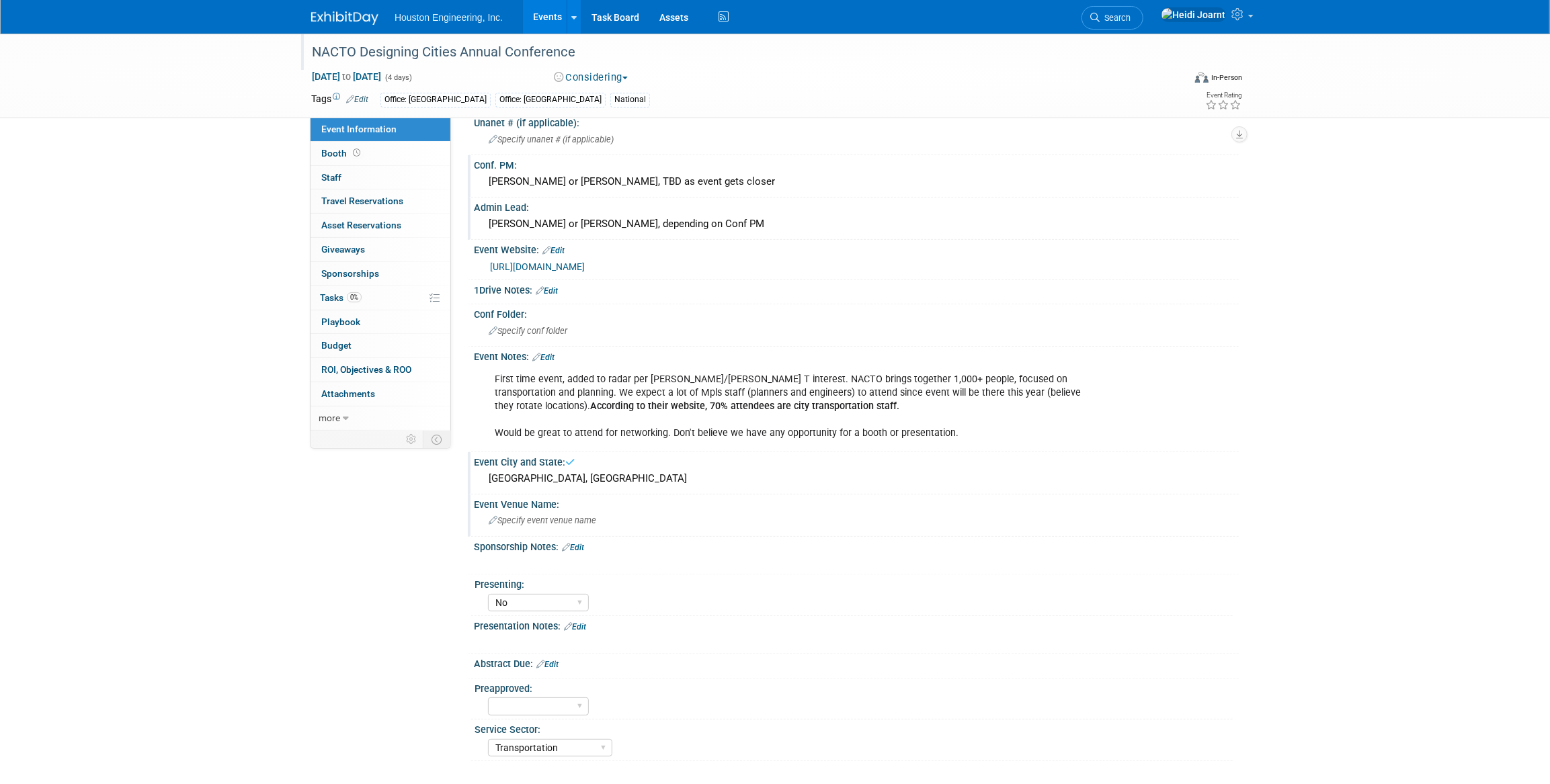
click at [580, 518] on span "Specify event venue name" at bounding box center [542, 520] width 108 height 11
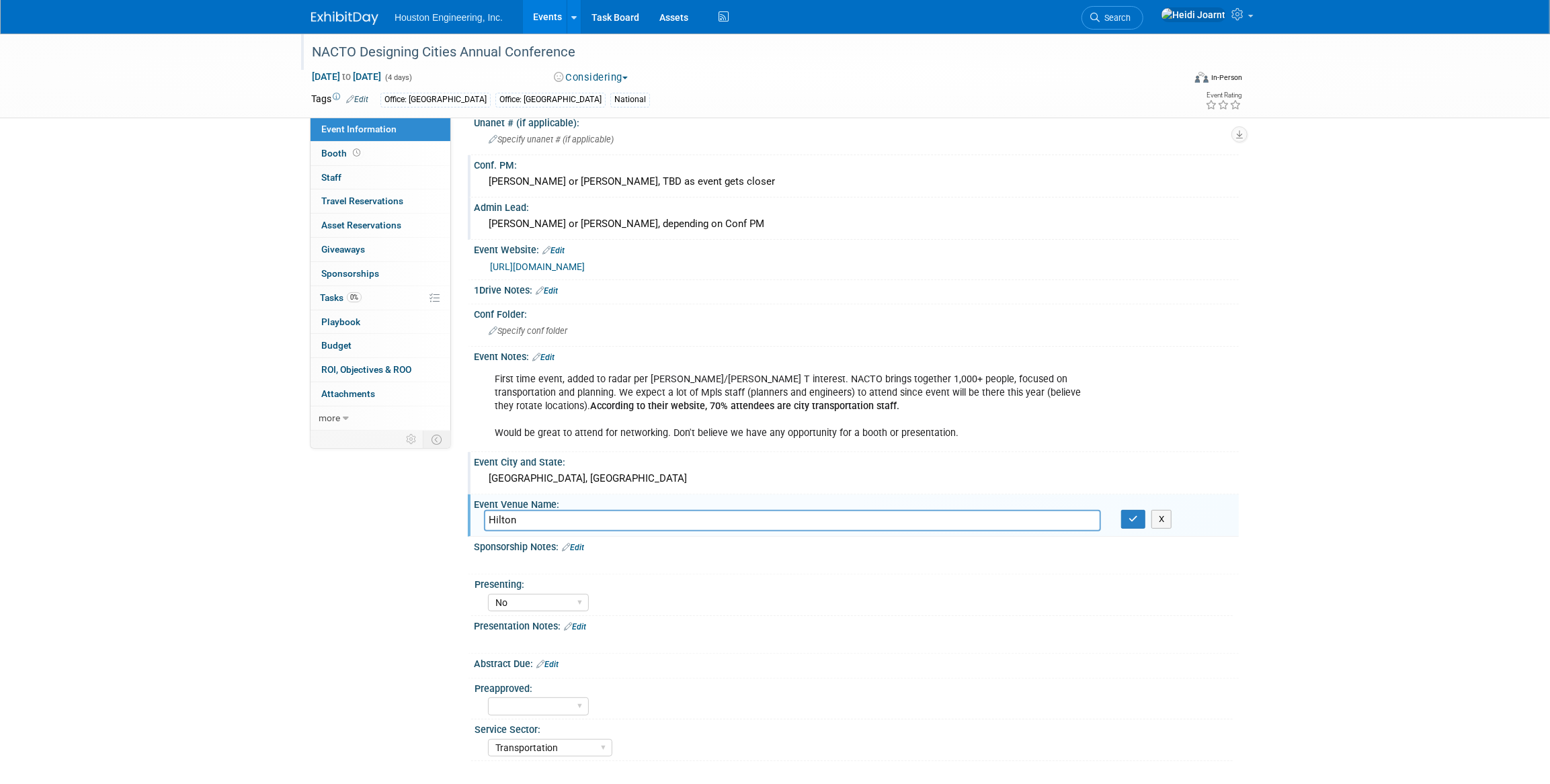
click at [660, 523] on input "Hilton" at bounding box center [793, 520] width 617 height 21
type input "Hilton Minneapolis"
click at [1134, 524] on button "button" at bounding box center [1133, 519] width 24 height 19
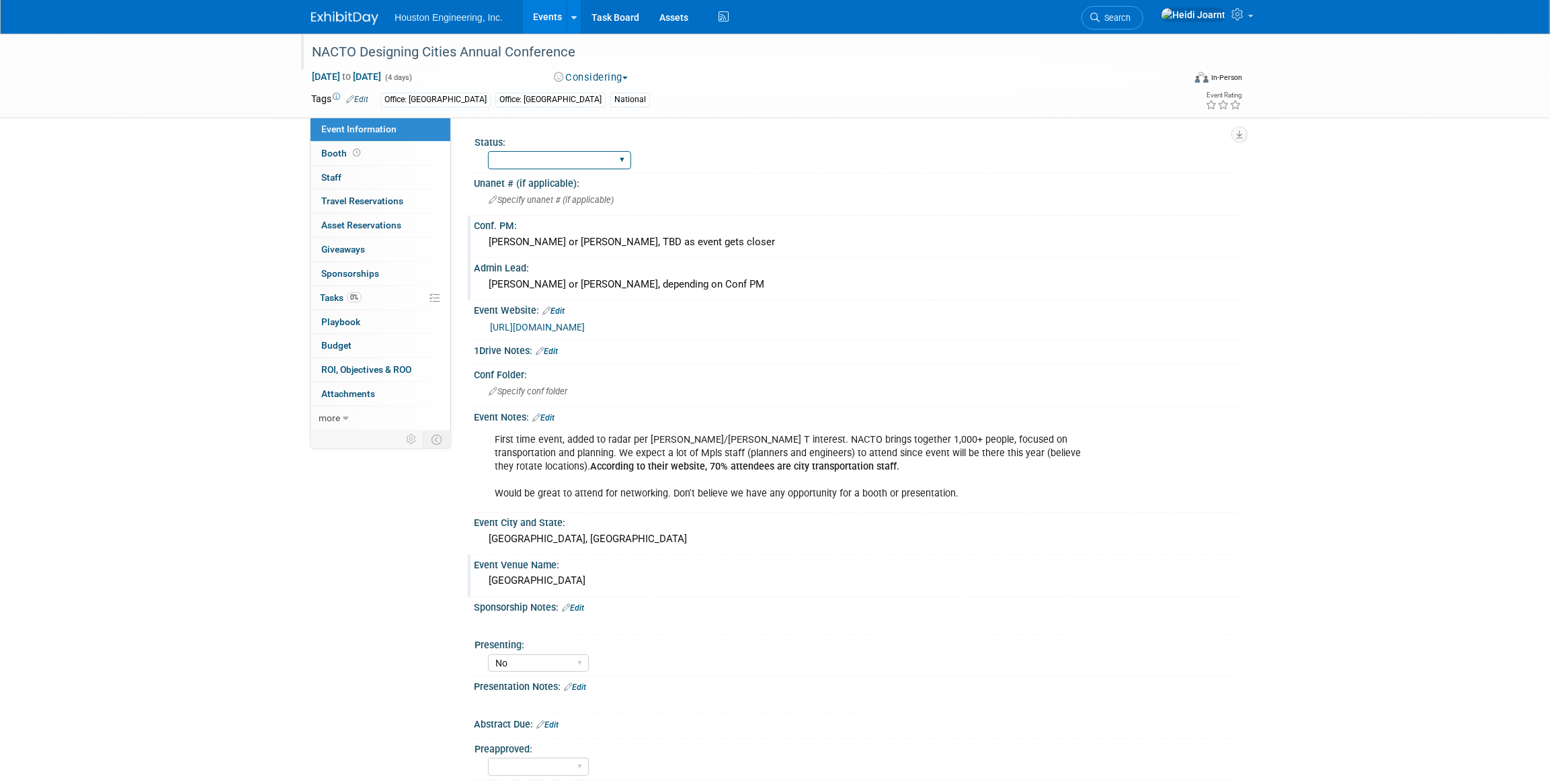
click at [602, 156] on select "1 - GNG/KO Needed 2 - Post KO/Active Planning 3 - Reg/Prep Done" at bounding box center [560, 159] width 143 height 18
select select "1 - GNG/KO Needed"
click at [488, 151] on select "1 - GNG/KO Needed 2 - Post KO/Active Planning 3 - Reg/Prep Done" at bounding box center [560, 159] width 143 height 18
click at [382, 291] on link "0% Tasks 0%" at bounding box center [380, 298] width 139 height 24
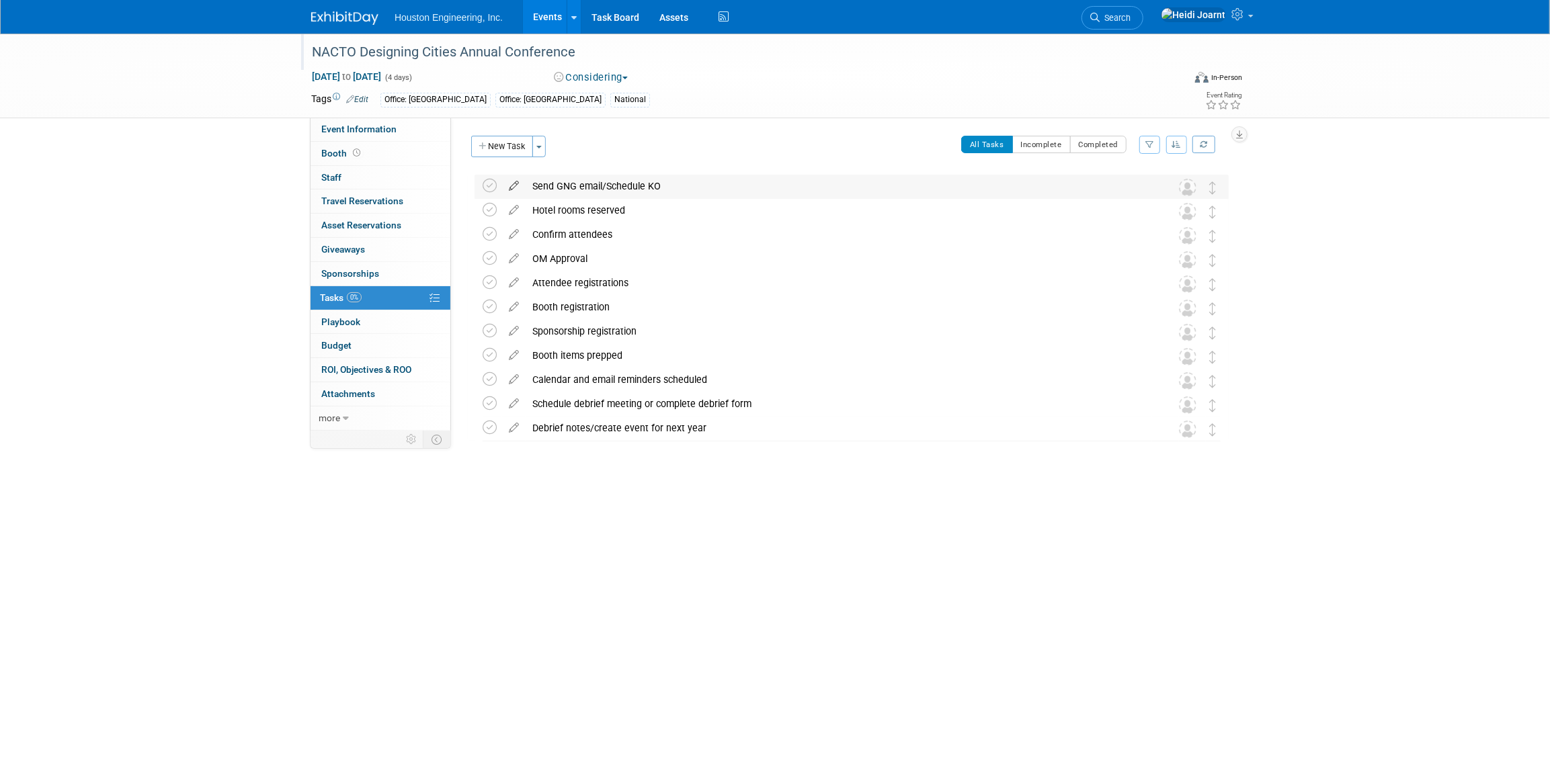
click at [515, 186] on icon at bounding box center [514, 183] width 24 height 17
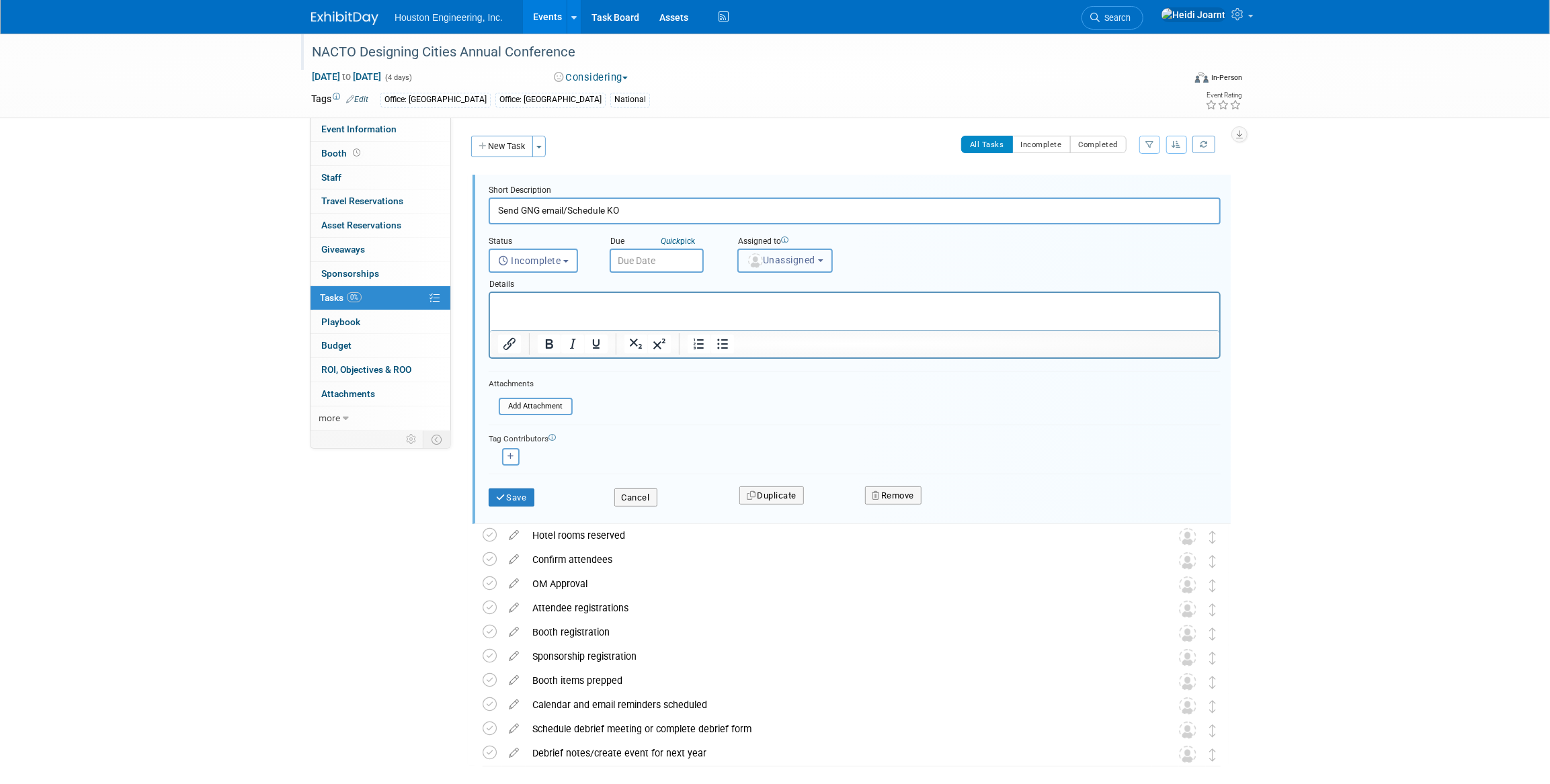
click at [783, 262] on span "Unassigned" at bounding box center [781, 260] width 69 height 11
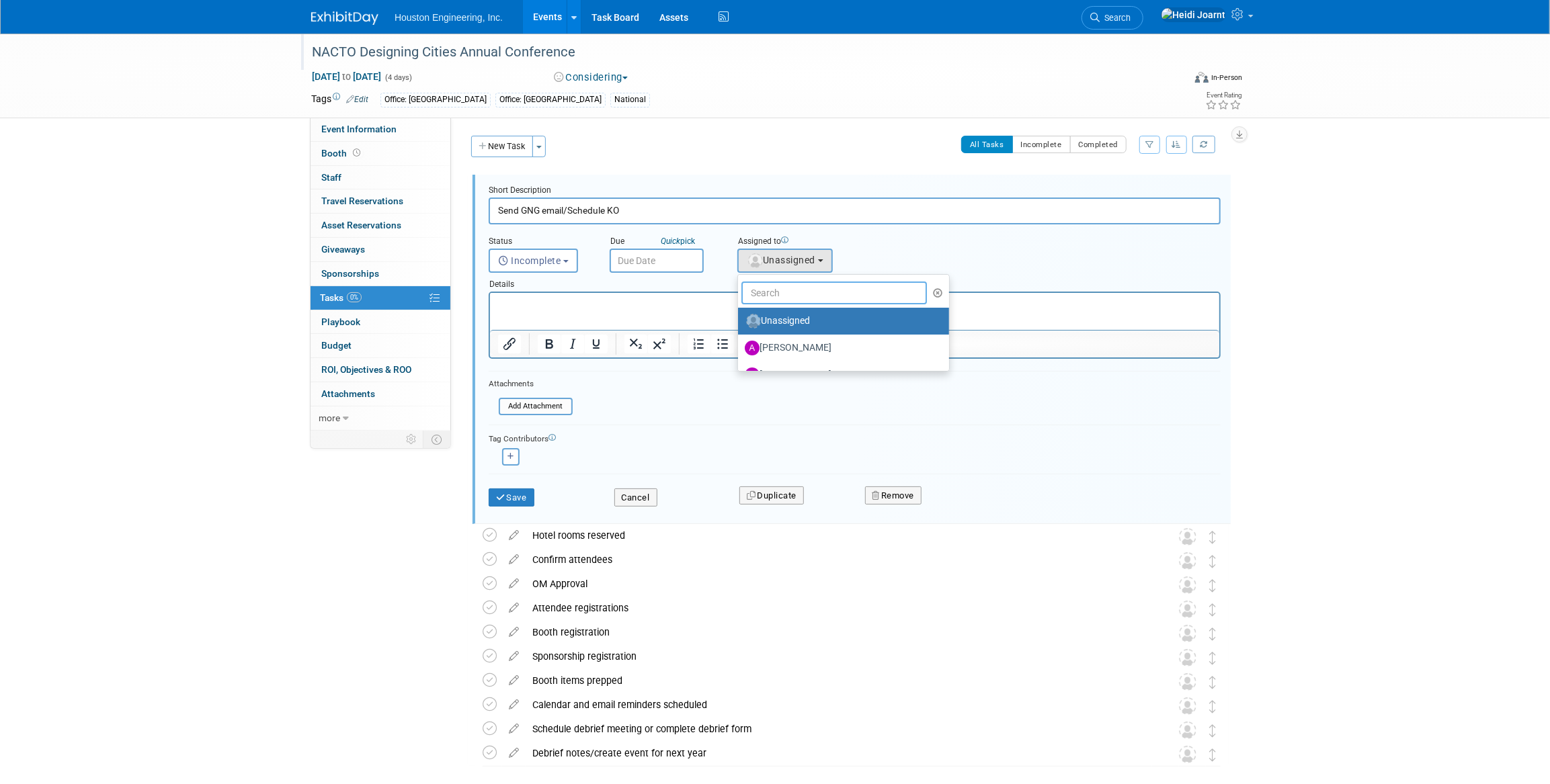
click at [783, 290] on input "text" at bounding box center [834, 293] width 185 height 23
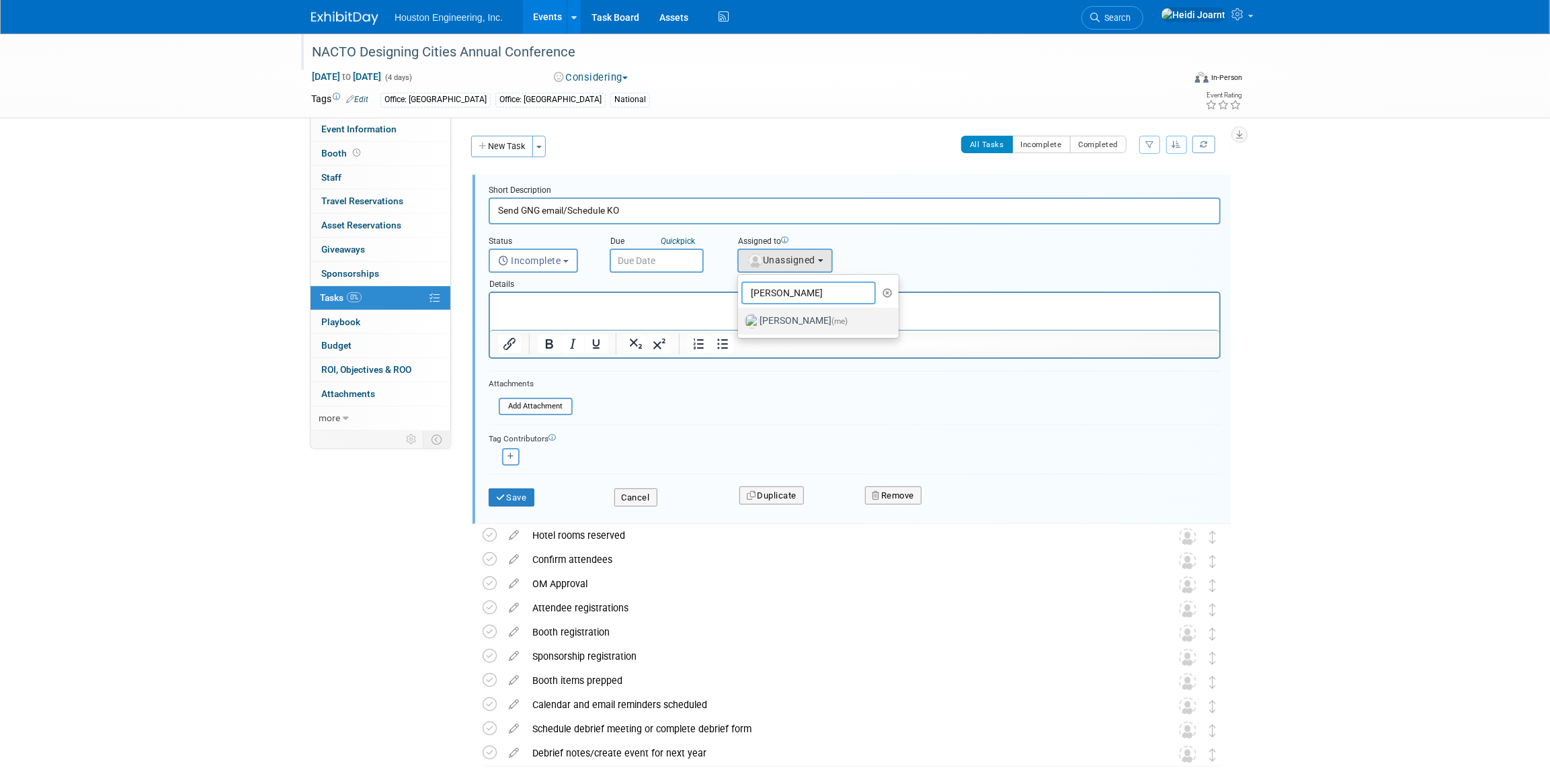
type input "heidi"
click at [802, 320] on label "Heidi Joarnt (me)" at bounding box center [815, 321] width 140 height 22
click at [740, 320] on input "Heidi Joarnt (me)" at bounding box center [735, 319] width 9 height 9
select select "6d2580fd-cc23-403a-9f47-834f17e7f51f"
click at [539, 410] on input "file" at bounding box center [503, 406] width 138 height 14
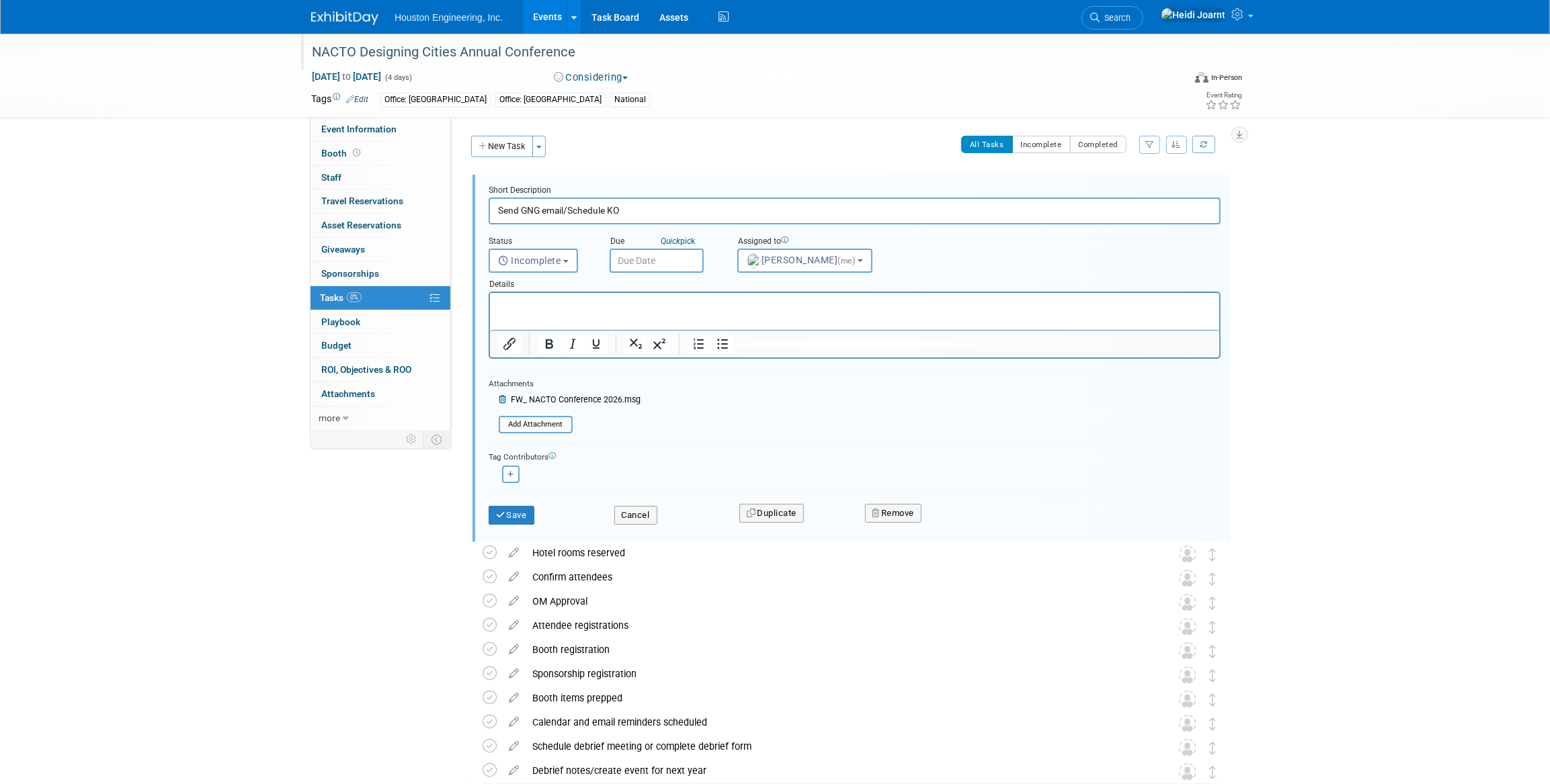
click at [625, 303] on p "Rich Text Area. Press ALT-0 for help." at bounding box center [854, 304] width 713 height 12
click at [641, 258] on input "text" at bounding box center [656, 260] width 95 height 24
click at [798, 286] on icon at bounding box center [802, 289] width 10 height 10
click at [799, 286] on icon at bounding box center [802, 289] width 10 height 10
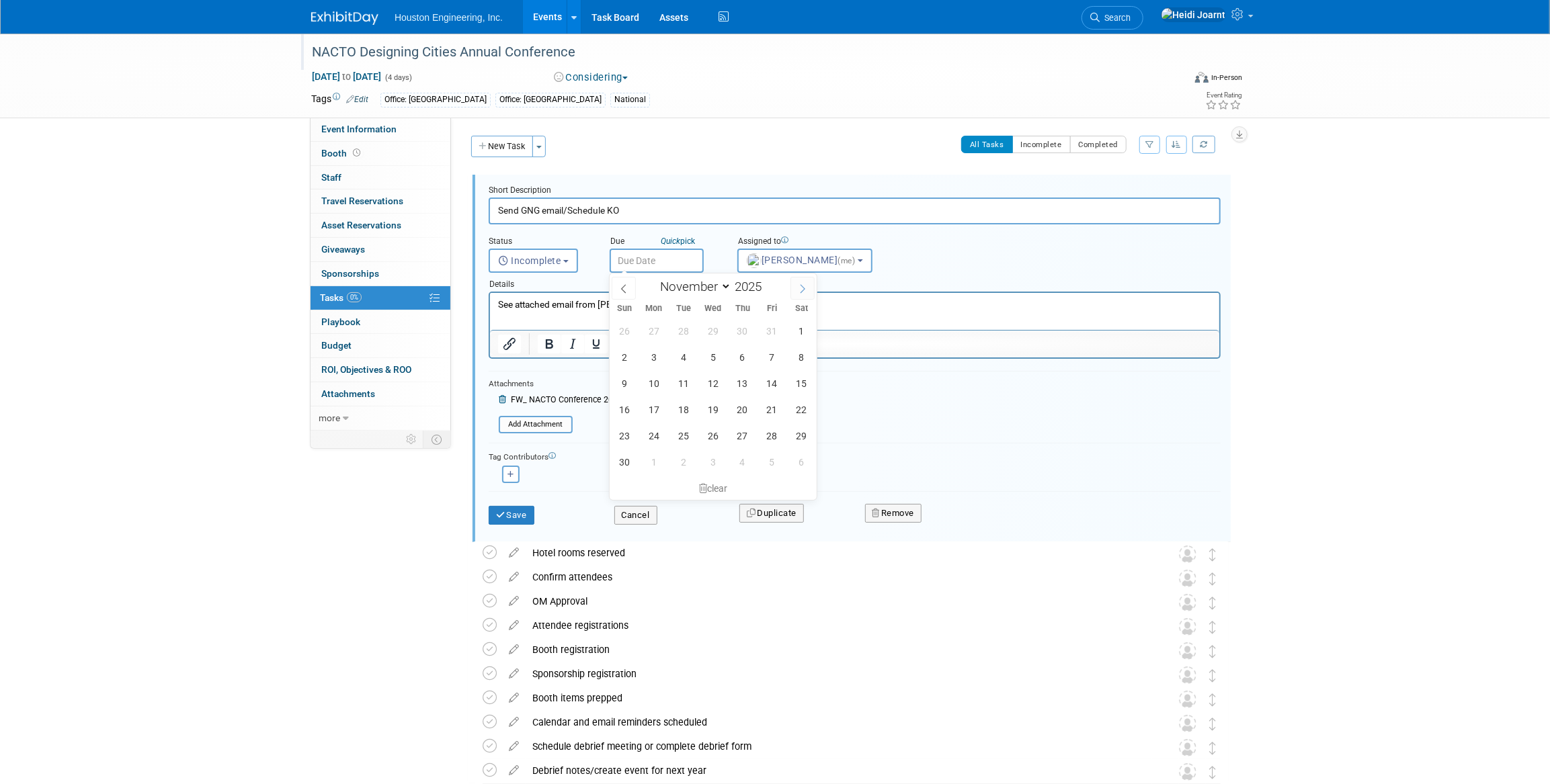
select select "11"
click at [799, 286] on icon at bounding box center [802, 289] width 10 height 10
type input "2026"
select select "0"
click at [771, 362] on span "9" at bounding box center [772, 356] width 26 height 26
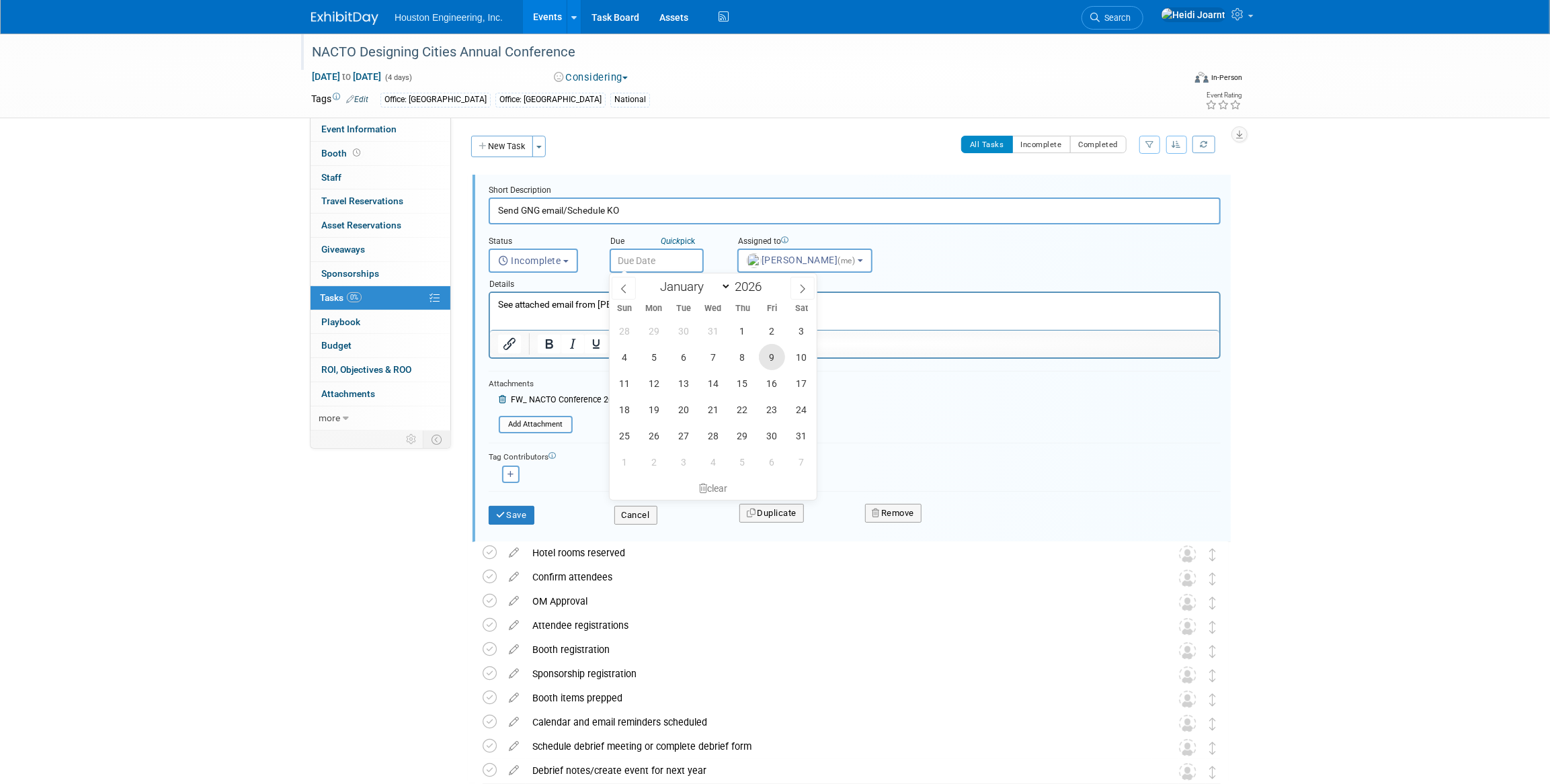
type input "Jan 9, 2026"
click at [517, 519] on button "Save" at bounding box center [512, 516] width 46 height 19
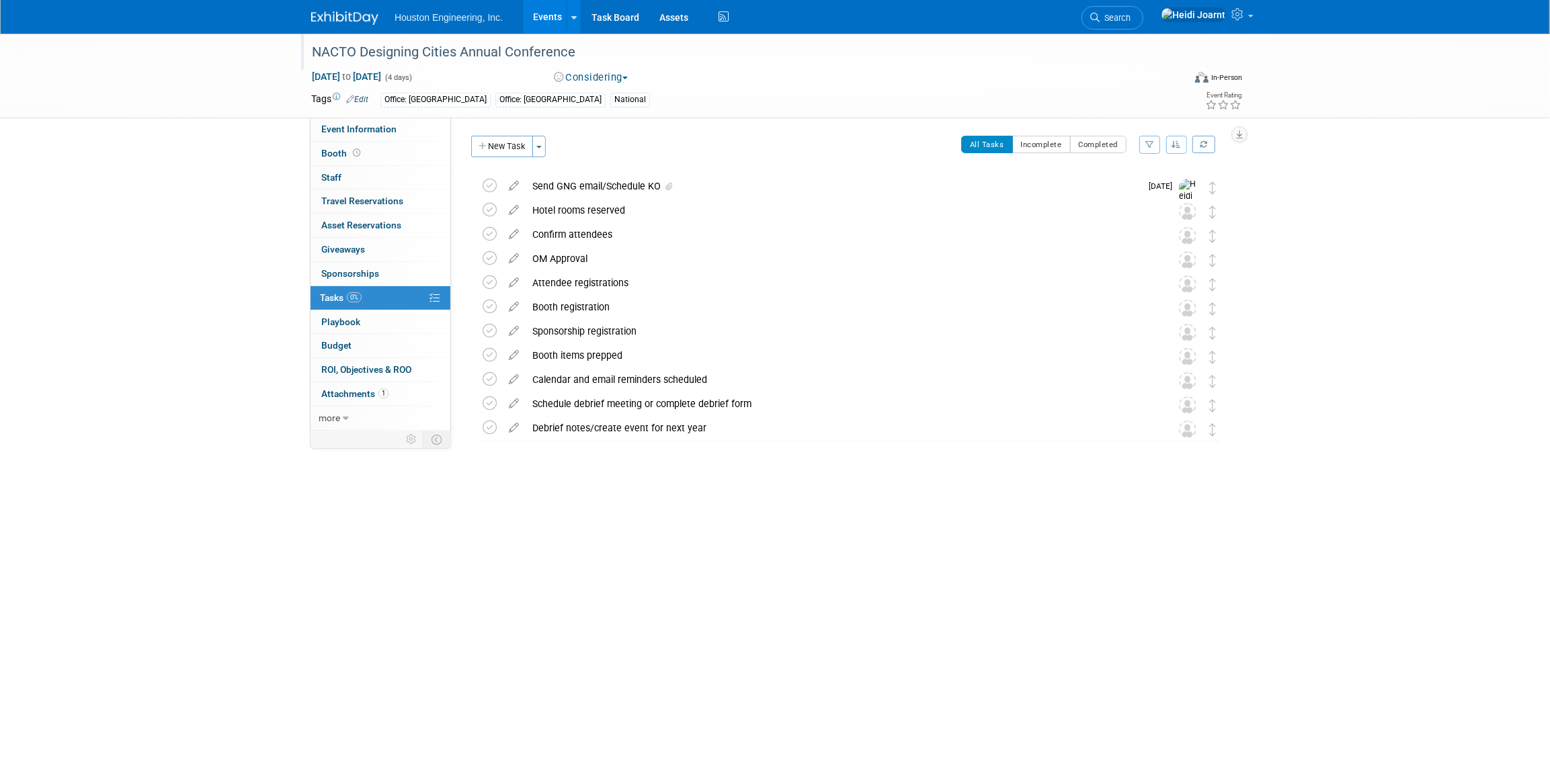
click at [544, 8] on link "Events" at bounding box center [547, 16] width 49 height 33
